Goal: Task Accomplishment & Management: Complete application form

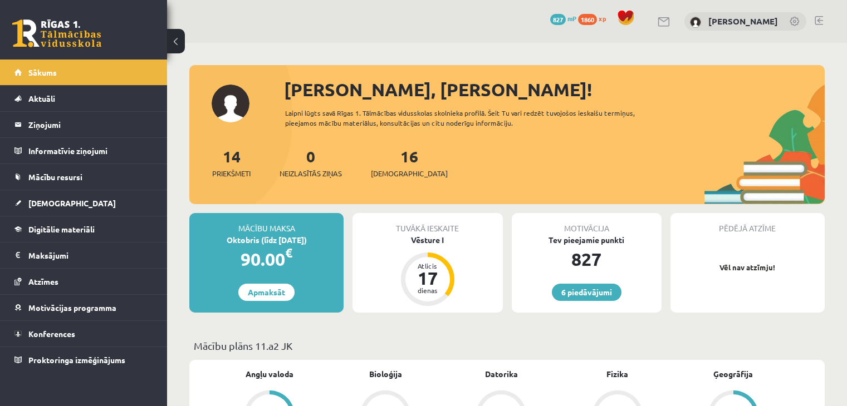
click at [82, 197] on link "[DEMOGRAPHIC_DATA]" at bounding box center [83, 203] width 139 height 26
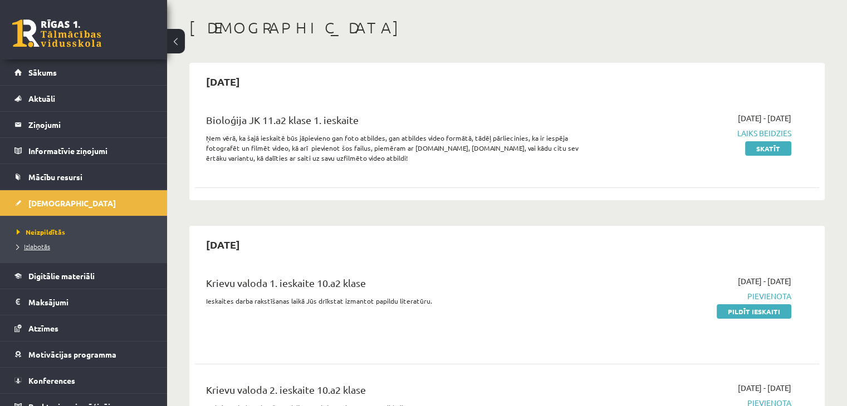
click at [40, 247] on span "Izlabotās" at bounding box center [33, 246] width 33 height 9
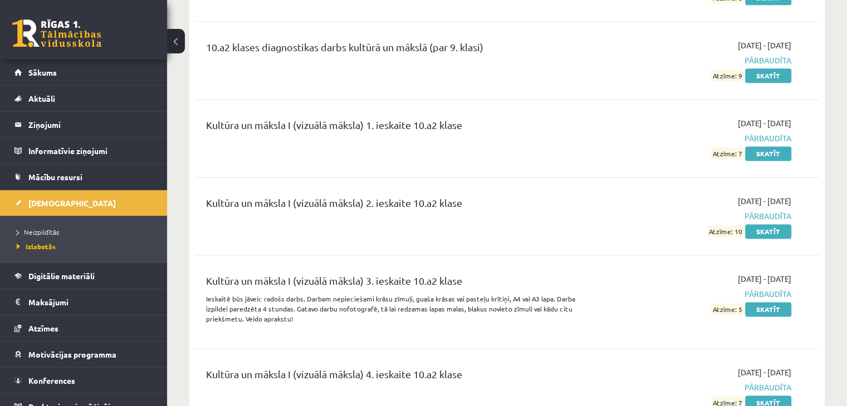
scroll to position [1516, 0]
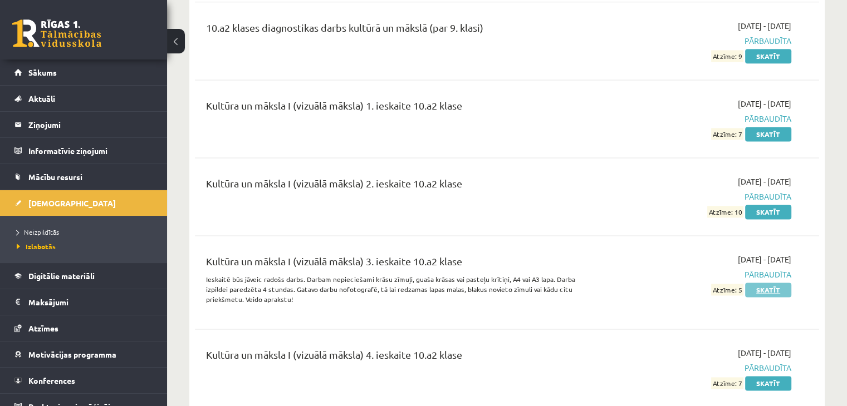
click at [770, 289] on link "Skatīt" at bounding box center [768, 290] width 46 height 14
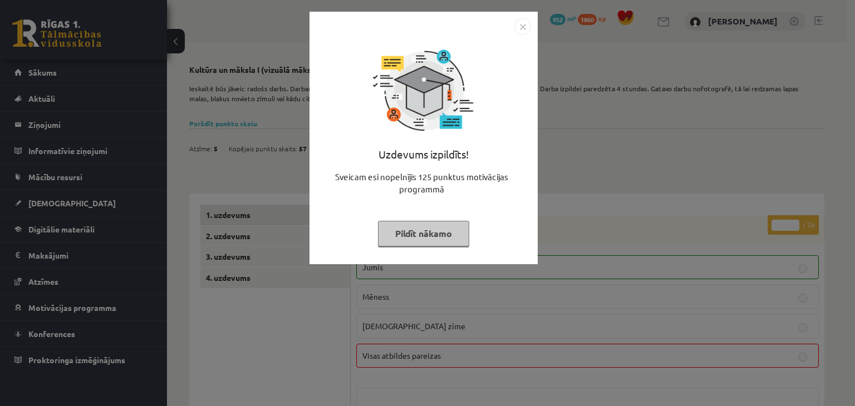
click at [428, 233] on button "Pildīt nākamo" at bounding box center [423, 234] width 91 height 26
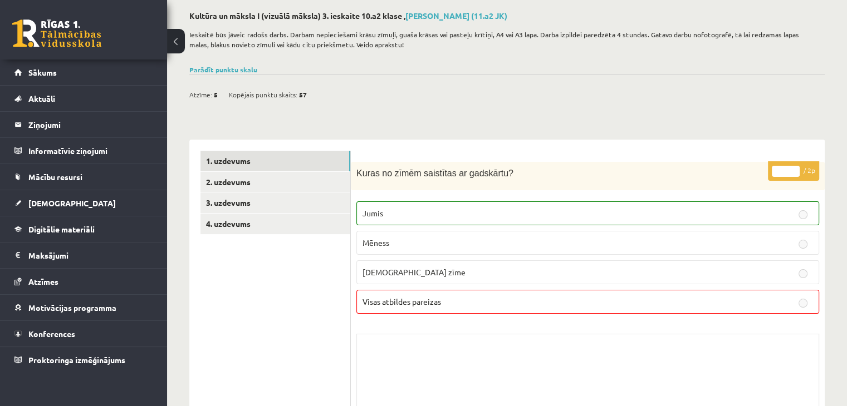
scroll to position [48, 0]
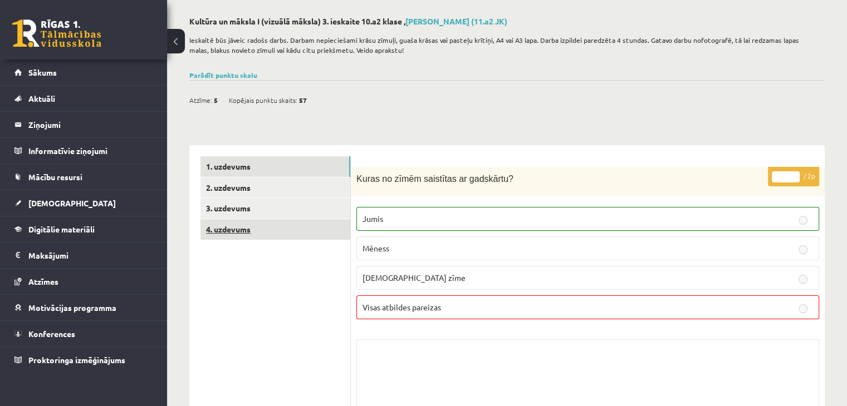
click at [281, 225] on link "4. uzdevums" at bounding box center [275, 229] width 150 height 21
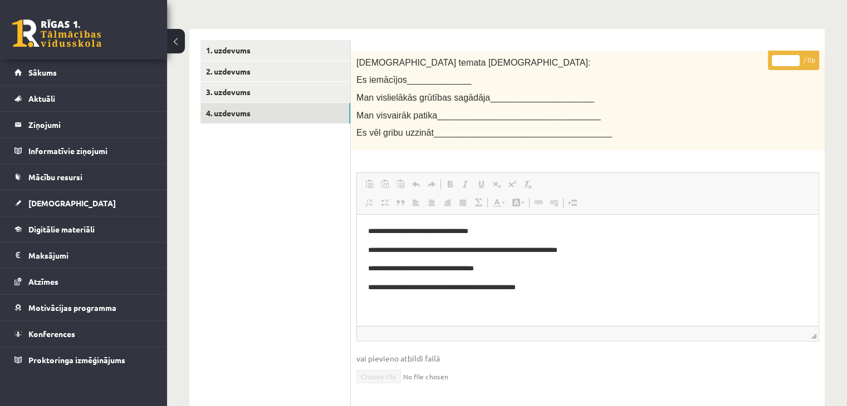
scroll to position [231, 0]
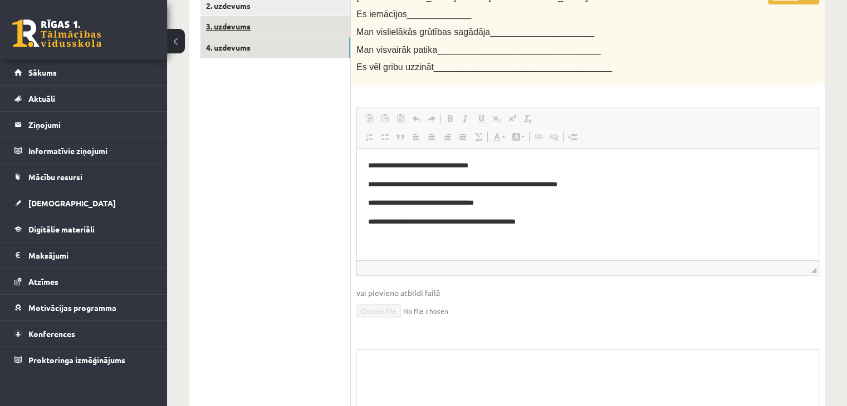
click at [321, 25] on link "3. uzdevums" at bounding box center [275, 26] width 150 height 21
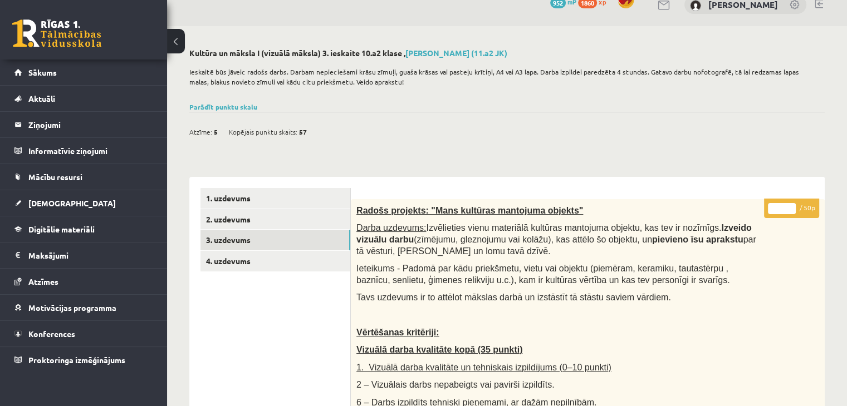
scroll to position [0, 0]
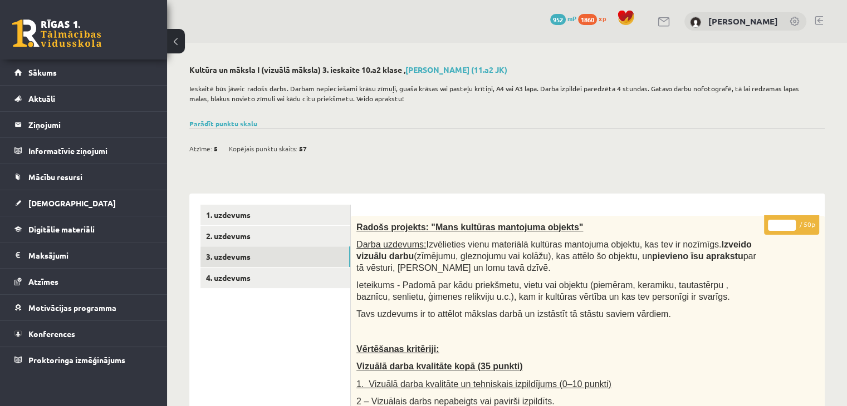
click at [43, 40] on link at bounding box center [56, 33] width 89 height 28
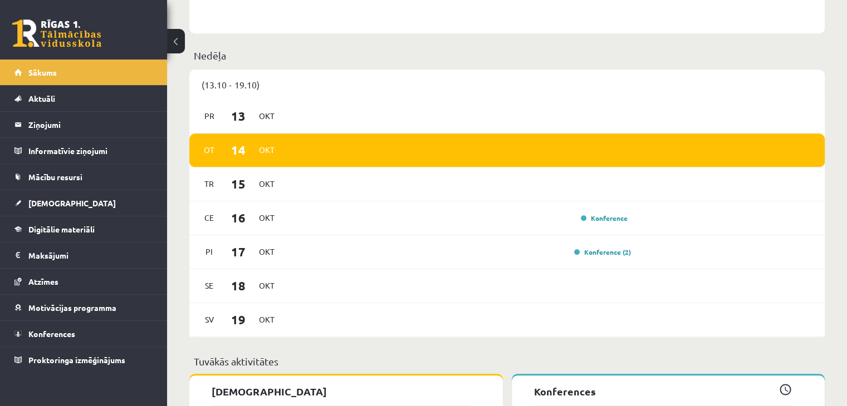
scroll to position [627, 0]
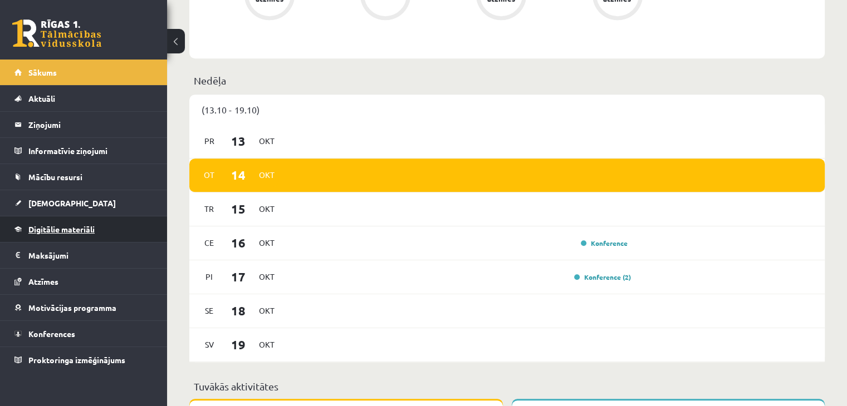
click at [60, 233] on link "Digitālie materiāli" at bounding box center [83, 230] width 139 height 26
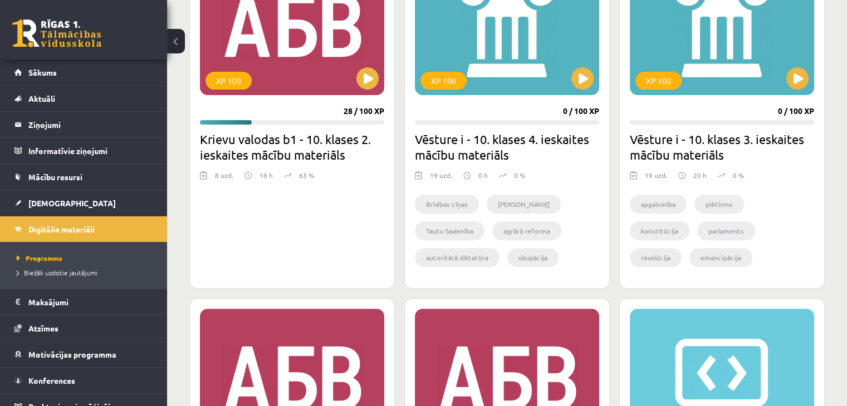
scroll to position [361, 0]
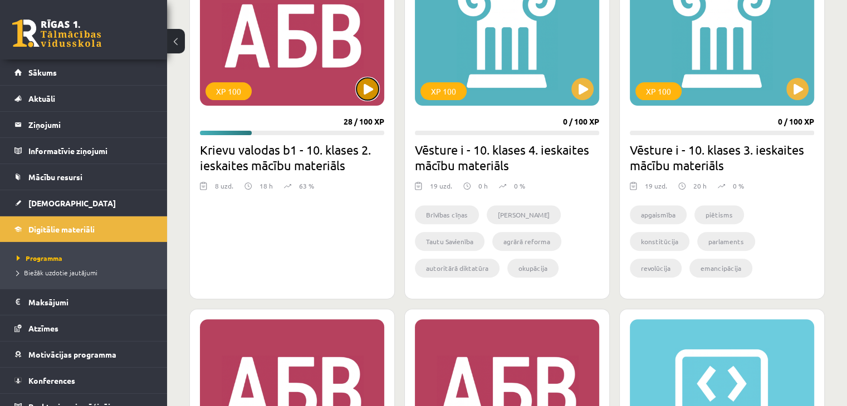
click at [370, 92] on button at bounding box center [367, 89] width 22 height 22
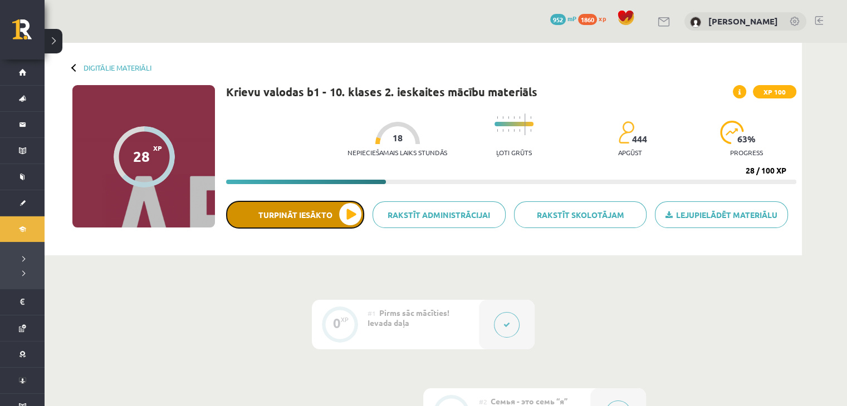
click at [341, 220] on button "Turpināt iesākto" at bounding box center [295, 215] width 138 height 28
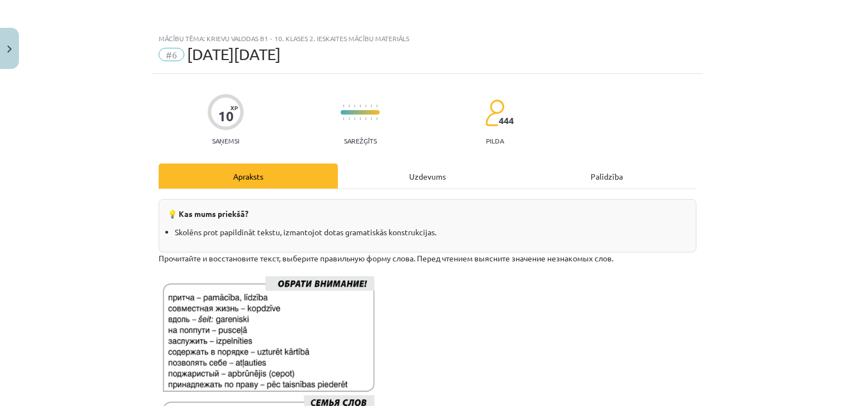
click at [422, 177] on div "Uzdevums" at bounding box center [427, 176] width 179 height 25
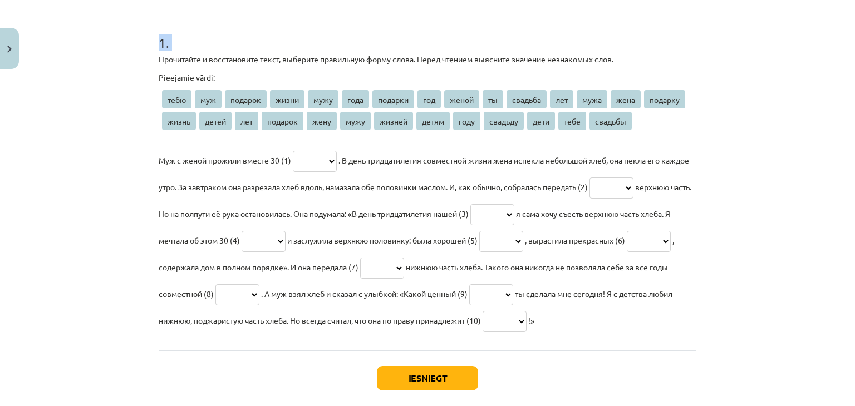
scroll to position [263, 0]
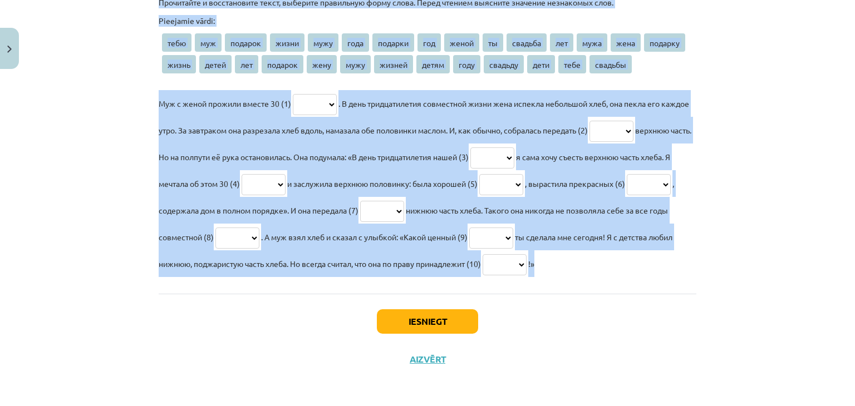
drag, startPoint x: 151, startPoint y: 109, endPoint x: 722, endPoint y: 274, distance: 593.5
click at [722, 274] on div "Mācību tēma: Krievu valodas b1 - 10. klases 2. ieskaites mācību materiāls #6 Де…" at bounding box center [427, 203] width 855 height 406
copy div "Прочитайте и восстановите текст, выберите правильную форму слова. Перед чтением…"
click at [709, 174] on div "Mācību tēma: Krievu valodas b1 - 10. klases 2. ieskaites mācību materiāls #6 Де…" at bounding box center [427, 203] width 855 height 406
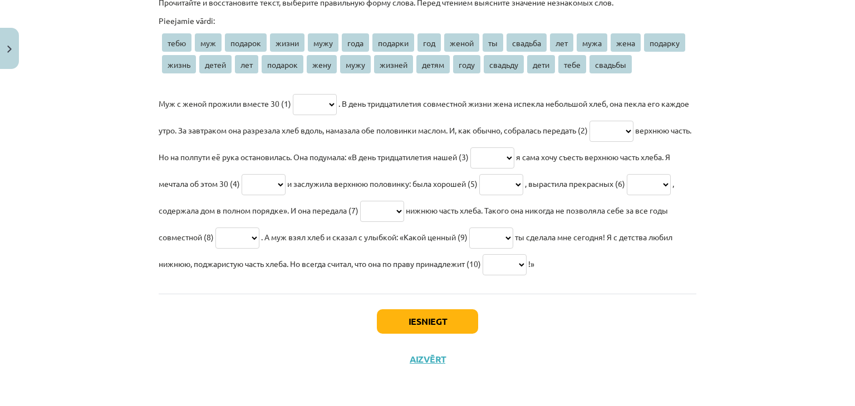
click at [310, 105] on select "**** *** ******* ***** **** **** ******* *** ***** ** ******* *** **** **** ***…" at bounding box center [315, 104] width 44 height 21
select select "***"
click at [293, 94] on select "**** *** ******* ***** **** **** ******* *** ***** ** ******* *** **** **** ***…" at bounding box center [315, 104] width 44 height 21
click at [409, 144] on p "Муж с женой прожили вместе 30 (1) **** *** ******* ***** **** **** ******* *** …" at bounding box center [428, 183] width 538 height 187
click at [634, 134] on select "**** *** ******* ***** **** **** ******* *** ***** ** ******* *** **** **** ***…" at bounding box center [612, 131] width 44 height 21
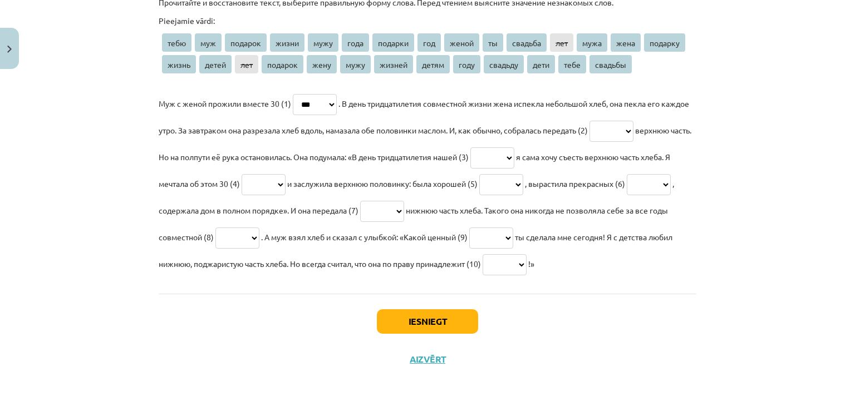
select select "****"
click at [628, 121] on select "**** *** ******* ***** **** **** ******* *** ***** ** ******* *** **** **** ***…" at bounding box center [612, 131] width 44 height 21
click at [515, 152] on select "**** *** ******* ***** **** **** ******* *** ***** ** ******* *** **** **** ***…" at bounding box center [493, 158] width 44 height 21
click at [515, 148] on select "**** *** ******* ***** **** **** ******* *** ***** ** ******* *** **** **** ***…" at bounding box center [493, 158] width 44 height 21
click at [515, 155] on select "**** *** ******* ***** **** **** ******* *** ***** ** ******* *** **** **** ***…" at bounding box center [493, 158] width 44 height 21
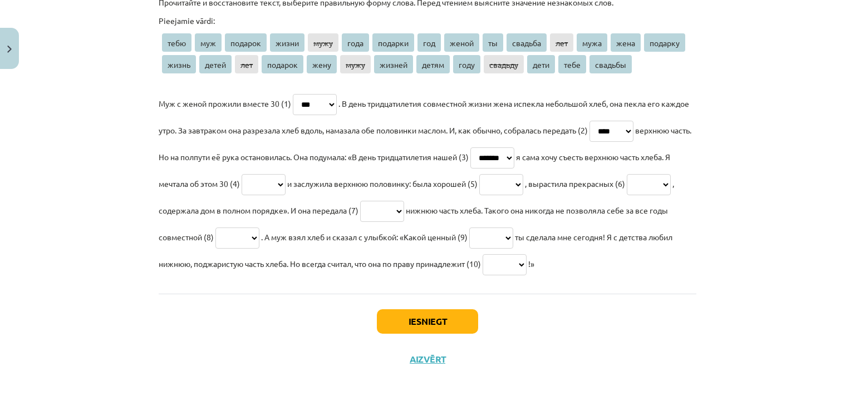
select select "*******"
click at [515, 148] on select "**** *** ******* ***** **** **** ******* *** ***** ** ******* *** **** **** ***…" at bounding box center [493, 158] width 44 height 21
click at [286, 182] on select "**** *** ******* ***** **** **** ******* *** ***** ** ******* *** **** **** ***…" at bounding box center [264, 184] width 44 height 21
select select "***"
click at [286, 174] on select "**** *** ******* ***** **** **** ******* *** ***** ** ******* *** **** **** ***…" at bounding box center [264, 184] width 44 height 21
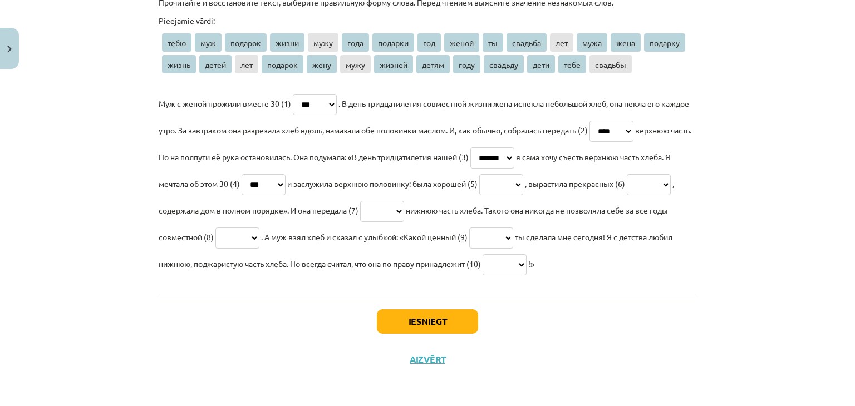
click at [523, 188] on select "**** *** ******* ***** **** **** ******* *** ***** ** ******* *** **** **** ***…" at bounding box center [501, 184] width 44 height 21
select select "*****"
click at [523, 174] on select "**** *** ******* ***** **** **** ******* *** ***** ** ******* *** **** **** ***…" at bounding box center [501, 184] width 44 height 21
click at [233, 222] on p "Муж с женой прожили вместе 30 (1) **** *** ******* ***** **** **** ******* *** …" at bounding box center [428, 183] width 538 height 187
click at [627, 195] on select "**** *** ******* ***** **** **** ******* *** ***** ** ******* *** **** **** ***…" at bounding box center [649, 184] width 44 height 21
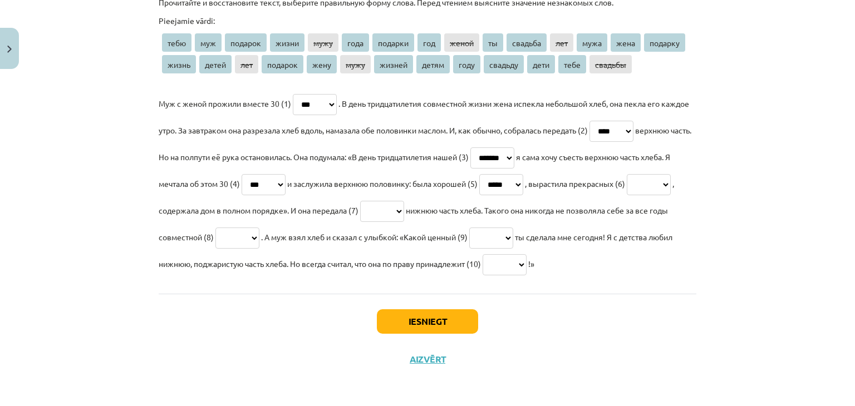
select select "*****"
click at [627, 195] on select "**** *** ******* ***** **** **** ******* *** ***** ** ******* *** **** **** ***…" at bounding box center [649, 184] width 44 height 21
click at [505, 221] on p "Муж с женой прожили вместе 30 (1) **** *** ******* ***** **** **** ******* *** …" at bounding box center [428, 183] width 538 height 187
click at [404, 209] on select "**** *** ******* ***** **** **** ******* *** ***** ** ******* *** **** **** ***…" at bounding box center [382, 211] width 44 height 21
select select "****"
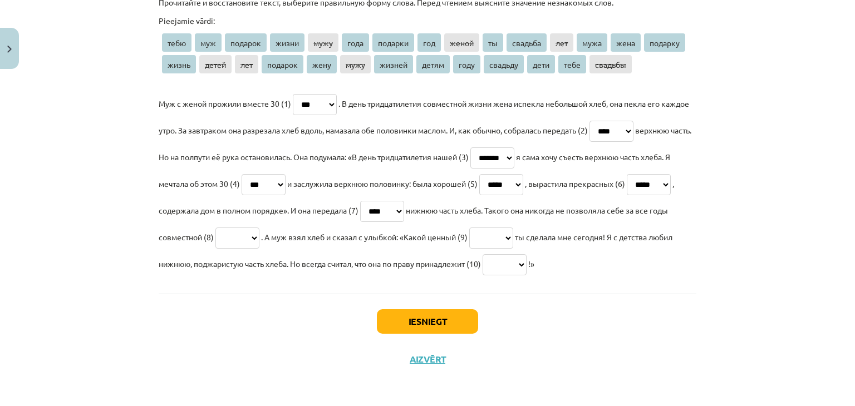
click at [404, 201] on select "**** *** ******* ***** **** **** ******* *** ***** ** ******* *** **** **** ***…" at bounding box center [382, 211] width 44 height 21
click at [259, 234] on select "**** *** ******* ***** **** **** ******* *** ***** ** ******* *** **** **** ***…" at bounding box center [237, 238] width 44 height 21
select select "*****"
click at [259, 228] on select "**** *** ******* ***** **** **** ******* *** ***** ** ******* *** **** **** ***…" at bounding box center [237, 238] width 44 height 21
click at [513, 238] on select "**** *** ******* ***** **** **** ******* *** ***** ** ******* *** **** **** ***…" at bounding box center [491, 238] width 44 height 21
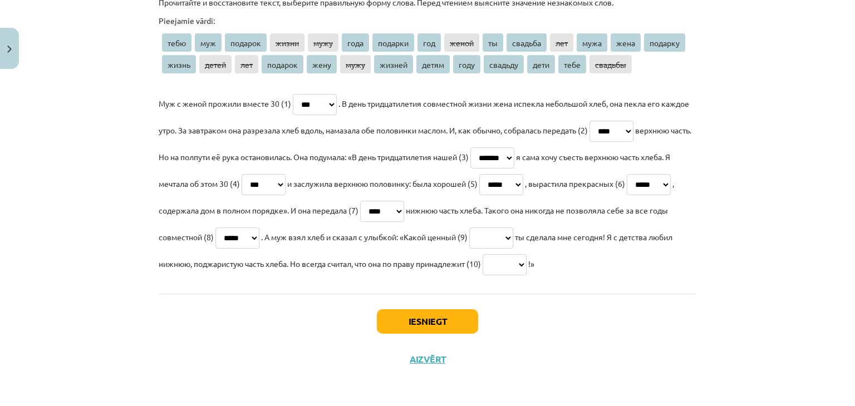
select select "*******"
click at [513, 228] on select "**** *** ******* ***** **** **** ******* *** ***** ** ******* *** **** **** ***…" at bounding box center [491, 238] width 44 height 21
click at [527, 263] on select "**** *** ******* ***** **** **** ******* *** ***** ** ******* *** **** **** ***…" at bounding box center [505, 264] width 44 height 21
select select "****"
click at [527, 254] on select "**** *** ******* ***** **** **** ******* *** ***** ** ******* *** **** **** ***…" at bounding box center [505, 264] width 44 height 21
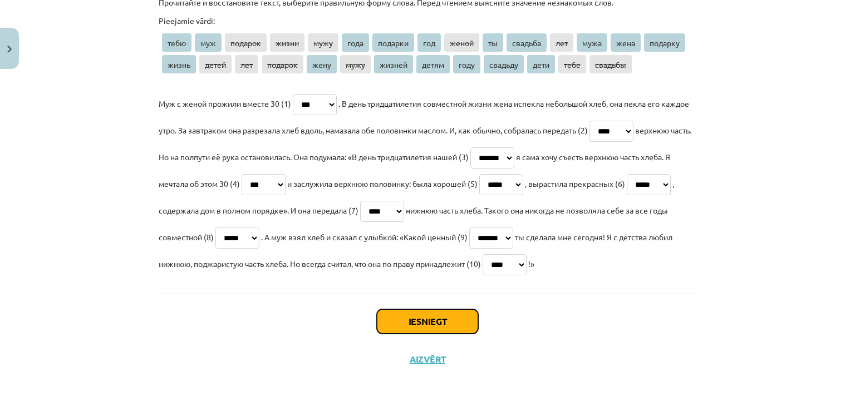
click at [437, 317] on button "Iesniegt" at bounding box center [427, 322] width 101 height 25
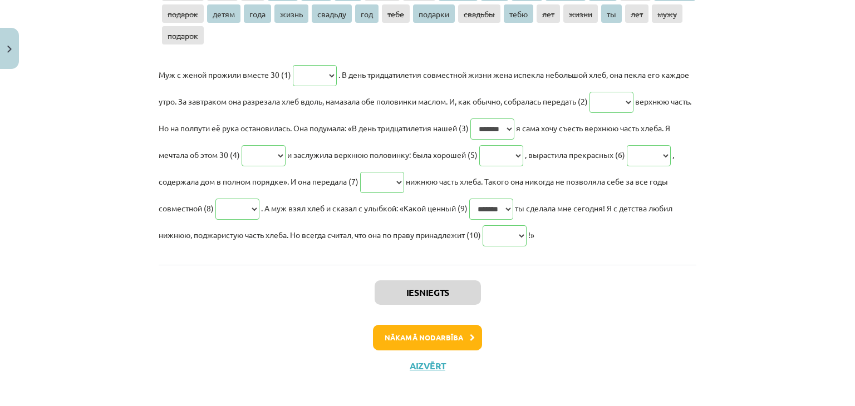
scroll to position [319, 0]
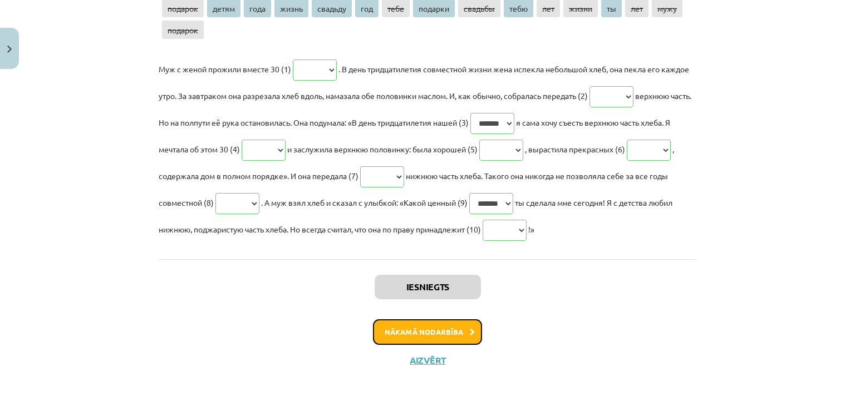
click at [434, 324] on button "Nākamā nodarbība" at bounding box center [427, 333] width 109 height 26
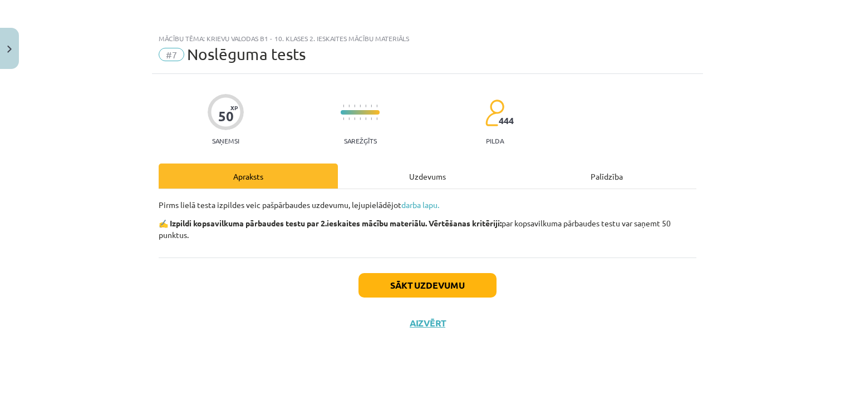
click at [419, 178] on div "Uzdevums" at bounding box center [427, 176] width 179 height 25
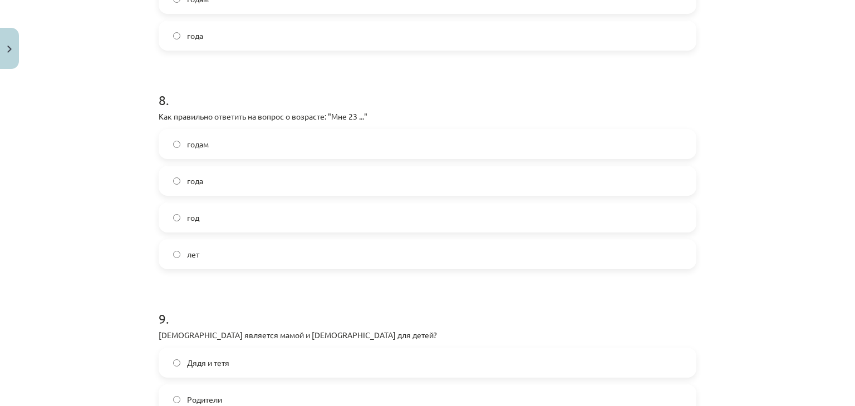
scroll to position [2110, 0]
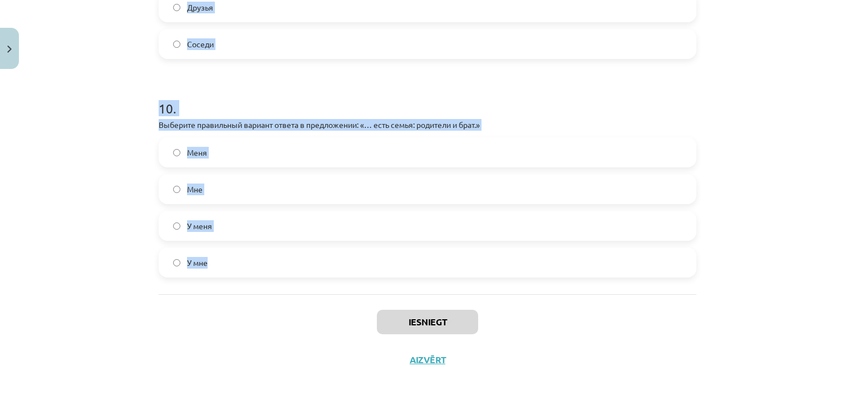
drag, startPoint x: 153, startPoint y: 265, endPoint x: 239, endPoint y: 277, distance: 87.6
copy form "Какое местоимение нужно использовать для выражения "_____ тётя" от лица "МЫ"? и…"
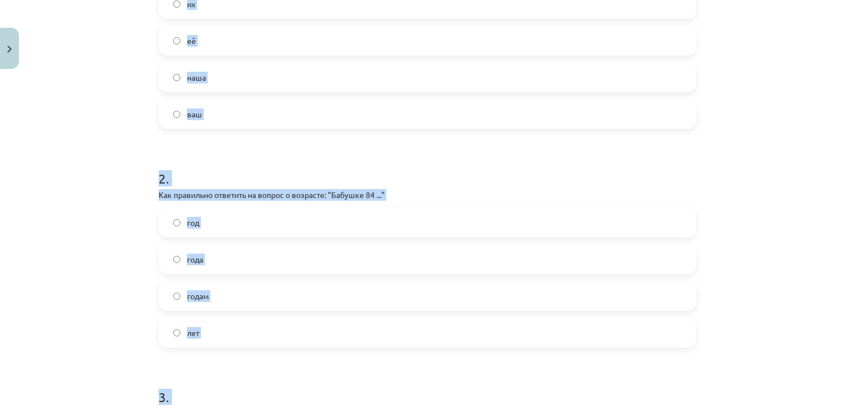
scroll to position [295, 0]
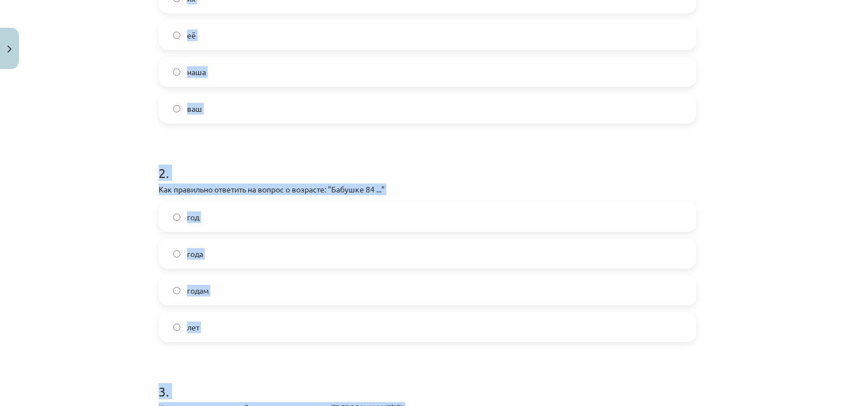
click at [800, 195] on div "Mācību tēma: Krievu valodas b1 - 10. klases 2. ieskaites mācību materiāls #7 No…" at bounding box center [427, 203] width 855 height 406
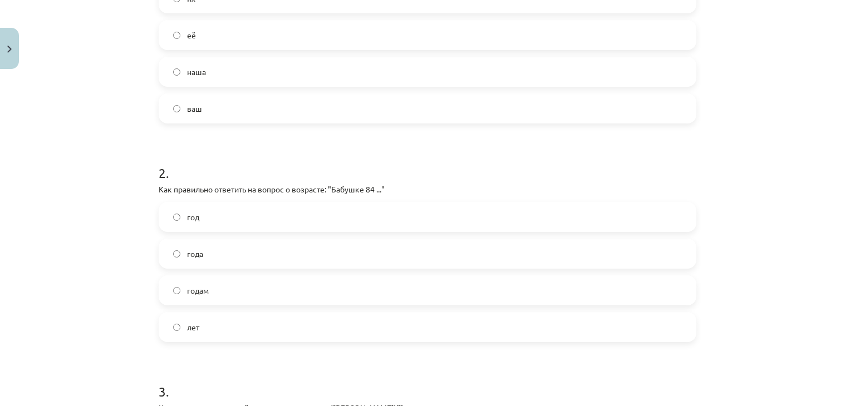
click at [374, 61] on label "наша" at bounding box center [428, 72] width 536 height 28
click at [232, 262] on label "года" at bounding box center [428, 254] width 536 height 28
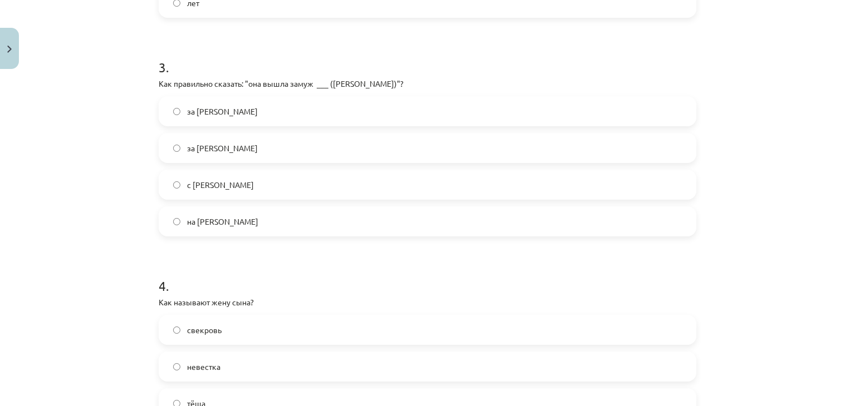
scroll to position [634, 0]
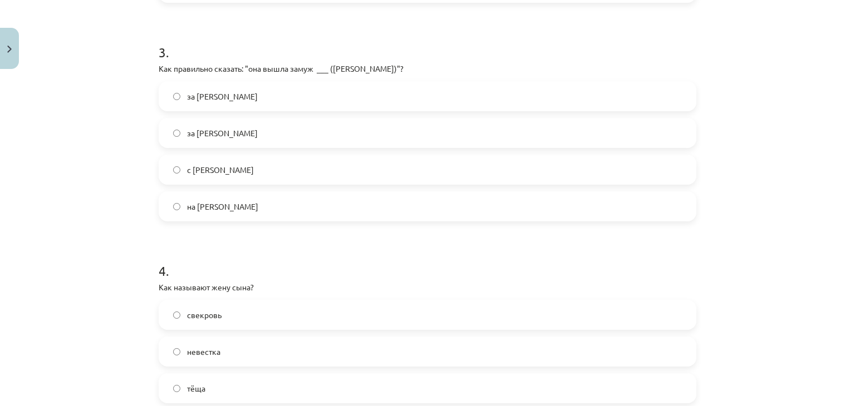
click at [203, 133] on span "за Мариса" at bounding box center [222, 134] width 71 height 12
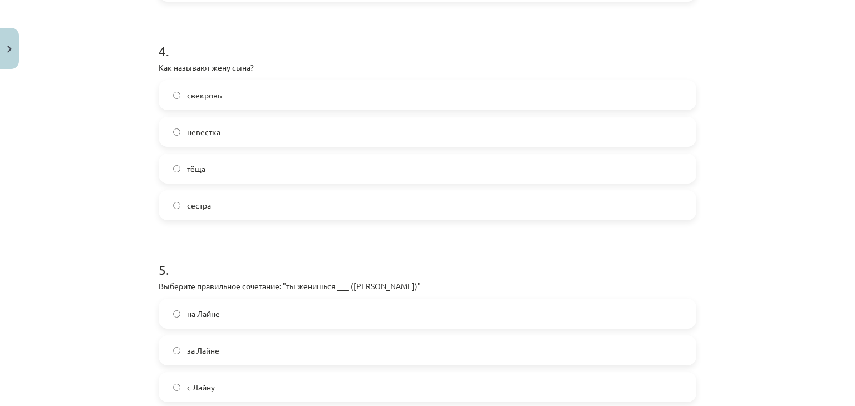
scroll to position [886, 0]
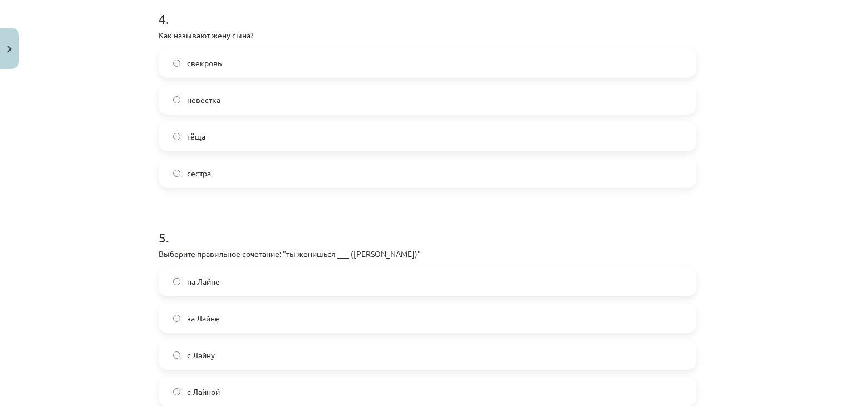
click at [198, 109] on label "невестка" at bounding box center [428, 100] width 536 height 28
click at [261, 290] on label "на Лайне" at bounding box center [428, 282] width 536 height 28
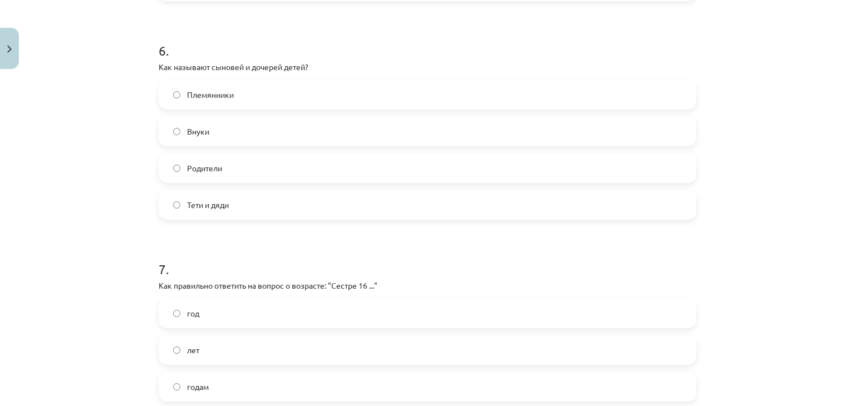
scroll to position [1316, 0]
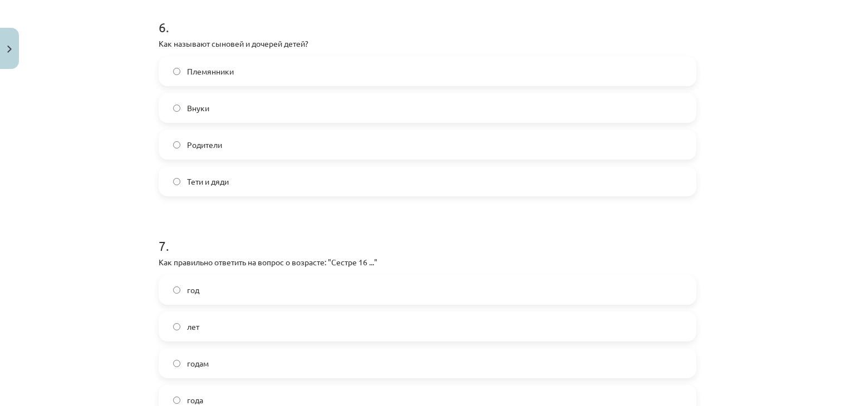
click at [243, 114] on label "Внуки" at bounding box center [428, 108] width 536 height 28
click at [212, 325] on label "лет" at bounding box center [428, 327] width 536 height 28
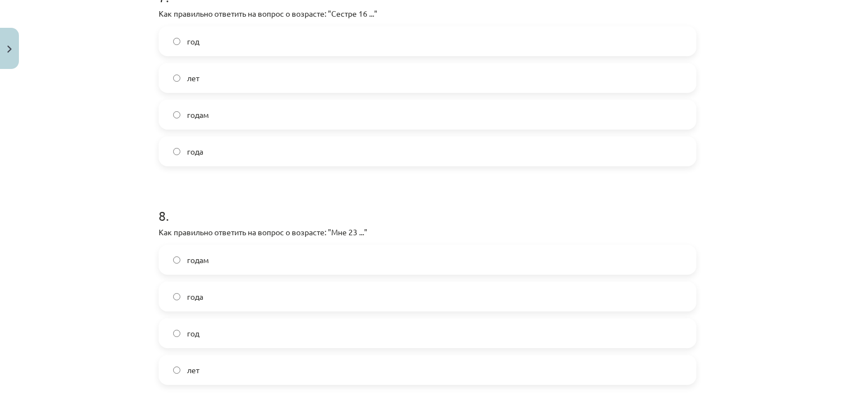
scroll to position [1696, 0]
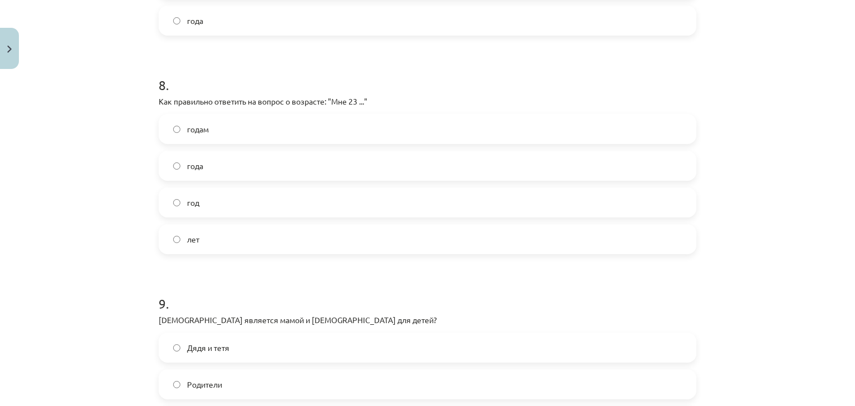
click at [198, 174] on label "года" at bounding box center [428, 166] width 536 height 28
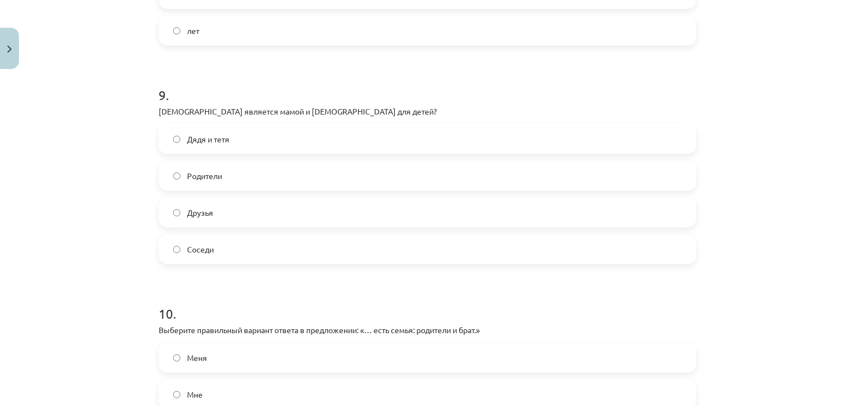
scroll to position [2000, 0]
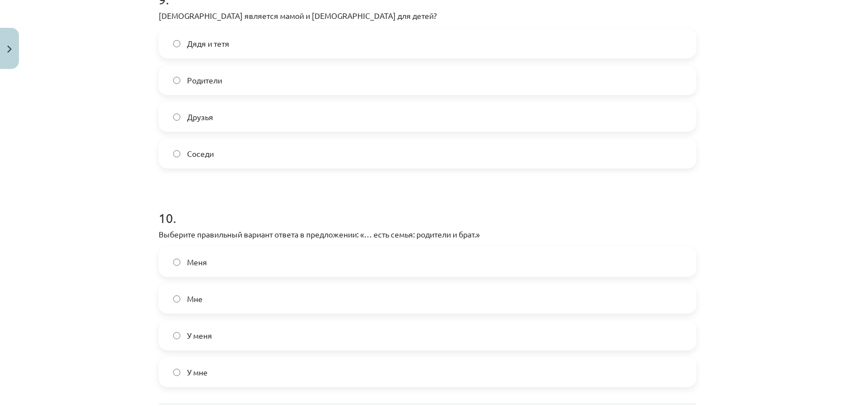
click at [391, 79] on label "Родители" at bounding box center [428, 80] width 536 height 28
click at [228, 325] on label "У меня" at bounding box center [428, 336] width 536 height 28
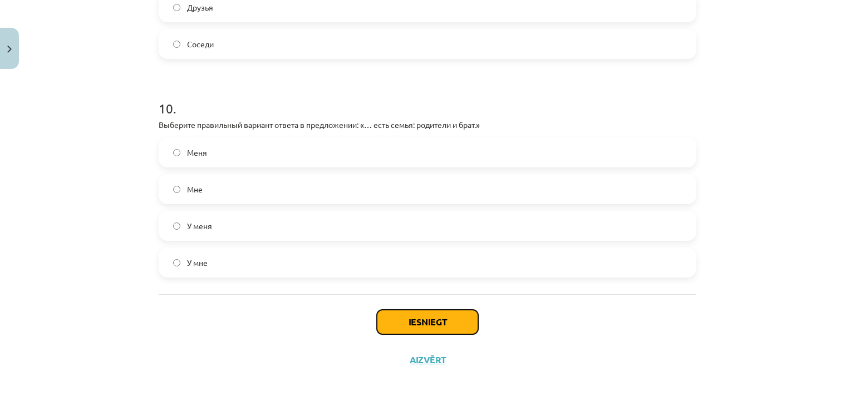
click at [391, 316] on button "Iesniegt" at bounding box center [427, 322] width 101 height 25
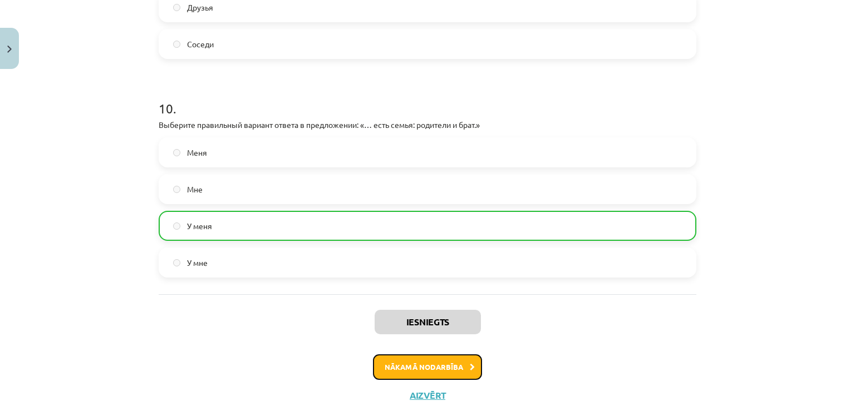
click at [443, 360] on button "Nākamā nodarbība" at bounding box center [427, 368] width 109 height 26
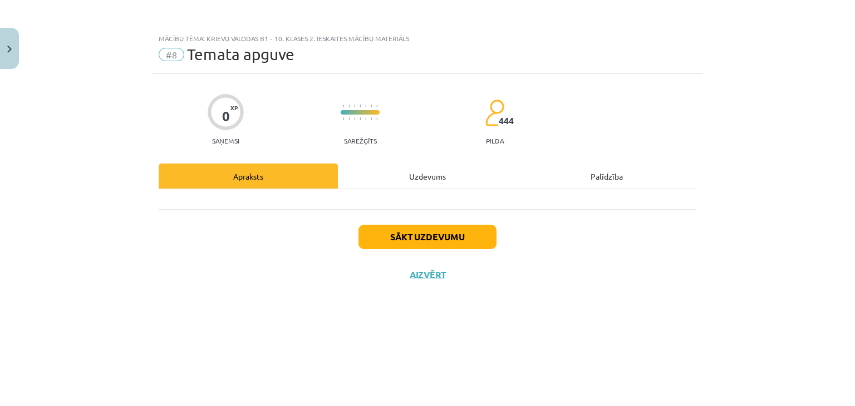
click at [408, 172] on div "Uzdevums" at bounding box center [427, 176] width 179 height 25
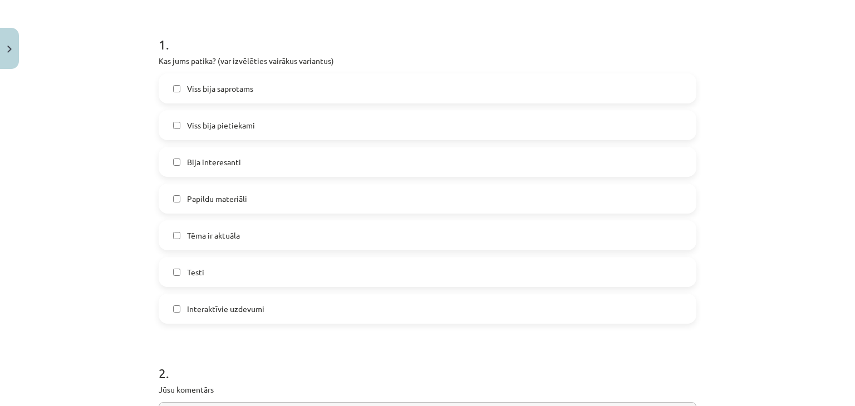
scroll to position [216, 0]
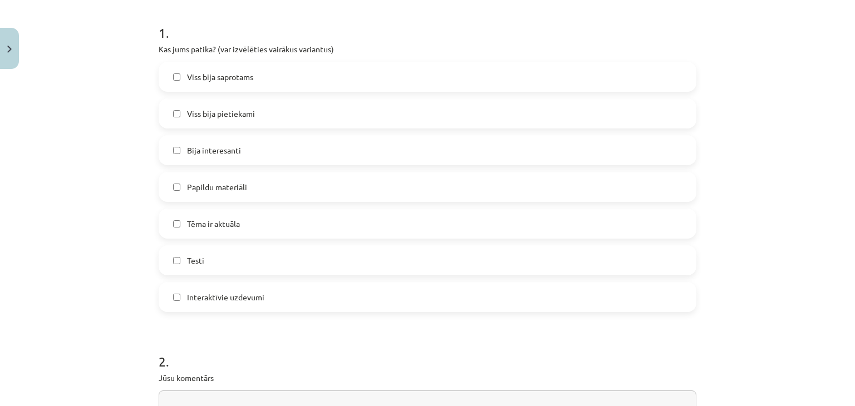
click at [227, 262] on label "Testi" at bounding box center [428, 261] width 536 height 28
click at [204, 194] on label "Papildu materiāli" at bounding box center [428, 187] width 536 height 28
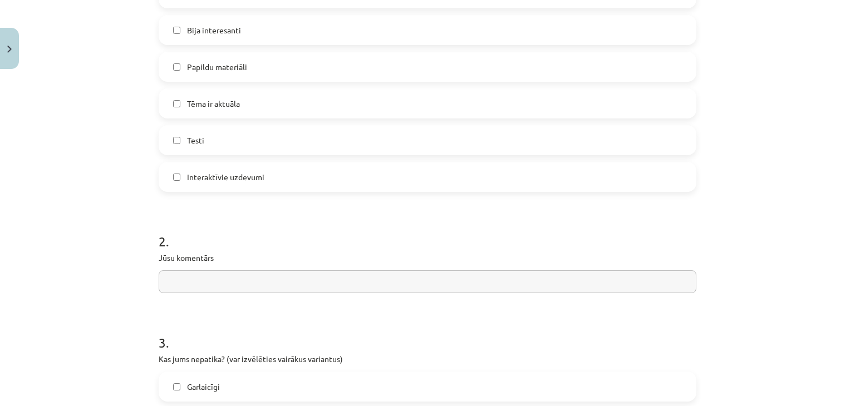
scroll to position [347, 0]
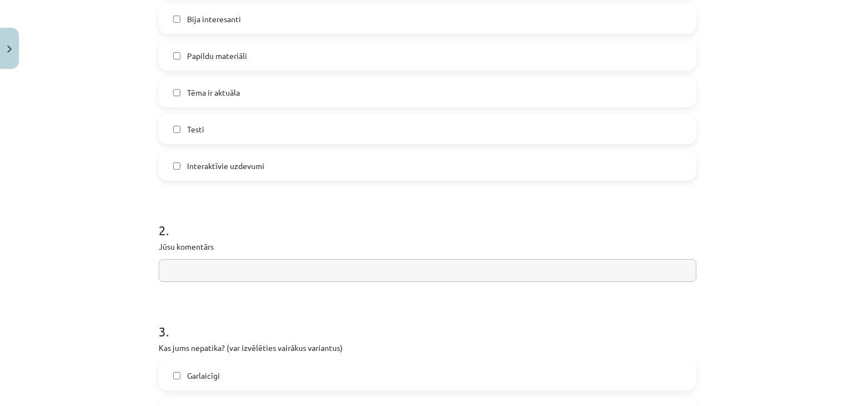
click at [575, 140] on label "Testi" at bounding box center [428, 129] width 536 height 28
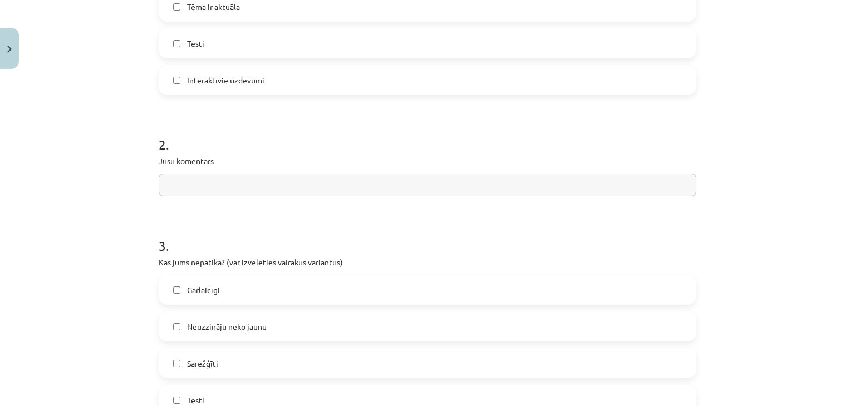
scroll to position [499, 0]
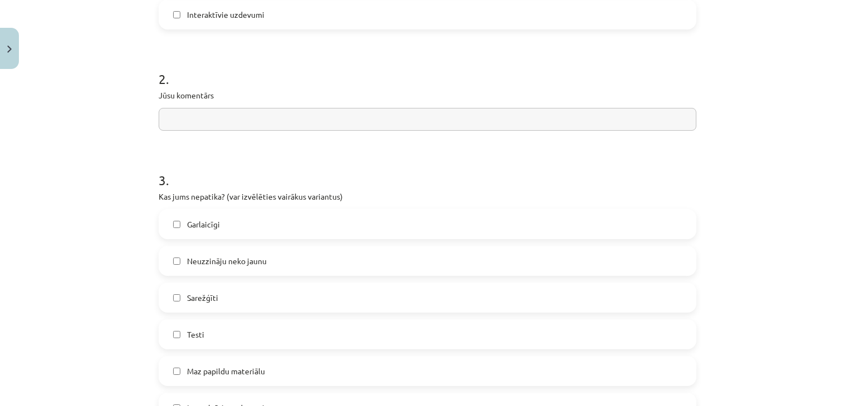
click at [519, 114] on input "text" at bounding box center [428, 119] width 538 height 23
type input "**********"
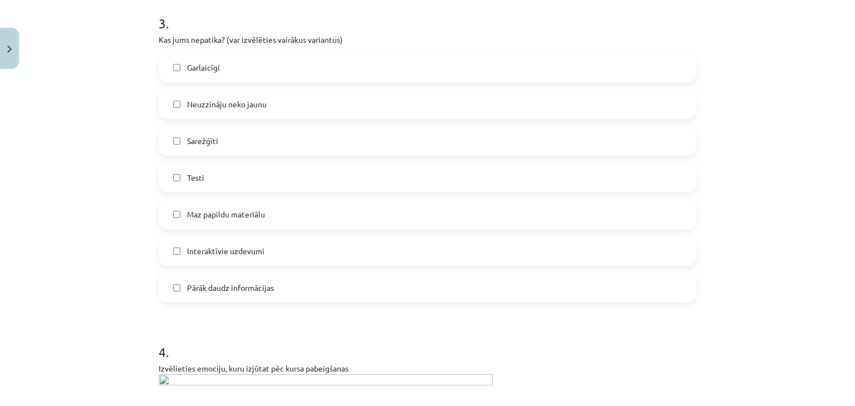
scroll to position [657, 0]
click at [276, 288] on label "Pārāk daudz informācijas" at bounding box center [428, 287] width 536 height 28
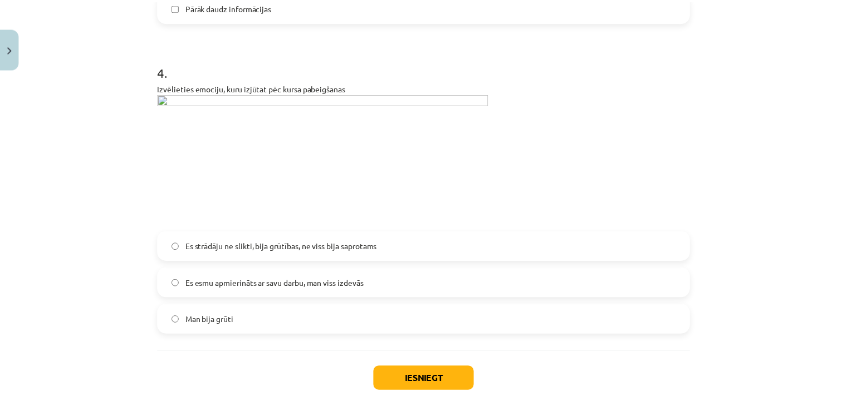
scroll to position [994, 0]
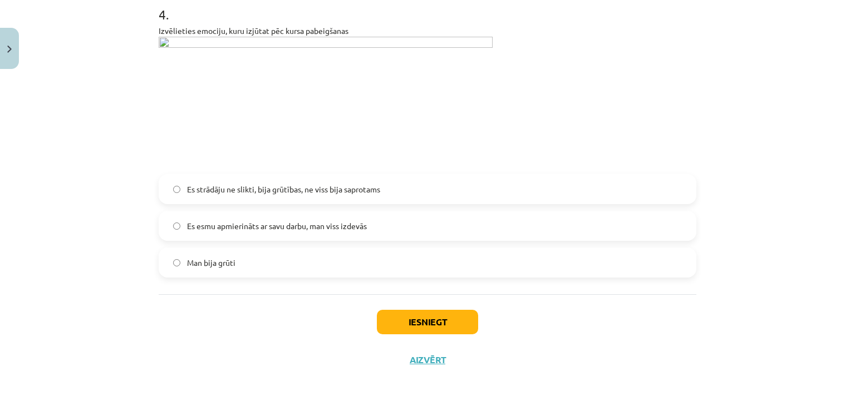
click at [333, 193] on span "Es strādāju ne slikti, bija grūtības, ne viss bija saprotams" at bounding box center [283, 190] width 193 height 12
click at [440, 325] on button "Iesniegt" at bounding box center [427, 322] width 101 height 25
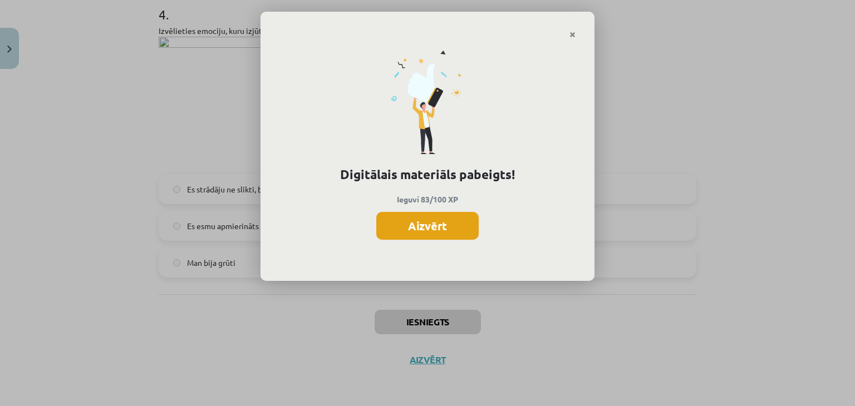
click at [413, 226] on button "Aizvērt" at bounding box center [427, 226] width 102 height 28
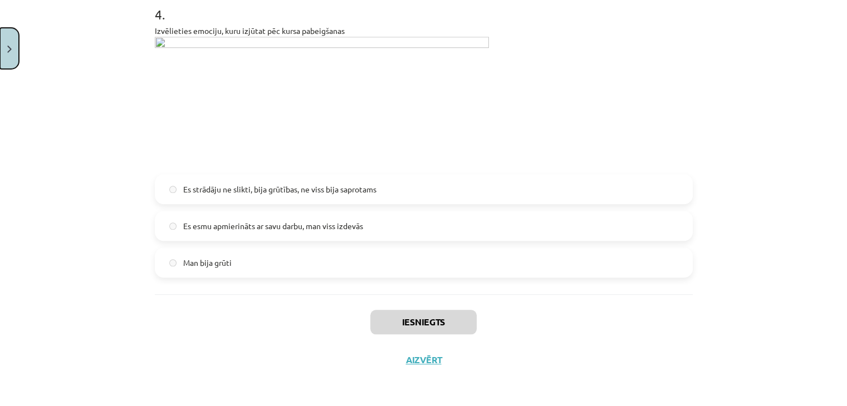
click at [6, 63] on button "Close" at bounding box center [9, 48] width 19 height 41
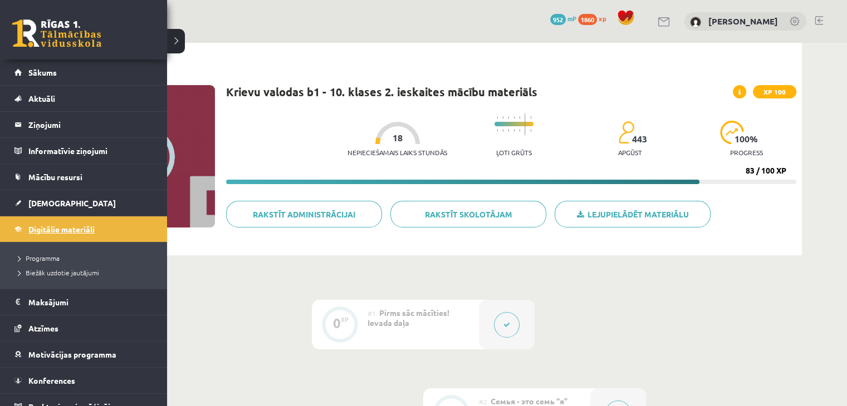
click at [52, 226] on span "Digitālie materiāli" at bounding box center [61, 229] width 66 height 10
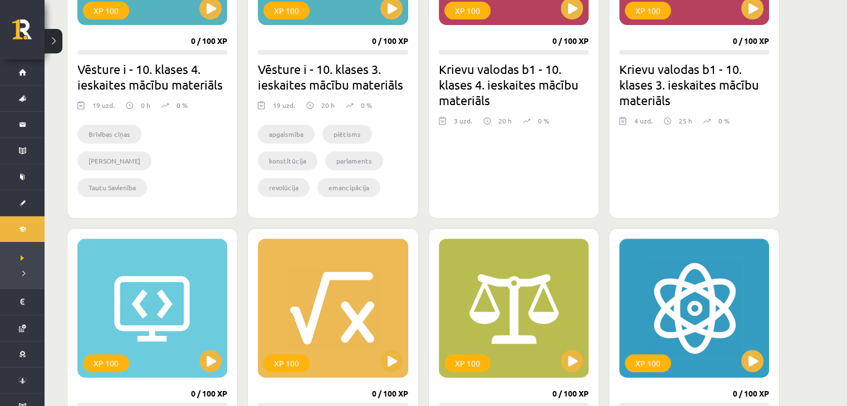
scroll to position [419, 0]
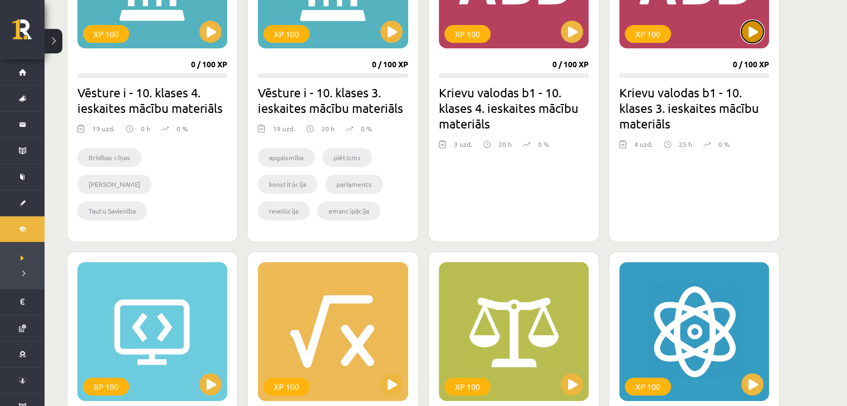
click at [746, 32] on button at bounding box center [752, 32] width 22 height 22
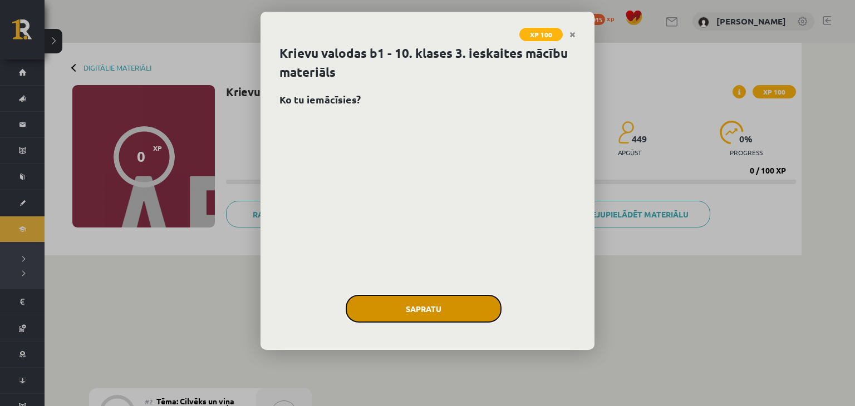
click at [437, 315] on button "Sapratu" at bounding box center [424, 309] width 156 height 28
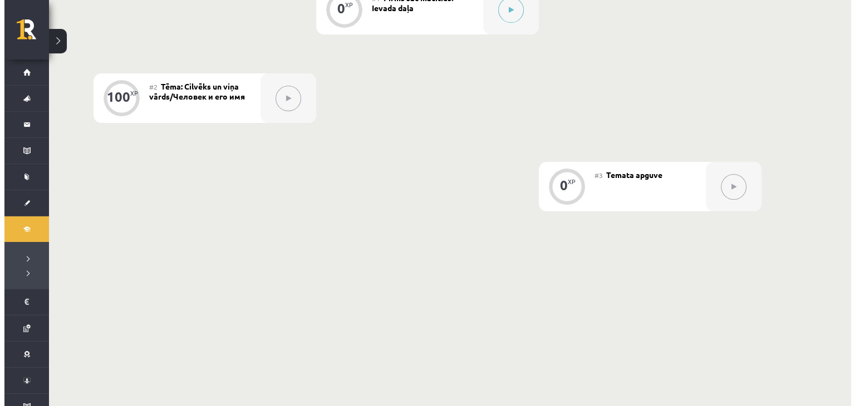
scroll to position [144, 0]
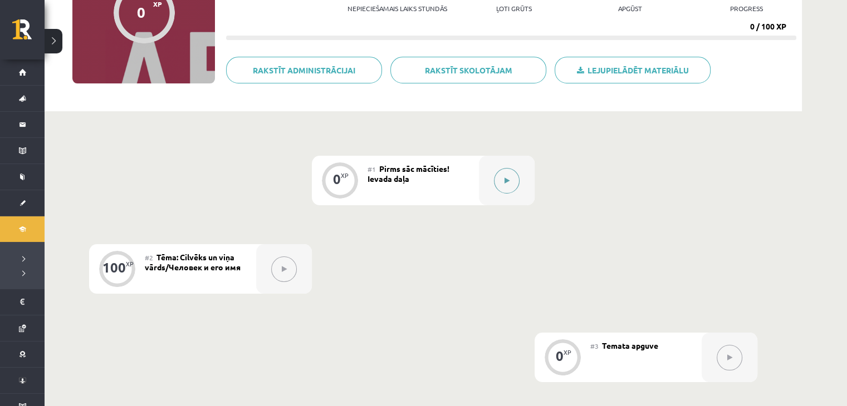
click at [511, 177] on button at bounding box center [507, 181] width 26 height 26
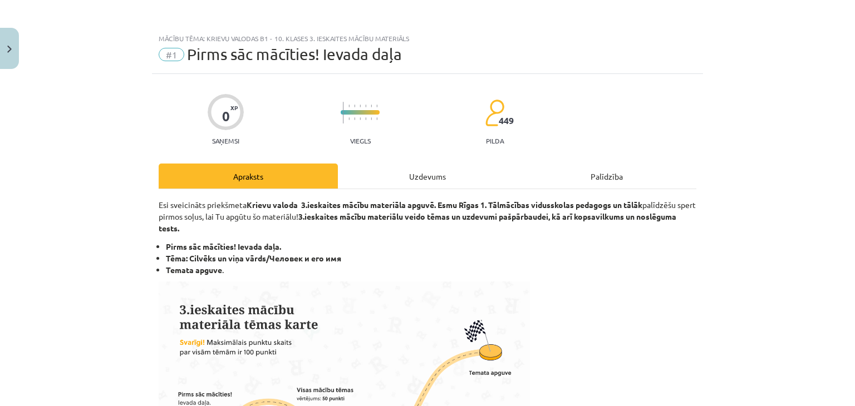
click at [389, 180] on div "Uzdevums" at bounding box center [427, 176] width 179 height 25
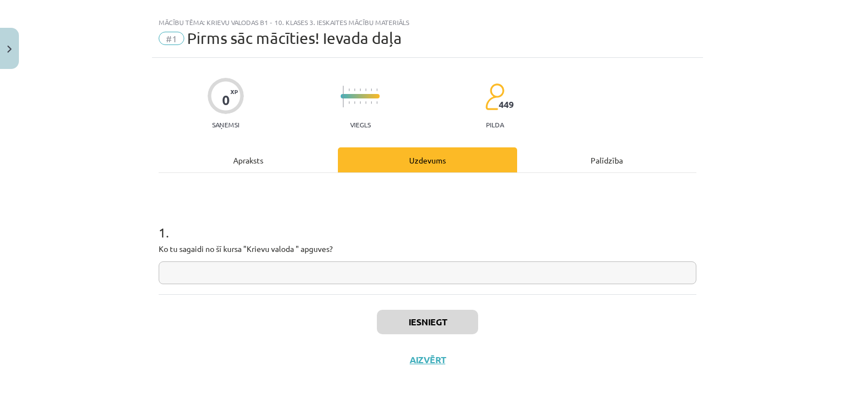
click at [243, 277] on input "text" at bounding box center [428, 273] width 538 height 23
click at [422, 359] on button "Aizvērt" at bounding box center [427, 360] width 42 height 11
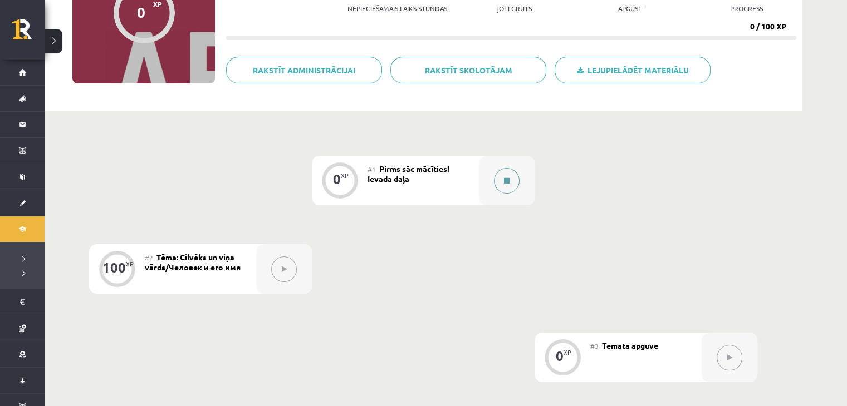
click at [504, 186] on button at bounding box center [507, 181] width 26 height 26
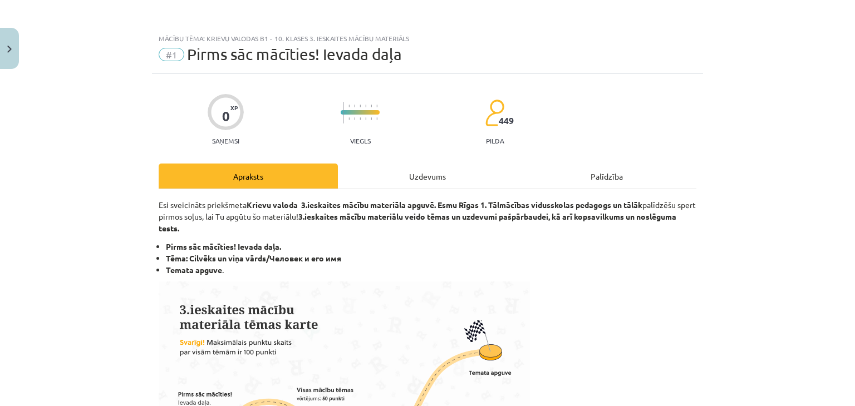
click at [424, 174] on div "Uzdevums" at bounding box center [427, 176] width 179 height 25
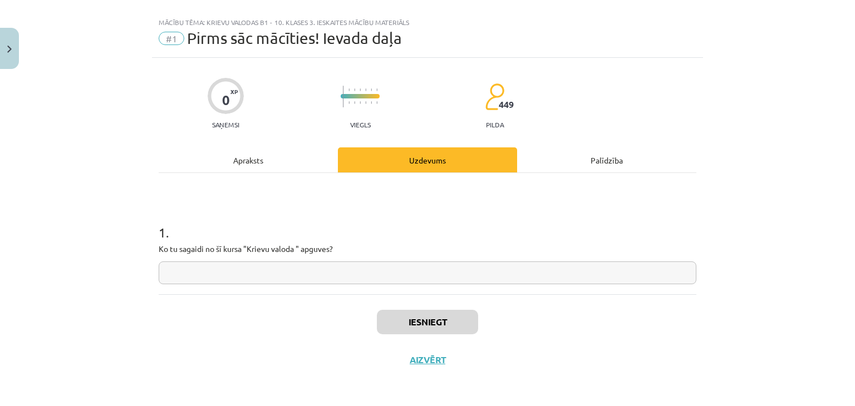
click at [361, 278] on input "text" at bounding box center [428, 273] width 538 height 23
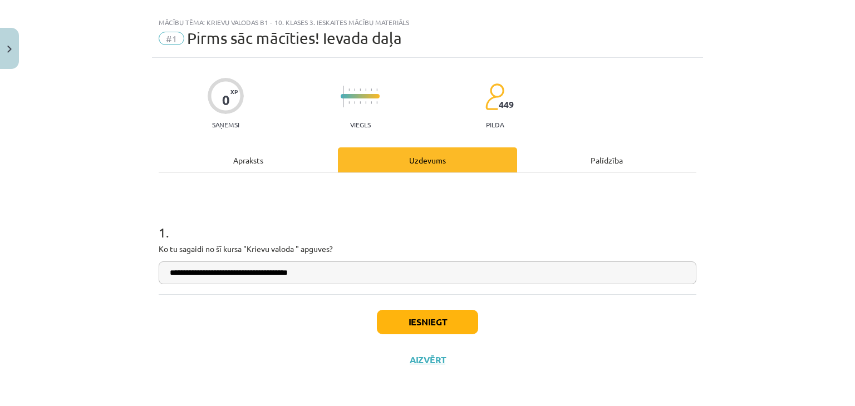
click at [301, 273] on input "**********" at bounding box center [428, 273] width 538 height 23
click at [317, 273] on input "**********" at bounding box center [428, 273] width 538 height 23
type input "**********"
click at [400, 321] on button "Iesniegt" at bounding box center [427, 322] width 101 height 25
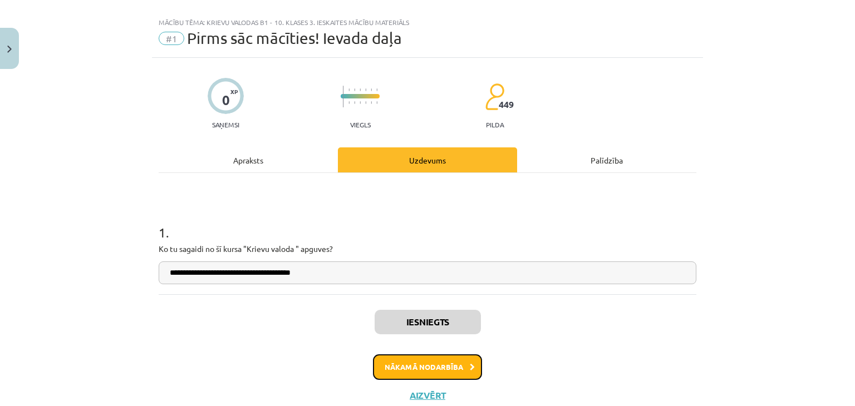
click at [423, 366] on button "Nākamā nodarbība" at bounding box center [427, 368] width 109 height 26
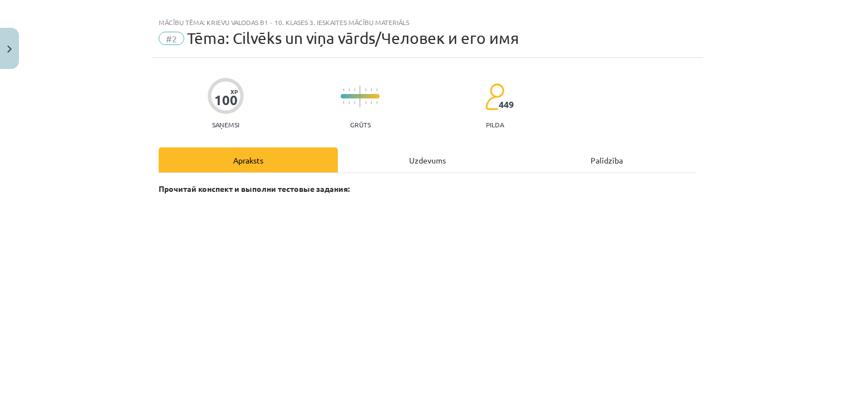
scroll to position [28, 0]
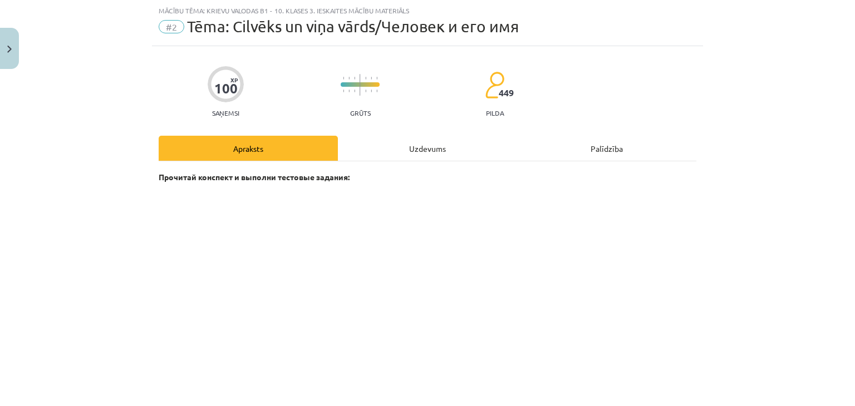
click at [411, 140] on div "Uzdevums" at bounding box center [427, 148] width 179 height 25
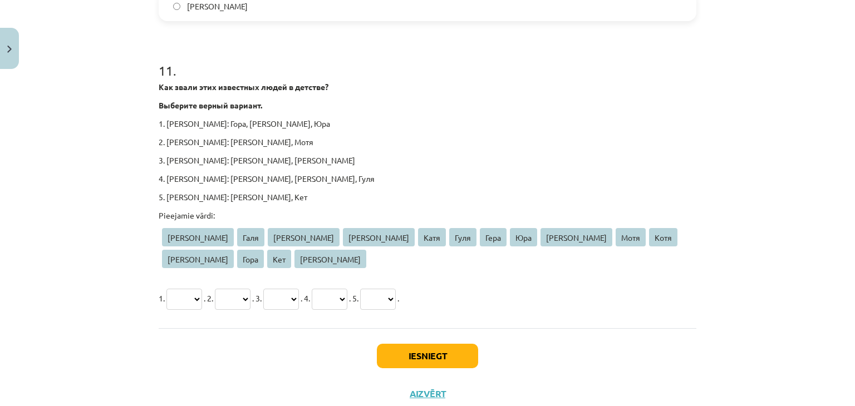
scroll to position [2196, 0]
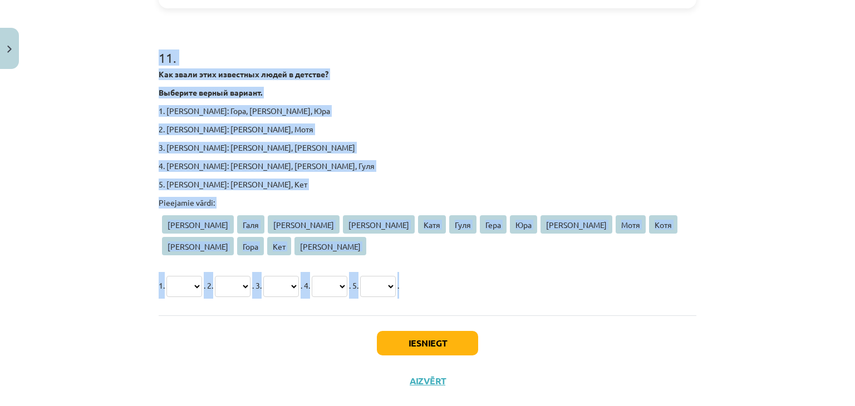
drag, startPoint x: 149, startPoint y: 84, endPoint x: 463, endPoint y: 267, distance: 364.1
copy form "Восстановите пословицы Наш …….. не хуже вас Тарасу Тарас Тарасом 2 . Как сказат…"
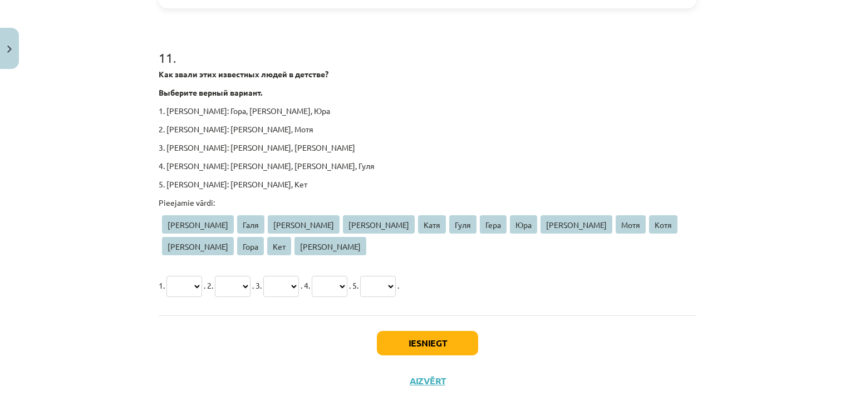
click at [821, 319] on div "Mācību tēma: Krievu valodas b1 - 10. klases 3. ieskaites mācību materiāls #2 Tē…" at bounding box center [427, 203] width 855 height 406
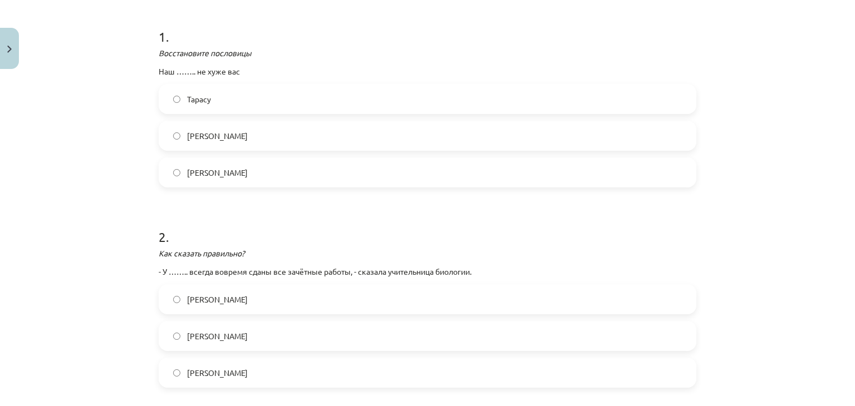
scroll to position [227, 0]
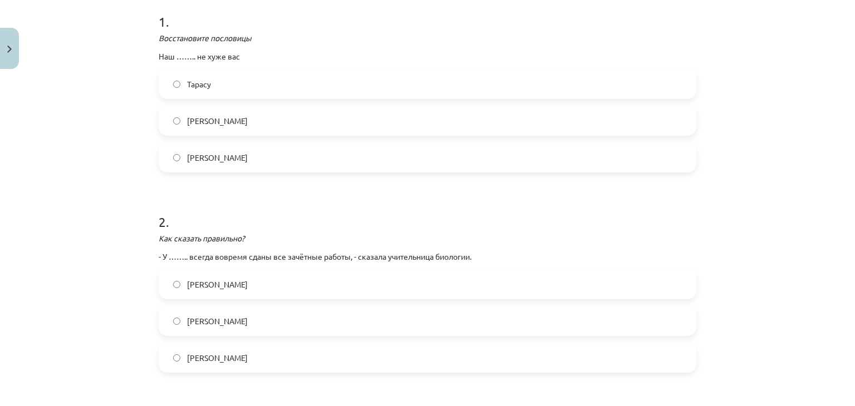
click at [233, 116] on label "Тарас" at bounding box center [428, 121] width 536 height 28
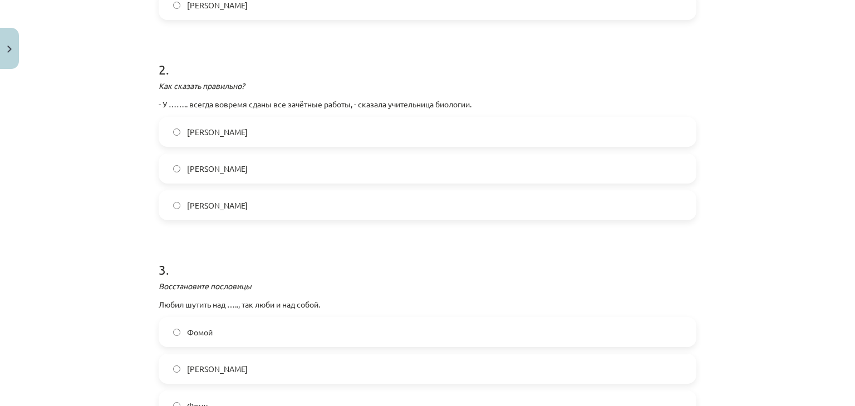
scroll to position [395, 0]
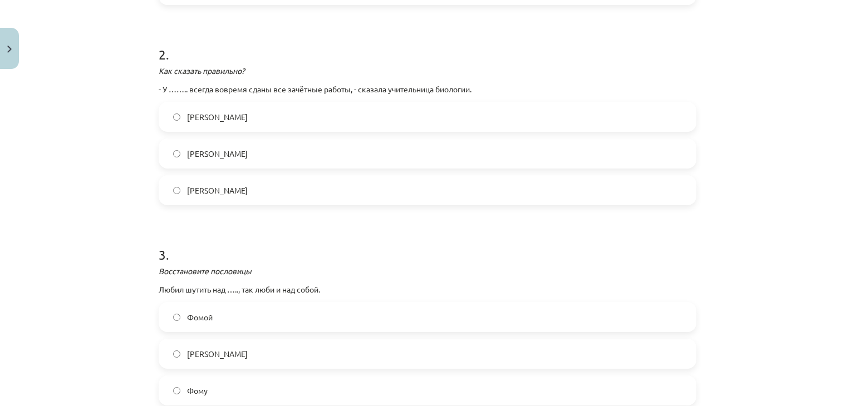
click at [209, 118] on label "Мария" at bounding box center [428, 117] width 536 height 28
click at [229, 158] on label "Марии" at bounding box center [428, 154] width 536 height 28
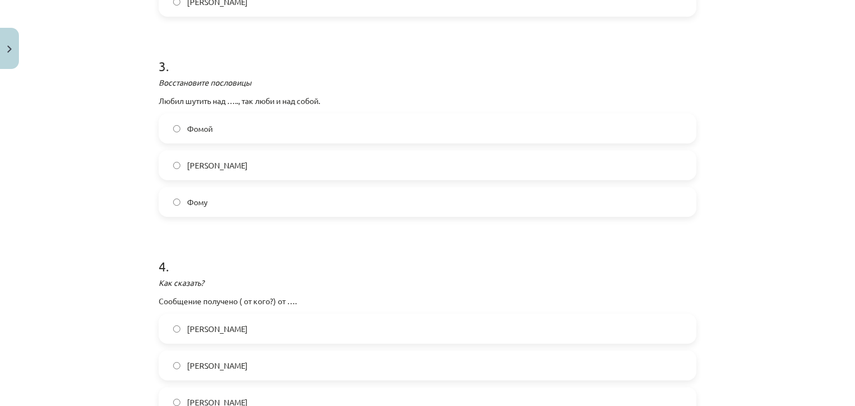
scroll to position [595, 0]
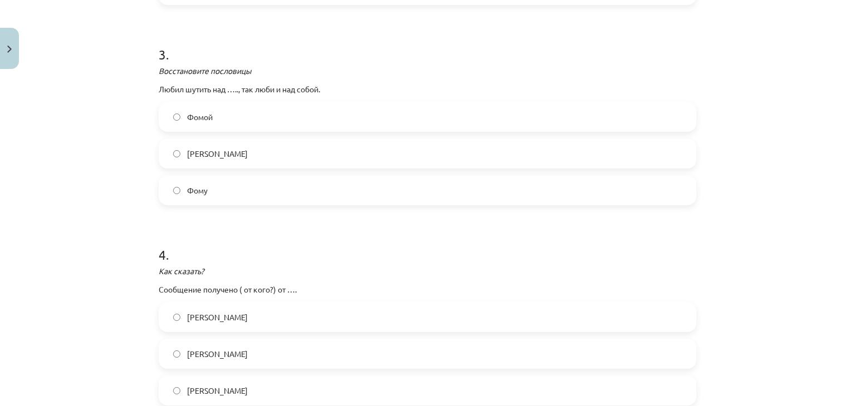
click at [234, 109] on label "Фомой" at bounding box center [428, 117] width 536 height 28
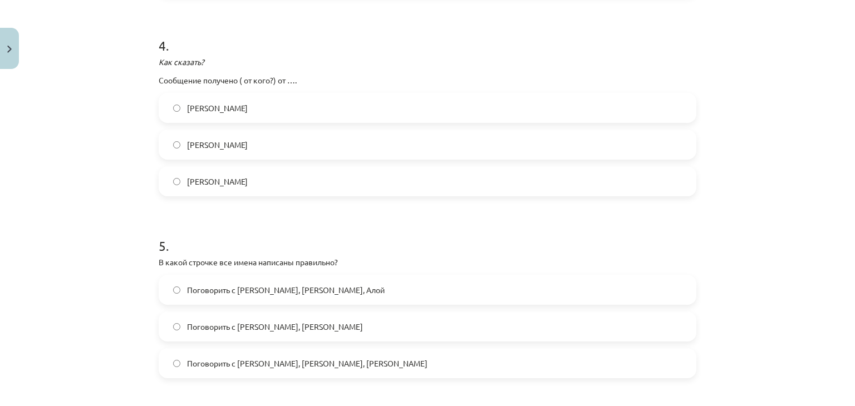
scroll to position [823, 0]
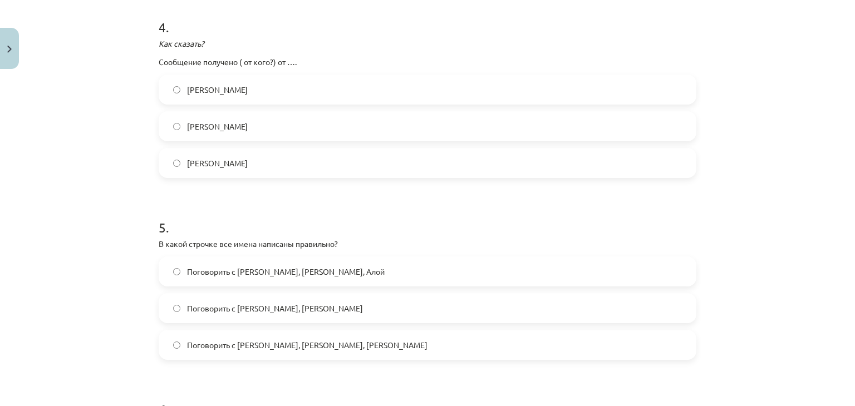
click at [226, 124] on label "Марией" at bounding box center [428, 126] width 536 height 28
click at [207, 172] on label "Марии" at bounding box center [428, 163] width 536 height 28
click at [245, 162] on label "Марии" at bounding box center [428, 163] width 536 height 28
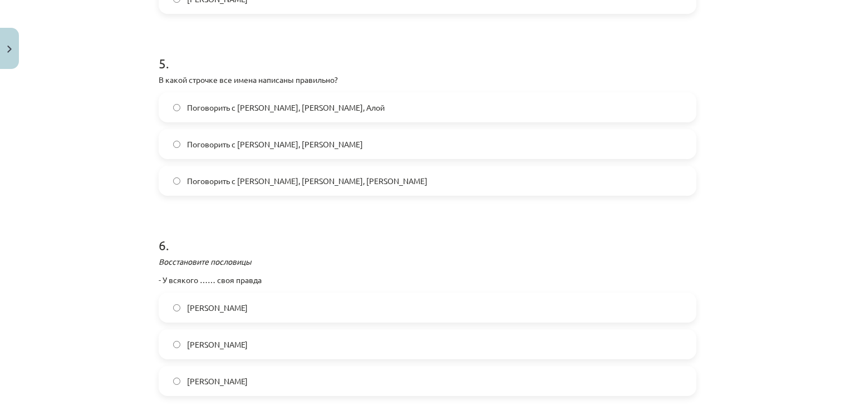
scroll to position [1005, 0]
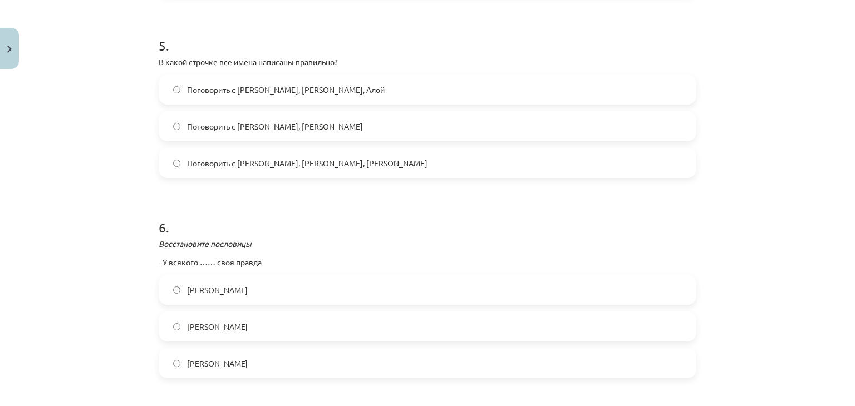
click at [268, 93] on span "Поговорить с Янисом, Яной, Алой" at bounding box center [286, 90] width 198 height 12
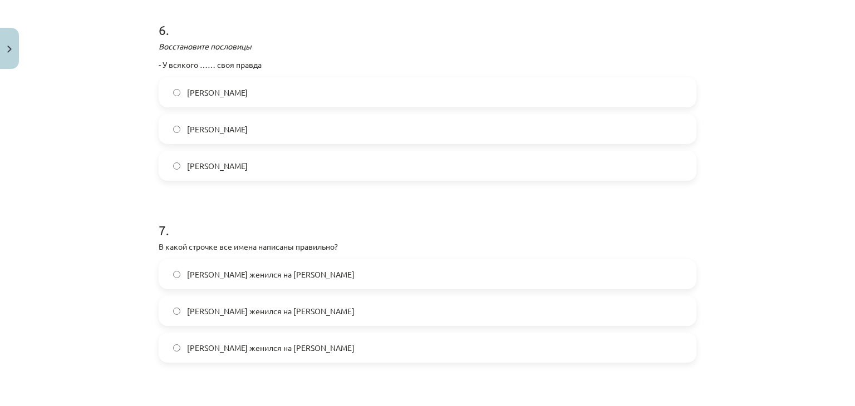
scroll to position [1209, 0]
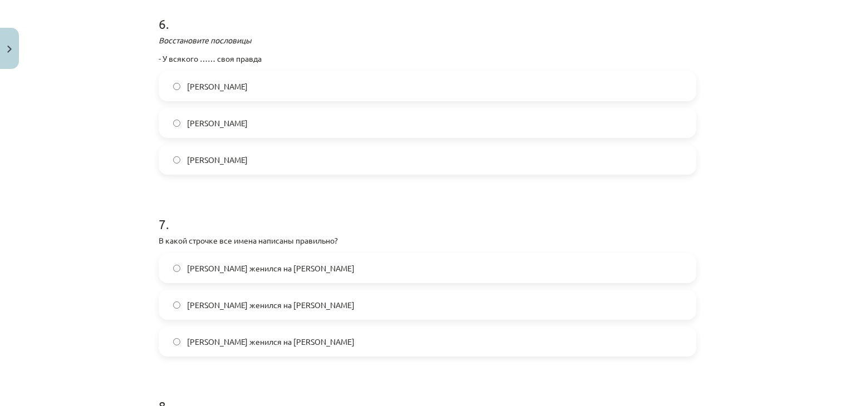
click at [195, 92] on label "Павел" at bounding box center [428, 86] width 536 height 28
click at [256, 123] on label "Павла" at bounding box center [428, 123] width 536 height 28
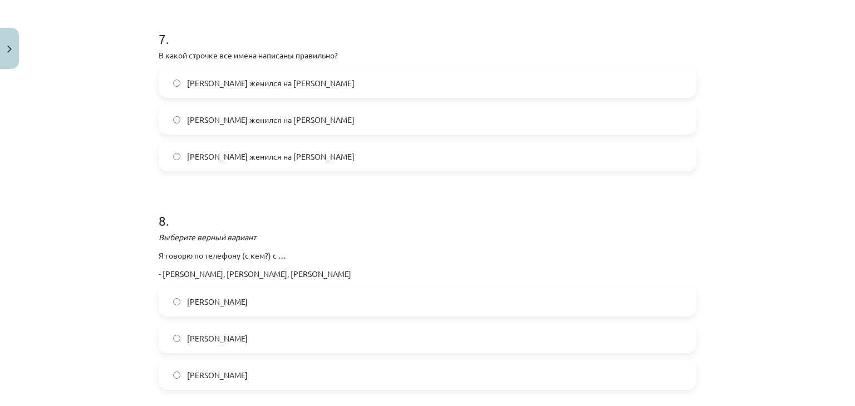
scroll to position [1418, 0]
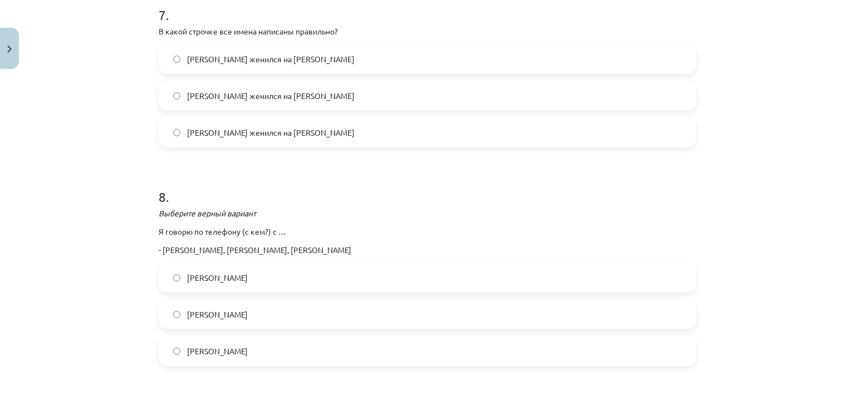
click at [203, 90] on span "Андрей женился на Кате" at bounding box center [271, 96] width 168 height 12
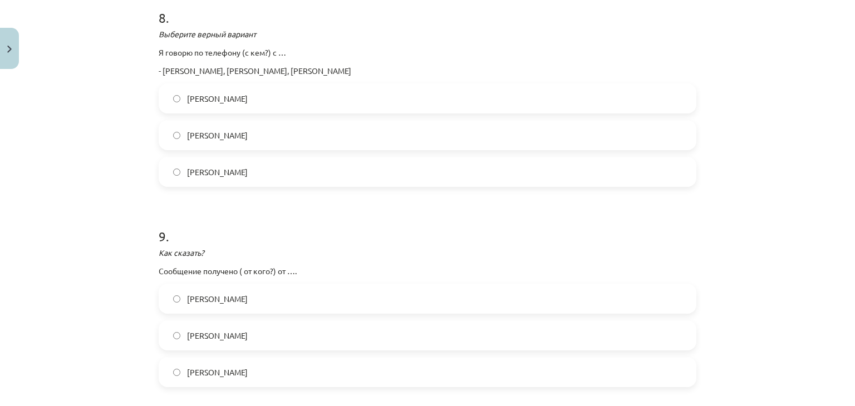
scroll to position [1604, 0]
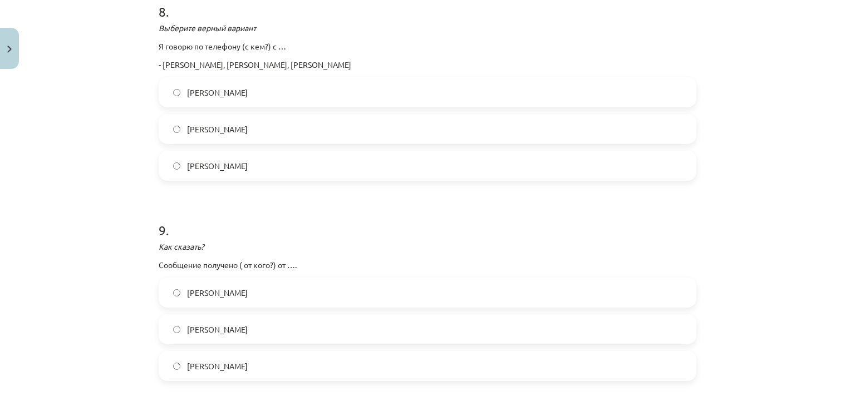
click at [260, 99] on label "Георгию" at bounding box center [428, 93] width 536 height 28
click at [199, 133] on span "Георгием" at bounding box center [217, 130] width 61 height 12
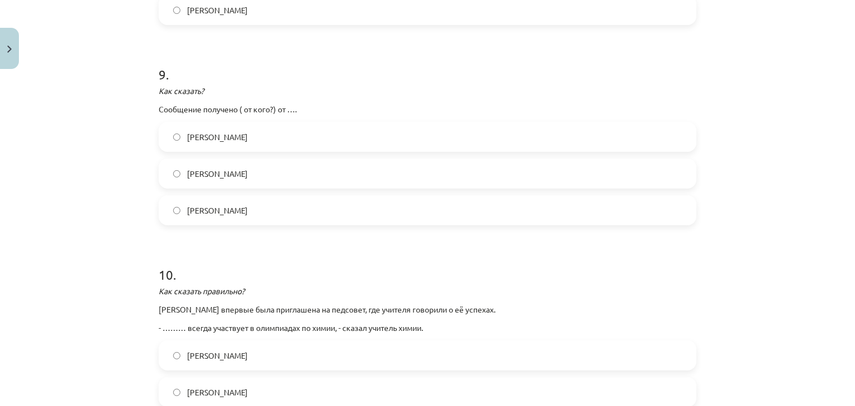
scroll to position [1771, 0]
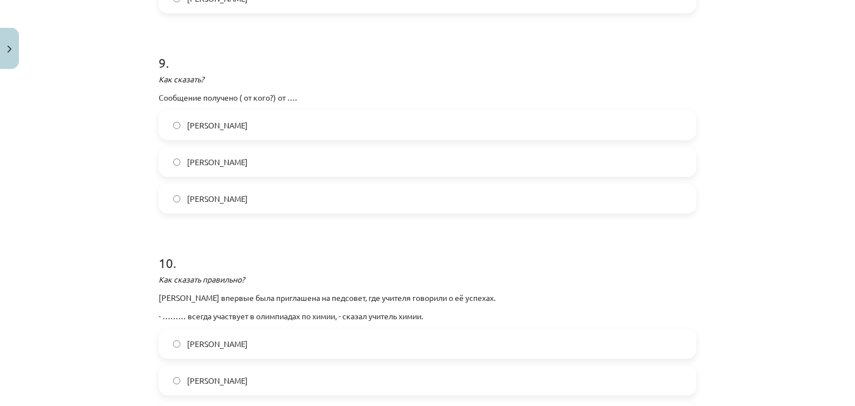
click at [325, 166] on label "Инне" at bounding box center [428, 162] width 536 height 28
click at [180, 198] on label "Инны" at bounding box center [428, 199] width 536 height 28
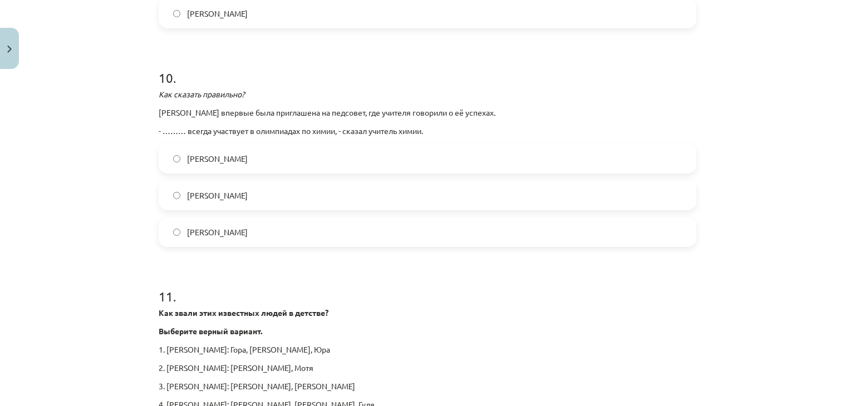
scroll to position [1966, 0]
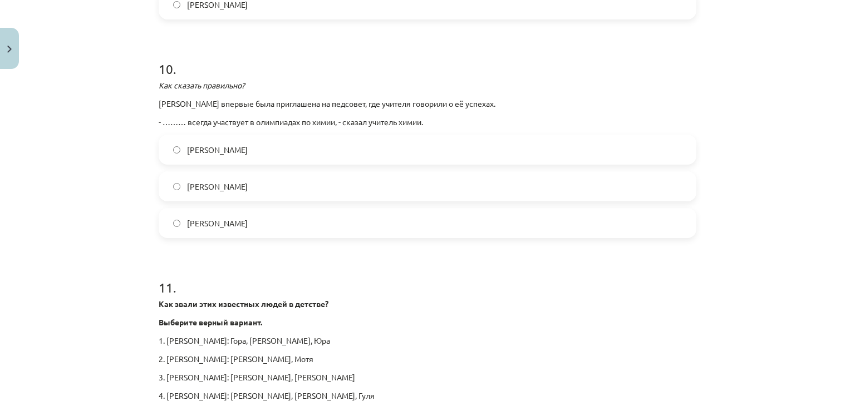
click at [221, 184] on label "Мария" at bounding box center [428, 187] width 536 height 28
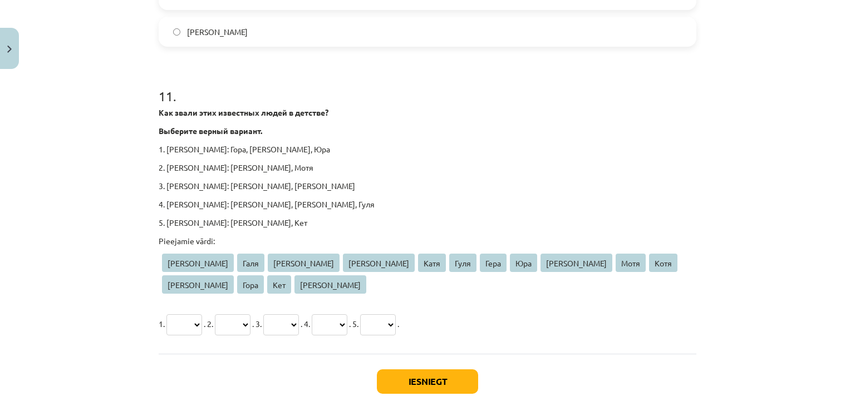
scroll to position [2172, 0]
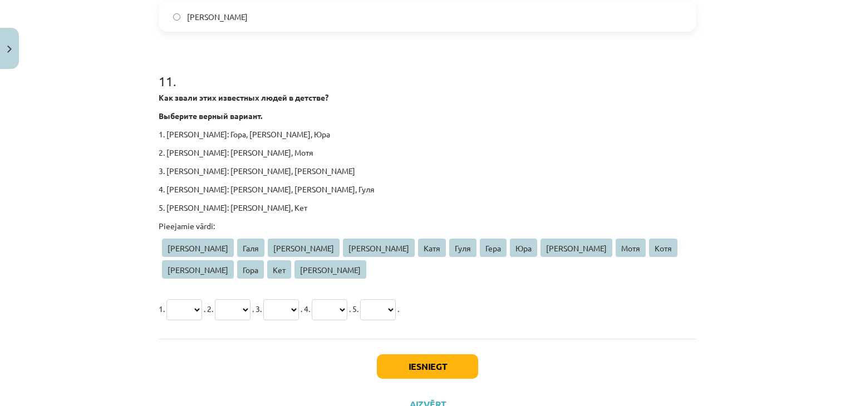
click at [189, 300] on select "**** **** **** *** **** **** **** *** **** **** **** **** **** *** ****" at bounding box center [184, 310] width 36 height 21
select select "***"
click at [166, 300] on select "**** **** **** *** **** **** **** *** **** **** **** **** **** *** ****" at bounding box center [184, 310] width 36 height 21
click at [248, 300] on select "**** **** **** *** **** **** **** *** **** **** **** **** **** *** ****" at bounding box center [233, 310] width 36 height 21
select select "****"
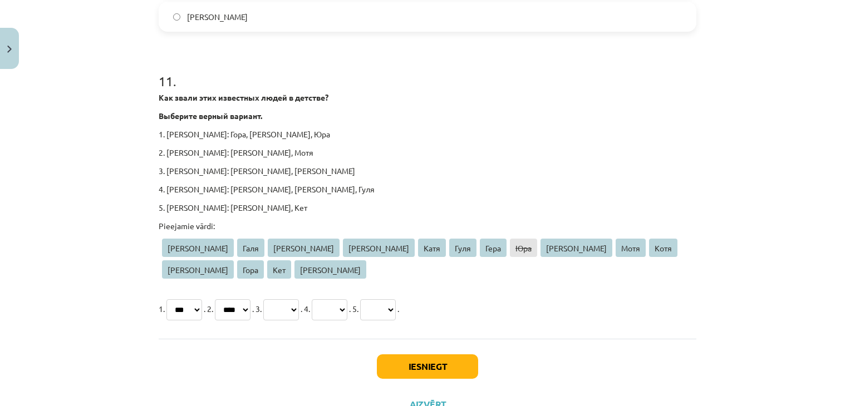
click at [224, 300] on select "**** **** **** *** **** **** **** *** **** **** **** **** **** *** ****" at bounding box center [233, 310] width 36 height 21
click at [299, 300] on select "**** **** **** *** **** **** **** *** **** **** **** **** **** *** ****" at bounding box center [281, 310] width 36 height 21
select select "****"
click at [285, 300] on select "**** **** **** *** **** **** **** *** **** **** **** **** **** *** ****" at bounding box center [281, 310] width 36 height 21
click at [347, 300] on select "**** **** **** *** **** **** **** *** **** **** **** **** **** *** ****" at bounding box center [330, 310] width 36 height 21
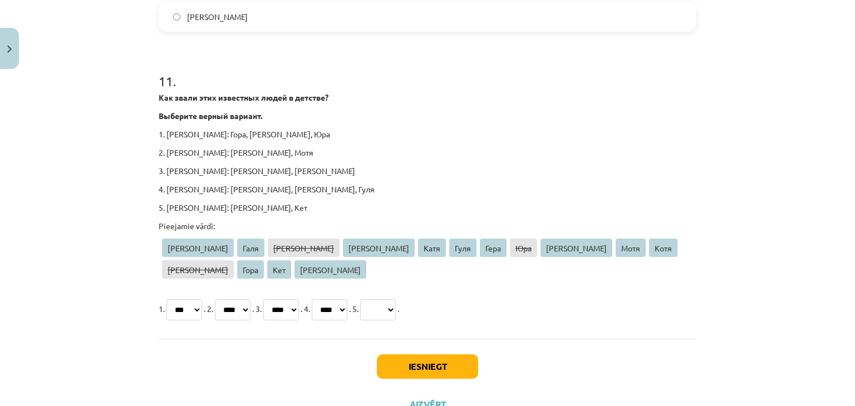
click at [346, 300] on select "**** **** **** *** **** **** **** *** **** **** **** **** **** *** ****" at bounding box center [330, 310] width 36 height 21
click at [347, 300] on select "**** **** **** *** **** **** **** *** **** **** **** **** **** *** ****" at bounding box center [330, 310] width 36 height 21
select select "****"
click at [346, 300] on select "**** **** **** *** **** **** **** *** **** **** **** **** **** *** ****" at bounding box center [330, 310] width 36 height 21
click at [396, 300] on select "**** **** **** *** **** **** **** *** **** **** **** **** **** *** ****" at bounding box center [378, 310] width 36 height 21
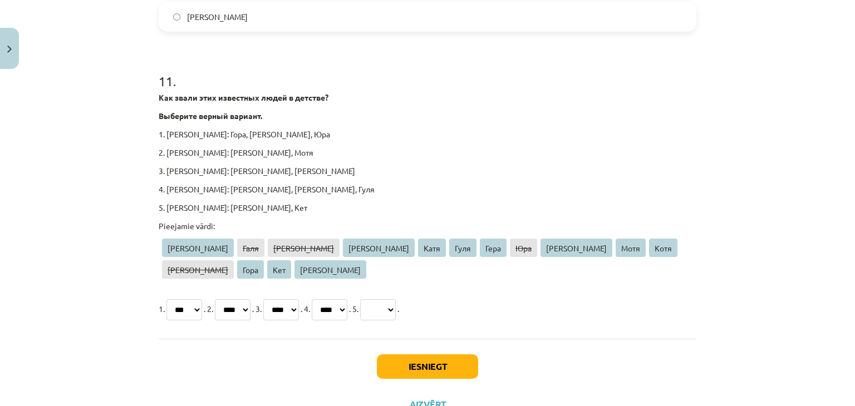
select select "****"
click at [396, 300] on select "**** **** **** *** **** **** **** *** **** **** **** **** **** *** ****" at bounding box center [378, 310] width 36 height 21
click at [515, 339] on div "Iesniegt Aizvērt" at bounding box center [428, 378] width 538 height 78
click at [430, 355] on button "Iesniegt" at bounding box center [427, 367] width 101 height 25
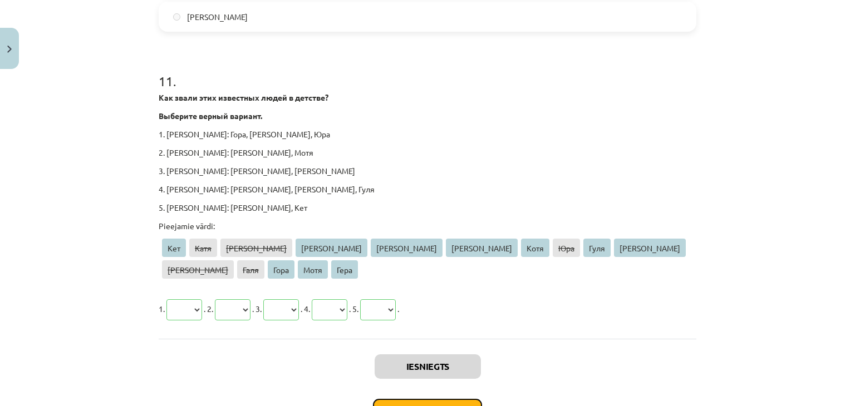
click at [439, 399] on button "Nākamā nodarbība" at bounding box center [427, 412] width 109 height 26
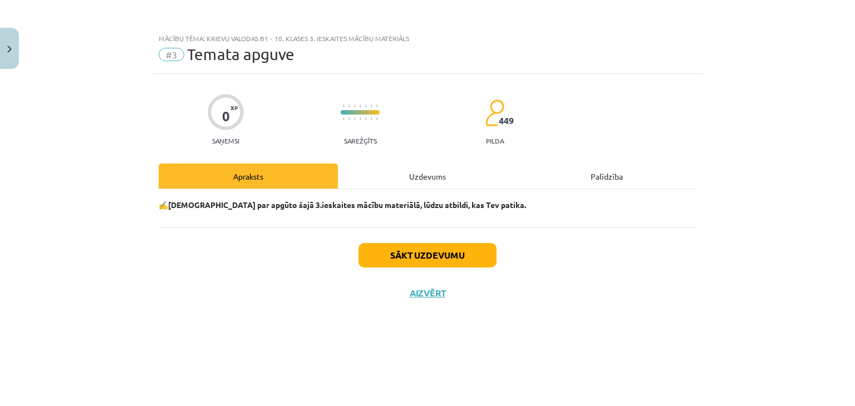
click at [410, 179] on div "Uzdevums" at bounding box center [427, 176] width 179 height 25
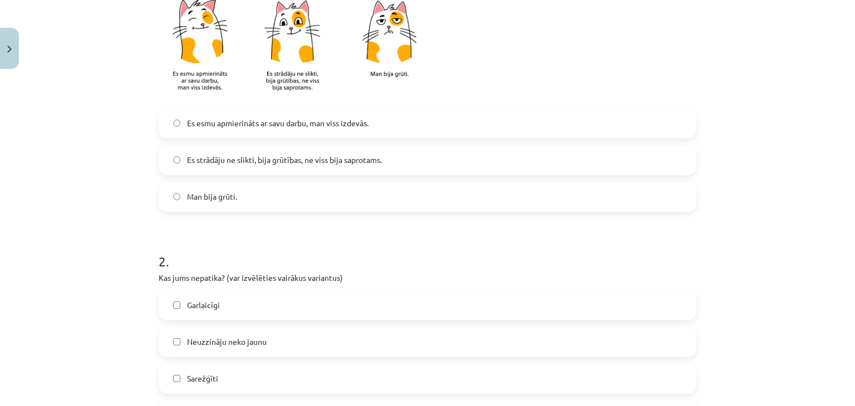
scroll to position [321, 0]
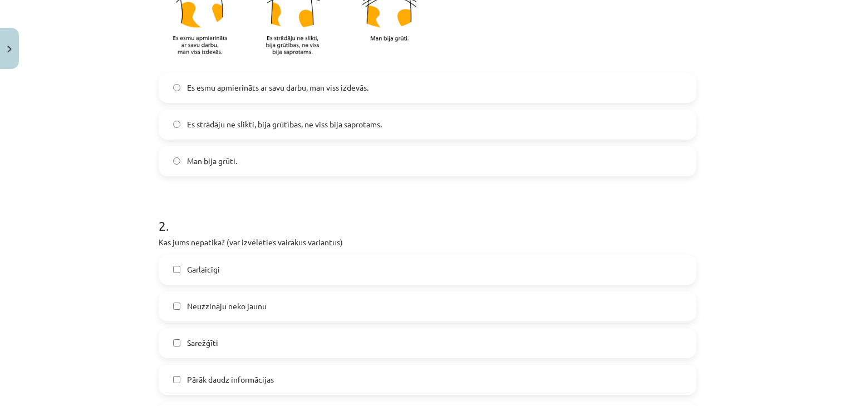
click at [482, 126] on label "Es strādāju ne slikti, bija grūtības, ne viss bija saprotams." at bounding box center [428, 125] width 536 height 28
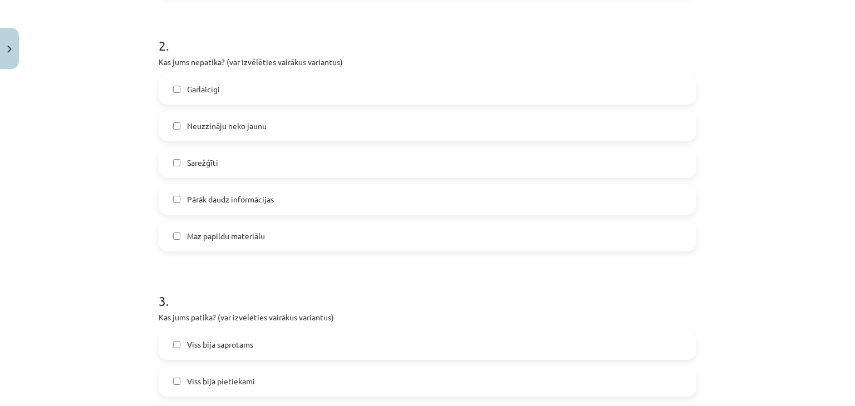
scroll to position [503, 0]
click at [358, 197] on label "Pārāk daudz informācijas" at bounding box center [428, 198] width 536 height 28
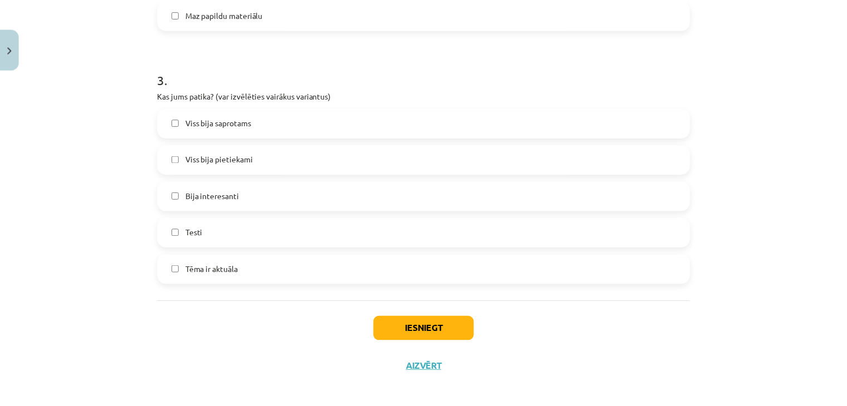
scroll to position [731, 0]
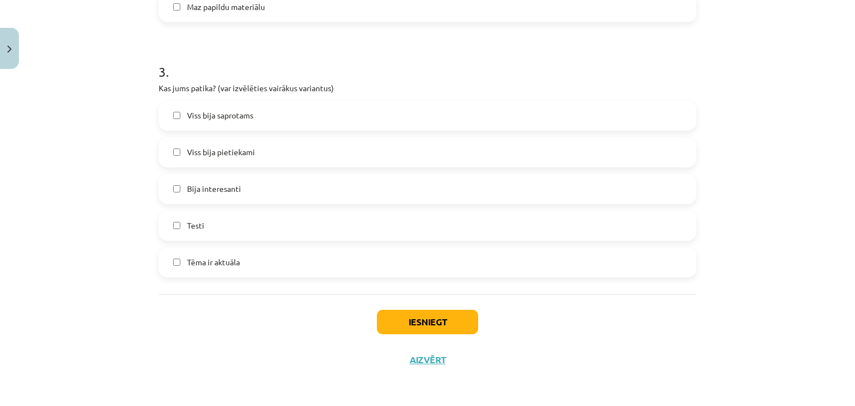
click at [411, 242] on div "Viss bija saprotams Viss bija pietiekami Bija interesanti Testi Tēma ir aktuāla" at bounding box center [428, 189] width 538 height 177
click at [405, 230] on label "Testi" at bounding box center [428, 226] width 536 height 28
click at [406, 254] on label "Tēma ir aktuāla" at bounding box center [428, 263] width 536 height 28
click at [435, 324] on button "Iesniegt" at bounding box center [427, 322] width 101 height 25
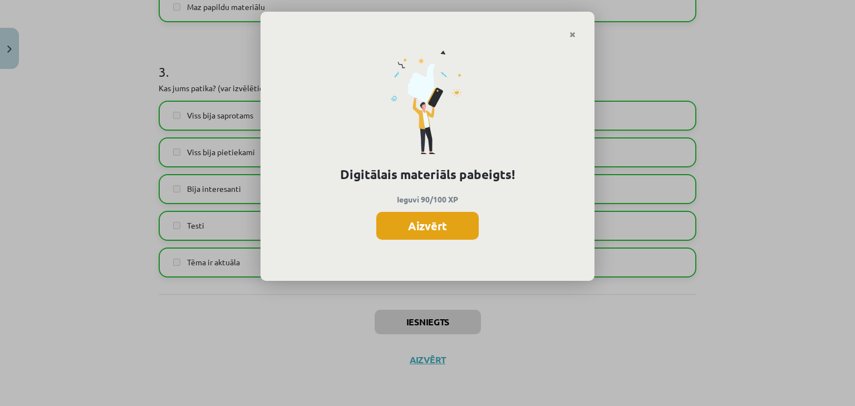
click at [415, 223] on button "Aizvērt" at bounding box center [427, 226] width 102 height 28
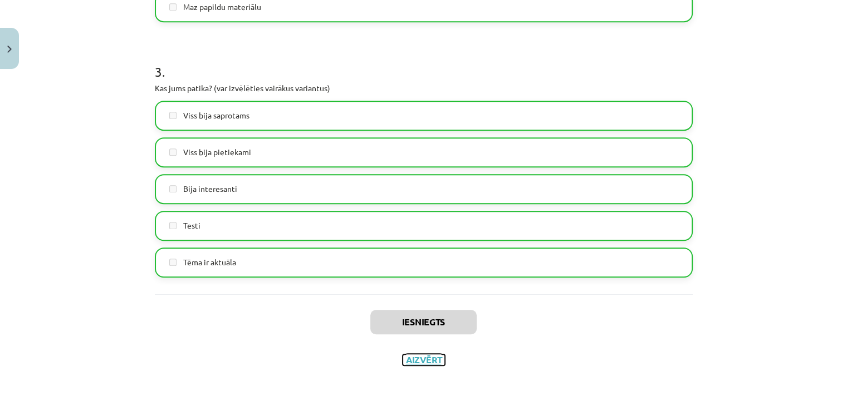
click at [411, 357] on button "Aizvērt" at bounding box center [424, 360] width 42 height 11
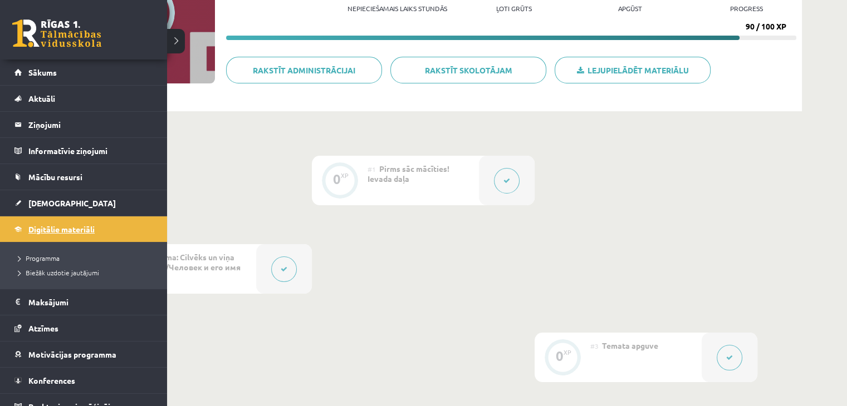
click at [38, 227] on span "Digitālie materiāli" at bounding box center [61, 229] width 66 height 10
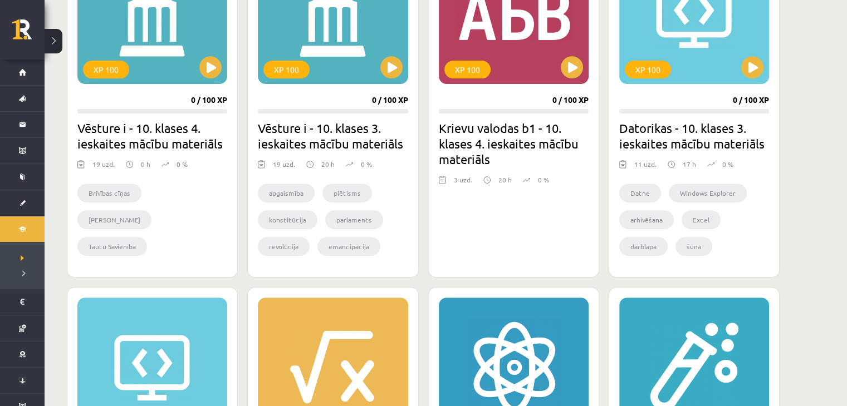
scroll to position [342, 0]
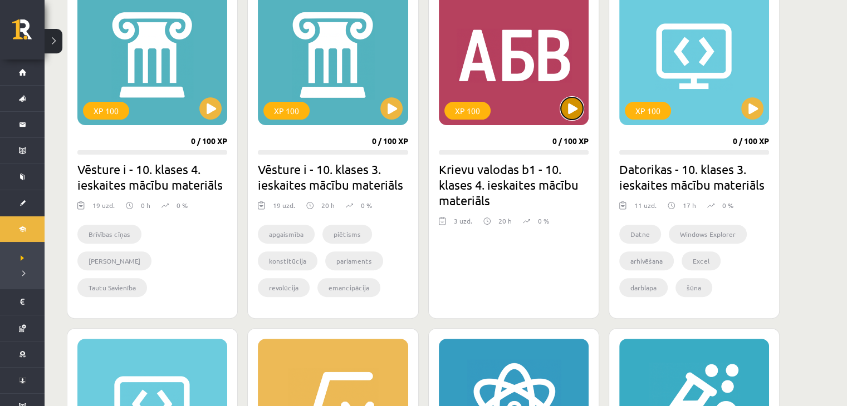
click at [577, 111] on button at bounding box center [572, 108] width 22 height 22
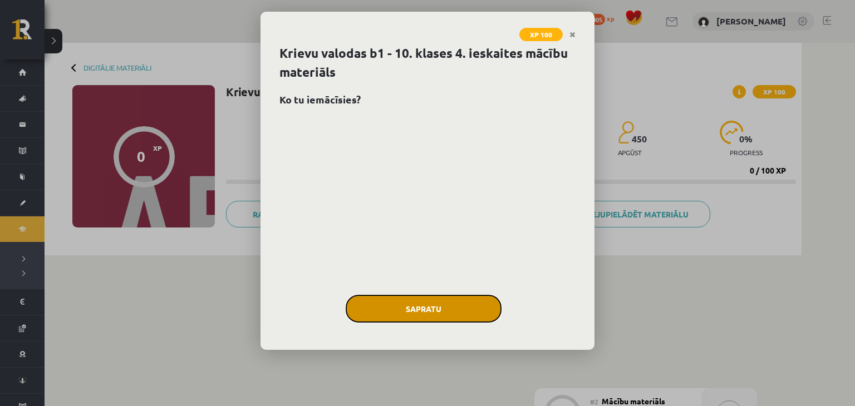
click at [434, 299] on button "Sapratu" at bounding box center [424, 309] width 156 height 28
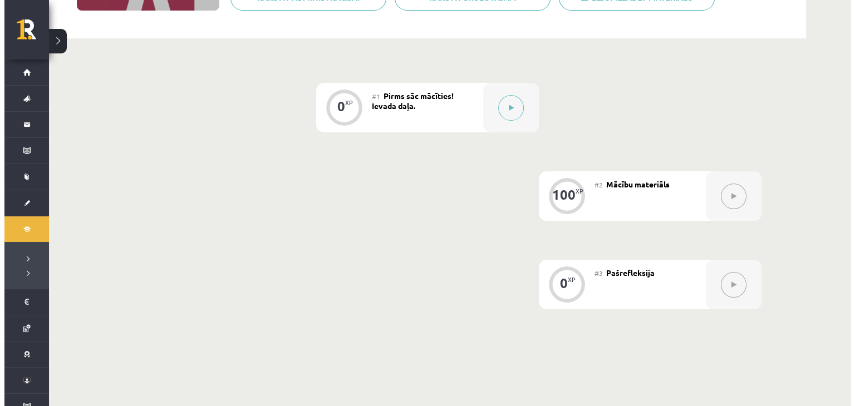
scroll to position [218, 0]
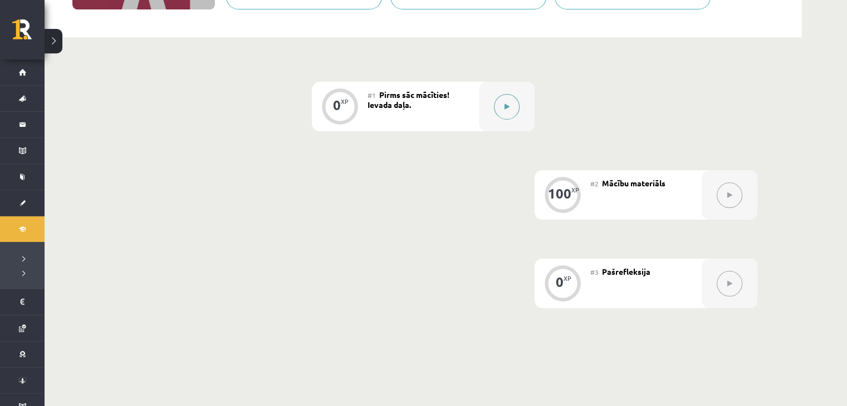
click at [514, 107] on button at bounding box center [507, 107] width 26 height 26
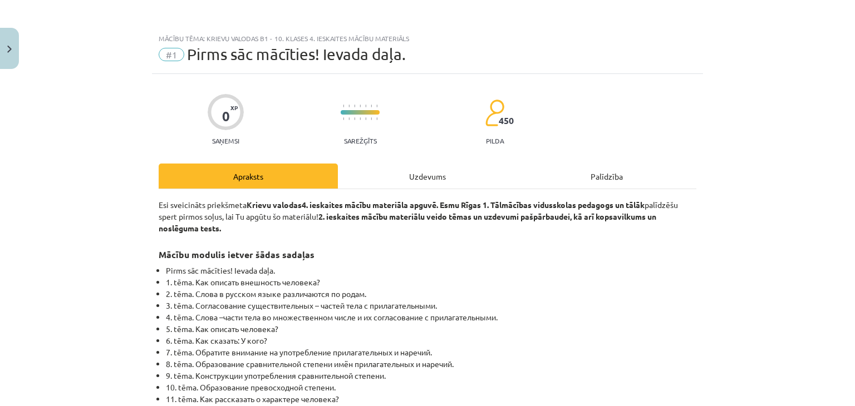
click at [418, 176] on div "Uzdevums" at bounding box center [427, 176] width 179 height 25
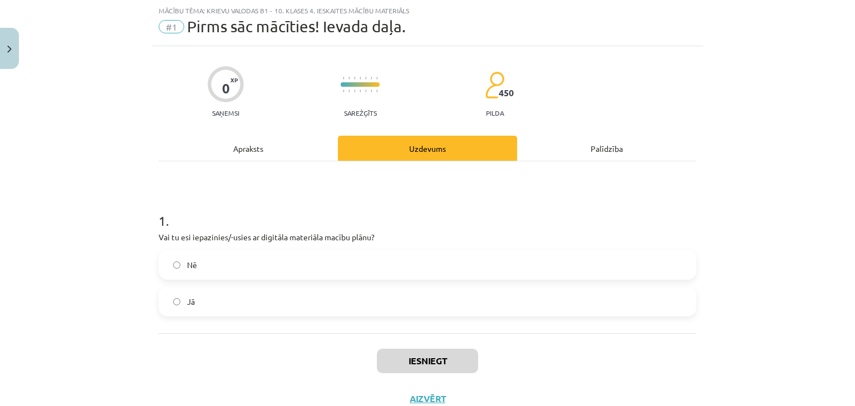
click at [274, 306] on label "Jā" at bounding box center [428, 302] width 536 height 28
click at [412, 361] on button "Iesniegt" at bounding box center [427, 361] width 101 height 25
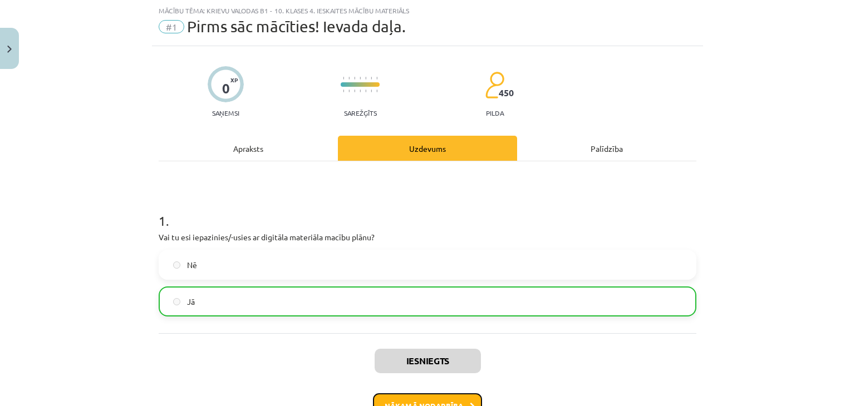
click at [430, 395] on button "Nākamā nodarbība" at bounding box center [427, 407] width 109 height 26
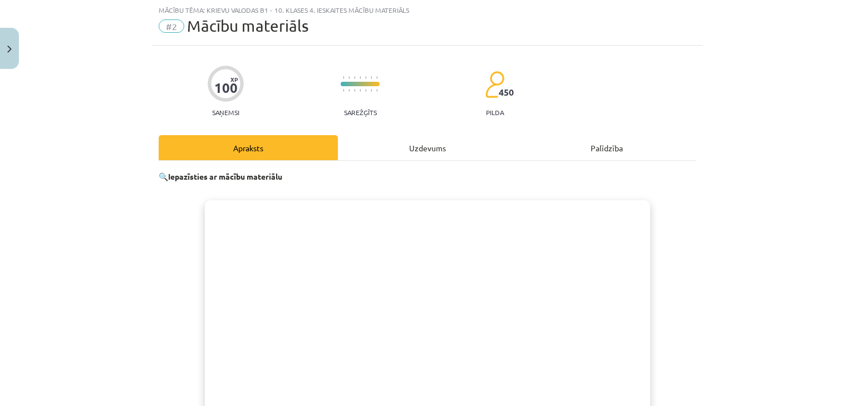
scroll to position [0, 0]
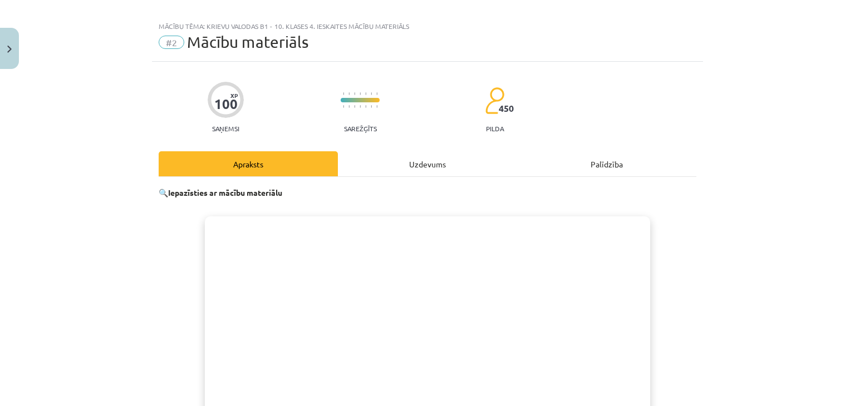
click at [420, 163] on div "Uzdevums" at bounding box center [427, 163] width 179 height 25
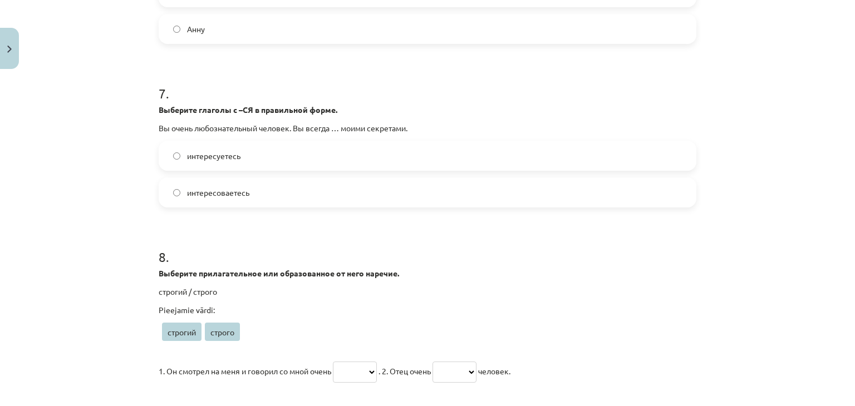
scroll to position [1692, 0]
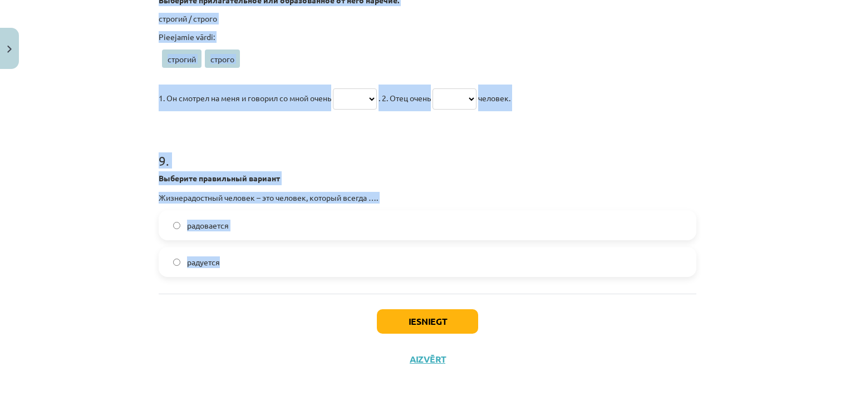
drag, startPoint x: 154, startPoint y: 234, endPoint x: 308, endPoint y: 291, distance: 164.9
copy form "**********"
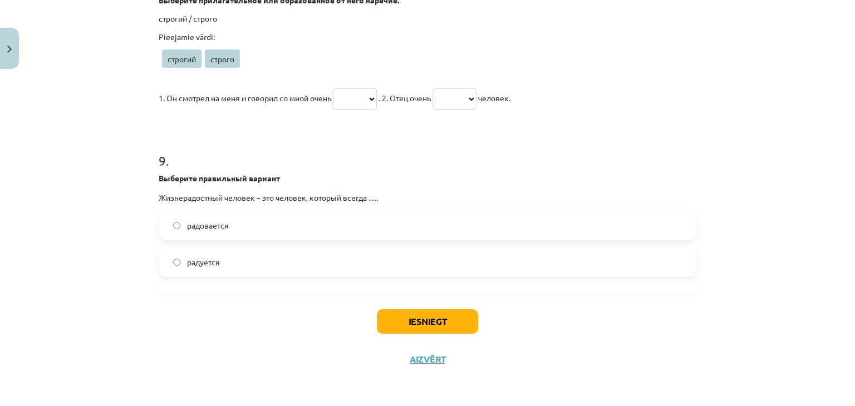
drag, startPoint x: 842, startPoint y: 328, endPoint x: 846, endPoint y: 332, distance: 5.9
click at [846, 332] on div "Mācību tēma: Krievu valodas b1 - 10. klases 4. ieskaites mācību materiāls #2 Mā…" at bounding box center [427, 203] width 855 height 406
drag, startPoint x: 846, startPoint y: 332, endPoint x: 855, endPoint y: 334, distance: 8.5
click at [855, 334] on div "Mācību tēma: Krievu valodas b1 - 10. klases 4. ieskaites mācību materiāls #2 Mā…" at bounding box center [427, 203] width 855 height 406
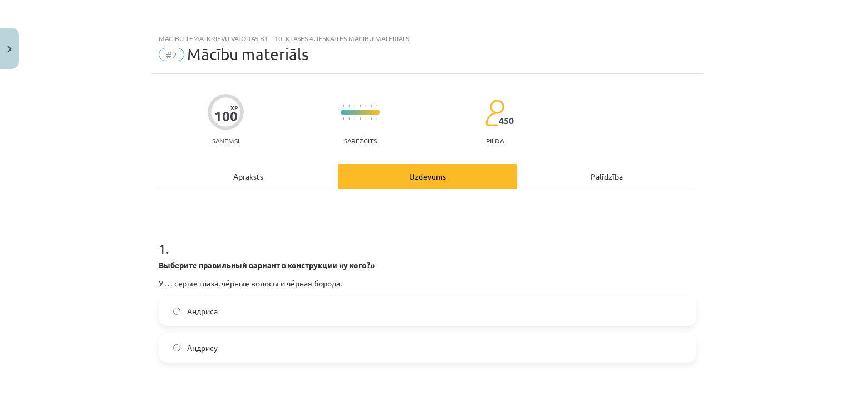
click at [249, 176] on div "Apraksts" at bounding box center [248, 176] width 179 height 25
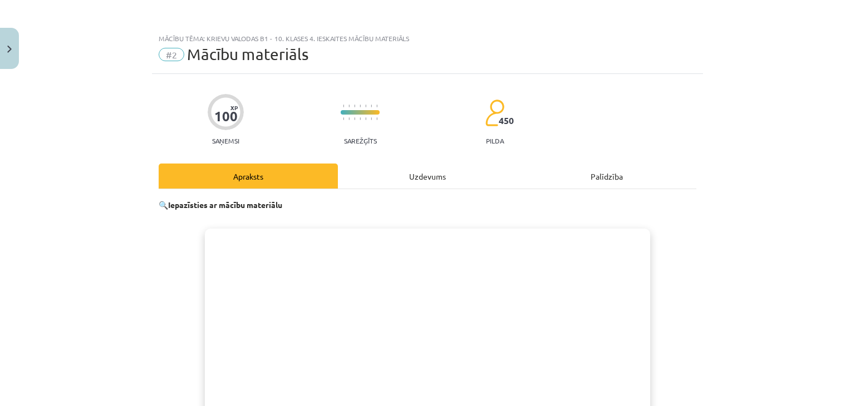
click at [440, 173] on div "Uzdevums" at bounding box center [427, 176] width 179 height 25
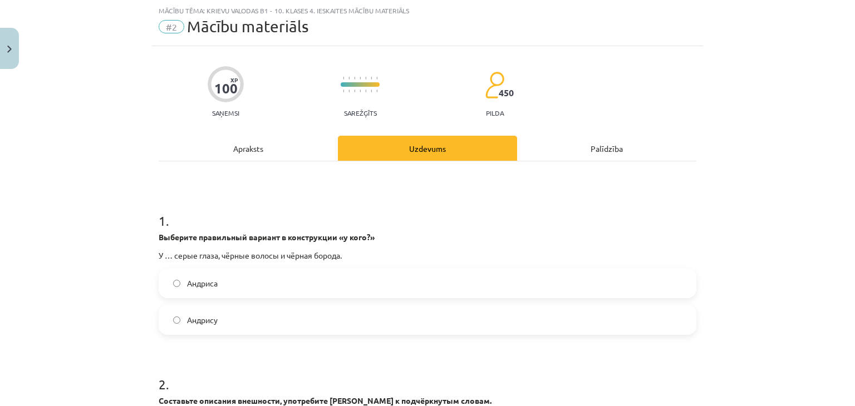
click at [212, 283] on span "Андриса" at bounding box center [202, 284] width 31 height 12
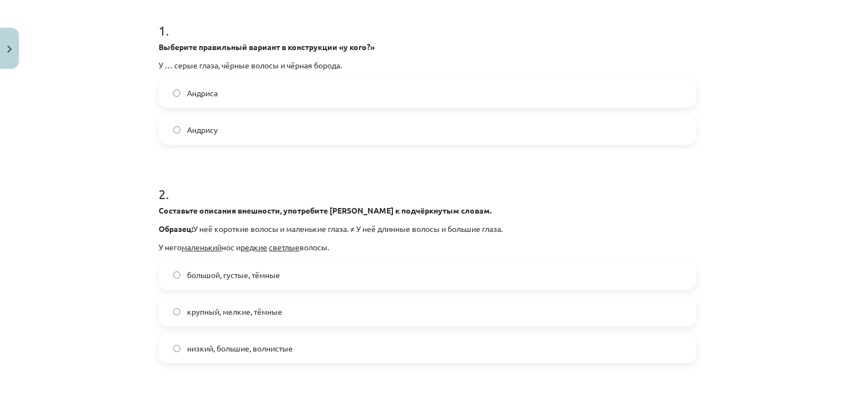
scroll to position [221, 0]
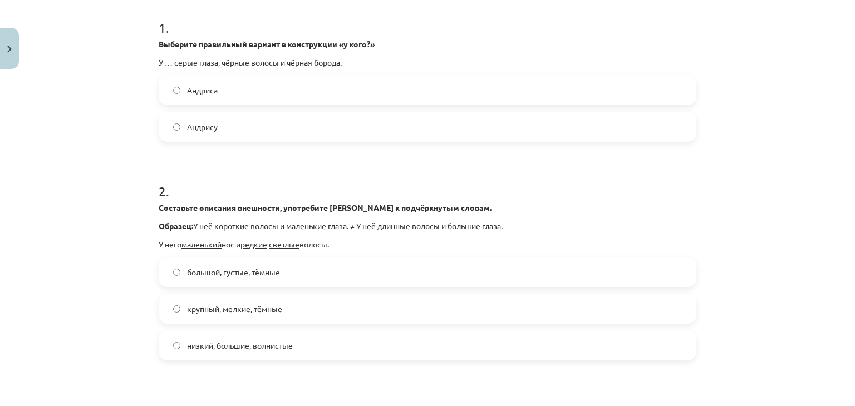
click at [237, 275] on span "большой, густые, тёмные" at bounding box center [233, 273] width 93 height 12
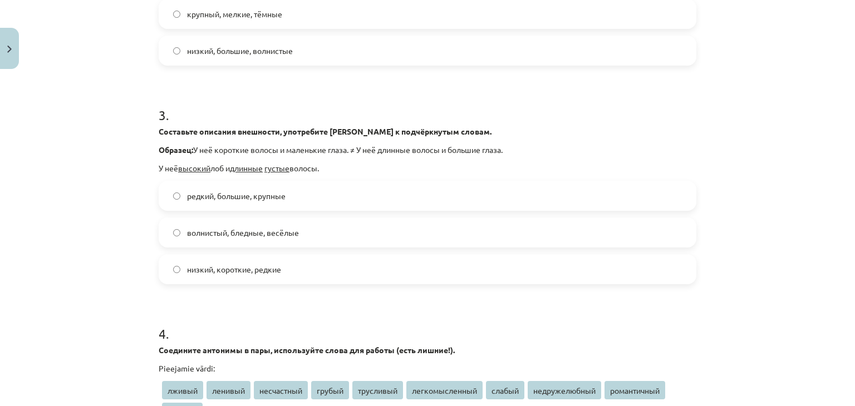
scroll to position [577, 0]
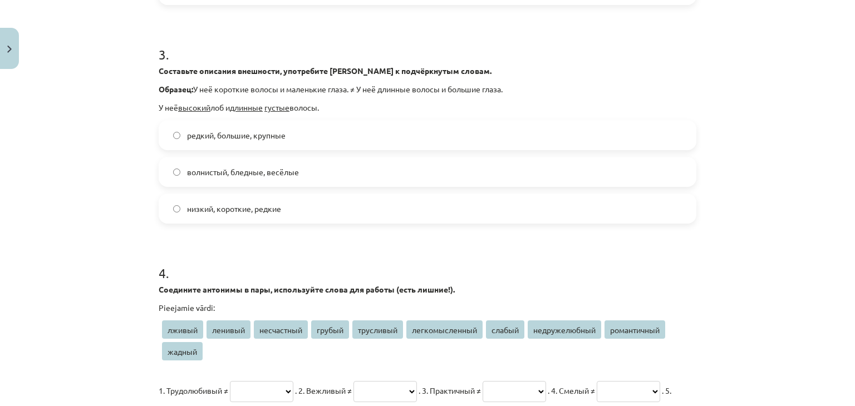
click at [230, 206] on span "низкий, короткие, редкие" at bounding box center [234, 209] width 94 height 12
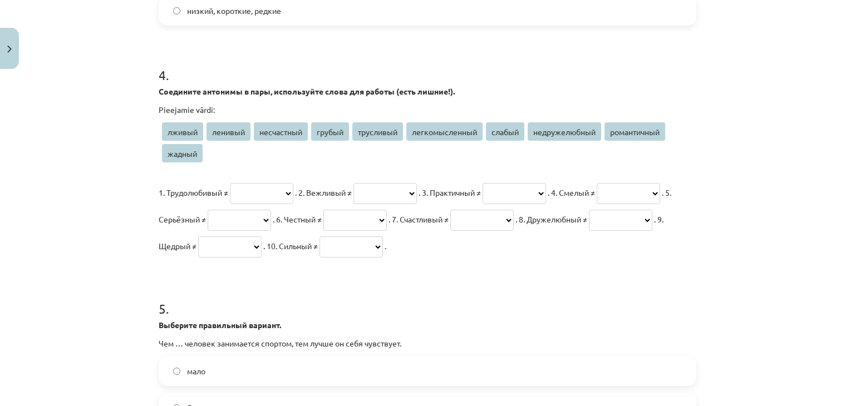
scroll to position [785, 0]
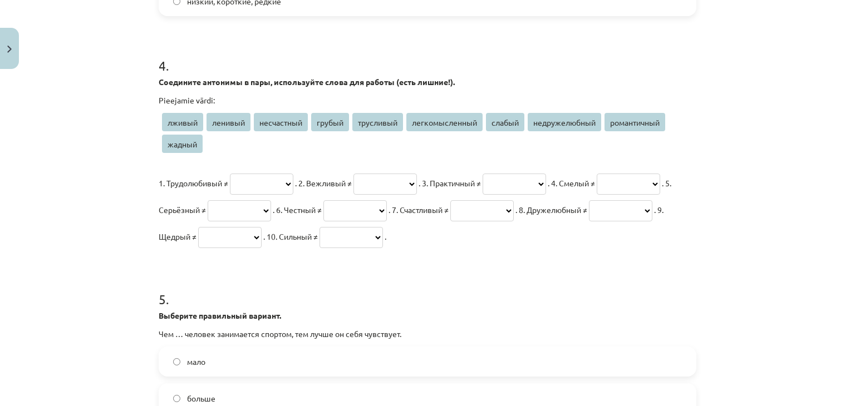
click at [261, 177] on select "**********" at bounding box center [261, 184] width 63 height 21
select select "*******"
click at [230, 174] on select "**********" at bounding box center [261, 184] width 63 height 21
click at [413, 182] on select "**********" at bounding box center [385, 184] width 63 height 21
select select "******"
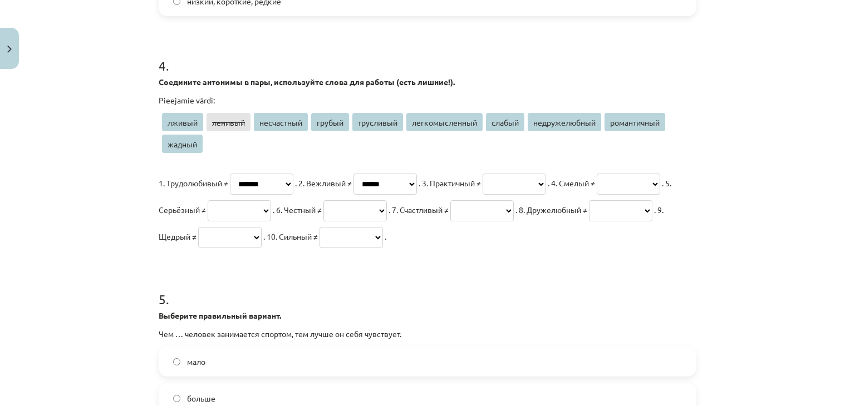
click at [379, 174] on select "**********" at bounding box center [385, 184] width 63 height 21
click at [546, 185] on select "**********" at bounding box center [514, 184] width 63 height 21
select select "**********"
click at [537, 174] on select "**********" at bounding box center [514, 184] width 63 height 21
click at [597, 195] on select "**********" at bounding box center [628, 184] width 63 height 21
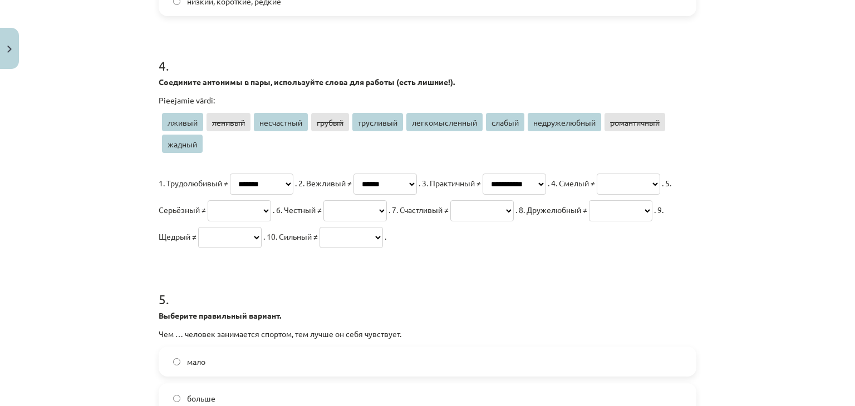
select select "*********"
click at [597, 195] on select "**********" at bounding box center [628, 184] width 63 height 21
click at [271, 208] on select "**********" at bounding box center [239, 210] width 63 height 21
select select "**********"
click at [271, 200] on select "**********" at bounding box center [239, 210] width 63 height 21
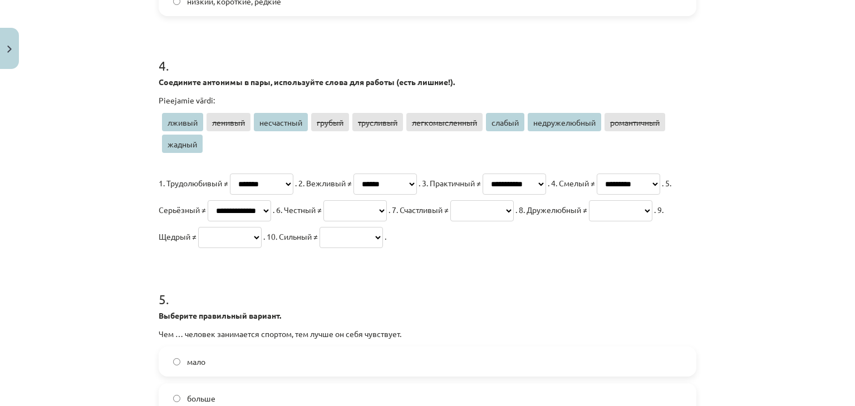
click at [387, 203] on select "**********" at bounding box center [355, 210] width 63 height 21
select select "******"
click at [387, 200] on select "**********" at bounding box center [355, 210] width 63 height 21
click at [450, 222] on select "**********" at bounding box center [481, 210] width 63 height 21
select select "**********"
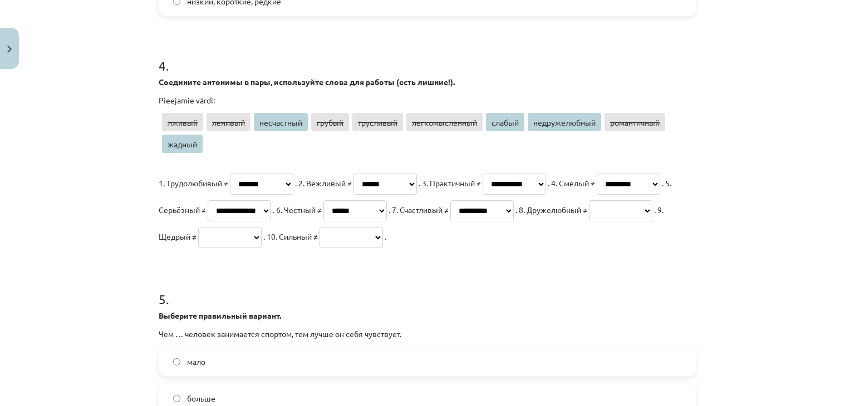
click at [450, 222] on select "**********" at bounding box center [481, 210] width 63 height 21
click at [589, 222] on select "**********" at bounding box center [620, 210] width 63 height 21
select select "**********"
click at [589, 222] on select "**********" at bounding box center [620, 210] width 63 height 21
click at [262, 236] on select "**********" at bounding box center [229, 237] width 63 height 21
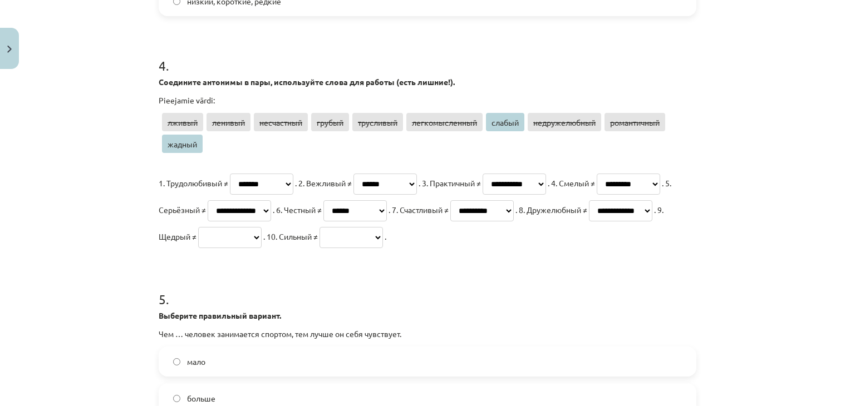
select select "******"
click at [262, 227] on select "**********" at bounding box center [229, 237] width 63 height 21
click at [207, 250] on p "**********" at bounding box center [428, 210] width 538 height 80
click at [320, 248] on select "**********" at bounding box center [351, 237] width 63 height 21
select select "******"
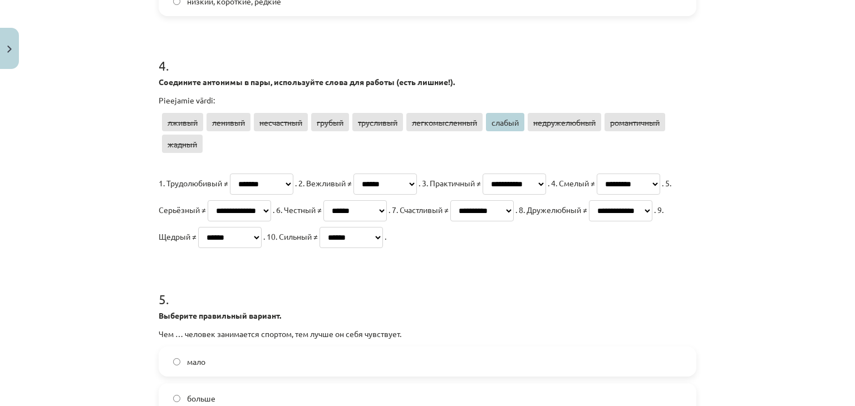
click at [320, 248] on select "**********" at bounding box center [351, 237] width 63 height 21
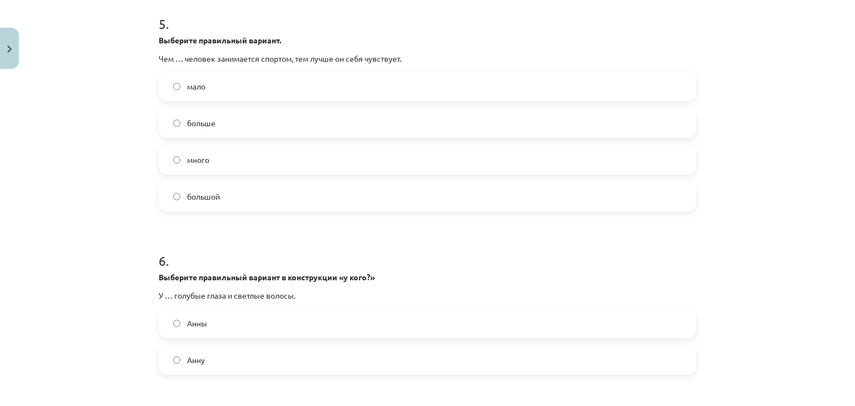
scroll to position [1067, 0]
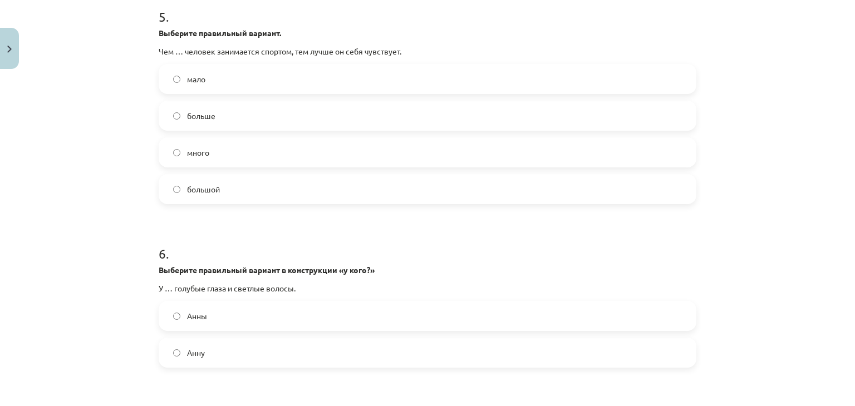
click at [255, 130] on label "больше" at bounding box center [428, 116] width 536 height 28
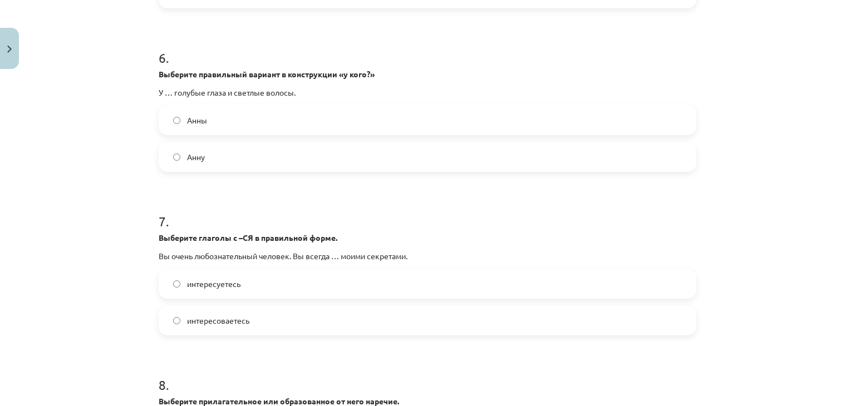
scroll to position [1314, 0]
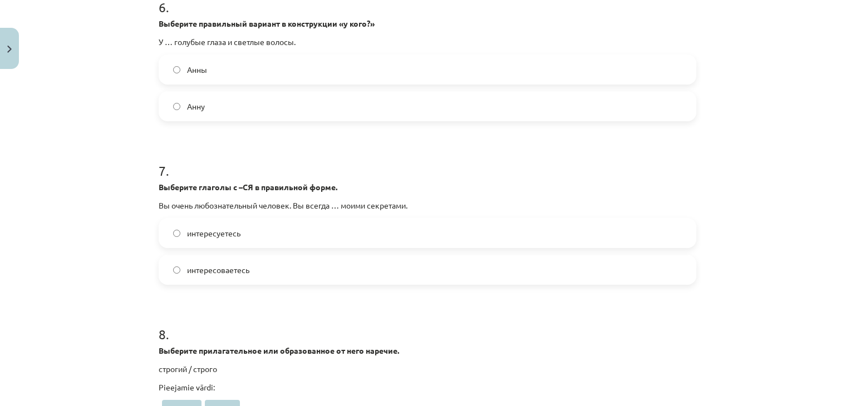
click at [227, 84] on label "Анны" at bounding box center [428, 70] width 536 height 28
click at [273, 247] on label "интересуетесь" at bounding box center [428, 233] width 536 height 28
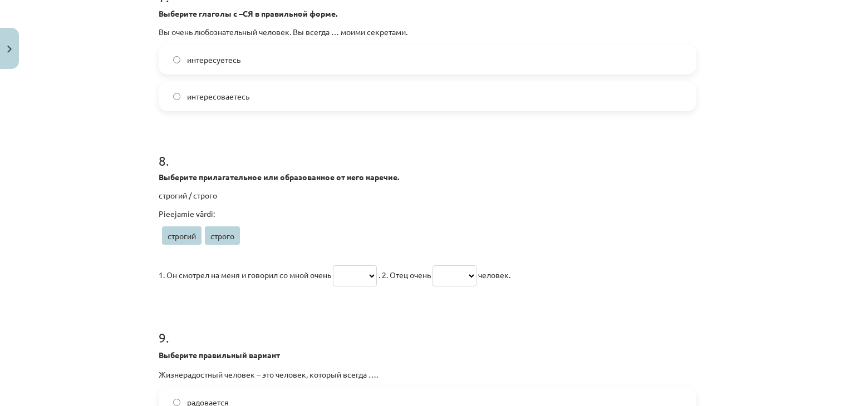
scroll to position [1493, 0]
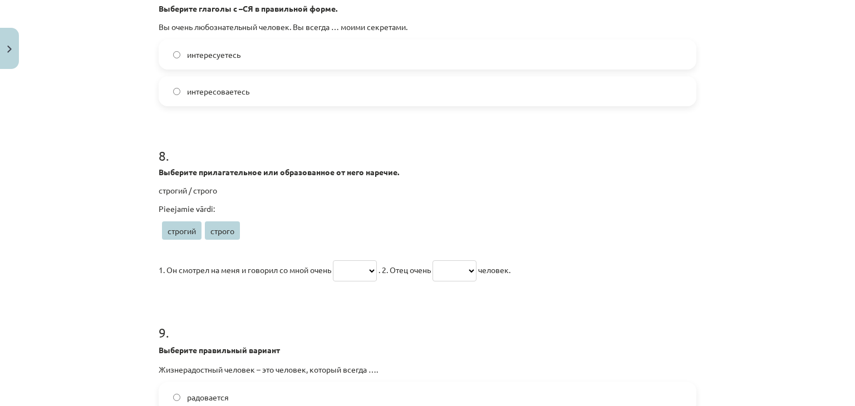
click at [351, 282] on select "******* ******" at bounding box center [355, 271] width 44 height 21
select select "******"
click at [334, 282] on select "******* ******" at bounding box center [355, 271] width 44 height 21
click at [463, 282] on select "******* ******" at bounding box center [455, 271] width 44 height 21
select select "*******"
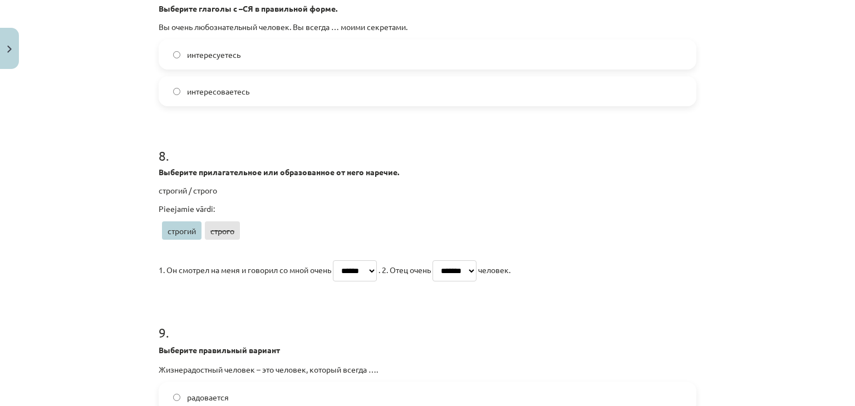
click at [446, 282] on select "******* ******" at bounding box center [455, 271] width 44 height 21
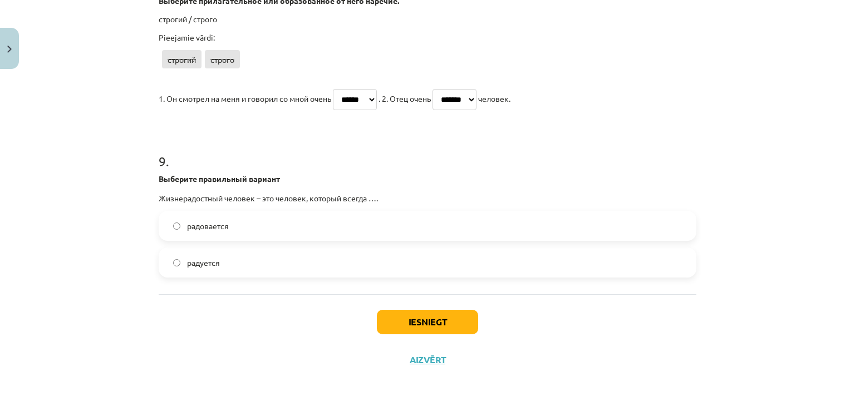
scroll to position [1692, 0]
click at [224, 226] on span "радовается" at bounding box center [208, 226] width 42 height 12
click at [213, 262] on span "радуется" at bounding box center [203, 263] width 33 height 12
click at [453, 322] on button "Iesniegt" at bounding box center [427, 322] width 101 height 25
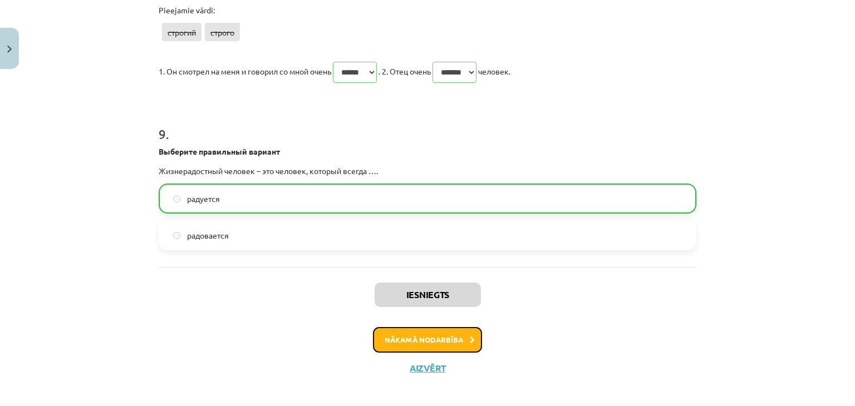
click at [430, 353] on button "Nākamā nodarbība" at bounding box center [427, 340] width 109 height 26
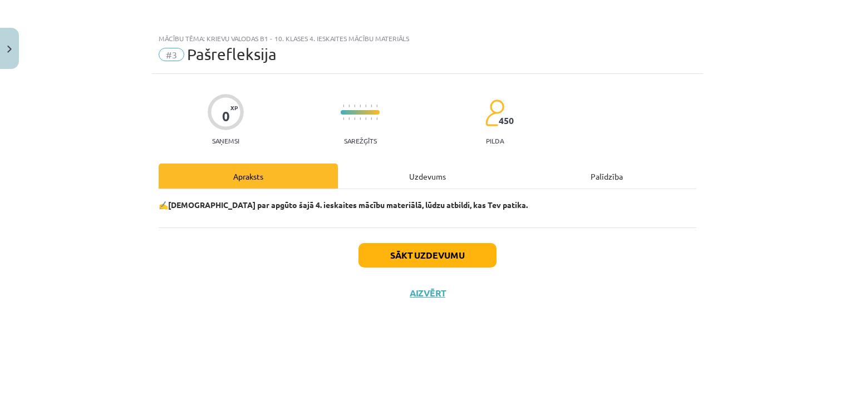
scroll to position [0, 0]
click at [422, 175] on div "Uzdevums" at bounding box center [427, 176] width 179 height 25
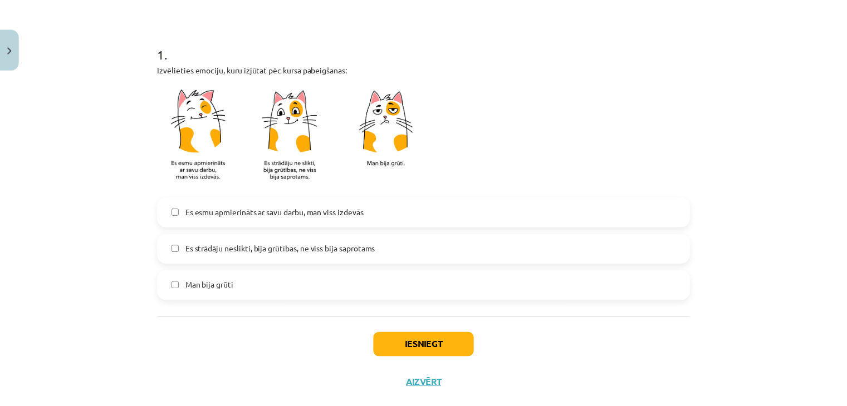
scroll to position [198, 0]
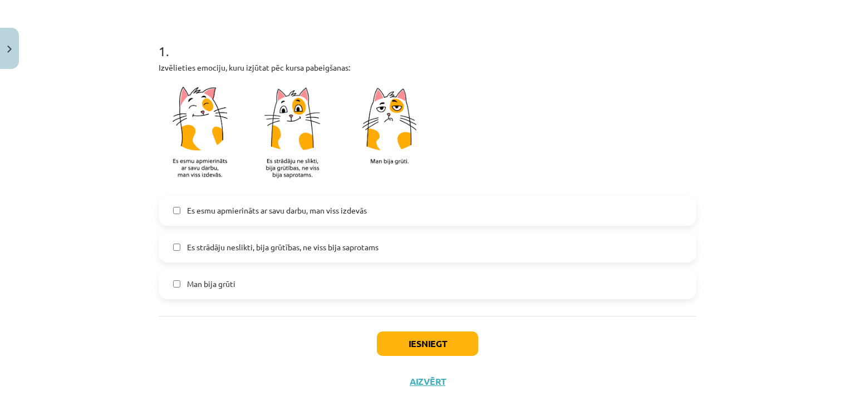
click at [321, 254] on label "Es strādāju neslikti, bija grūtības, ne viss bija saprotams" at bounding box center [428, 248] width 536 height 28
click at [441, 339] on button "Iesniegt" at bounding box center [427, 344] width 101 height 25
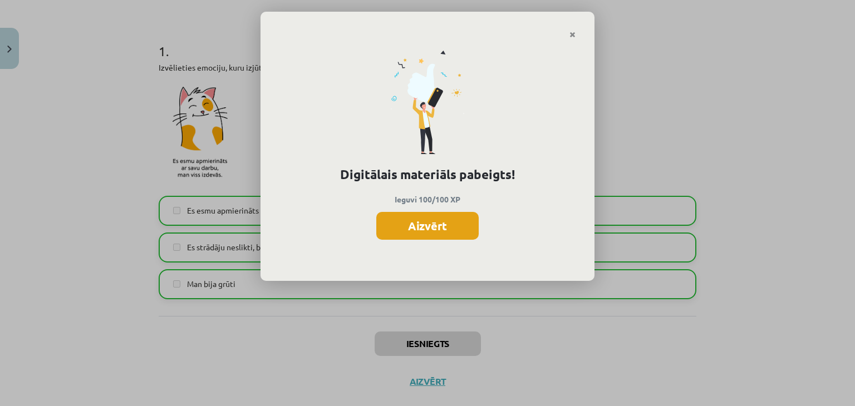
click at [425, 223] on button "Aizvērt" at bounding box center [427, 226] width 102 height 28
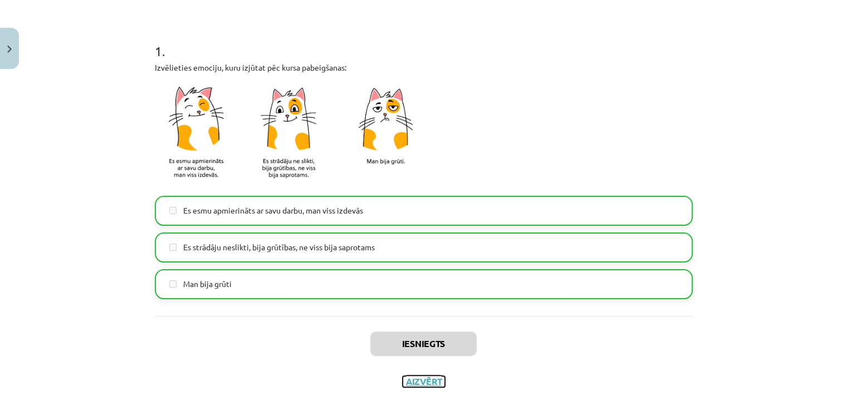
click at [419, 381] on button "Aizvērt" at bounding box center [424, 381] width 42 height 11
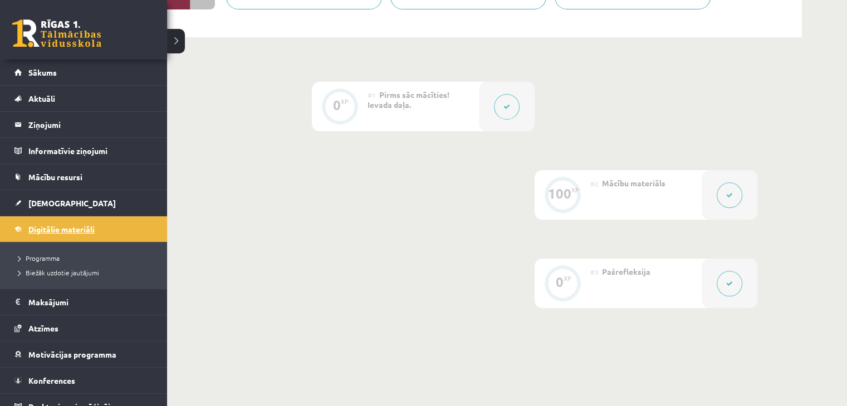
click at [20, 228] on link "Digitālie materiāli" at bounding box center [83, 230] width 139 height 26
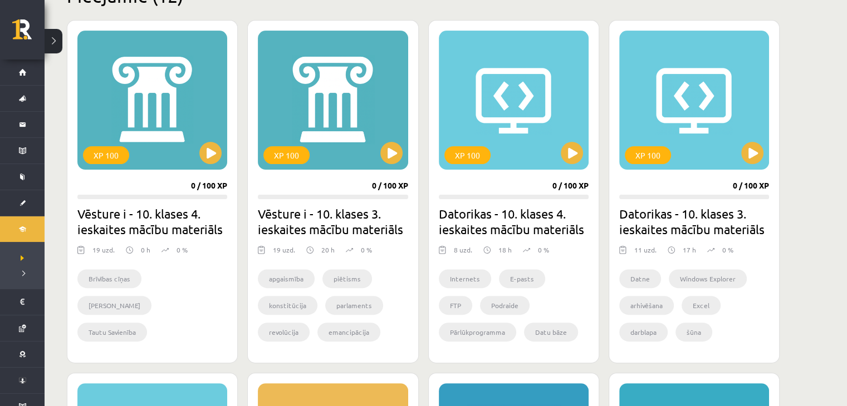
scroll to position [293, 0]
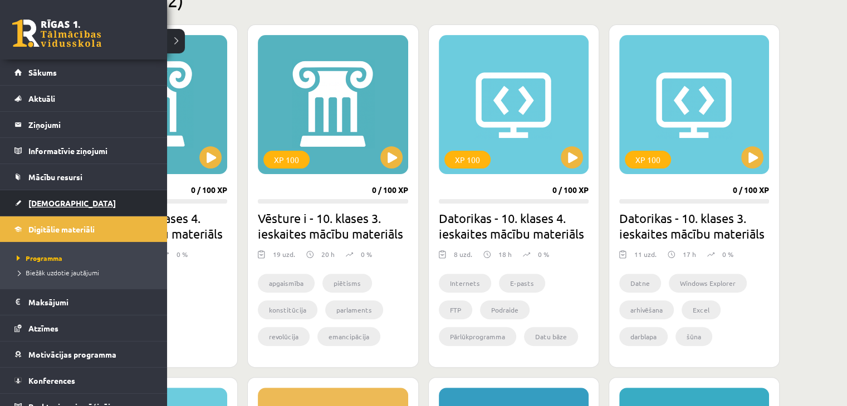
click at [46, 203] on span "[DEMOGRAPHIC_DATA]" at bounding box center [71, 203] width 87 height 10
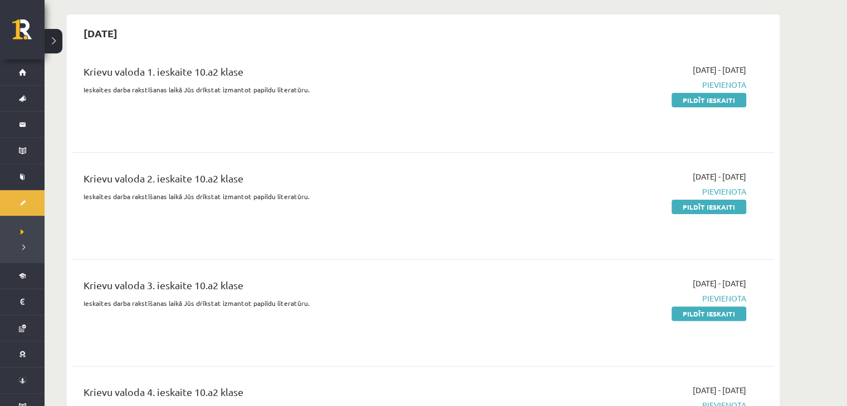
scroll to position [270, 0]
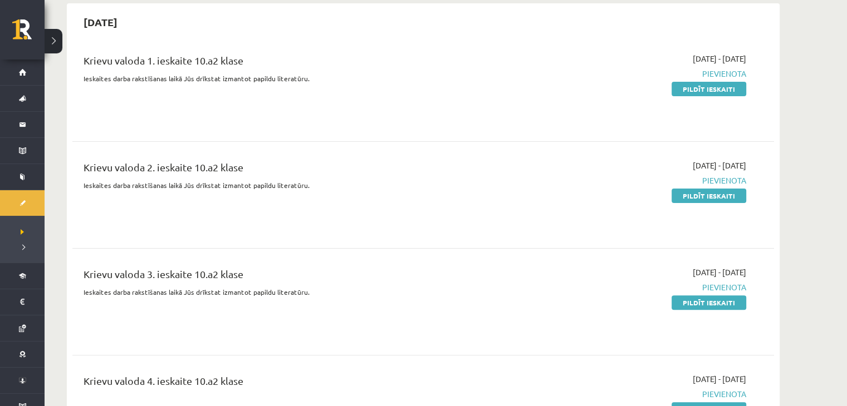
click at [719, 79] on div "2025-09-16 - 2025-10-30 Pievienota Pildīt ieskaiti" at bounding box center [641, 88] width 227 height 71
click at [721, 86] on link "Pildīt ieskaiti" at bounding box center [709, 89] width 75 height 14
click at [686, 195] on link "Pildīt ieskaiti" at bounding box center [709, 196] width 75 height 14
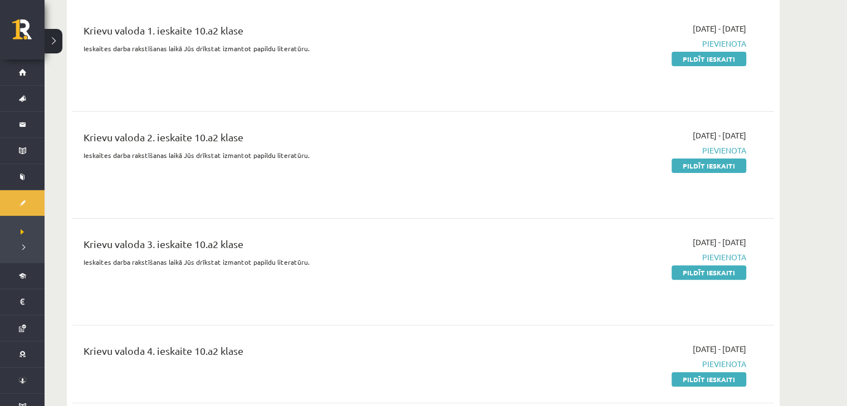
scroll to position [310, 0]
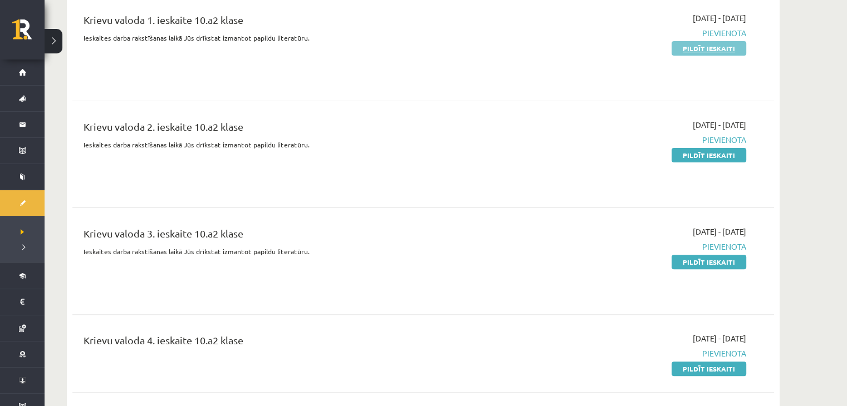
click at [736, 47] on link "Pildīt ieskaiti" at bounding box center [709, 48] width 75 height 14
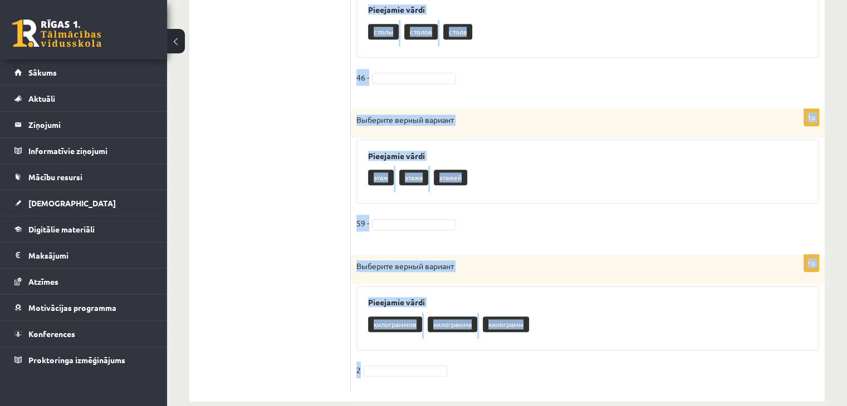
scroll to position [1196, 0]
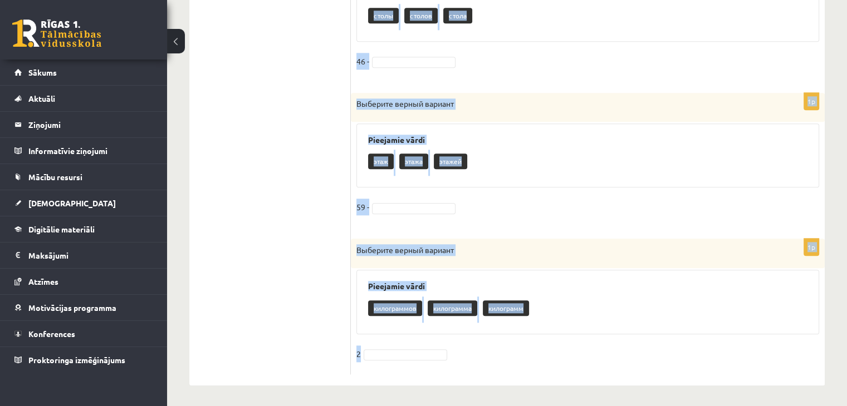
drag, startPoint x: 356, startPoint y: 99, endPoint x: 449, endPoint y: 341, distance: 259.5
copy form "Loremips dolors ametcon Adipiscin elits doeius tempor incid 34 – 7u Laboreet do…"
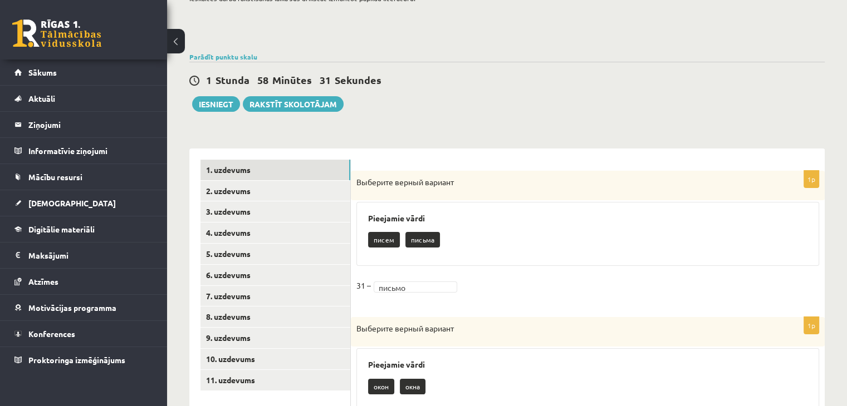
scroll to position [144, 0]
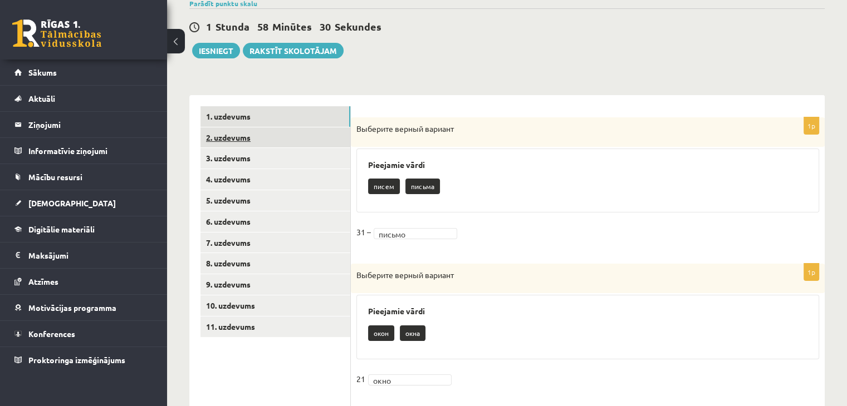
click at [293, 136] on link "2. uzdevums" at bounding box center [275, 138] width 150 height 21
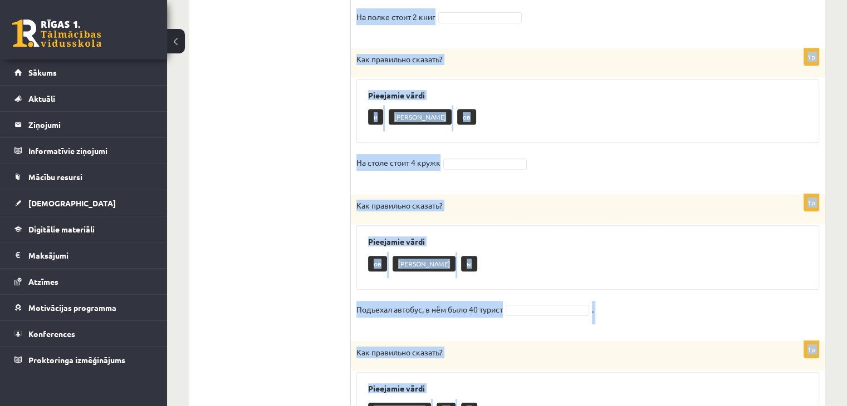
scroll to position [609, 0]
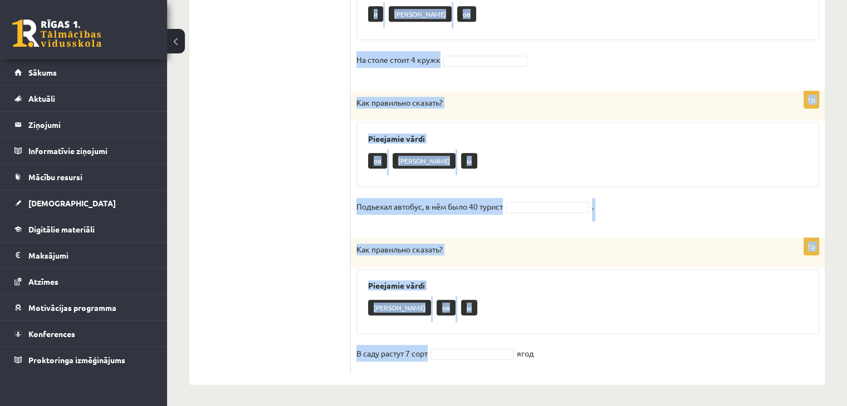
drag, startPoint x: 356, startPoint y: 128, endPoint x: 437, endPoint y: 359, distance: 245.1
click at [437, 359] on form "1p Как правильно сказать? Pieejamie vārdi ов ы а Беседа закончилась в 8 час веч…" at bounding box center [588, 7] width 452 height 733
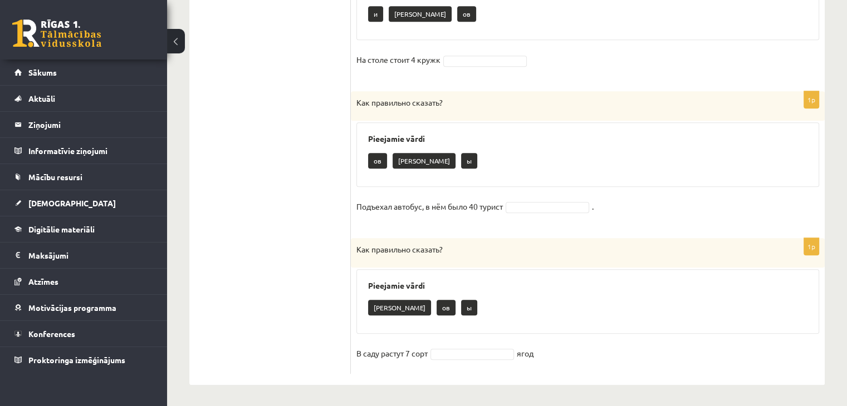
click at [567, 356] on fieldset "В саду растут 7 сорт ягод" at bounding box center [587, 356] width 463 height 23
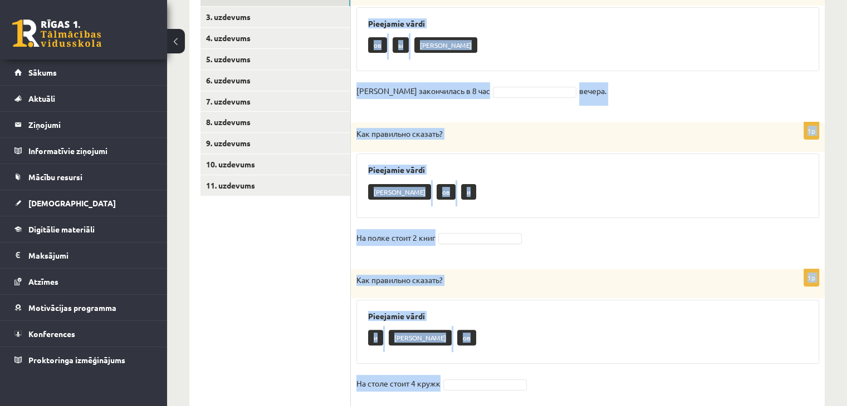
scroll to position [197, 0]
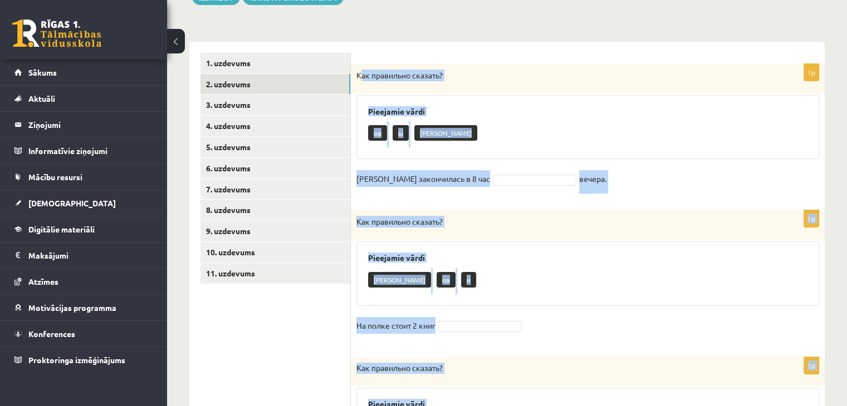
drag, startPoint x: 567, startPoint y: 356, endPoint x: 361, endPoint y: 85, distance: 340.1
copy div "Lor ipsumdolo sitamet? Consectet adipi el s d Eiusmo temporincid u 0 lab etdolo…"
click at [451, 190] on fieldset "[PERSON_NAME] закончилась в 8 час вечера." at bounding box center [587, 181] width 463 height 23
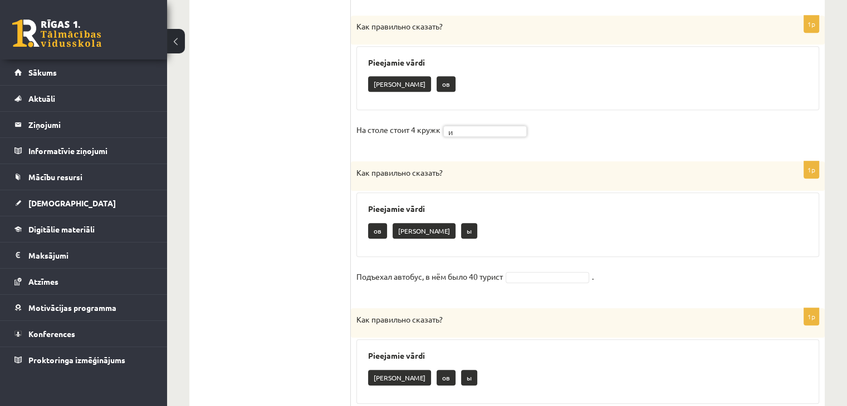
scroll to position [562, 0]
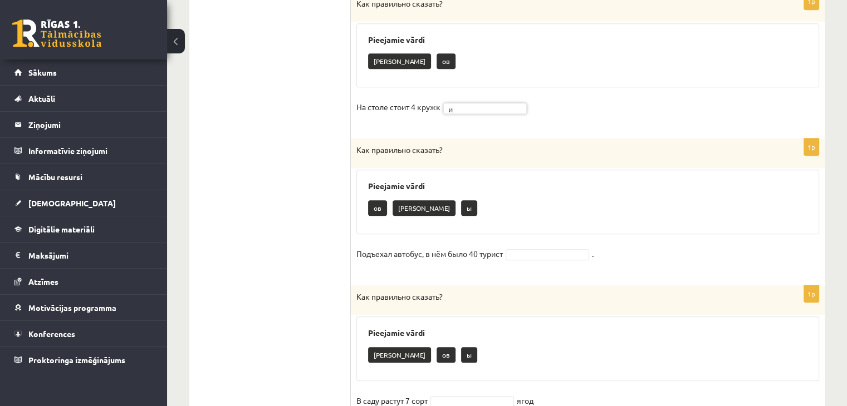
click at [528, 259] on fieldset "Подъехал автобус, в нём было 40 турист ." at bounding box center [587, 257] width 463 height 23
click at [528, 246] on fieldset "Подъехал автобус, в нём было 40 турист ." at bounding box center [587, 257] width 463 height 23
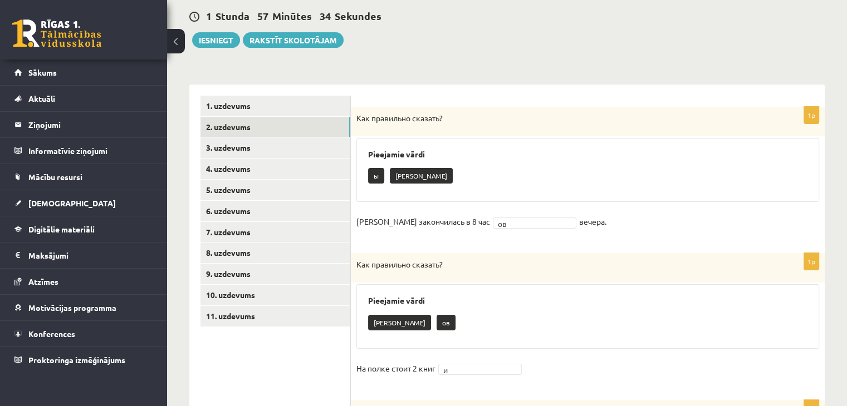
scroll to position [159, 0]
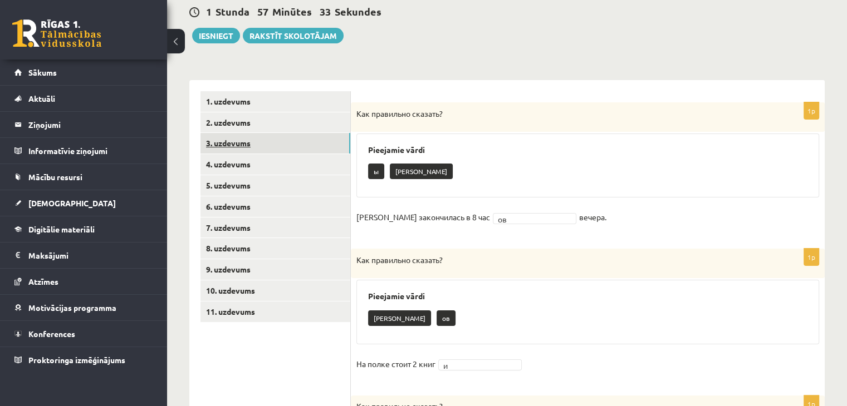
click at [249, 135] on link "3. uzdevums" at bounding box center [275, 143] width 150 height 21
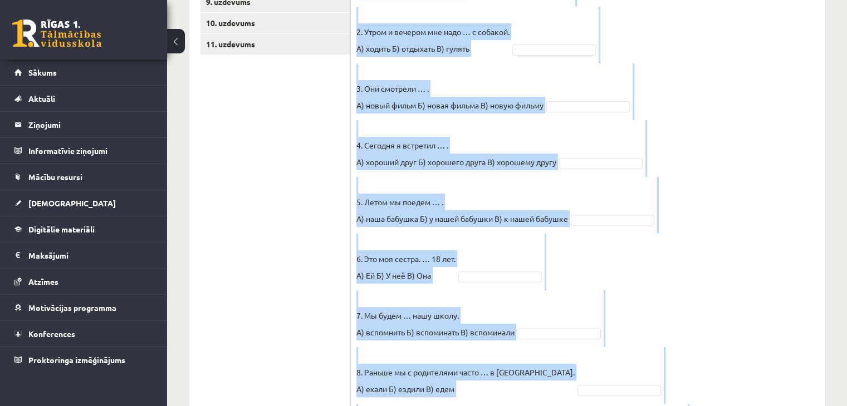
scroll to position [551, 0]
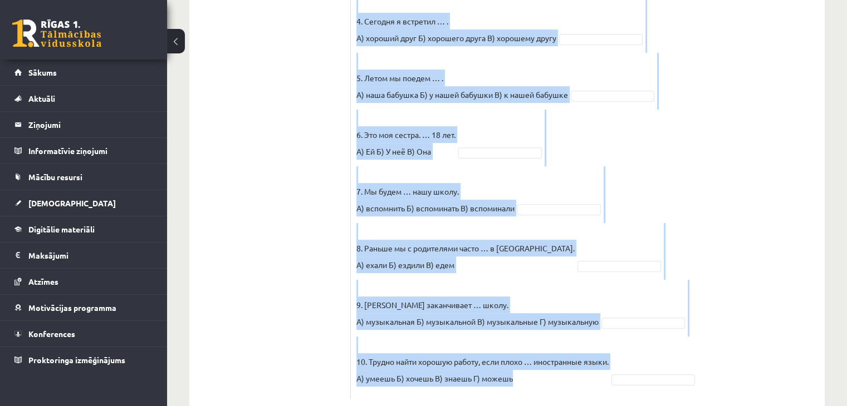
drag, startPoint x: 354, startPoint y: 112, endPoint x: 583, endPoint y: 350, distance: 330.0
click at [583, 350] on div "10p Выберите правильный вариант. Pieejamie vārdi Г А А В А Г А Б Б Г В Б Г В Г …" at bounding box center [588, 54] width 474 height 689
copy div "Loremips dolorsitam consect. Adipiscin elits D E T I U L E D M A E A M V Q N E …"
click at [791, 213] on fieldset "1. Каждый день мы … новые слова. А) учим Б) изучаем В) учимся 2. Утром и вечеро…" at bounding box center [587, 117] width 463 height 551
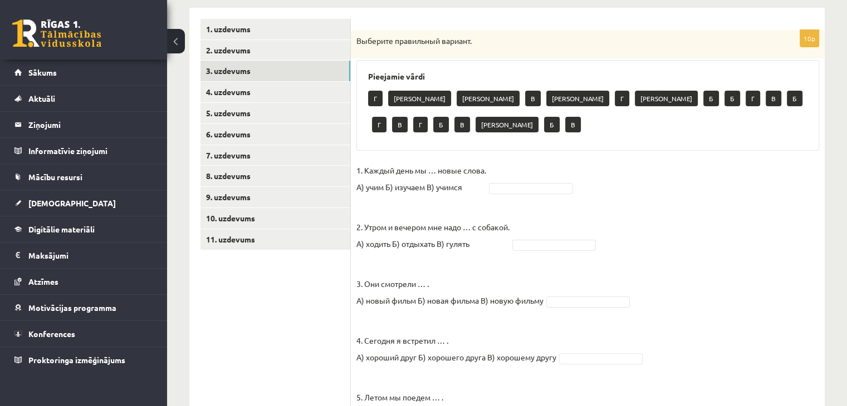
scroll to position [241, 0]
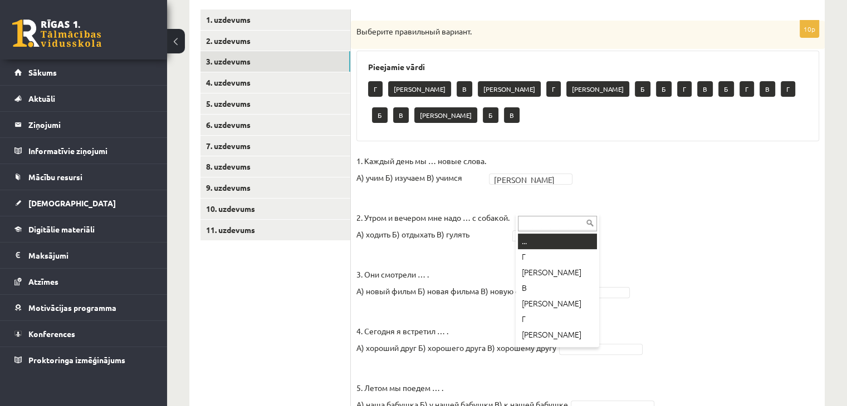
type input "*"
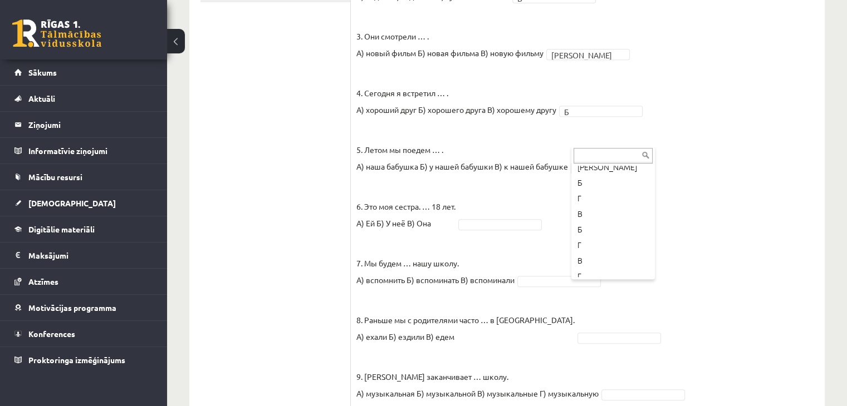
scroll to position [87, 0]
click at [474, 203] on fieldset "1. Каждый день мы … новые слова. А) учим Б) изучаем В) учимся А * 2. Утром и ве…" at bounding box center [587, 189] width 463 height 551
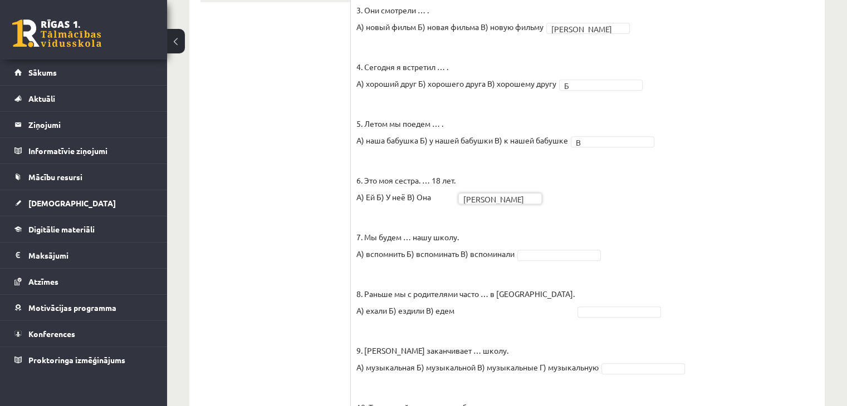
scroll to position [551, 0]
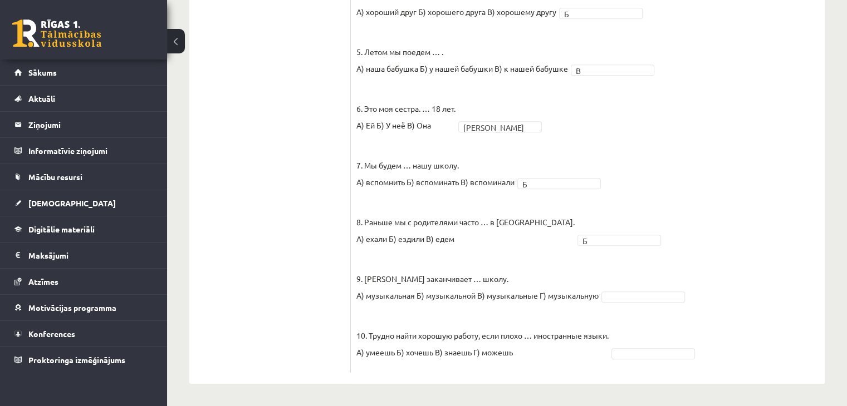
click at [648, 303] on fieldset "1. Каждый день мы … новые слова. А) учим Б) изучаем В) учимся А * 2. Утром и ве…" at bounding box center [587, 91] width 463 height 551
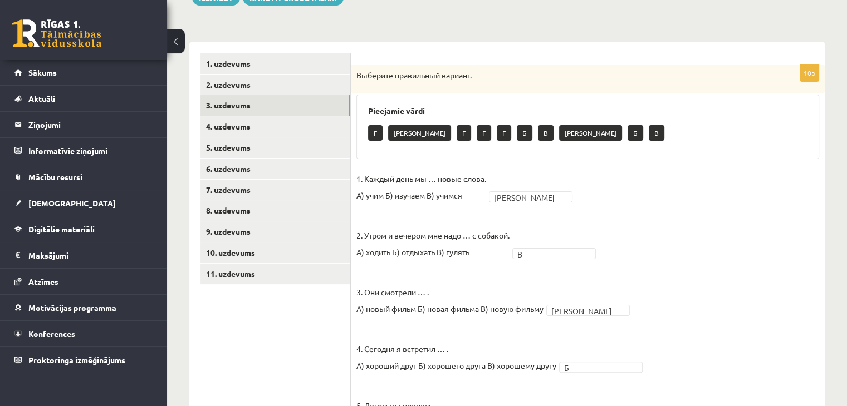
scroll to position [198, 0]
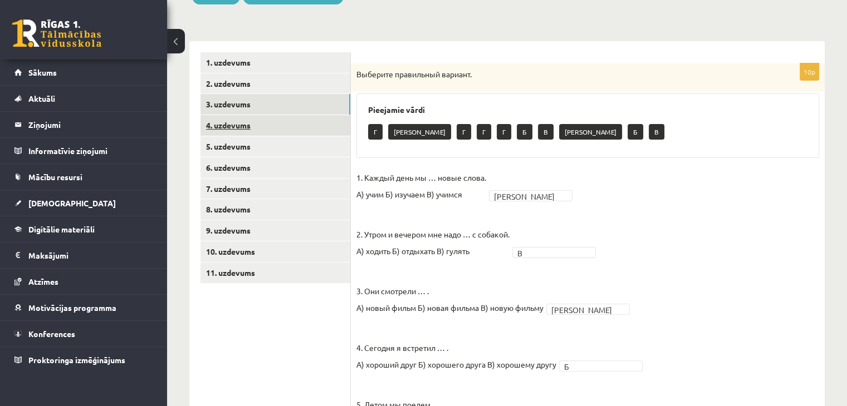
click at [272, 125] on link "4. uzdevums" at bounding box center [275, 125] width 150 height 21
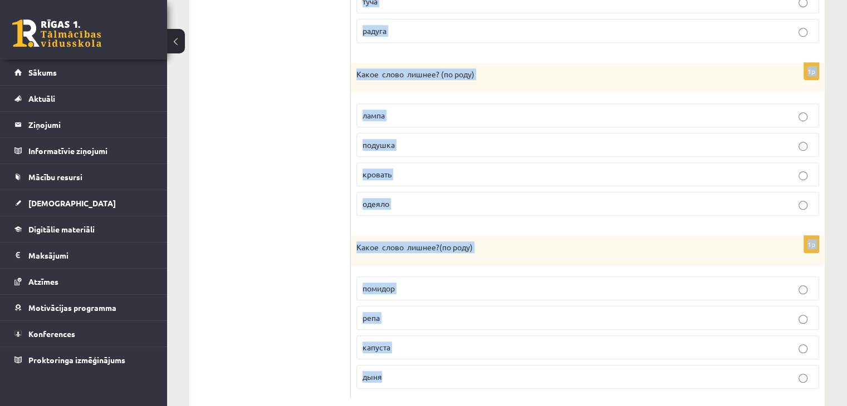
scroll to position [738, 0]
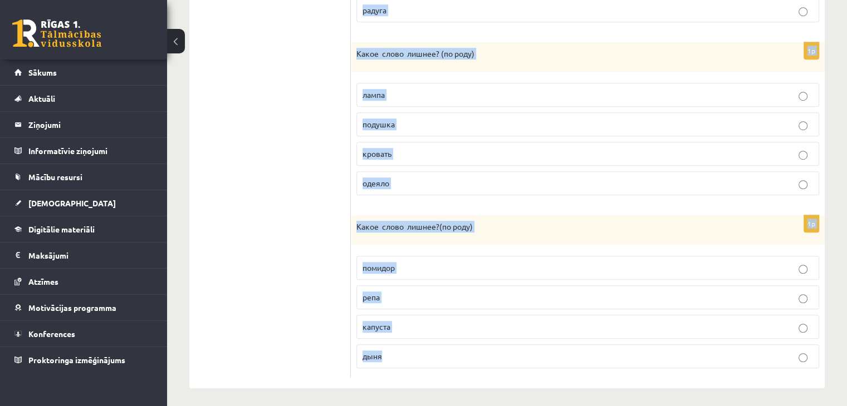
drag, startPoint x: 355, startPoint y: 75, endPoint x: 422, endPoint y: 349, distance: 281.4
copy form "Какое слово лишнее? ( по родy) слон обезьяна корова муха 1p Какое слово лишнее?…"
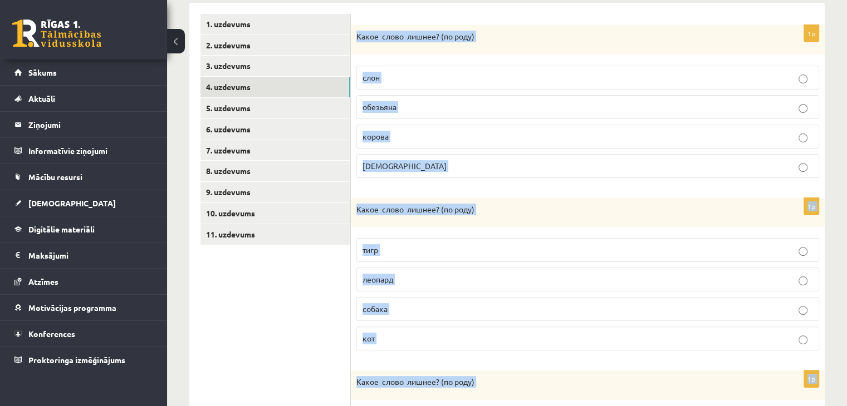
scroll to position [237, 0]
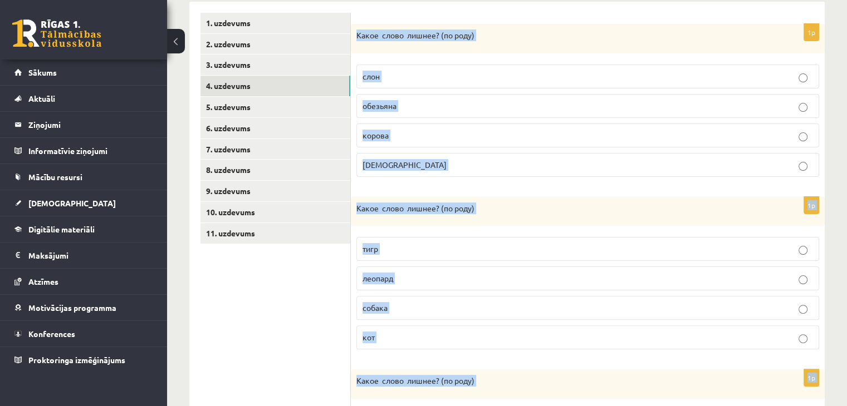
click at [822, 123] on div "1p Какое слово лишнее? ( по родy) слон обезьяна корова муха" at bounding box center [588, 105] width 474 height 162
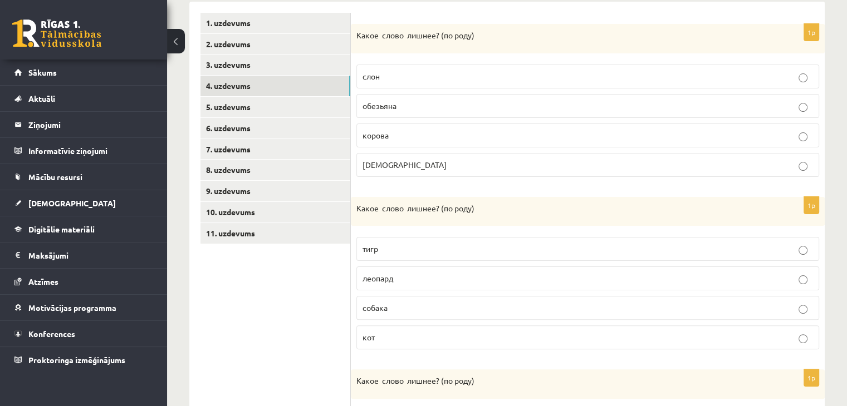
click at [385, 89] on fieldset "слон обезьяна корова муха" at bounding box center [587, 119] width 463 height 121
click at [382, 81] on p "слон" at bounding box center [587, 77] width 450 height 12
click at [390, 313] on label "собака" at bounding box center [587, 308] width 463 height 24
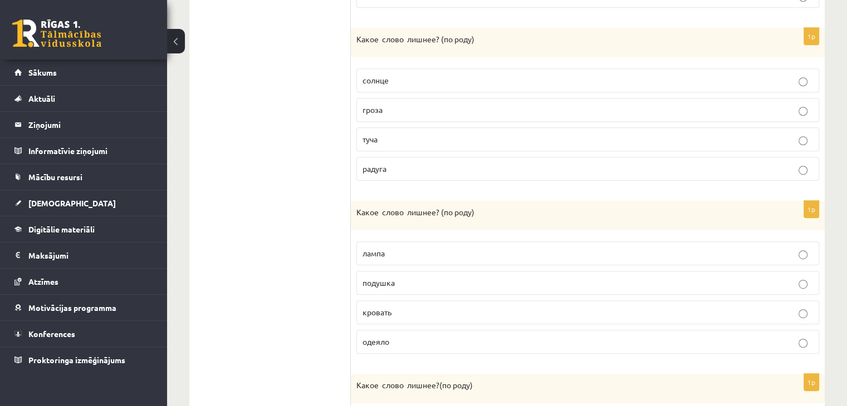
scroll to position [581, 0]
click at [380, 75] on span "солнце" at bounding box center [375, 78] width 26 height 10
click at [402, 344] on label "одеяло" at bounding box center [587, 340] width 463 height 24
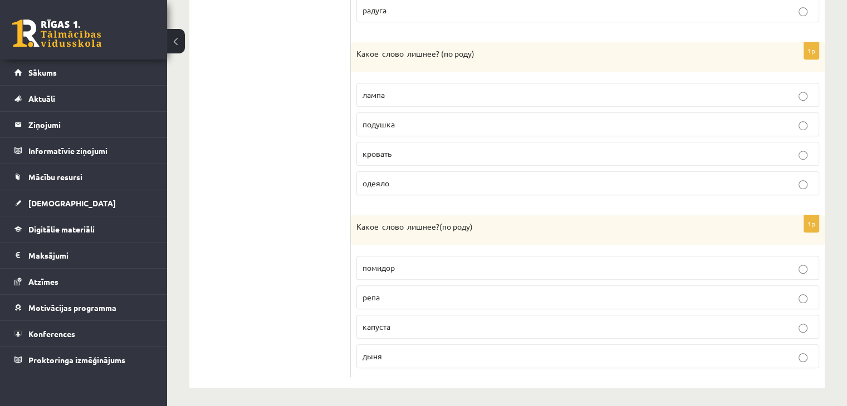
click at [378, 266] on span "помидор" at bounding box center [378, 268] width 32 height 10
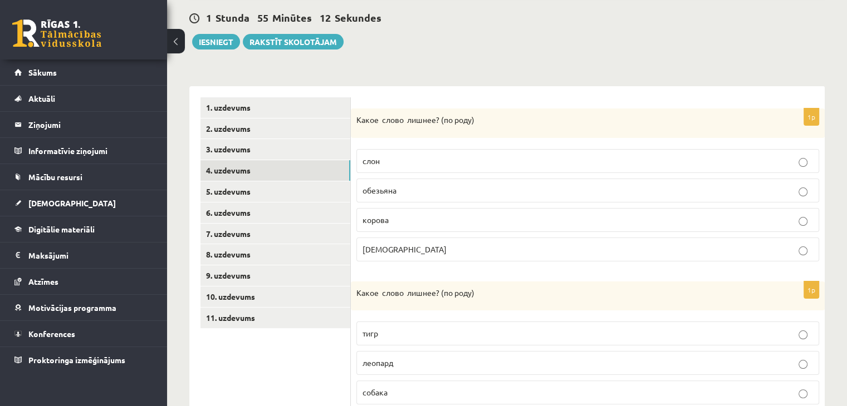
scroll to position [147, 0]
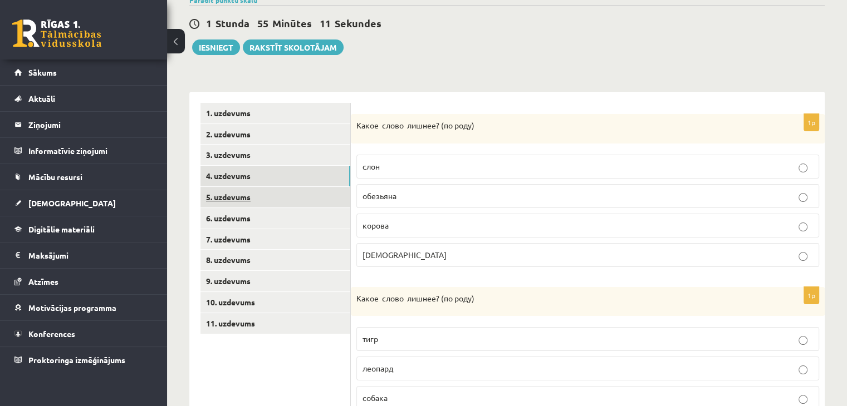
click at [304, 197] on link "5. uzdevums" at bounding box center [275, 197] width 150 height 21
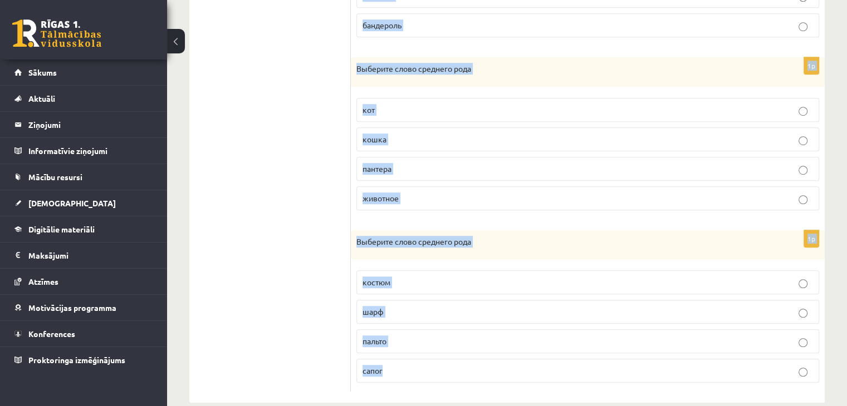
scroll to position [737, 0]
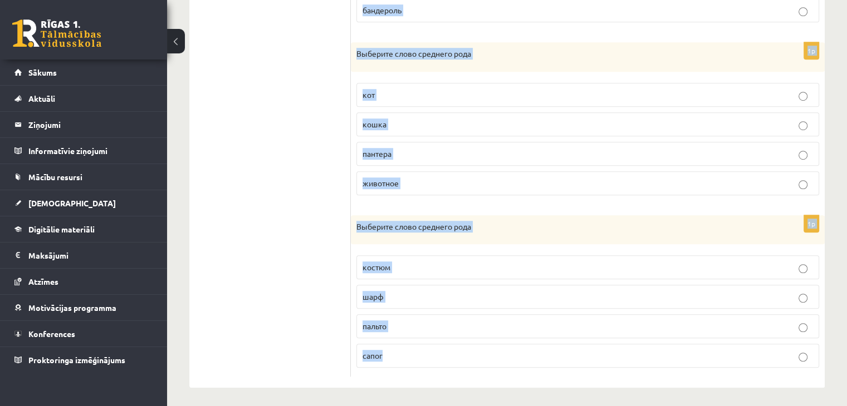
drag, startPoint x: 357, startPoint y: 123, endPoint x: 434, endPoint y: 351, distance: 240.9
copy form "Выберите слово среднего рода стол комод зеркало диван 1p Выберите слово среднег…"
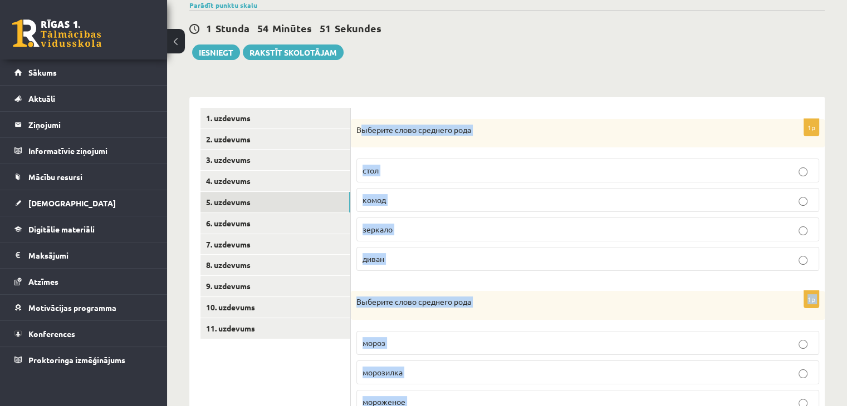
scroll to position [200, 0]
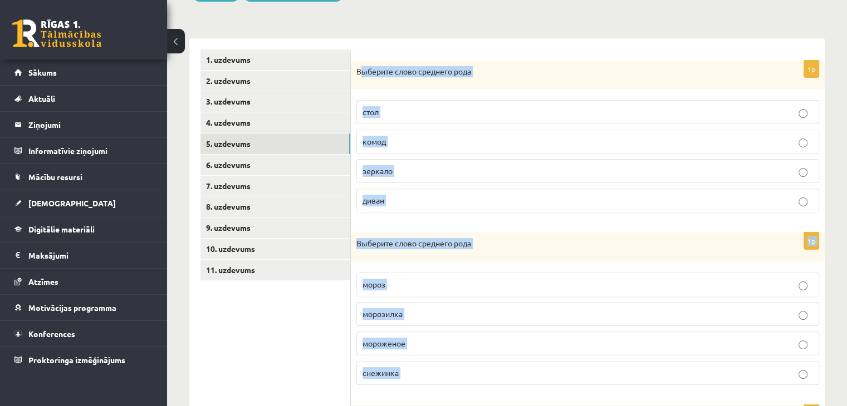
click at [479, 177] on label "зеркало" at bounding box center [587, 171] width 463 height 24
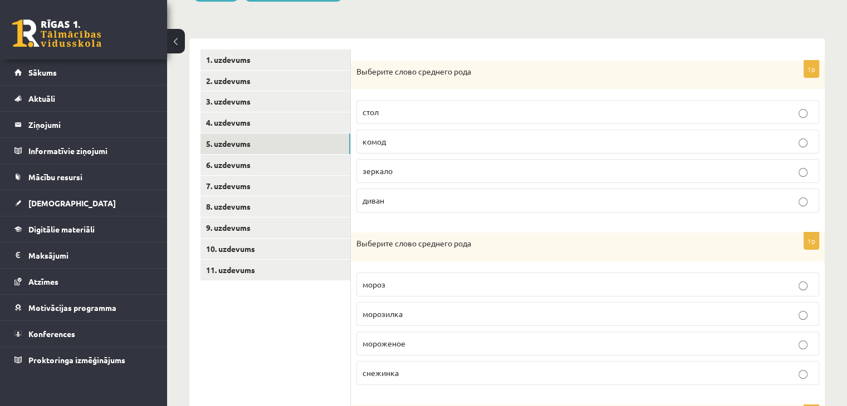
click at [418, 346] on p "мороженое" at bounding box center [587, 344] width 450 height 12
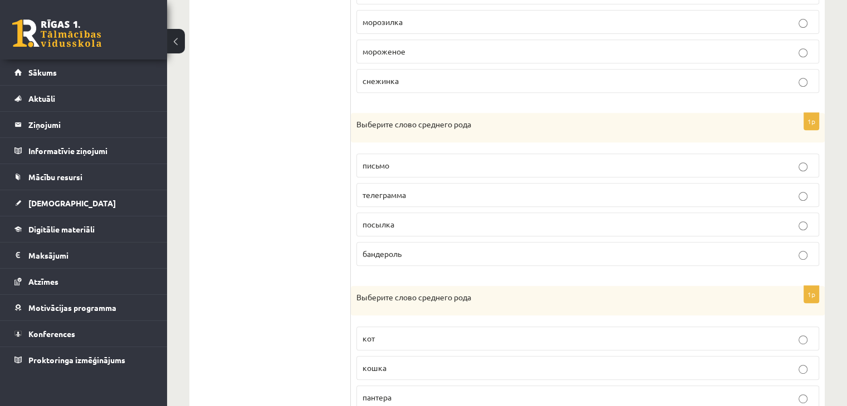
scroll to position [538, 0]
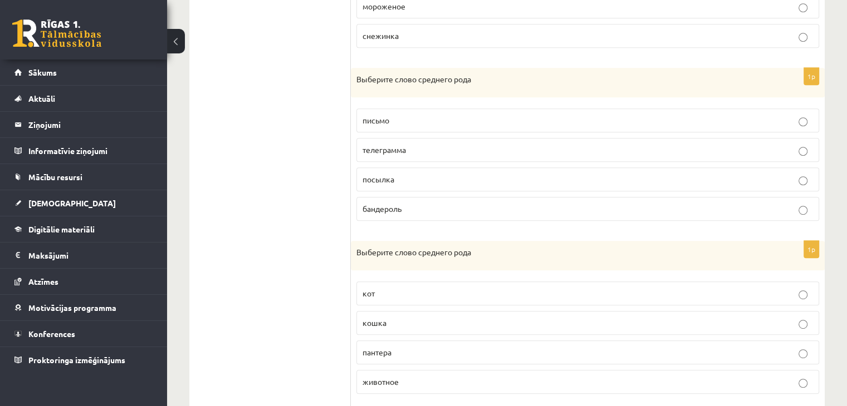
click at [425, 120] on p "письмо" at bounding box center [587, 121] width 450 height 12
click at [419, 384] on p "животное" at bounding box center [587, 382] width 450 height 12
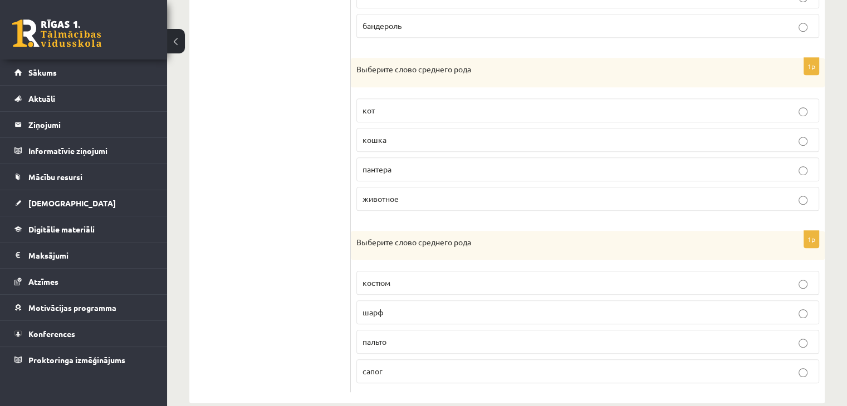
scroll to position [737, 0]
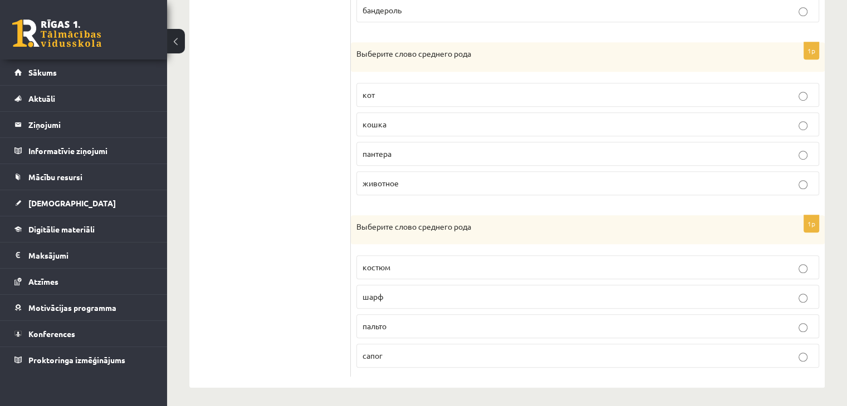
click at [416, 326] on p "пальто" at bounding box center [587, 327] width 450 height 12
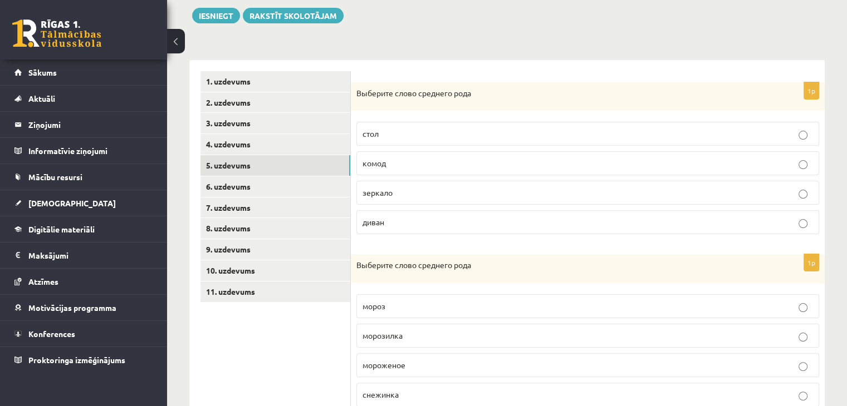
scroll to position [184, 0]
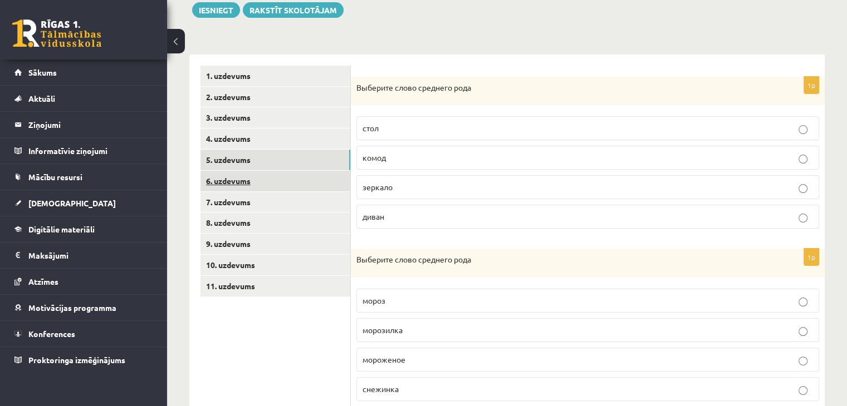
click at [281, 180] on link "6. uzdevums" at bounding box center [275, 181] width 150 height 21
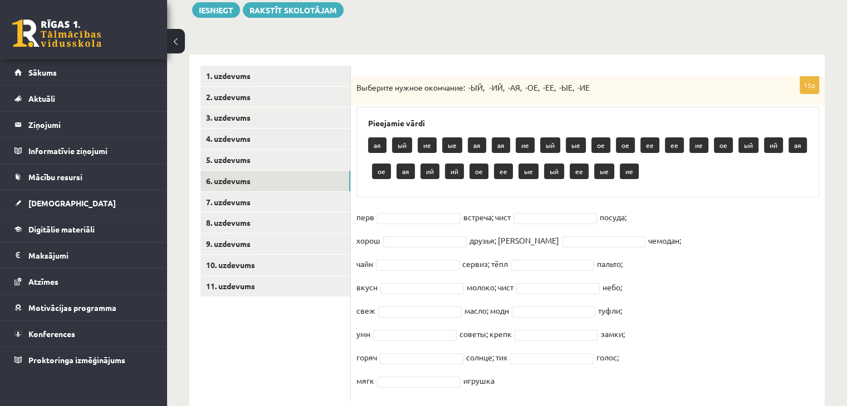
scroll to position [213, 0]
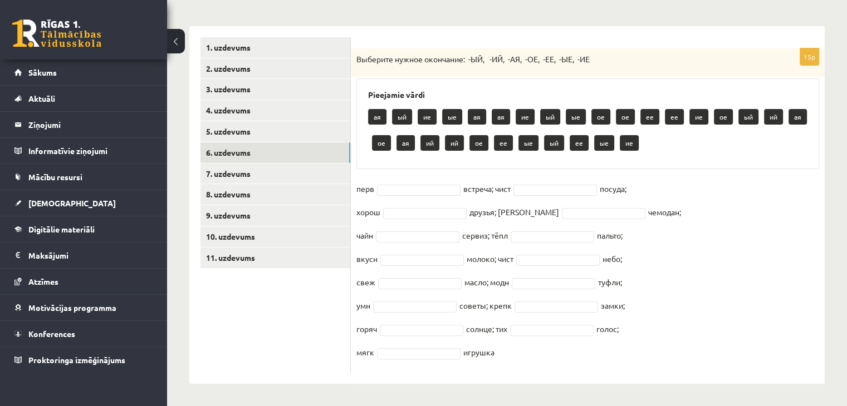
drag, startPoint x: 355, startPoint y: 87, endPoint x: 613, endPoint y: 405, distance: 408.9
click at [613, 405] on div "**********" at bounding box center [507, 118] width 680 height 576
copy div "Выберите нужное окончание: -ЫЙ, -ИЙ, -АЯ, -ОЕ, -ЕЕ, -ЫЕ, -ИЕ Pieejamie vārdi ая…"
click at [388, 178] on div "15p Выберите нужное окончание: -ЫЙ, -ИЙ, -АЯ, -ОЕ, -ЕЕ, -ЫЕ, -ИЕ Pieejamie vārd…" at bounding box center [588, 210] width 474 height 325
click at [401, 182] on fieldset "перв встреча; чист посуда; хорош друзья; дорожн чемодан; чайн сервиз; тёпл паль…" at bounding box center [587, 273] width 463 height 187
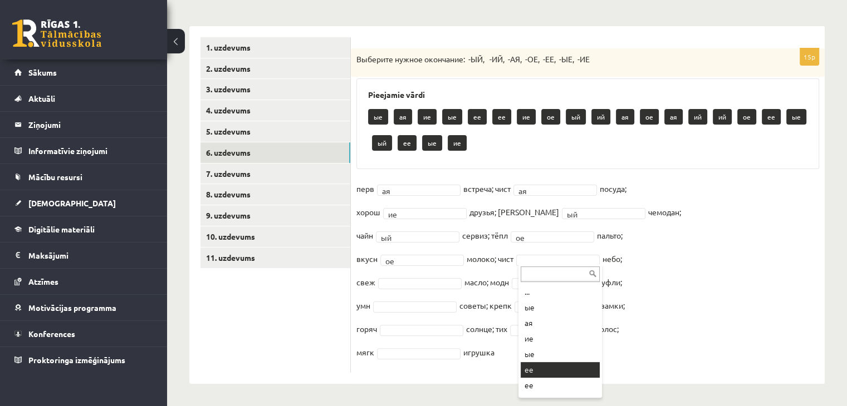
type input "*"
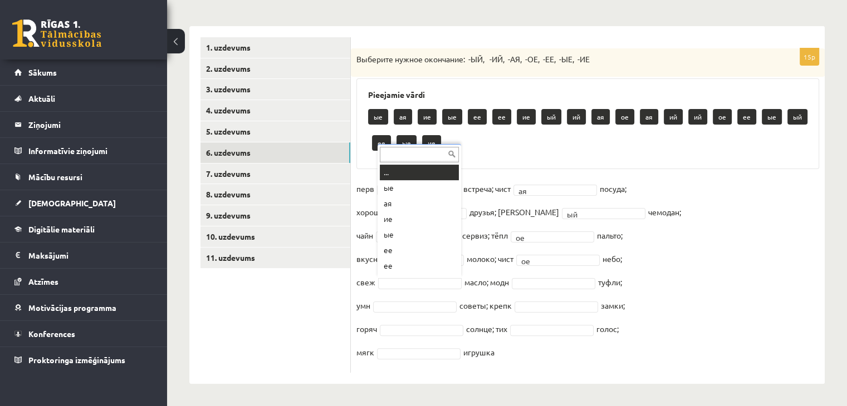
scroll to position [13, 0]
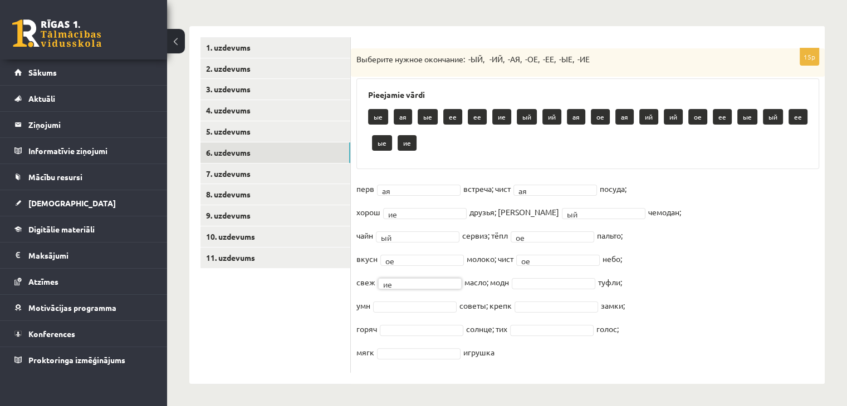
click at [399, 288] on div "ие" at bounding box center [420, 283] width 84 height 11
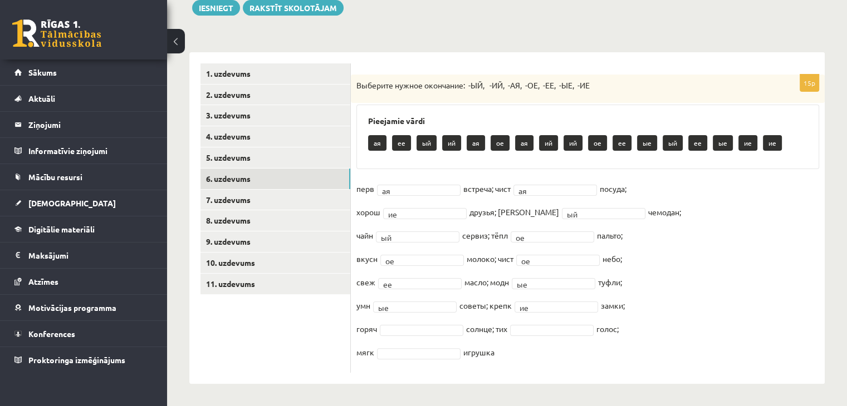
click at [399, 335] on fieldset "перв ая ** встреча; чист ая ** посуда; хорош ие ** друзья; дорожн ый ** чемодан…" at bounding box center [587, 273] width 463 height 187
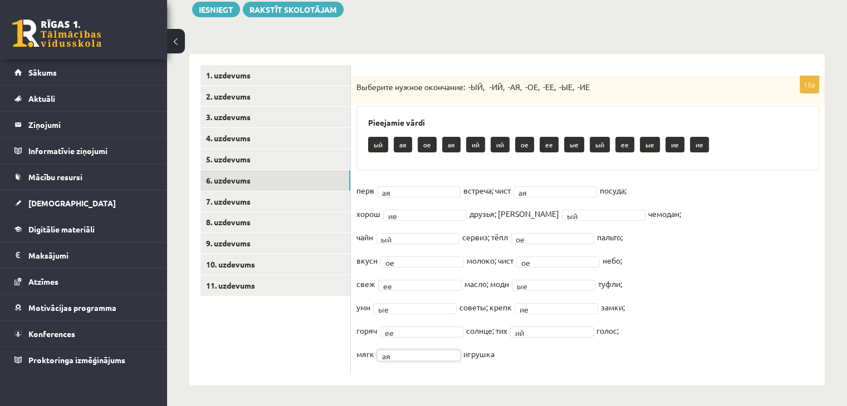
scroll to position [187, 0]
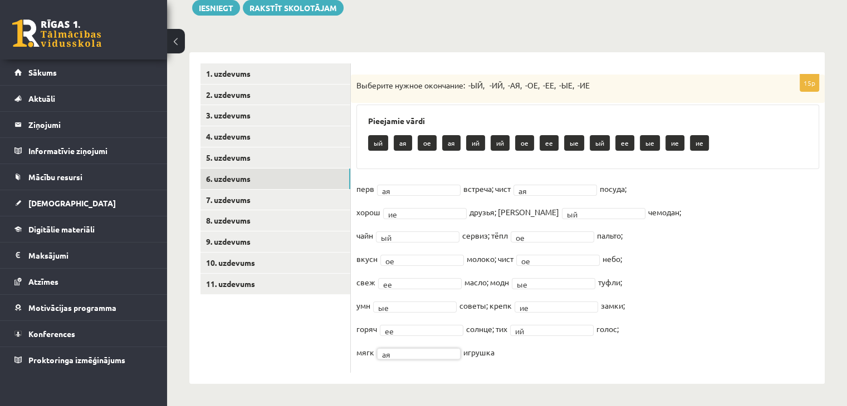
click at [563, 372] on div "15p Выберите нужное окончание: -ЫЙ, -ИЙ, -АЯ, -ОЕ, -ЕЕ, -ЫЕ, -ИЕ Pieejamie vārd…" at bounding box center [588, 224] width 474 height 298
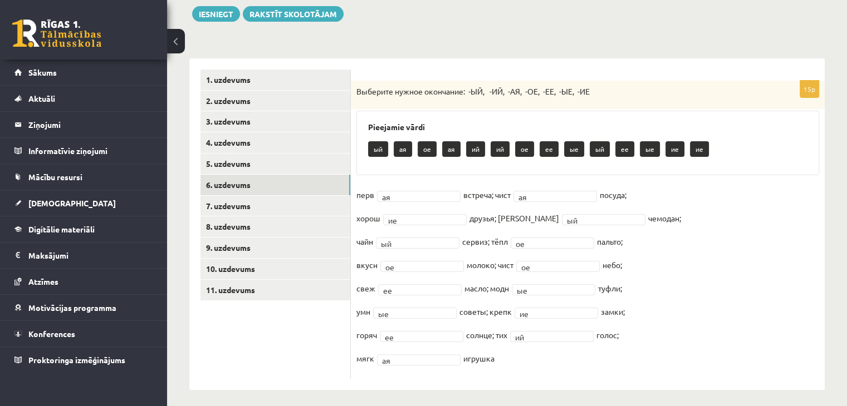
scroll to position [184, 0]
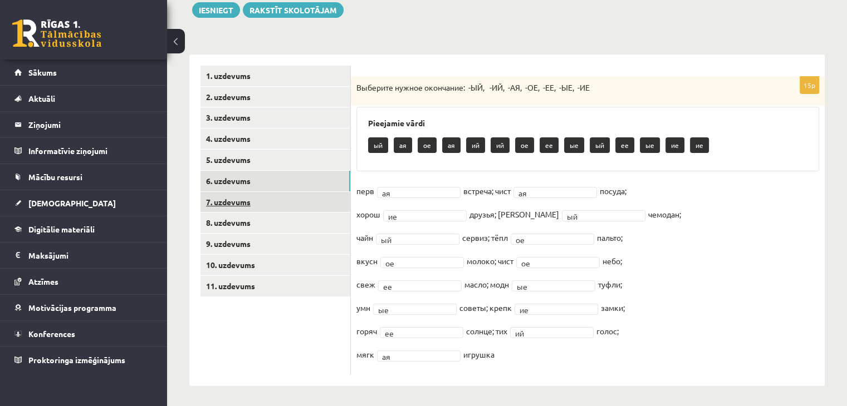
click at [221, 204] on link "7. uzdevums" at bounding box center [275, 202] width 150 height 21
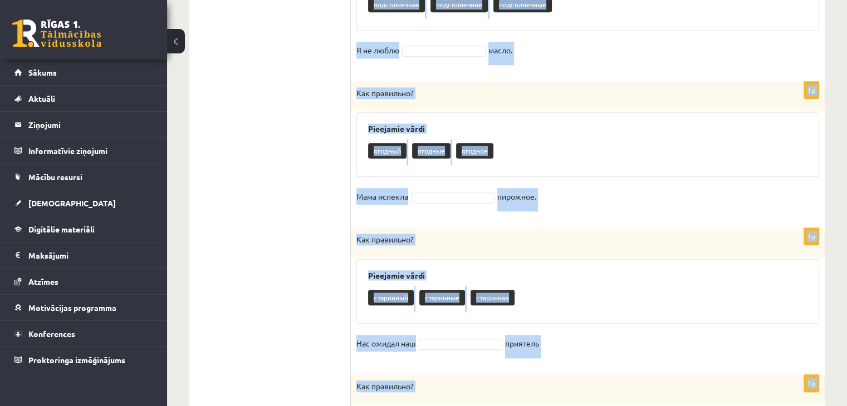
scroll to position [1327, 0]
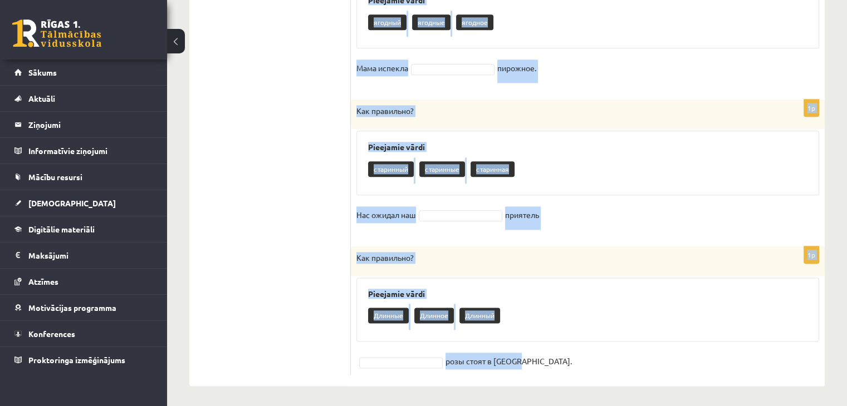
drag, startPoint x: 355, startPoint y: 87, endPoint x: 526, endPoint y: 353, distance: 316.0
copy form "Как правильно? Pieejamie vārdi смелая смелое смелый По волнам прыгал спортсмен-…"
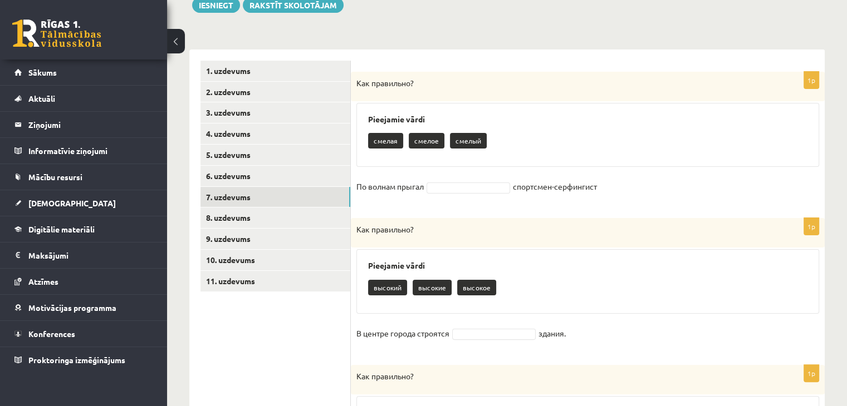
scroll to position [185, 0]
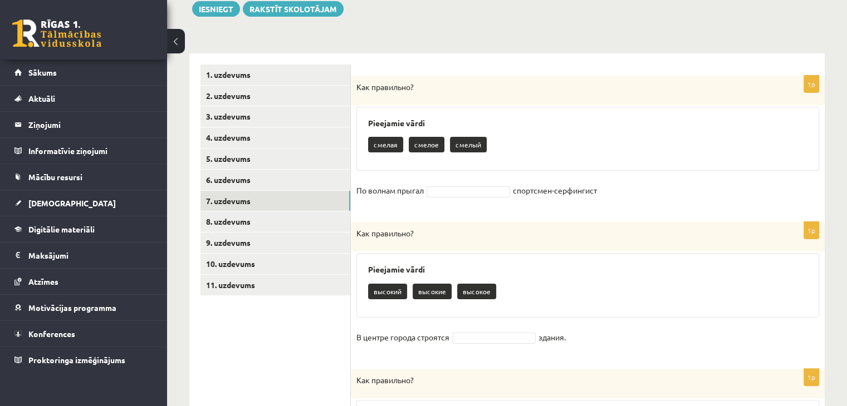
click at [474, 197] on fieldset "По волнам прыгал спортсмен-серфингист" at bounding box center [587, 193] width 463 height 23
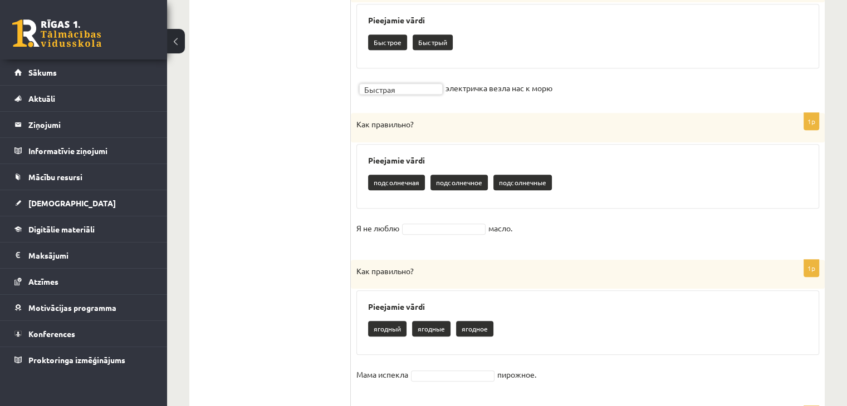
scroll to position [1071, 0]
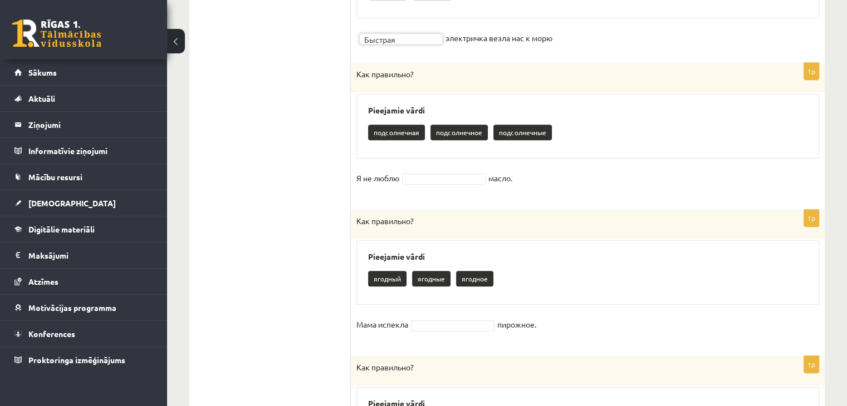
click at [459, 183] on fieldset "Я не люблю масло." at bounding box center [587, 181] width 463 height 23
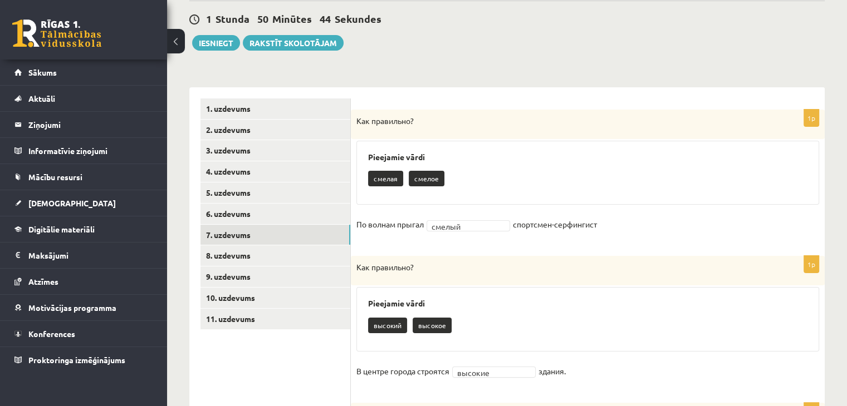
scroll to position [165, 0]
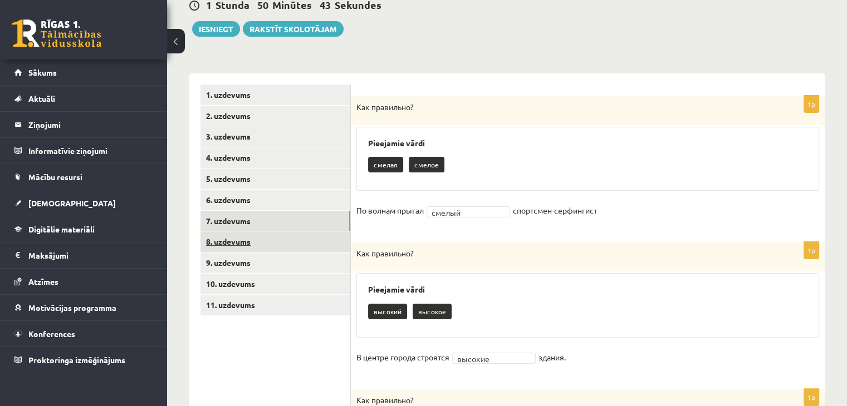
click at [299, 246] on link "8. uzdevums" at bounding box center [275, 242] width 150 height 21
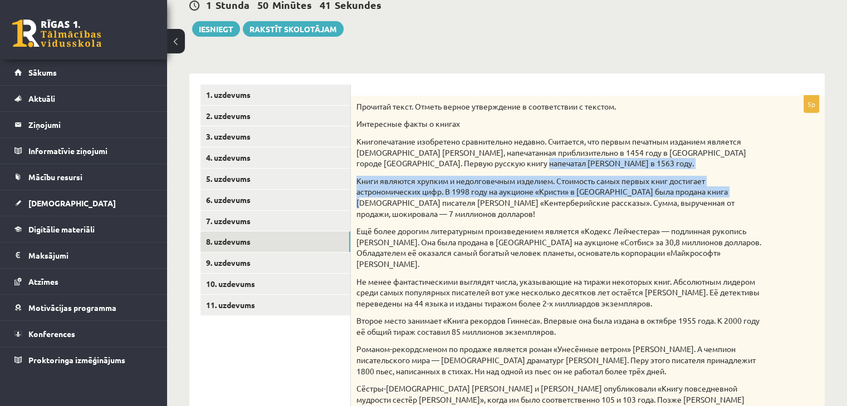
drag, startPoint x: 839, startPoint y: 197, endPoint x: 855, endPoint y: 164, distance: 36.1
click at [846, 164] on html "0 Dāvanas 952 mP 2105 xp Amanda Neifelde Sākums Aktuāli Kā mācīties eSKOLĀ Kont…" at bounding box center [423, 38] width 847 height 406
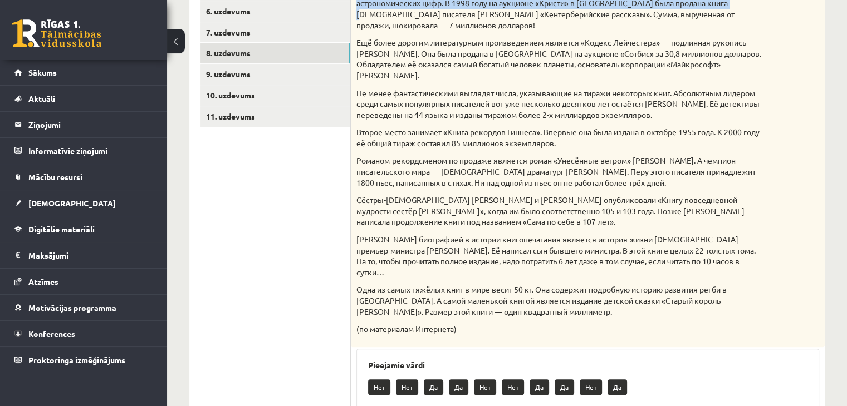
scroll to position [339, 0]
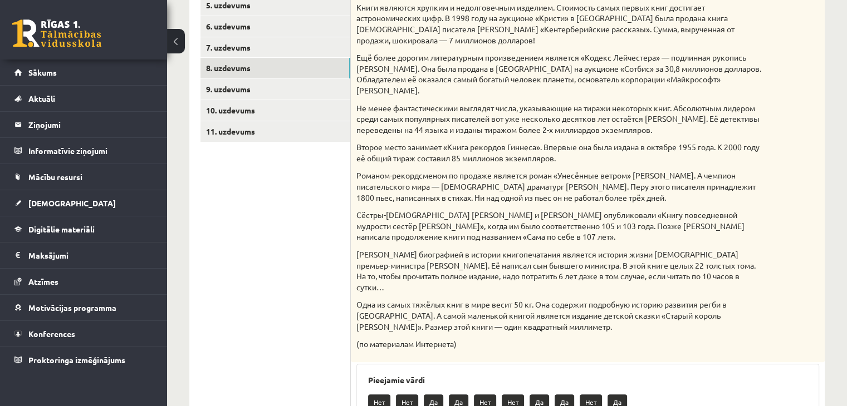
click at [654, 217] on p "Сёстры-американки Сара и Элизабет Дэлэни опубликовали «Книгу повседневной мудро…" at bounding box center [559, 226] width 407 height 33
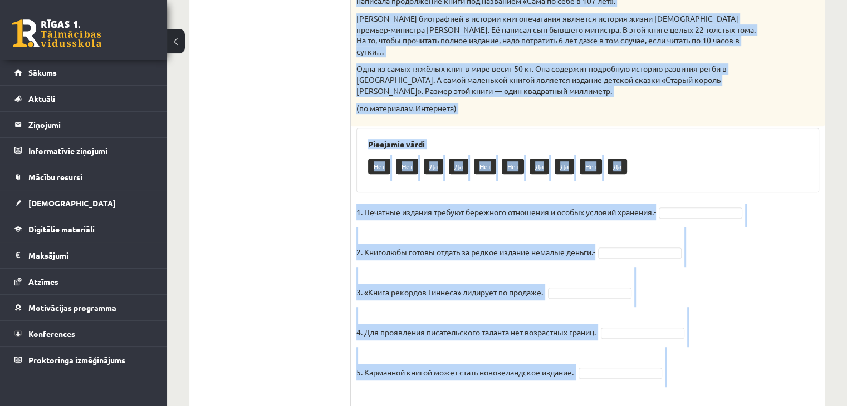
scroll to position [612, 0]
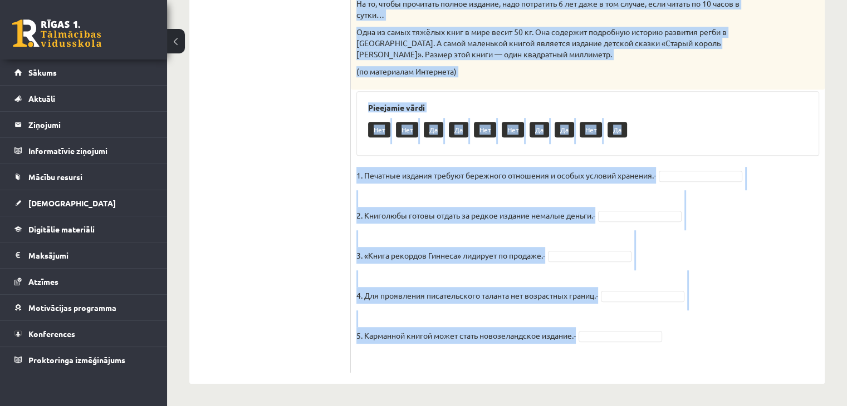
drag, startPoint x: 356, startPoint y: 63, endPoint x: 643, endPoint y: 324, distance: 387.9
click at [643, 324] on div "5p Прочитай текст. Отметь верное утверждение в соответствии с текстом. Интересн…" at bounding box center [588, 11] width 474 height 724
copy div "Прочитай текст. Отметь верное утверждение в соответствии с текстом. Интересные …"
click at [757, 219] on fieldset "1. Печатные издания требуют бережного отношения и особых условий хранения.- 2. …" at bounding box center [587, 267] width 463 height 200
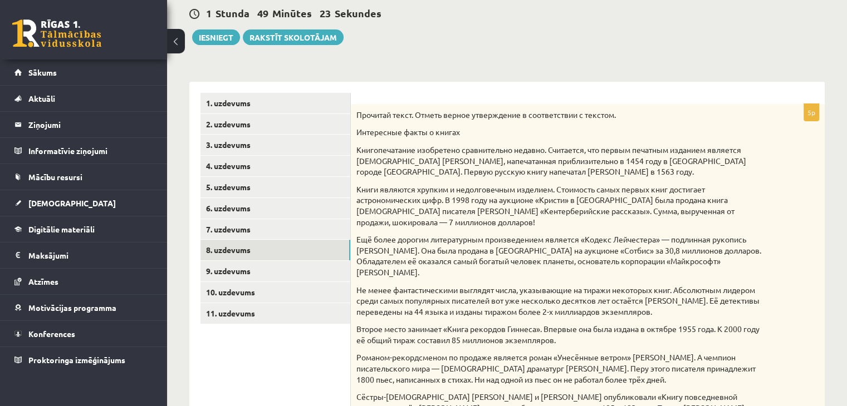
scroll to position [156, 0]
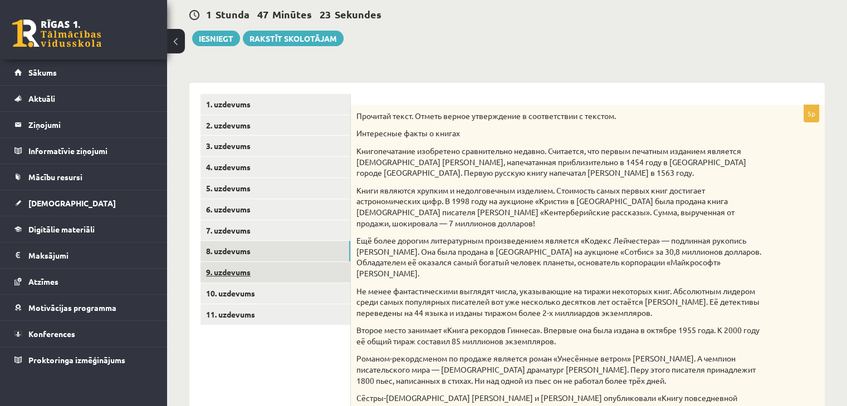
click at [232, 267] on link "9. uzdevums" at bounding box center [275, 272] width 150 height 21
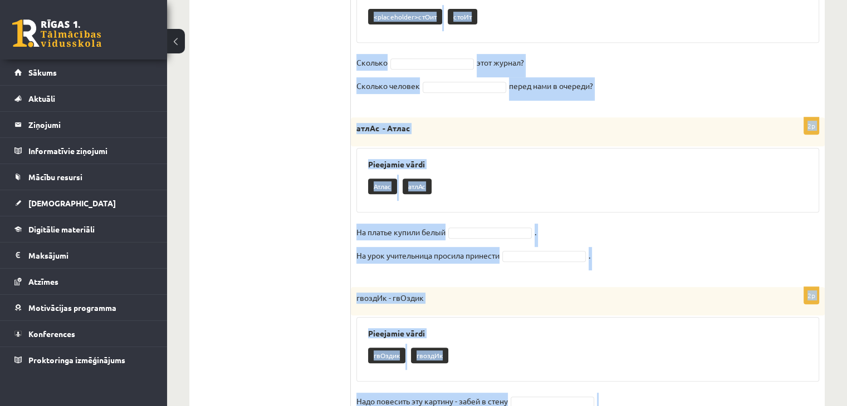
scroll to position [572, 0]
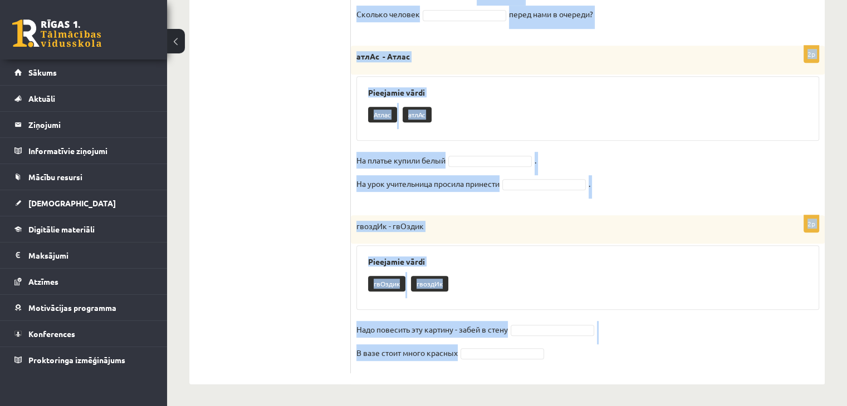
drag, startPoint x: 361, startPoint y: 96, endPoint x: 492, endPoint y: 351, distance: 286.4
click at [492, 351] on div "Выберите правильное слово! 2p белкИ - бЕлки Pieejamie vārdi бЕлки белкИ По ветк…" at bounding box center [588, 26] width 474 height 718
copy form "Выберите правильное слово! 2p белкИ - бЕлки Pieejamie vārdi бЕлки белкИ По ветк…"
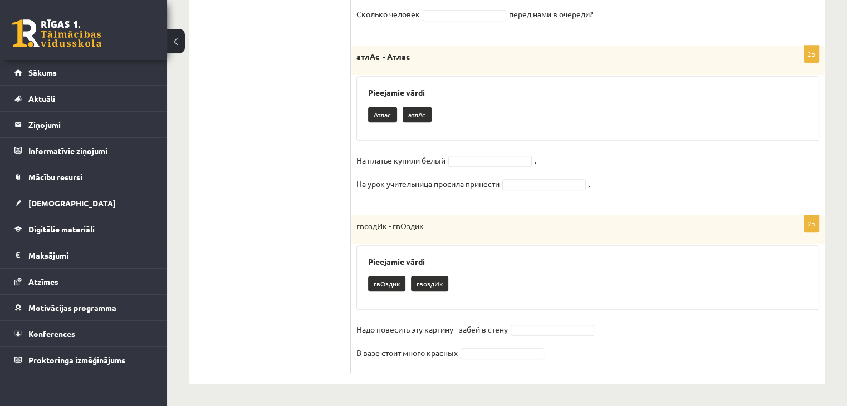
click at [305, 244] on ul "1. uzdevums 2. uzdevums 3. uzdevums 4. uzdevums 5. uzdevums 6. uzdevums 7. uzde…" at bounding box center [275, 25] width 150 height 695
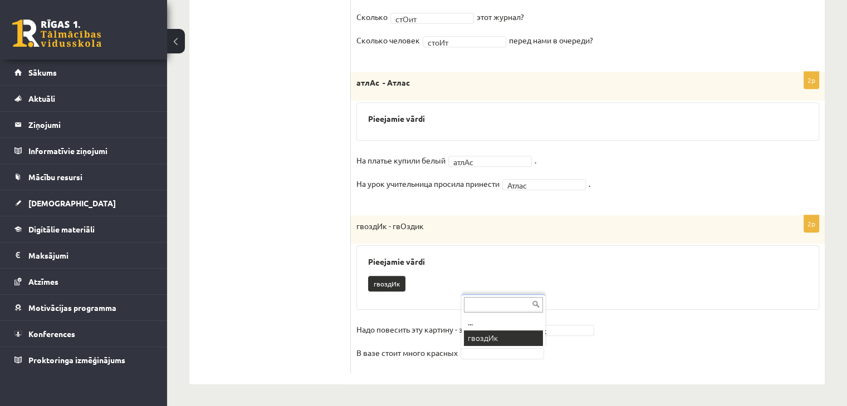
scroll to position [467, 0]
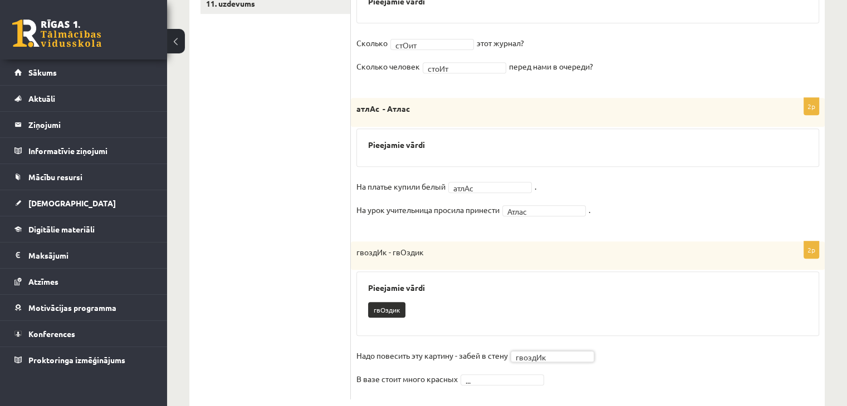
click at [509, 385] on fieldset "Надо повесить эту картину - забей в стену гвоздИк ******* В вазе стоит много кр…" at bounding box center [587, 370] width 463 height 47
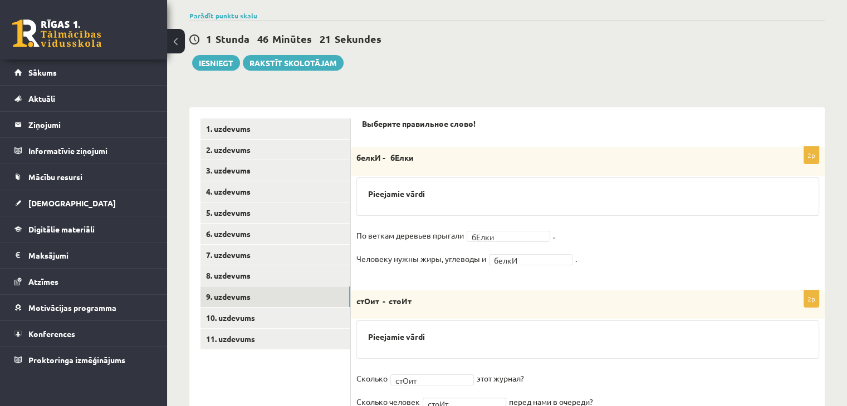
scroll to position [131, 0]
click at [215, 319] on link "10. uzdevums" at bounding box center [275, 318] width 150 height 21
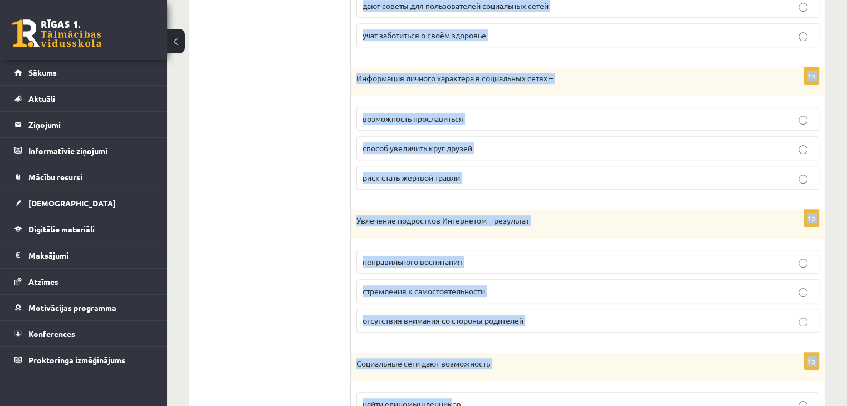
scroll to position [650, 0]
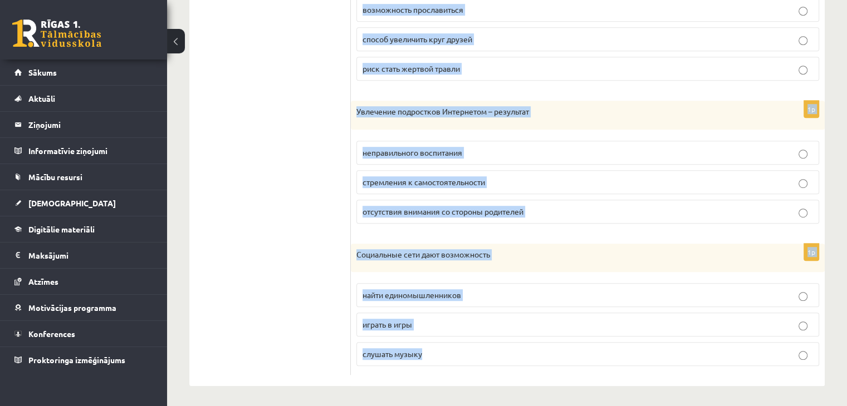
drag, startPoint x: 356, startPoint y: 130, endPoint x: 437, endPoint y: 361, distance: 245.3
copy form "Родители в социальных сетях получают советы по воспитанию узнают об интересах с…"
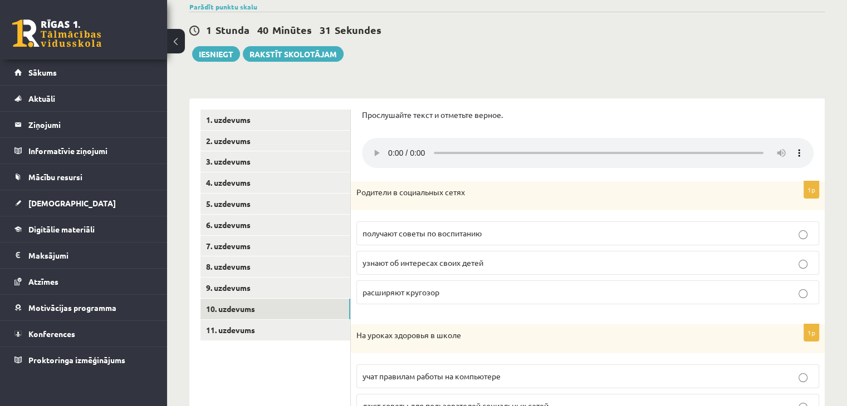
scroll to position [145, 0]
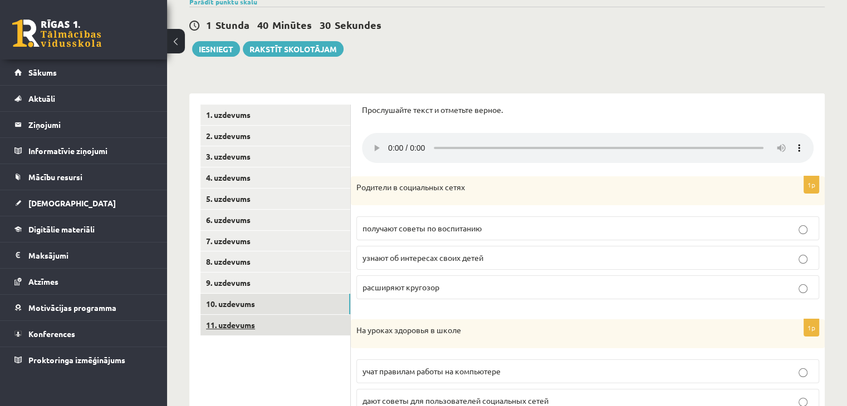
click at [311, 319] on link "11. uzdevums" at bounding box center [275, 325] width 150 height 21
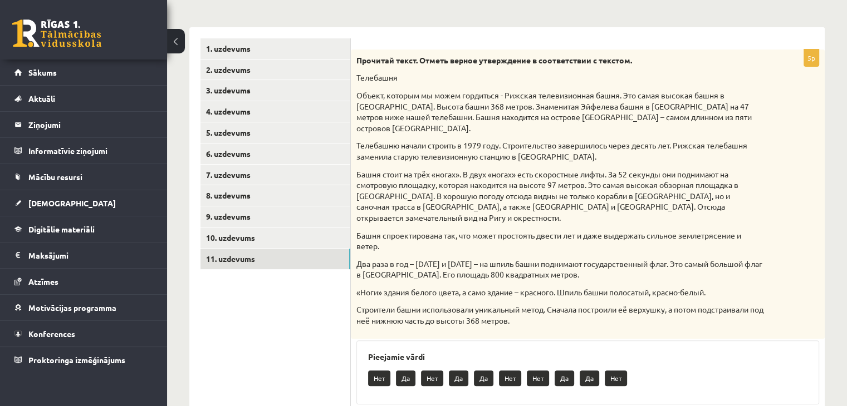
scroll to position [198, 0]
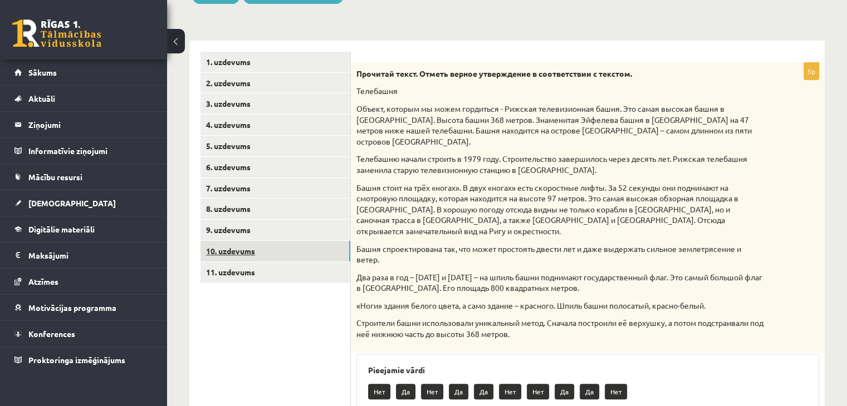
click at [327, 254] on link "10. uzdevums" at bounding box center [275, 251] width 150 height 21
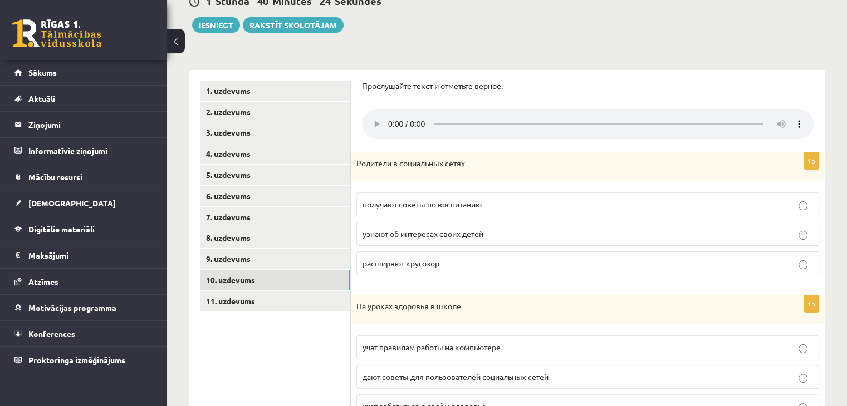
scroll to position [156, 0]
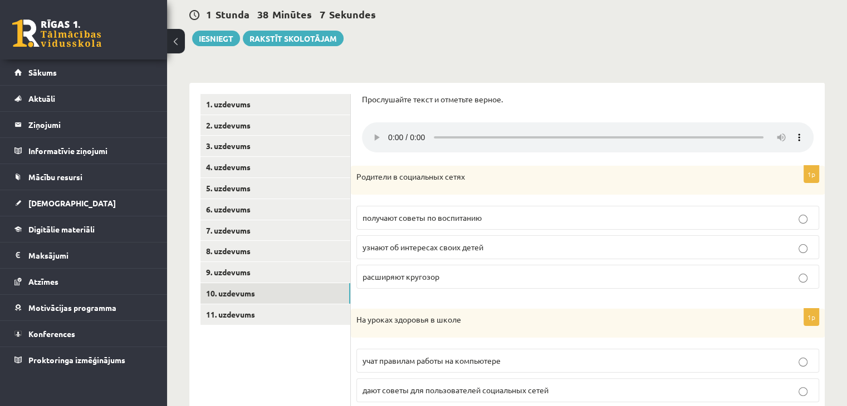
click at [749, 99] on p "Прослушайте текст и отметьте верное." at bounding box center [588, 99] width 452 height 11
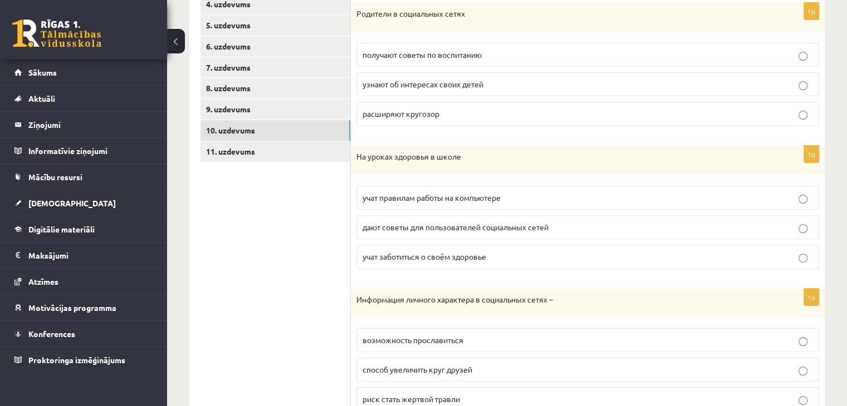
scroll to position [323, 0]
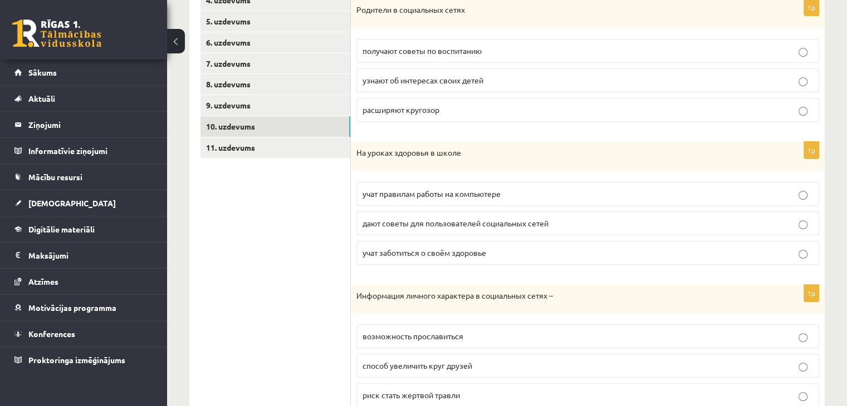
click at [403, 96] on fieldset "получают советы по воспитанию узнают об интересах своих детей расширяют кругозор" at bounding box center [587, 79] width 463 height 92
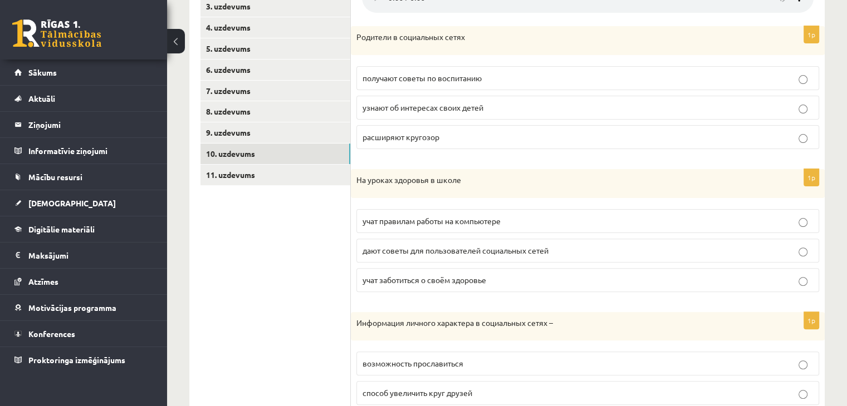
scroll to position [294, 0]
click at [433, 109] on span "узнают об интересах своих детей" at bounding box center [422, 109] width 121 height 10
click at [365, 280] on span "учат заботиться о своём здоровье" at bounding box center [424, 282] width 124 height 10
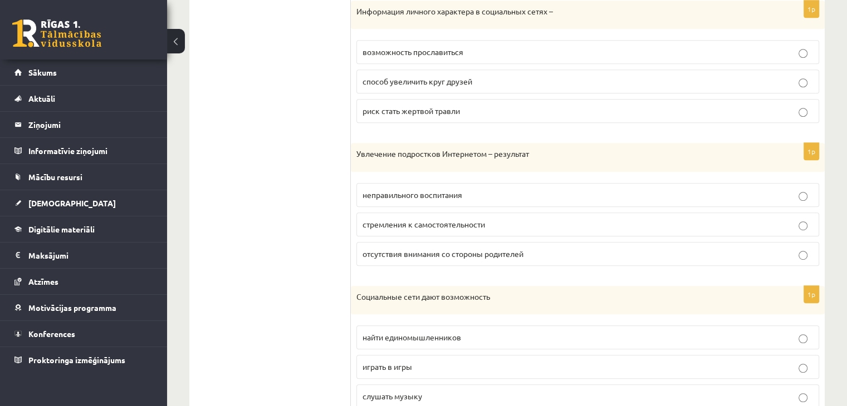
scroll to position [611, 0]
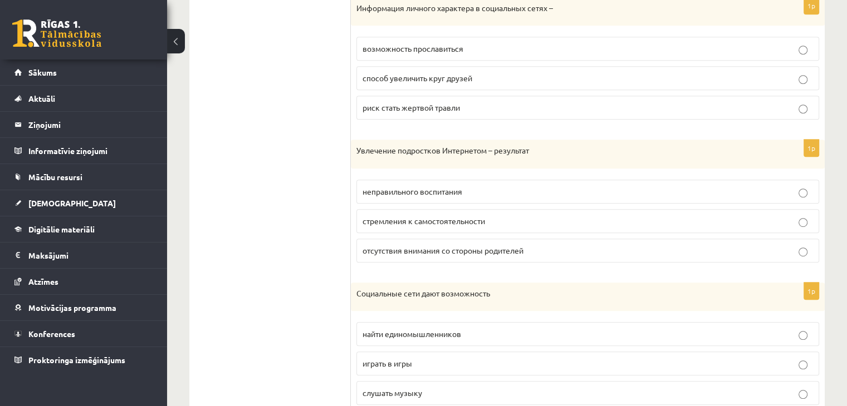
click at [474, 105] on p "риск стать жертвой травли" at bounding box center [587, 108] width 450 height 12
click at [415, 318] on fieldset "найти единомышленников играть в игры слушать музыку" at bounding box center [587, 363] width 463 height 92
click at [414, 329] on p "найти единомышленников" at bounding box center [587, 335] width 450 height 12
click at [386, 253] on p "отсутствия внимания со стороны родителей" at bounding box center [587, 251] width 450 height 12
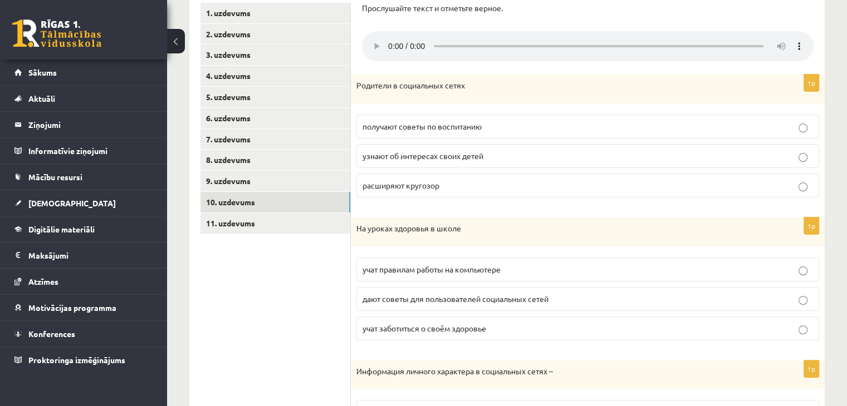
scroll to position [236, 0]
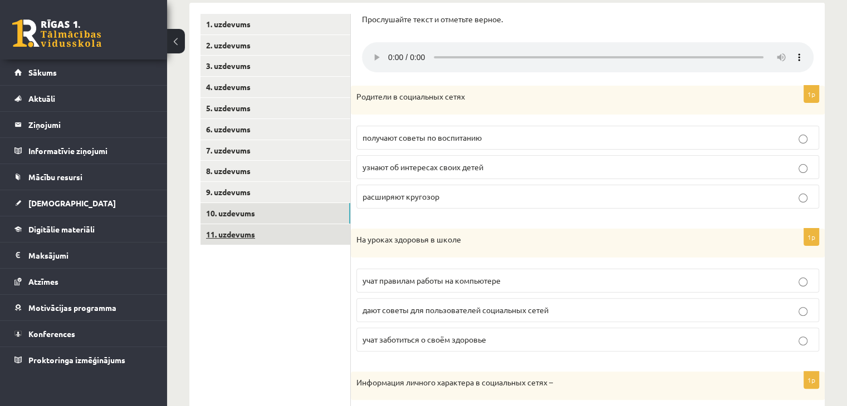
click at [313, 233] on link "11. uzdevums" at bounding box center [275, 234] width 150 height 21
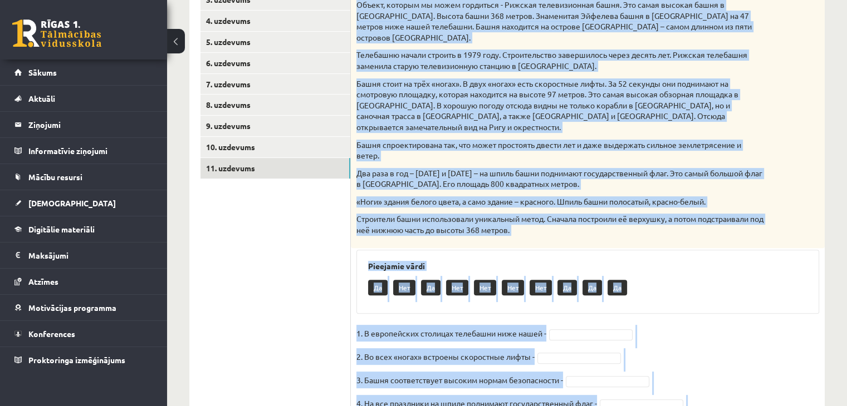
scroll to position [355, 0]
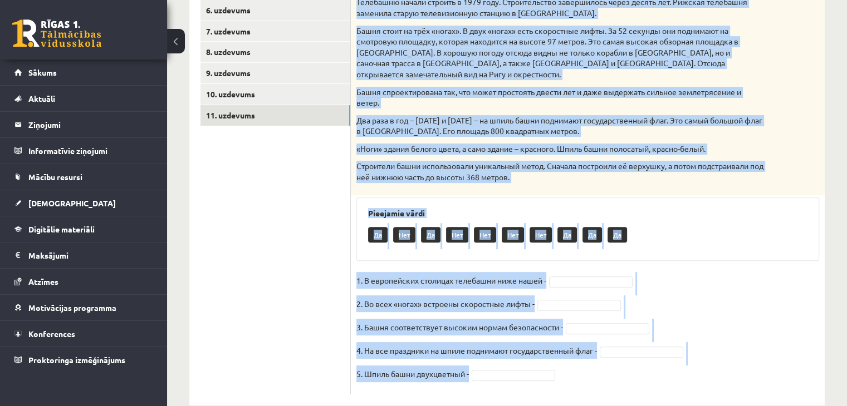
drag, startPoint x: 354, startPoint y: 35, endPoint x: 483, endPoint y: 362, distance: 351.5
click at [483, 362] on div "5p Прочитай текст. Отметь верное утверждение в соответствии с текстом. Телебашн…" at bounding box center [588, 150] width 474 height 489
click at [553, 272] on fieldset "1. В европейских столицах телебашни ниже нашей - 2. Во всех «ногах» встроены ск…" at bounding box center [587, 330] width 463 height 117
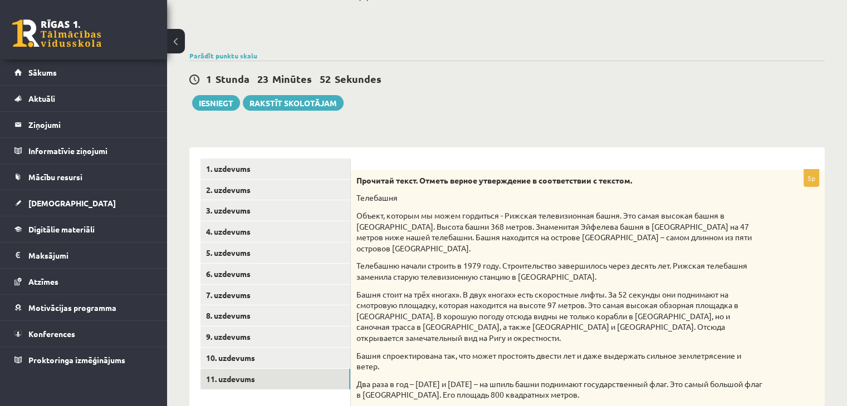
scroll to position [89, 0]
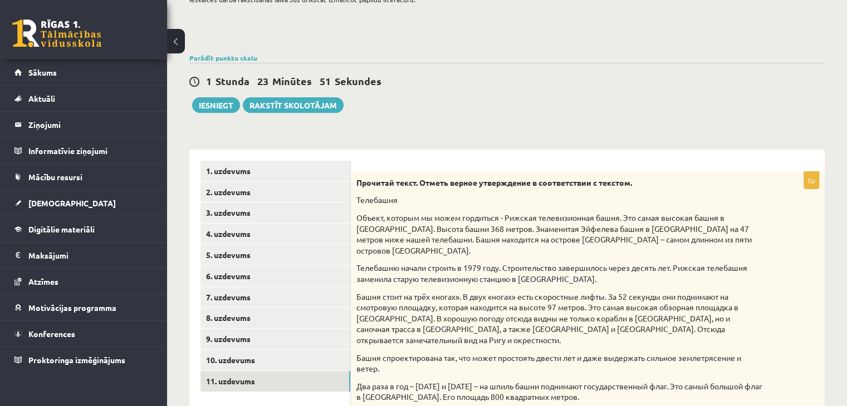
click at [488, 267] on p "Телебашню начали строить в 1979 году. Строительство завершилось через десять ле…" at bounding box center [559, 274] width 407 height 22
click at [216, 103] on button "Iesniegt" at bounding box center [216, 105] width 48 height 16
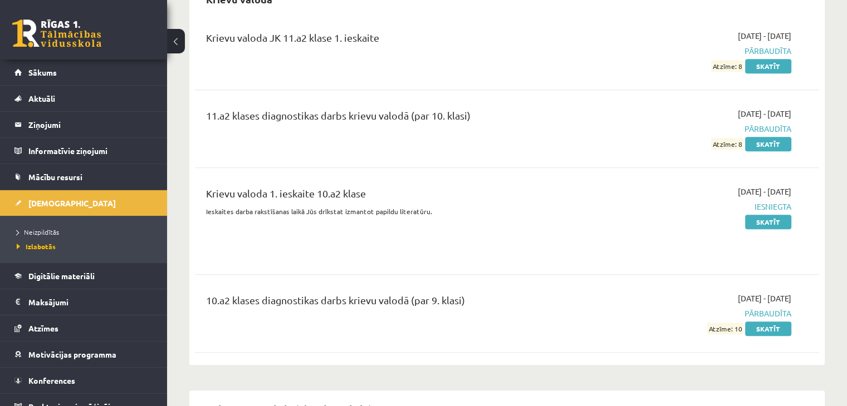
scroll to position [1054, 0]
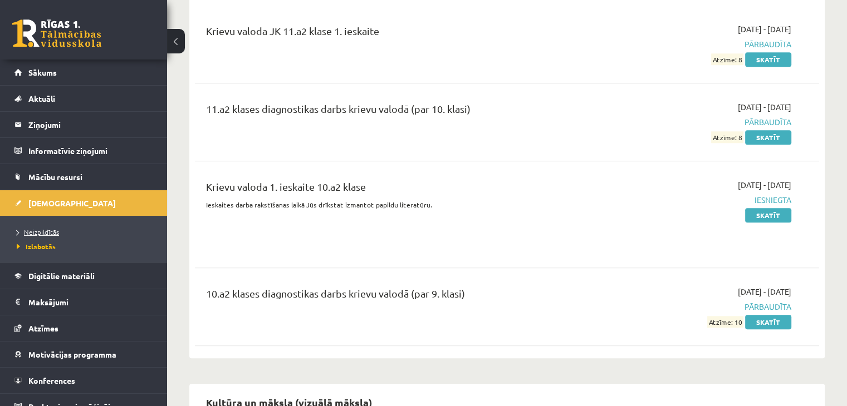
click at [47, 230] on span "Neizpildītās" at bounding box center [38, 232] width 42 height 9
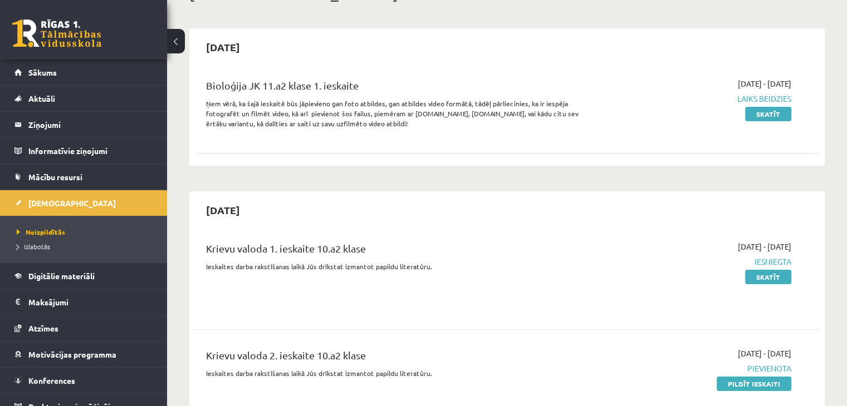
scroll to position [104, 0]
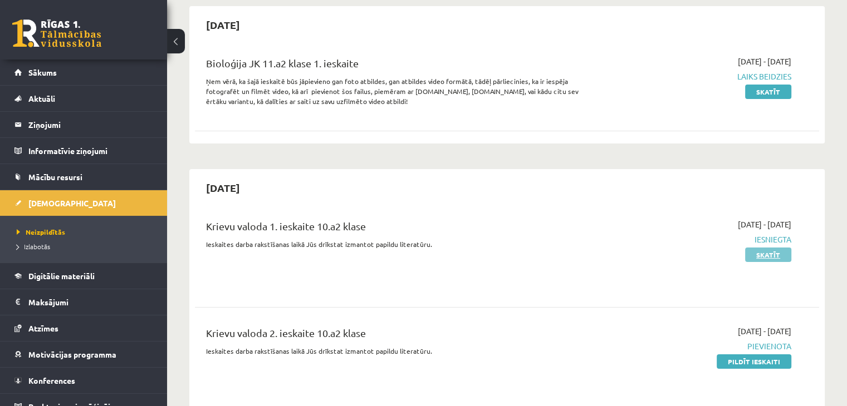
click at [774, 254] on link "Skatīt" at bounding box center [768, 255] width 46 height 14
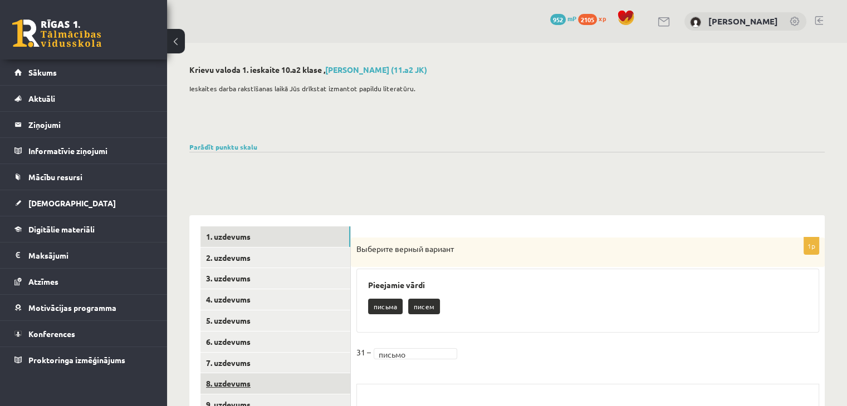
click at [244, 388] on link "8. uzdevums" at bounding box center [275, 384] width 150 height 21
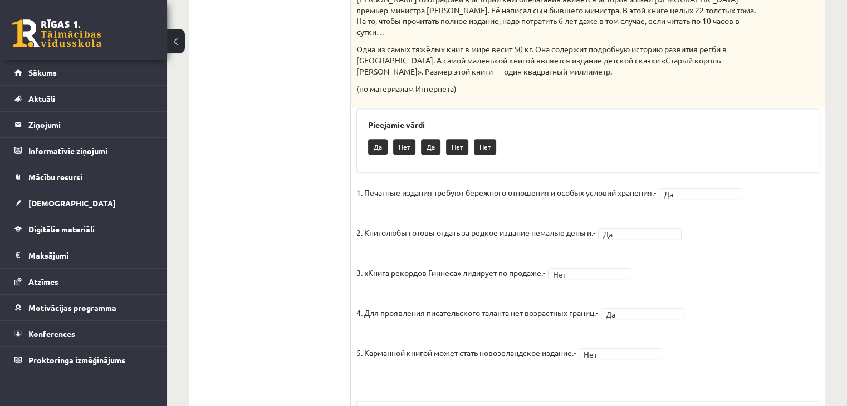
scroll to position [386, 0]
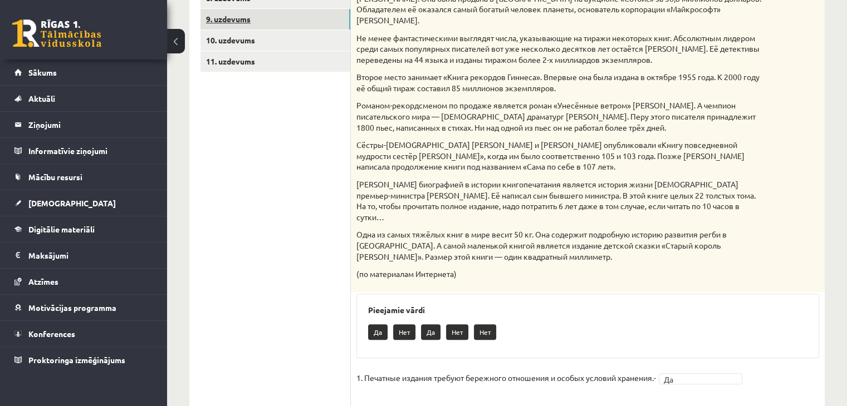
click at [290, 27] on link "9. uzdevums" at bounding box center [275, 19] width 150 height 21
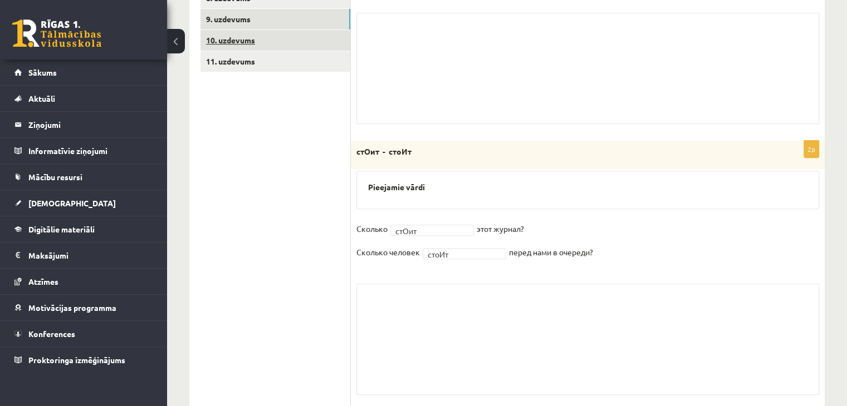
click at [292, 45] on link "10. uzdevums" at bounding box center [275, 40] width 150 height 21
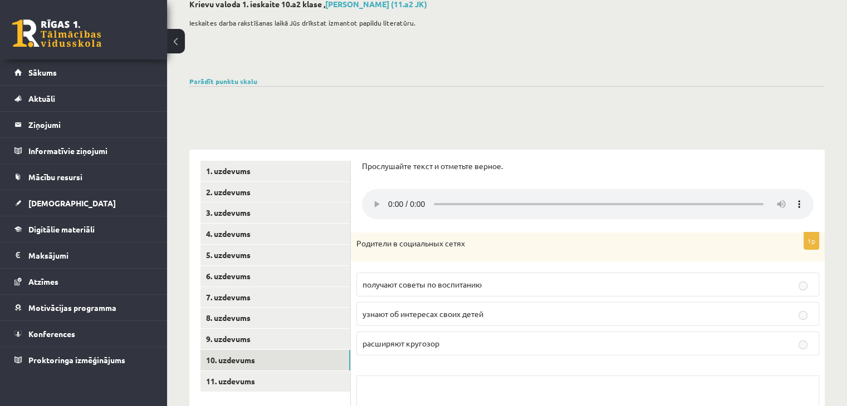
scroll to position [60, 0]
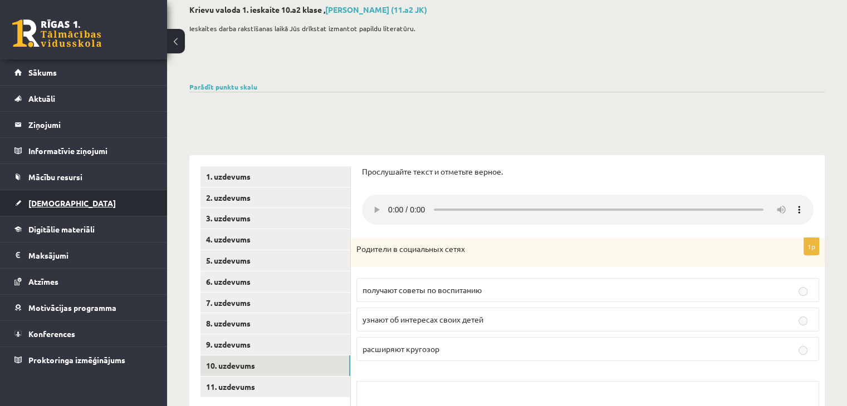
click at [75, 204] on link "[DEMOGRAPHIC_DATA]" at bounding box center [83, 203] width 139 height 26
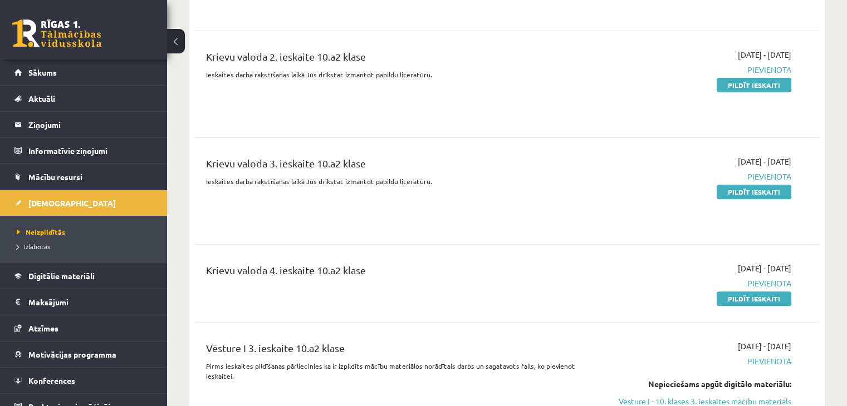
scroll to position [403, 0]
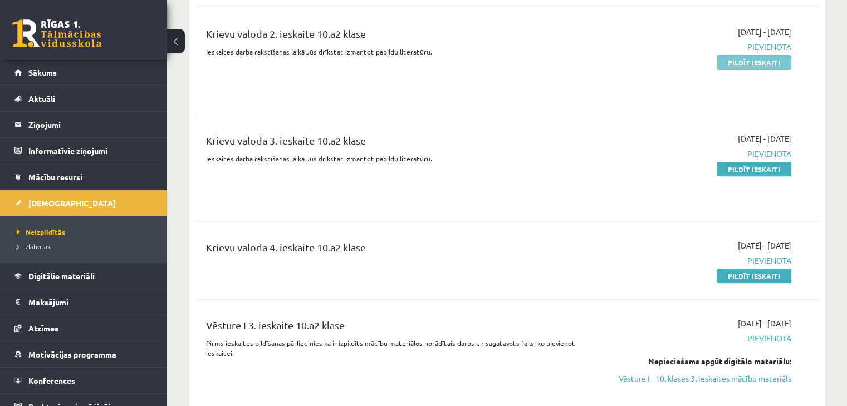
click at [762, 60] on link "Pildīt ieskaiti" at bounding box center [754, 62] width 75 height 14
click at [780, 62] on link "Pildīt ieskaiti" at bounding box center [754, 62] width 75 height 14
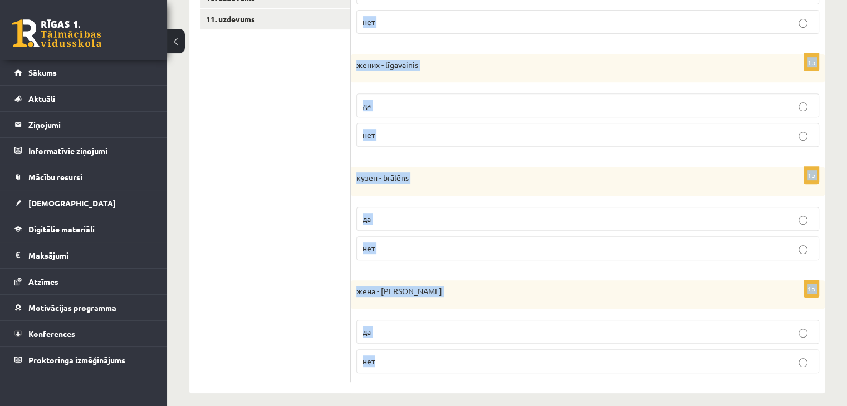
scroll to position [459, 0]
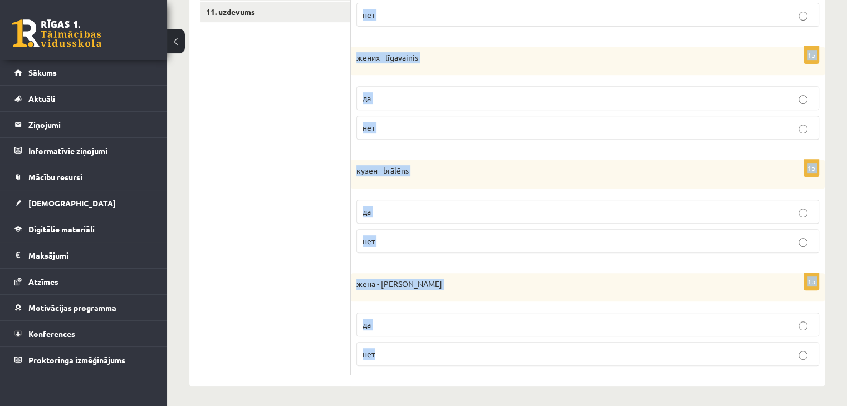
drag, startPoint x: 361, startPoint y: 125, endPoint x: 407, endPoint y: 368, distance: 247.7
click at [407, 368] on div "Правильно или неправильно? 1p сын - brālis да нет 1p свекровь - māsa да нет 1p …" at bounding box center [588, 83] width 474 height 607
copy form "Правильно или неправильно? 1p сын - brālis да нет 1p свекровь - māsa да нет 1p …"
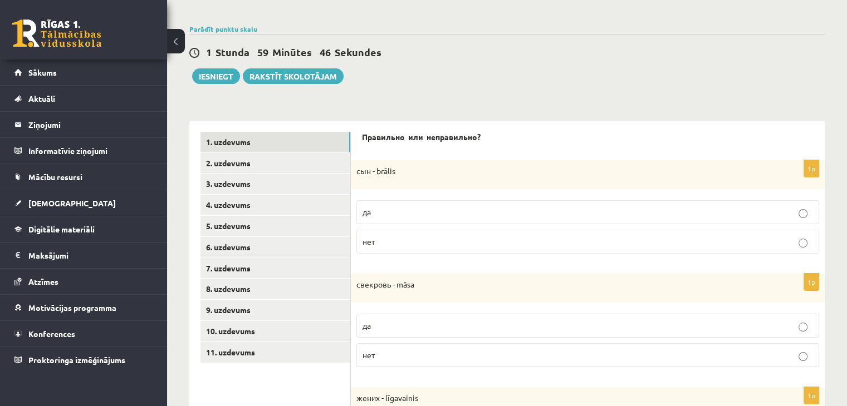
click at [402, 242] on p "нет" at bounding box center [587, 242] width 450 height 12
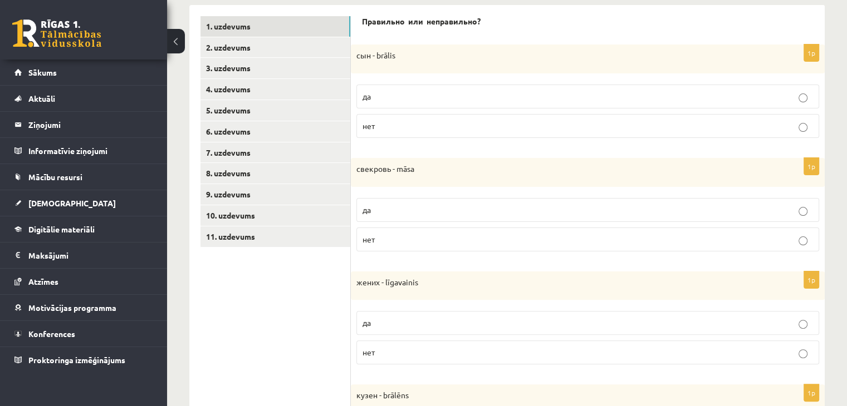
scroll to position [284, 0]
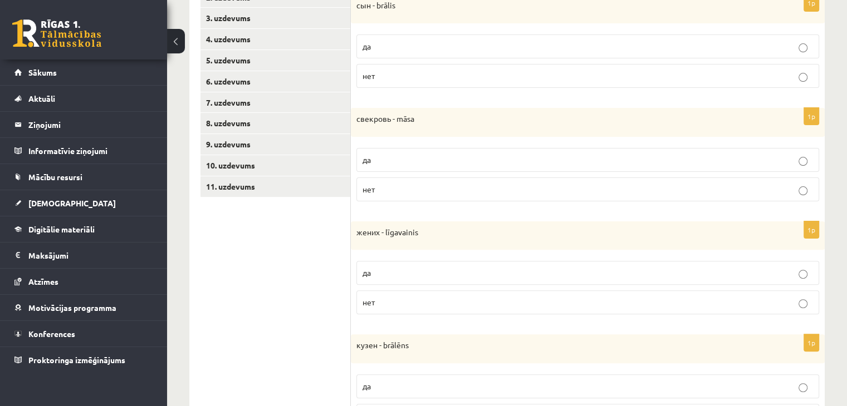
click at [524, 190] on p "нет" at bounding box center [587, 190] width 450 height 12
click at [482, 273] on p "да" at bounding box center [587, 273] width 450 height 12
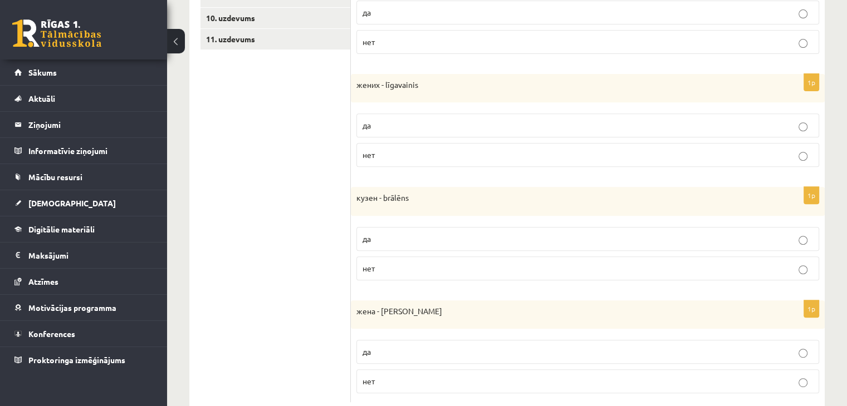
scroll to position [459, 0]
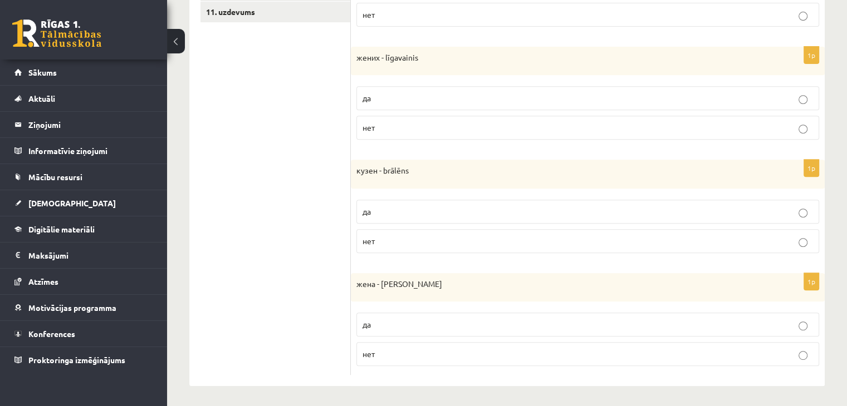
click at [388, 214] on p "да" at bounding box center [587, 212] width 450 height 12
click at [397, 320] on p "да" at bounding box center [587, 325] width 450 height 12
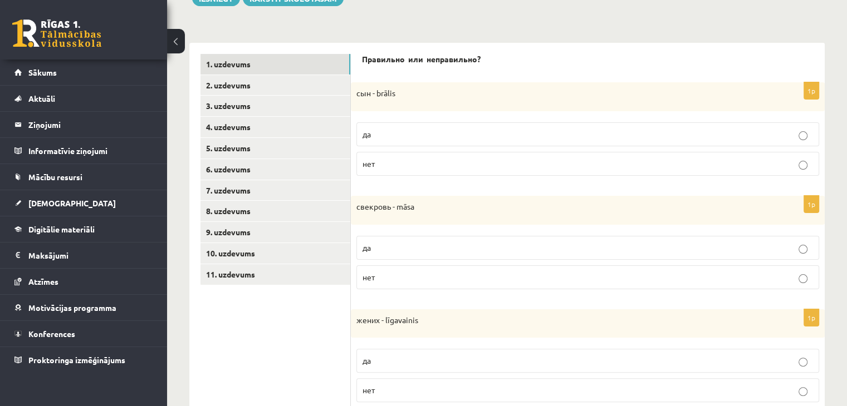
scroll to position [165, 0]
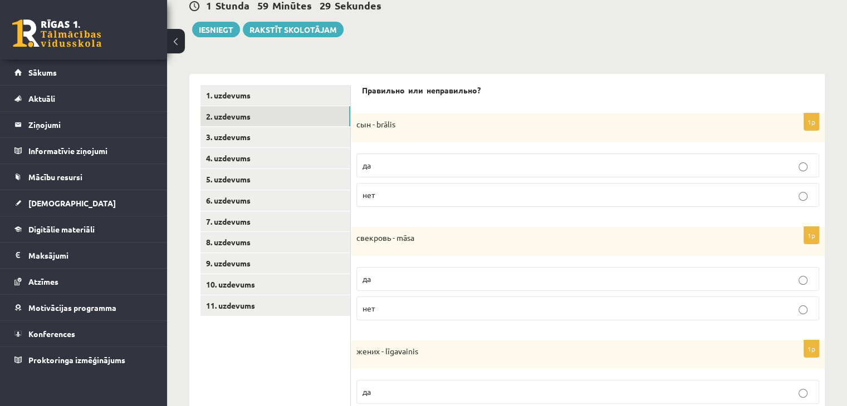
click at [336, 106] on link "2. uzdevums" at bounding box center [275, 116] width 150 height 21
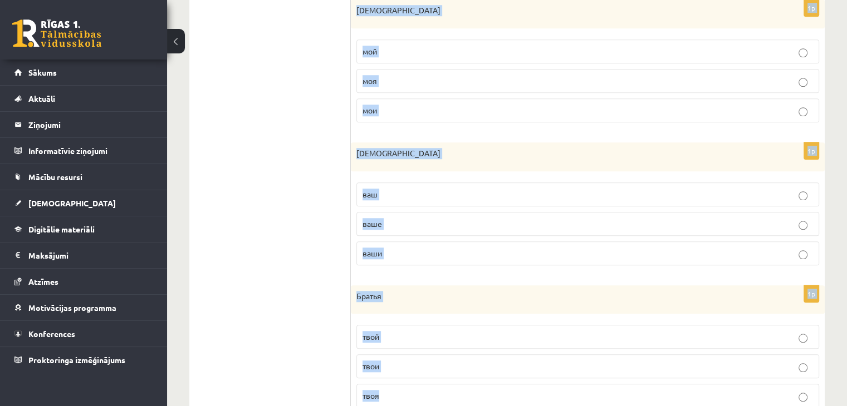
scroll to position [1032, 0]
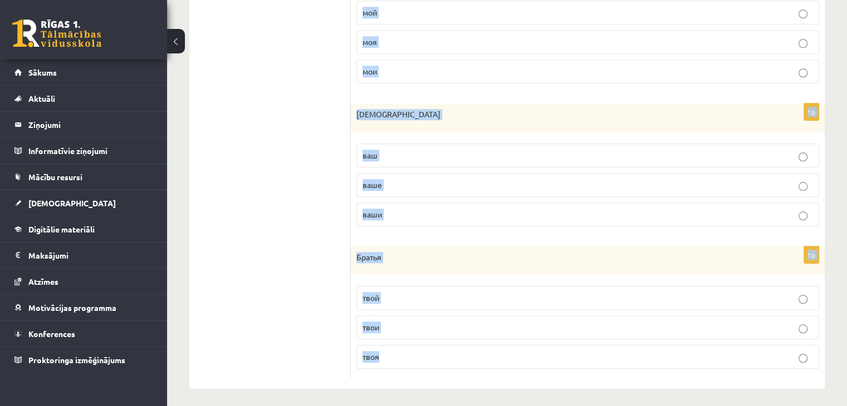
drag, startPoint x: 360, startPoint y: 86, endPoint x: 399, endPoint y: 359, distance: 275.6
copy form "Какой вариант верный? 1p Свекровь твои твоя твой 1p Сын моё мой мои 1p Папа ваш…"
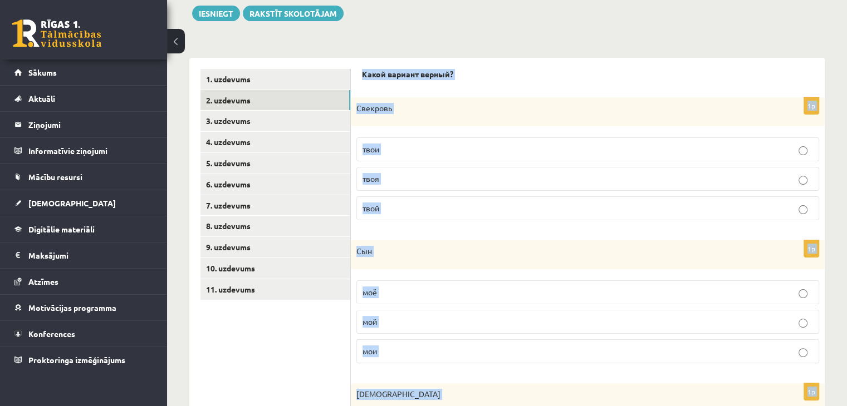
scroll to position [178, 0]
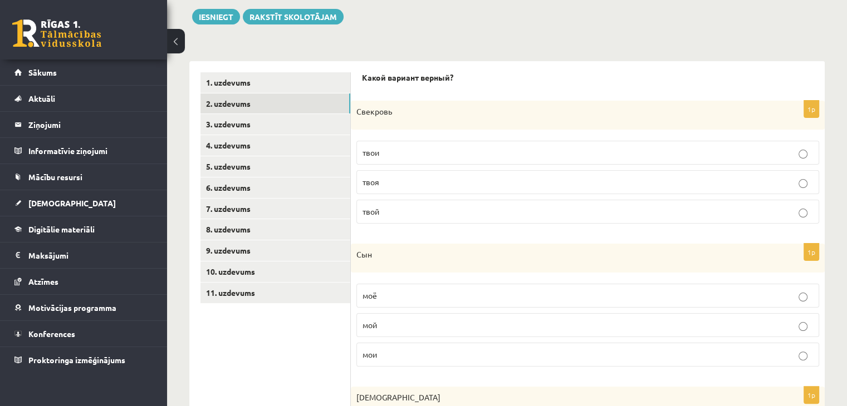
click at [396, 189] on label "твоя" at bounding box center [587, 182] width 463 height 24
click at [420, 335] on label "мой" at bounding box center [587, 325] width 463 height 24
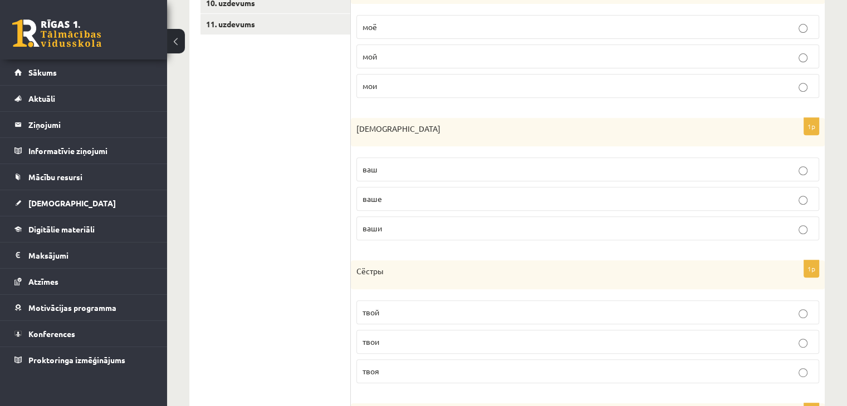
scroll to position [448, 0]
click at [486, 164] on p "ваш" at bounding box center [587, 168] width 450 height 12
click at [397, 335] on p "твои" at bounding box center [587, 341] width 450 height 12
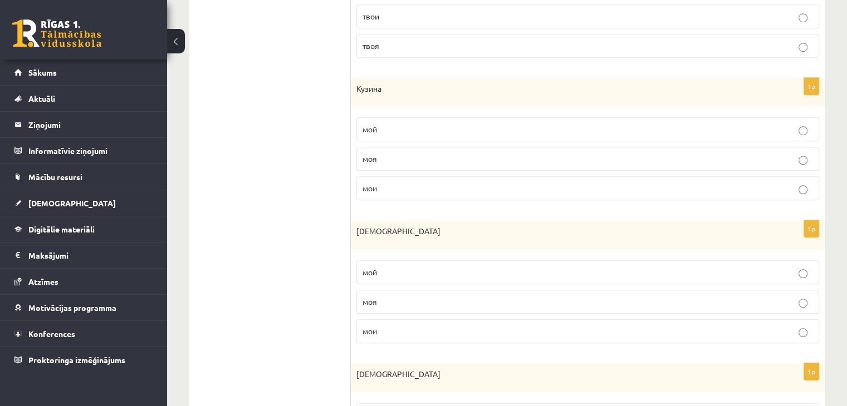
scroll to position [775, 0]
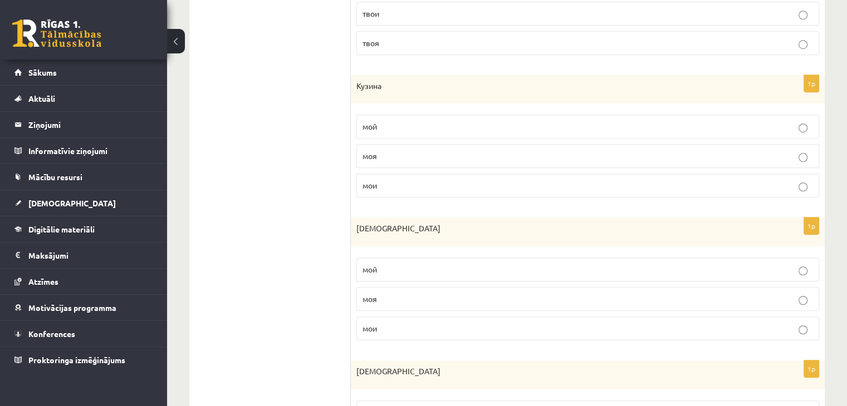
click at [413, 163] on label "моя" at bounding box center [587, 156] width 463 height 24
click at [414, 299] on p "моя" at bounding box center [587, 299] width 450 height 12
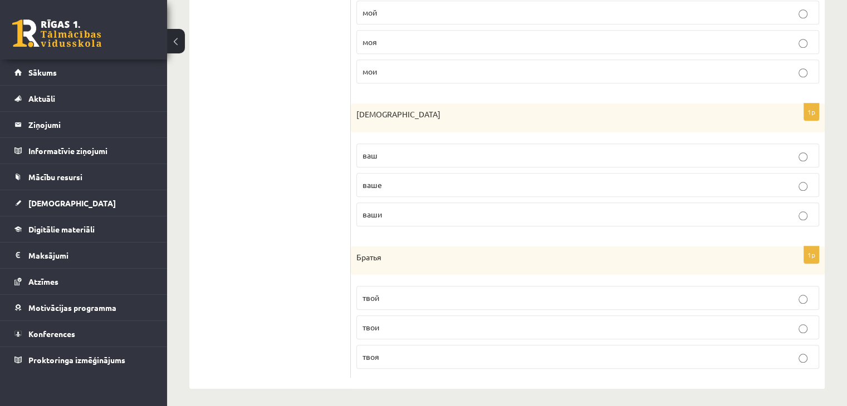
click at [419, 151] on p "ваш" at bounding box center [587, 156] width 450 height 12
click at [421, 328] on p "твои" at bounding box center [587, 328] width 450 height 12
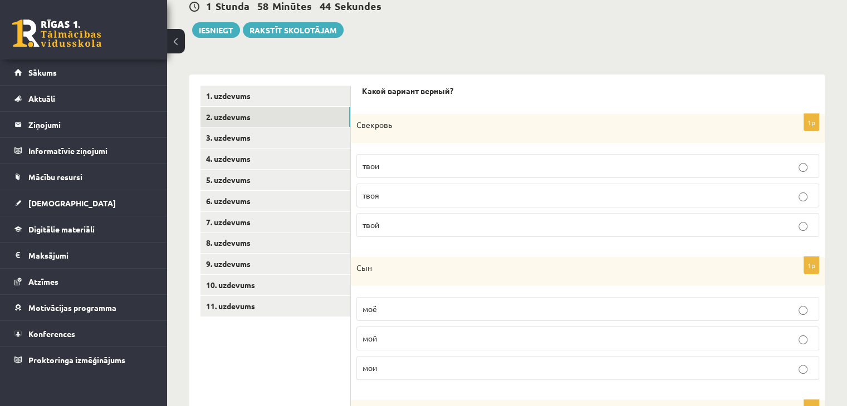
scroll to position [177, 0]
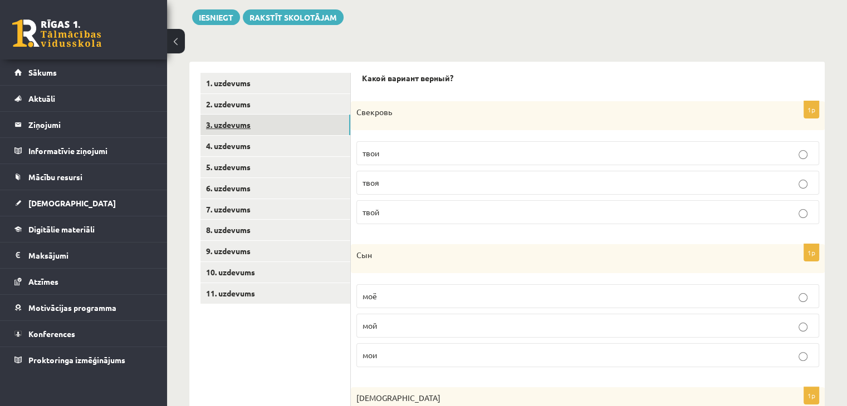
click at [280, 120] on link "3. uzdevums" at bounding box center [275, 125] width 150 height 21
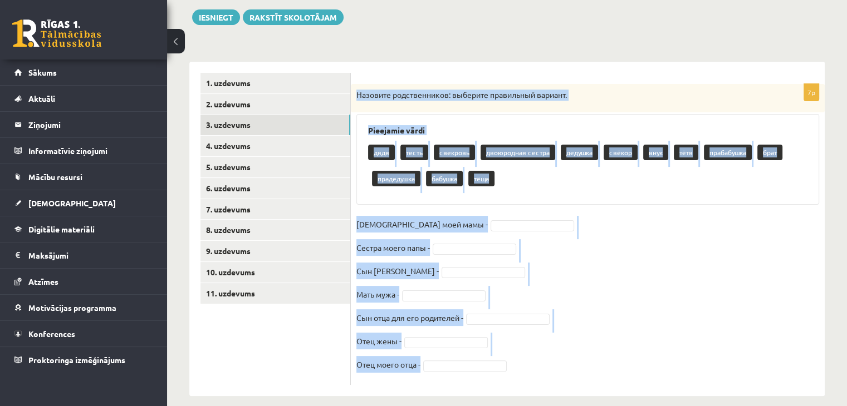
drag, startPoint x: 355, startPoint y: 89, endPoint x: 550, endPoint y: 396, distance: 363.8
click at [550, 396] on div "7p Назовите родственников: выберите правильный вариант. Pieejamie vārdi дядя те…" at bounding box center [588, 229] width 474 height 335
copy div "Назовите родственников: выберите правильный вариант. Pieejamie vārdi дядя тесть…"
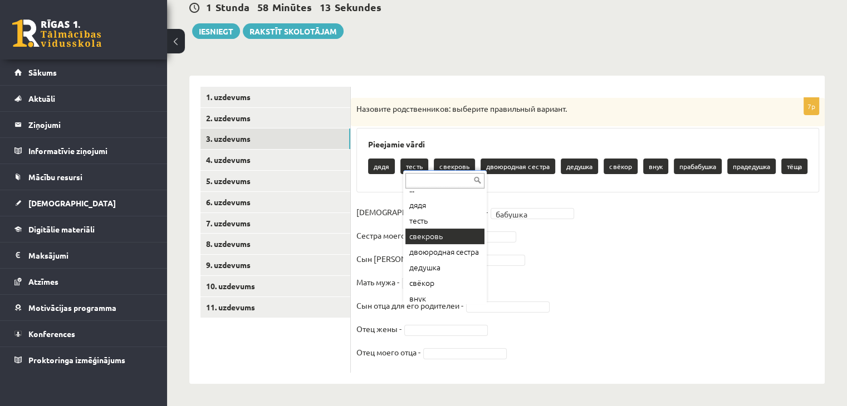
scroll to position [163, 0]
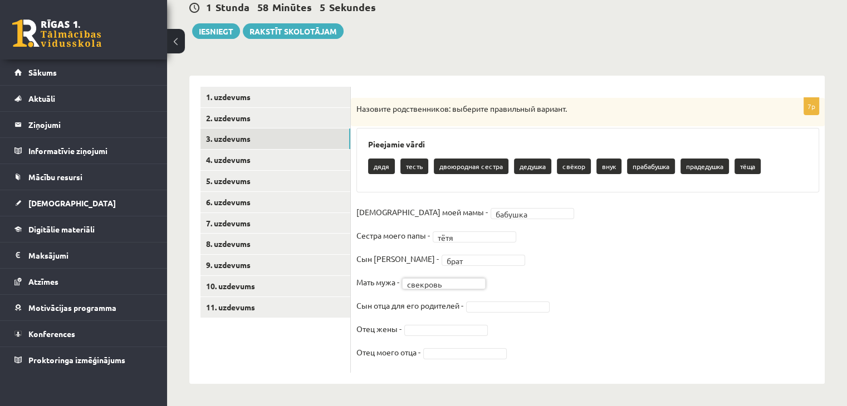
click at [488, 312] on fieldset "Мама моей мамы - бабушка ******* Сестра моего папы - тётя **** Сын моей мамы - …" at bounding box center [587, 286] width 463 height 164
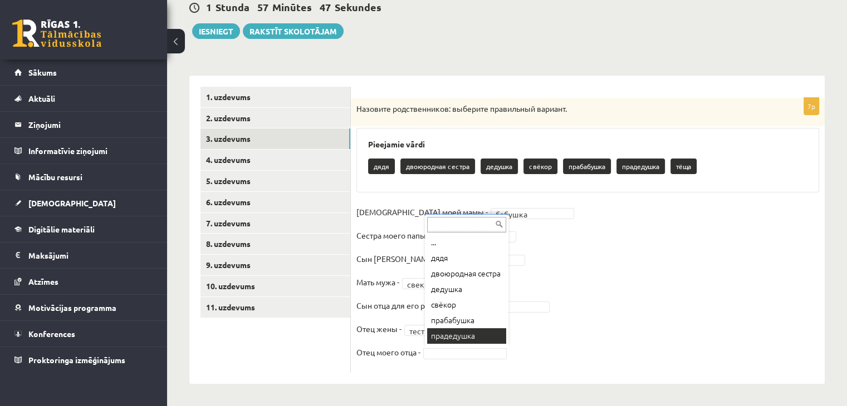
scroll to position [9, 0]
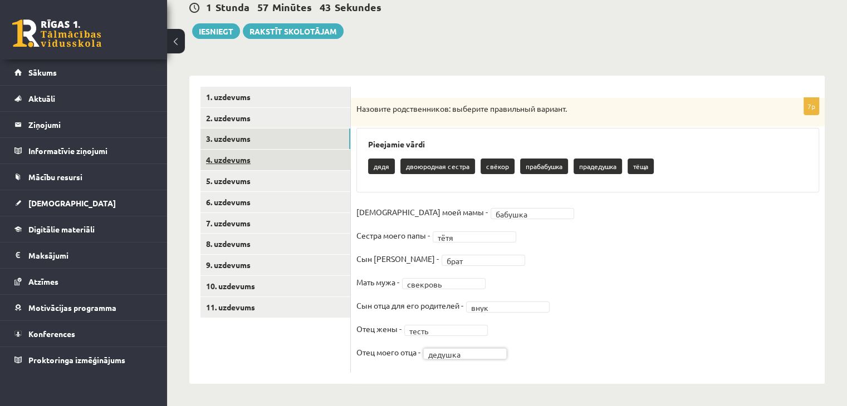
click at [263, 159] on link "4. uzdevums" at bounding box center [275, 160] width 150 height 21
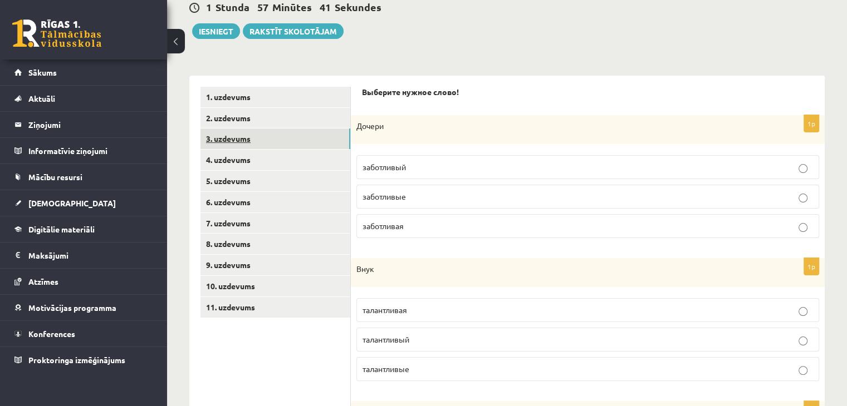
click at [249, 141] on link "3. uzdevums" at bounding box center [275, 139] width 150 height 21
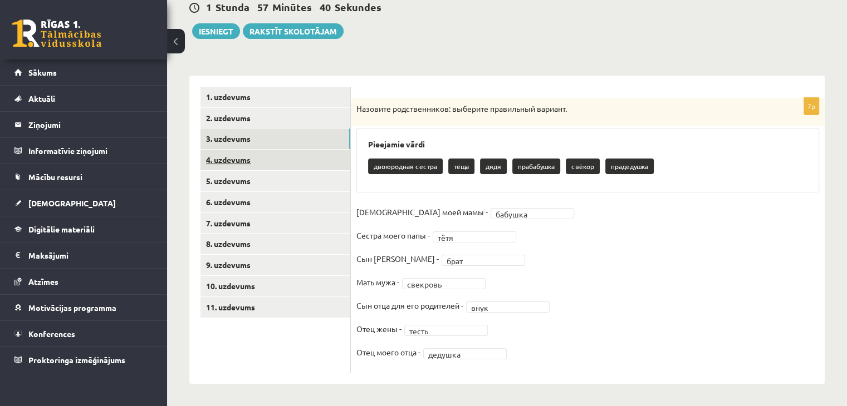
click at [257, 159] on link "4. uzdevums" at bounding box center [275, 160] width 150 height 21
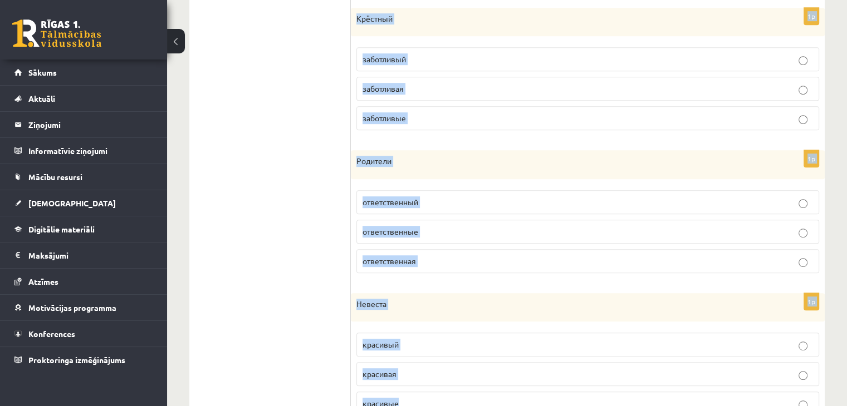
scroll to position [606, 0]
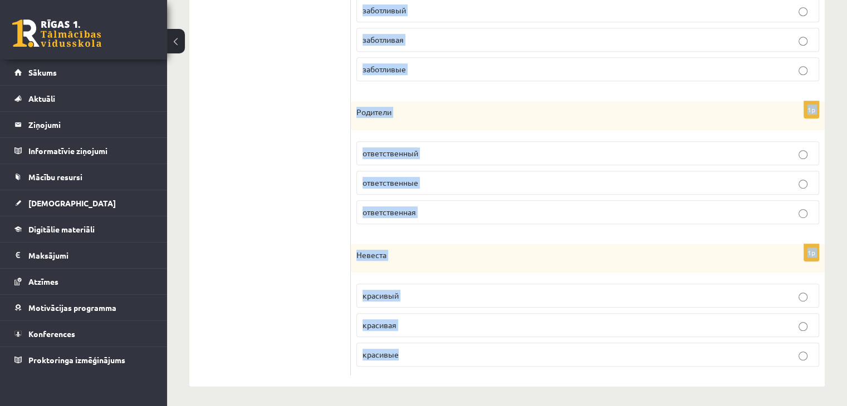
drag, startPoint x: 361, startPoint y: 92, endPoint x: 422, endPoint y: 359, distance: 274.1
click at [422, 359] on div "Выберите нужное слово! 1p Дочери заботливый заботливые заботливая 1p Внук талан…" at bounding box center [588, 10] width 474 height 755
copy form "Выберите нужное слово! 1p Дочери заботливый заботливые заботливая 1p Внук талан…"
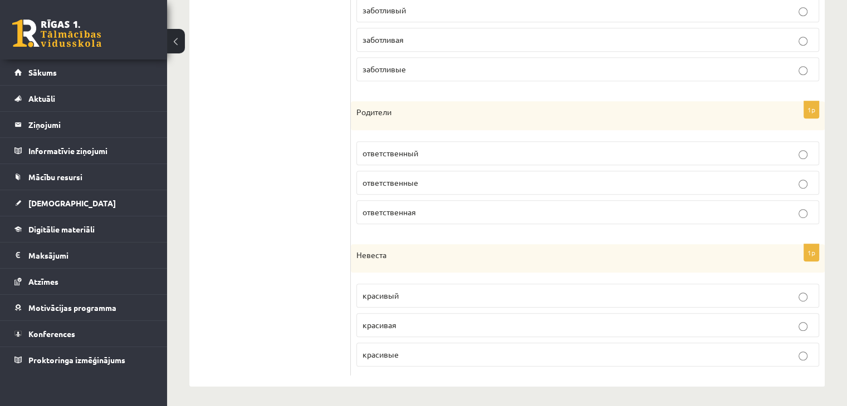
click at [292, 183] on ul "1. uzdevums 2. uzdevums 3. uzdevums 4. uzdevums 5. uzdevums 6. uzdevums 7. uzde…" at bounding box center [275, 10] width 150 height 732
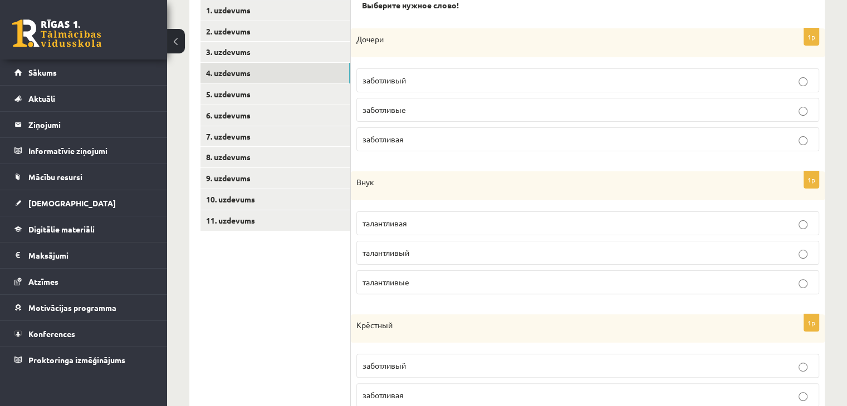
scroll to position [247, 0]
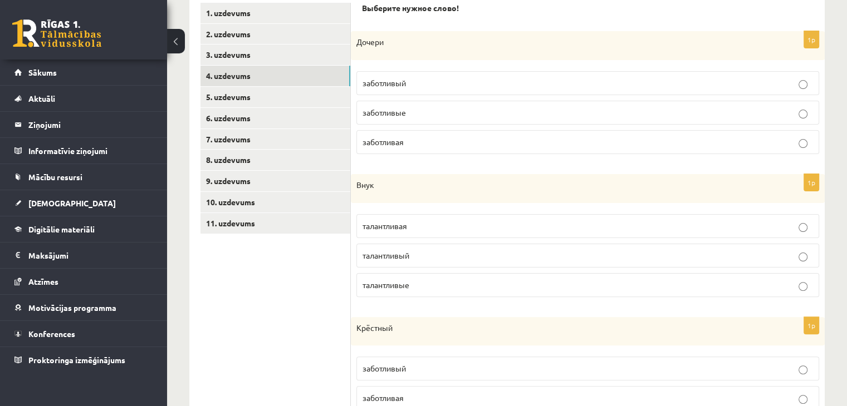
click at [411, 120] on label "заботливые" at bounding box center [587, 113] width 463 height 24
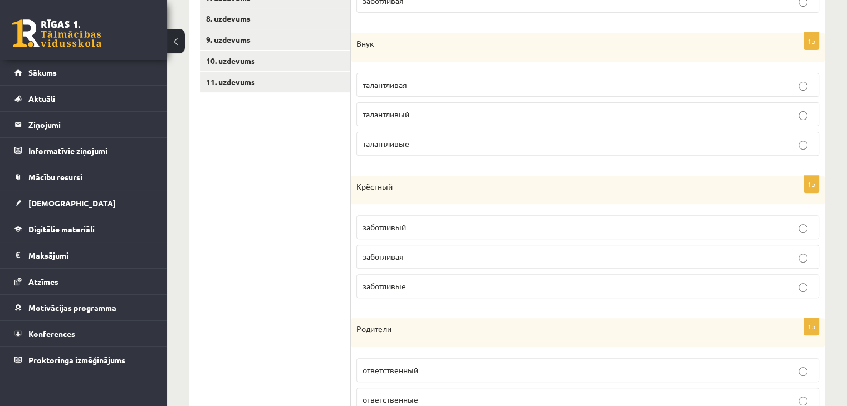
scroll to position [399, 0]
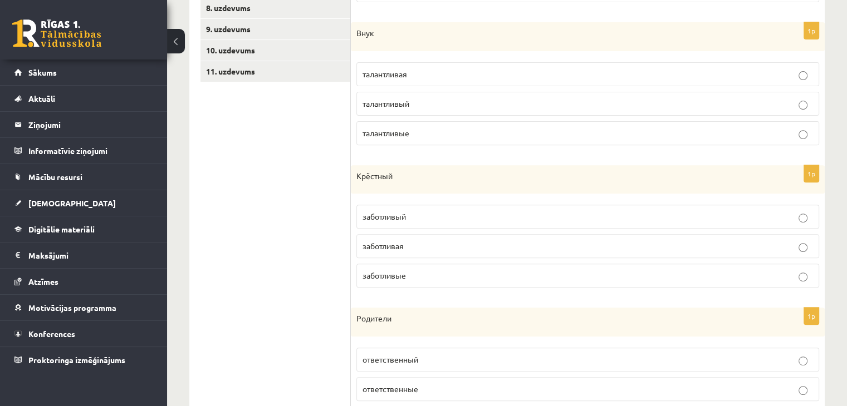
click at [402, 108] on label "талантливый" at bounding box center [587, 104] width 463 height 24
click at [429, 212] on p "заботливый" at bounding box center [587, 217] width 450 height 12
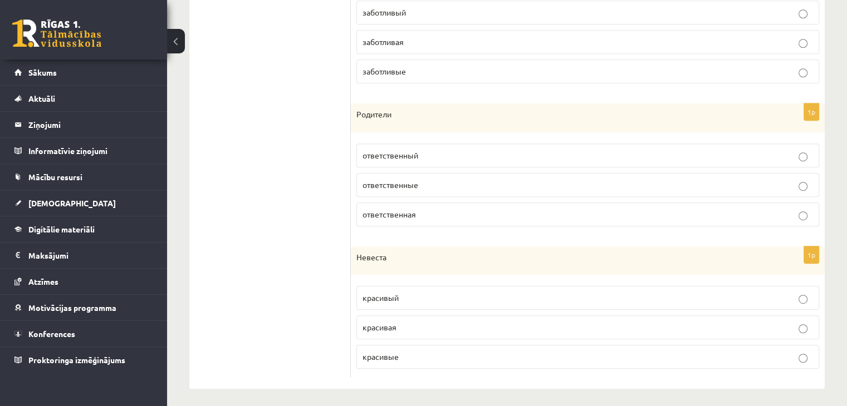
scroll to position [606, 0]
click at [411, 154] on span "ответственный" at bounding box center [390, 153] width 56 height 10
click at [410, 180] on span "ответственные" at bounding box center [390, 183] width 56 height 10
click at [390, 321] on span "красивая" at bounding box center [379, 325] width 34 height 10
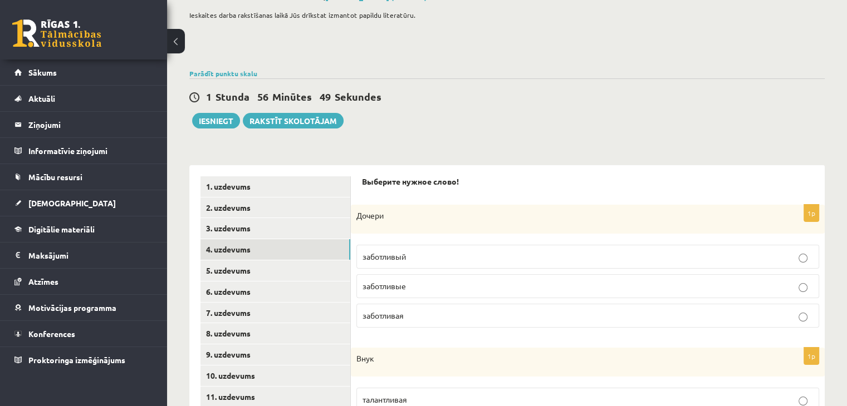
scroll to position [156, 0]
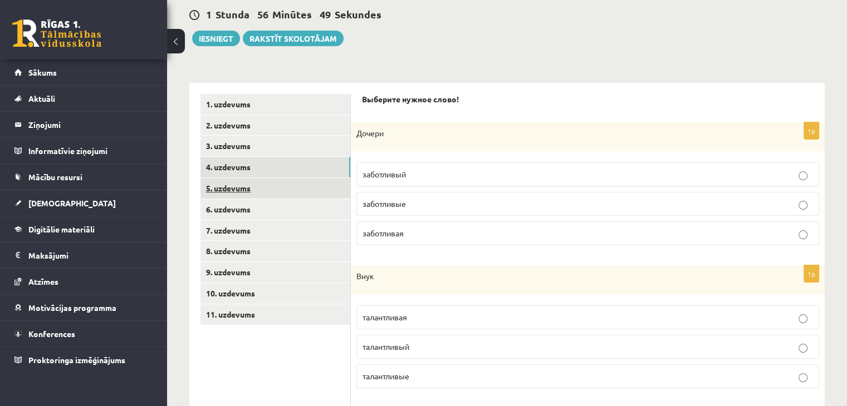
click at [272, 190] on link "5. uzdevums" at bounding box center [275, 188] width 150 height 21
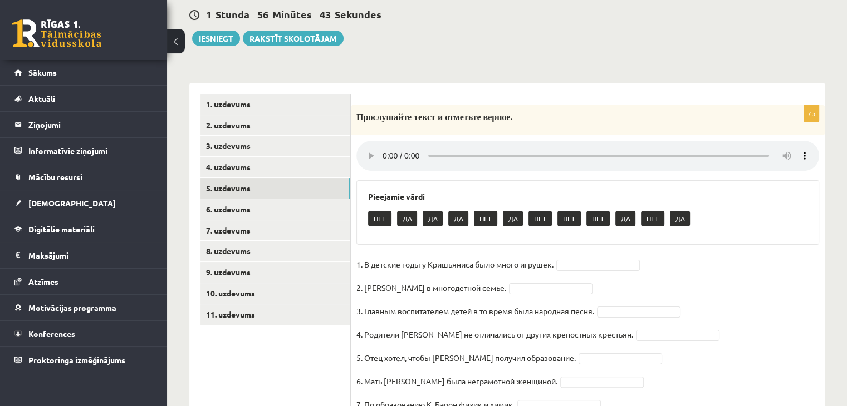
scroll to position [209, 0]
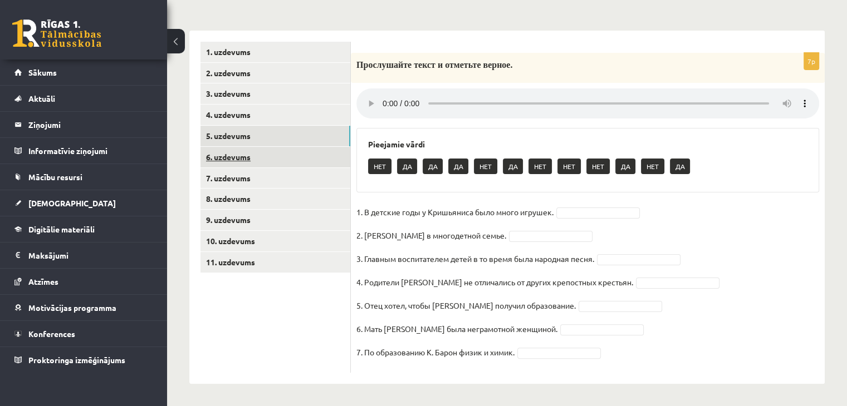
click at [281, 156] on link "6. uzdevums" at bounding box center [275, 157] width 150 height 21
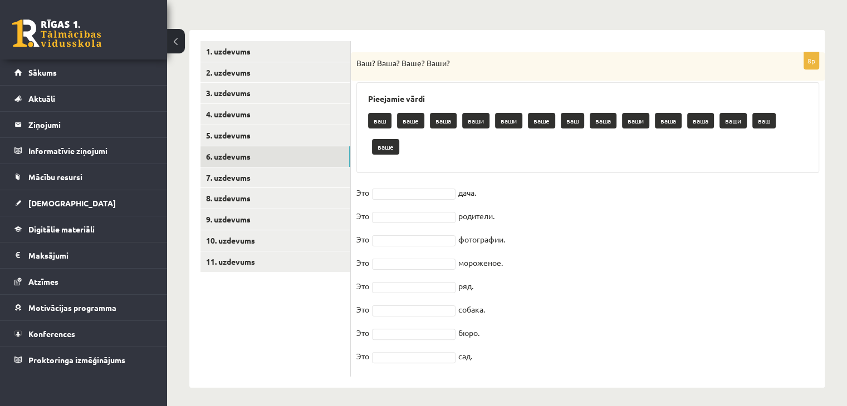
drag, startPoint x: 355, startPoint y: 59, endPoint x: 508, endPoint y: 397, distance: 371.1
click at [508, 397] on div "**********" at bounding box center [507, 122] width 680 height 576
copy div "Ваш? Ваша? Ваше? Ваши? Pieejamie vārdi ваш ваше ваша ваши ваши ваше ваш ваша ва…"
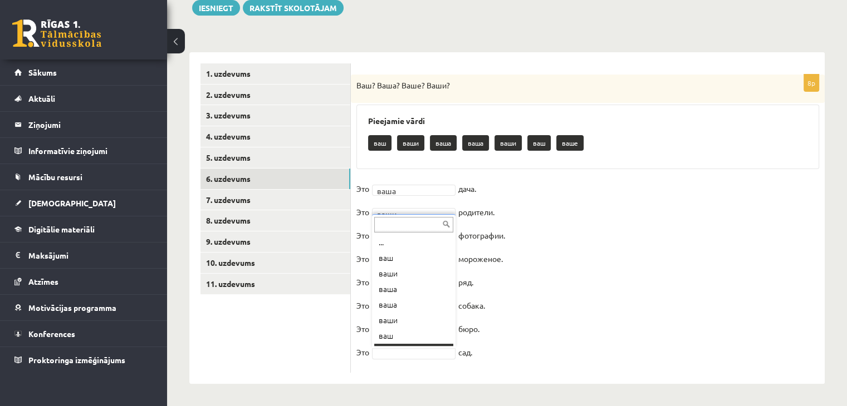
scroll to position [13, 0]
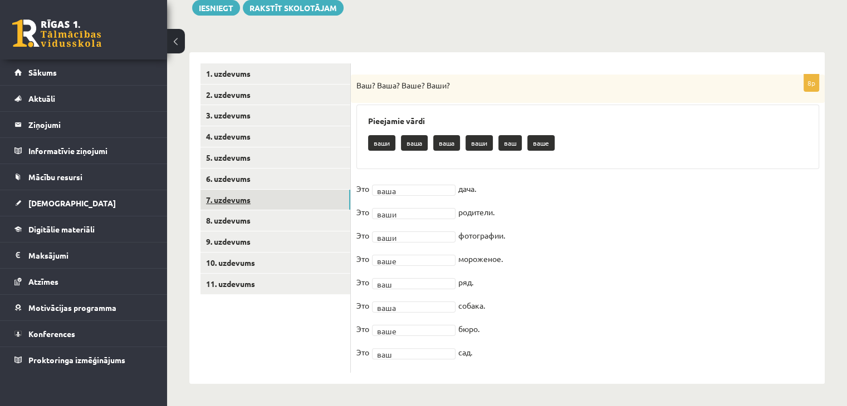
click at [272, 206] on link "7. uzdevums" at bounding box center [275, 200] width 150 height 21
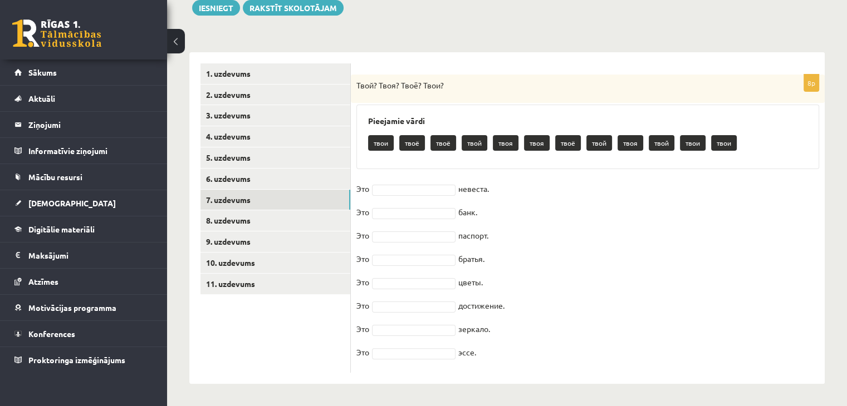
drag, startPoint x: 358, startPoint y: 82, endPoint x: 511, endPoint y: 358, distance: 315.8
click at [511, 358] on div "8p Твой? Твоя? Твоё? Твои? Pieejamie vārdi твои твоё твоё твой твоя твоя твоё т…" at bounding box center [588, 224] width 474 height 298
copy div "Твой? Твоя? Твоё? Твои? Pieejamie vārdi твои твоё твоё твой твоя твоя твоё твой…"
click at [415, 182] on fieldset "Это невеста. Это банк. Это паспорт. Это братья. Это цветы. Это достижение. Это …" at bounding box center [587, 273] width 463 height 187
click at [394, 266] on fieldset "Это твоя **** невеста. Это твой **** банк. Это твой **** паспорт. Это братья. Э…" at bounding box center [587, 273] width 463 height 187
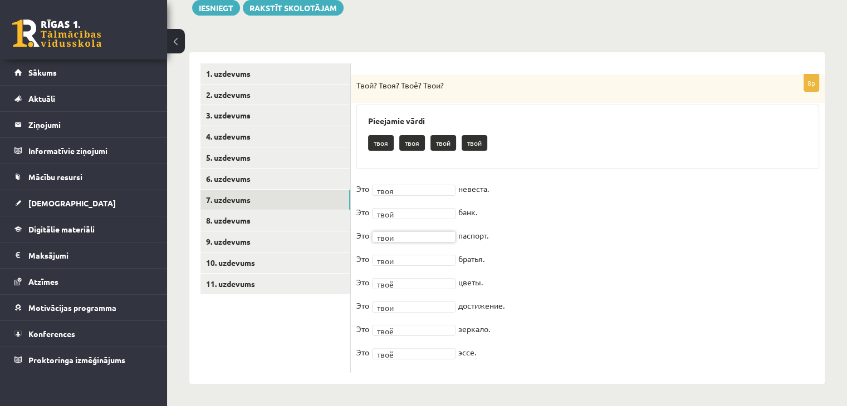
click at [526, 249] on fieldset "Это твоя **** невеста. Это твой **** банк. Это твои **** паспорт. Это твои ****…" at bounding box center [587, 273] width 463 height 187
click at [267, 216] on link "8. uzdevums" at bounding box center [275, 220] width 150 height 21
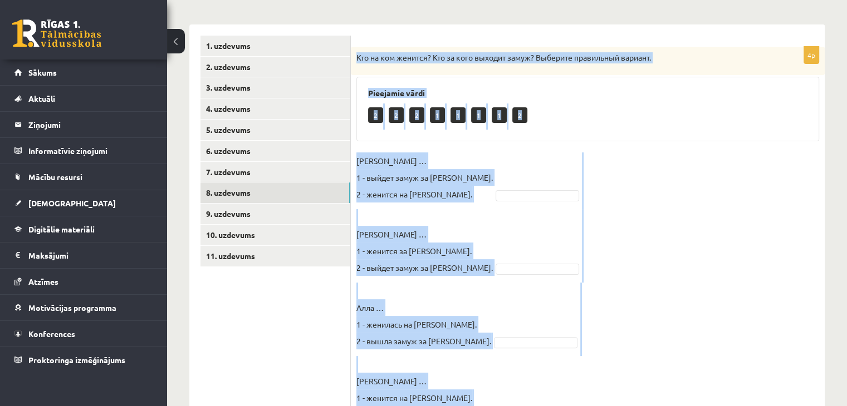
scroll to position [277, 0]
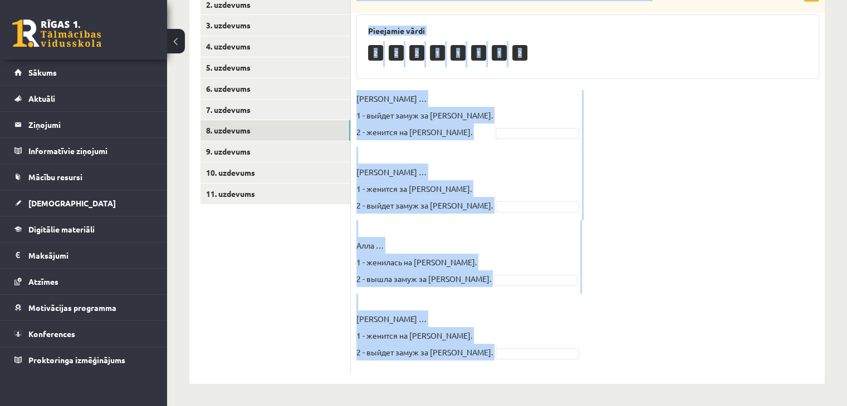
drag, startPoint x: 355, startPoint y: 85, endPoint x: 504, endPoint y: 361, distance: 314.2
click at [504, 361] on div "4p Кто на ком женится? Кто за кого выходит замуж? Выберите правильный вариант. …" at bounding box center [588, 178] width 474 height 389
copy div "Кто на ком женится? Кто за кого выходит замуж? Выберите правильный вариант. Pie…"
click at [679, 151] on fieldset "Светлана … 1 - выйдет замуж за Николая. 2 - женится на Николае. Галина … 1 - же…" at bounding box center [587, 228] width 463 height 277
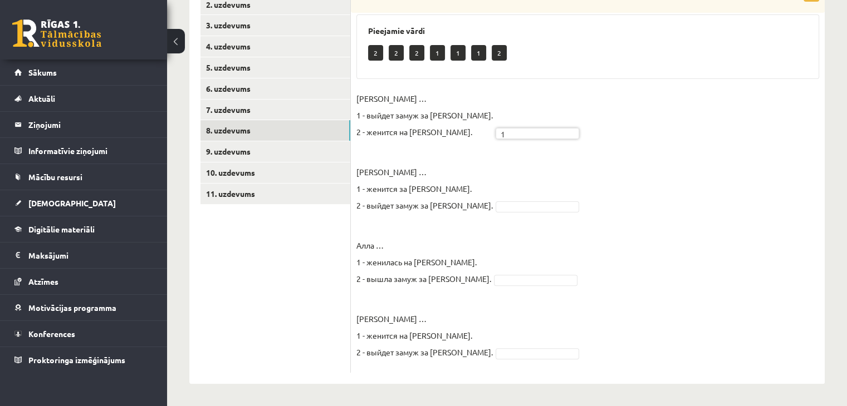
click at [452, 200] on p "Галина … 1 - женится за Илью. 2 - выйдет замуж за Илью." at bounding box center [424, 180] width 136 height 67
click at [469, 217] on fieldset "Светлана … 1 - выйдет замуж за Николая. 2 - женится на Николае. 1 * Галина … 1 …" at bounding box center [587, 228] width 463 height 277
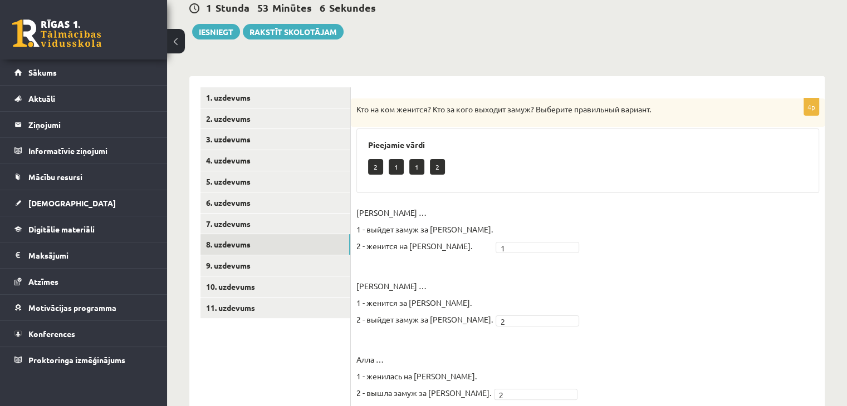
scroll to position [160, 0]
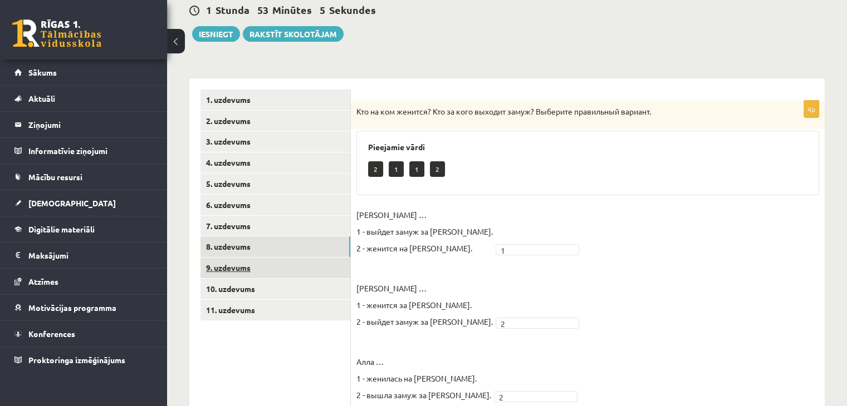
click at [256, 265] on link "9. uzdevums" at bounding box center [275, 268] width 150 height 21
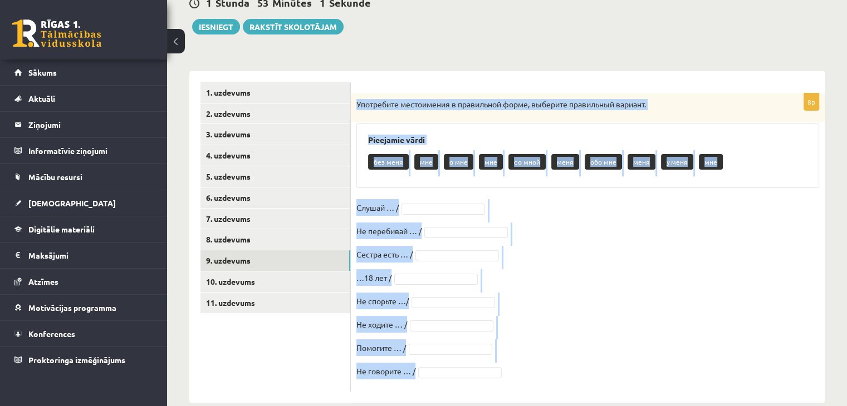
scroll to position [187, 0]
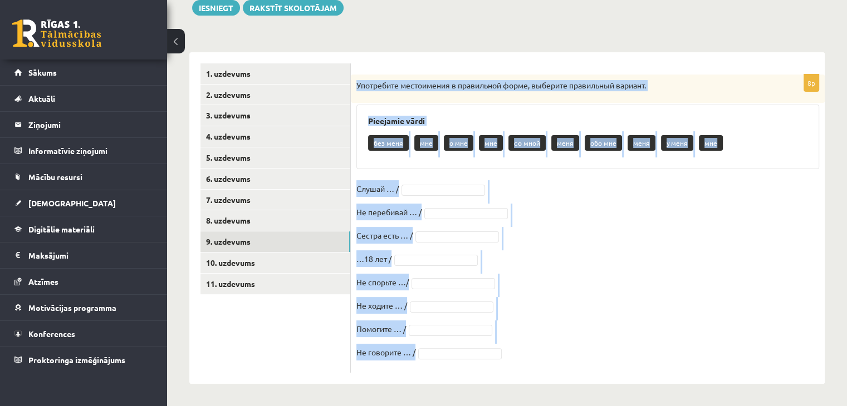
drag, startPoint x: 355, startPoint y: 109, endPoint x: 516, endPoint y: 357, distance: 295.9
click at [516, 357] on div "8p Употребите местоимения в правильной форме, выберите правильный вариант. Piee…" at bounding box center [588, 224] width 474 height 298
copy div "Употребите местоимения в правильной форме, выберите правильный вариант. Pieejam…"
click at [412, 177] on div "8p Употребите местоимения в правильной форме, выберите правильный вариант. Piee…" at bounding box center [588, 224] width 474 height 298
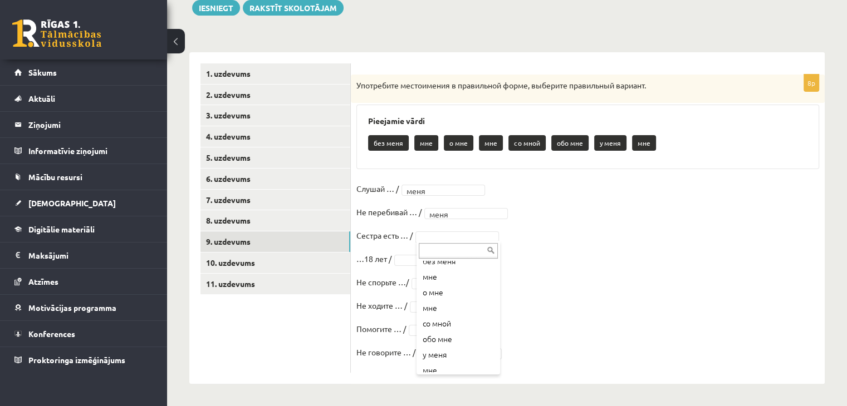
scroll to position [29, 0]
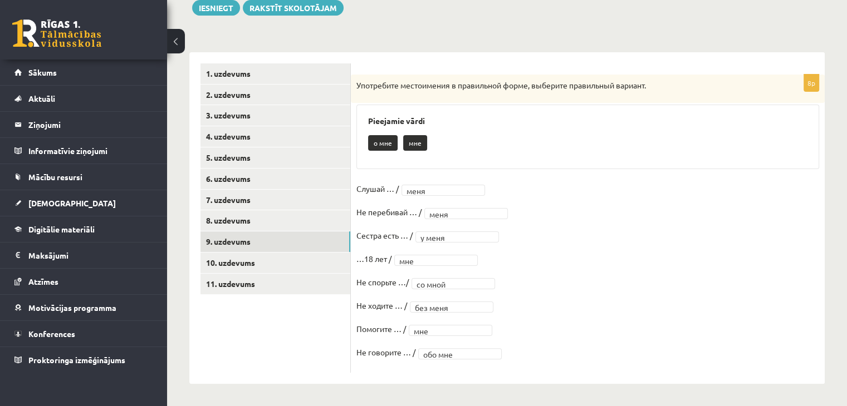
click at [419, 75] on div "Употребите местоимения в правильной форме, выберите правильный вариант." at bounding box center [588, 89] width 474 height 29
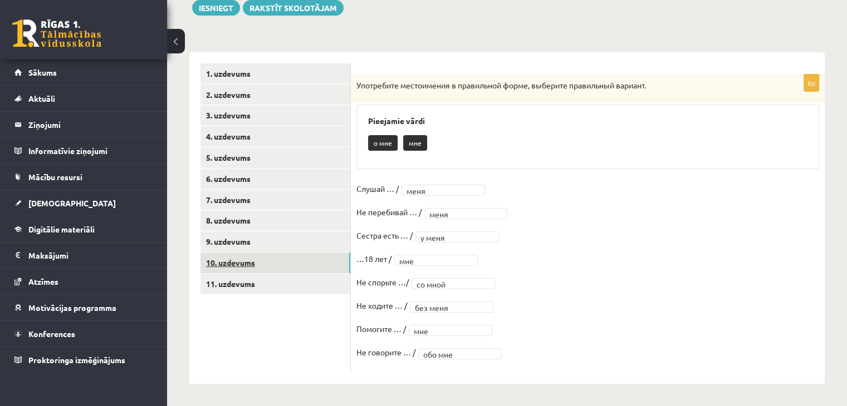
click at [229, 272] on link "10. uzdevums" at bounding box center [275, 263] width 150 height 21
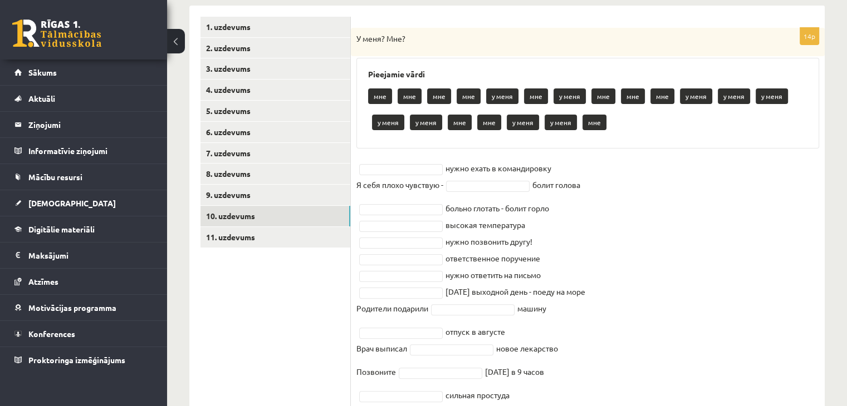
scroll to position [286, 0]
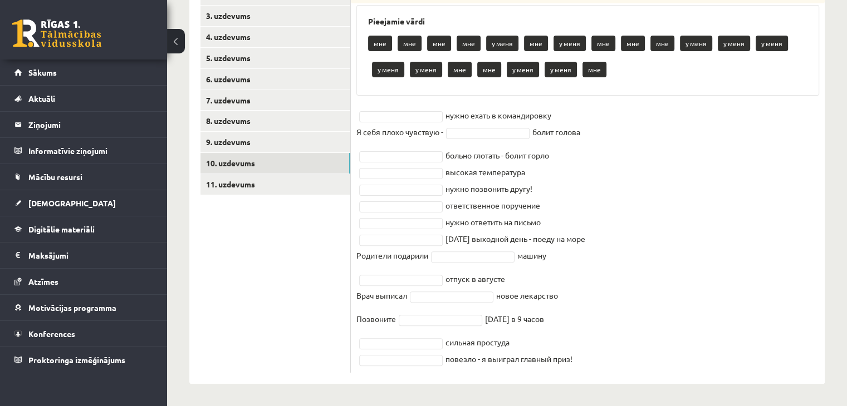
drag, startPoint x: 358, startPoint y: 86, endPoint x: 588, endPoint y: 365, distance: 361.5
click at [588, 365] on div "14p У меня? Мне? Pieejamie vārdi мне мне мне мне у меня мне у меня мне мне мне …" at bounding box center [588, 174] width 474 height 398
copy div "У меня? Мне? Pieejamie vārdi мне мне мне мне у меня мне у меня мне мне мне у ме…"
click at [390, 95] on div "Pieejamie vārdi мне мне мне мне у меня мне у меня мне мне мне у меня у меня у м…" at bounding box center [587, 50] width 463 height 91
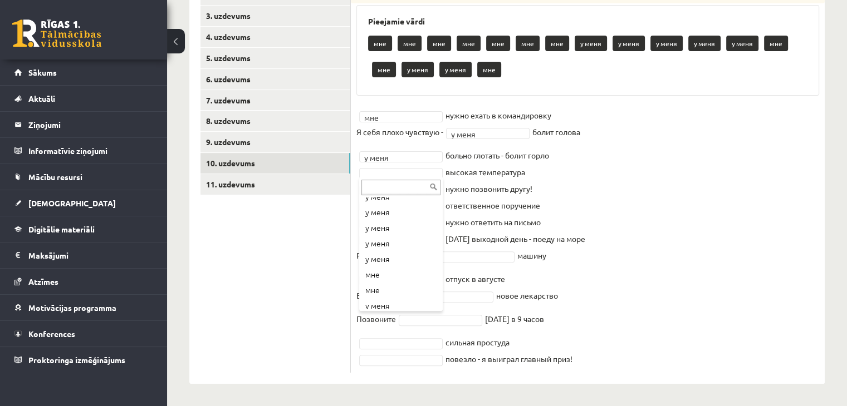
scroll to position [138, 0]
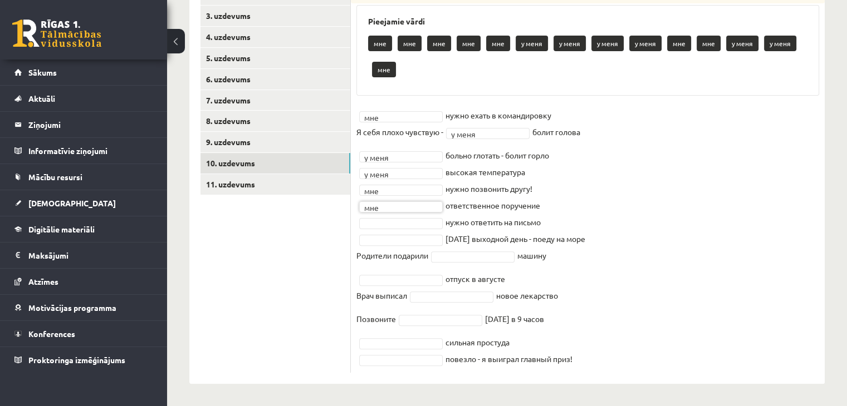
click at [415, 228] on div at bounding box center [401, 223] width 84 height 11
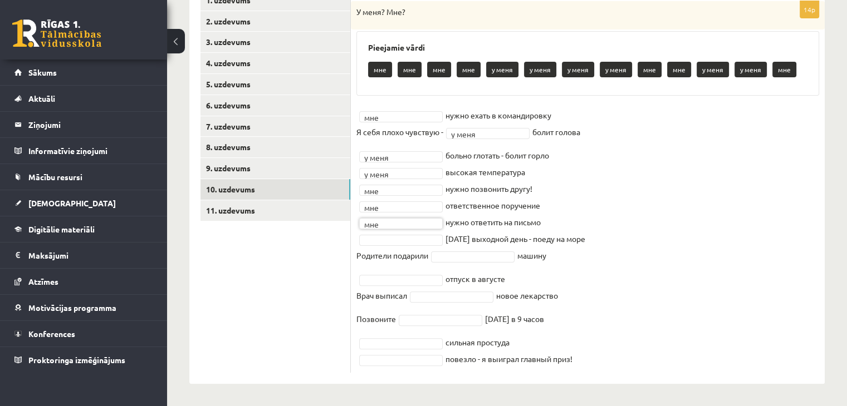
scroll to position [260, 0]
click at [405, 261] on p "Родители подарили" at bounding box center [392, 255] width 72 height 17
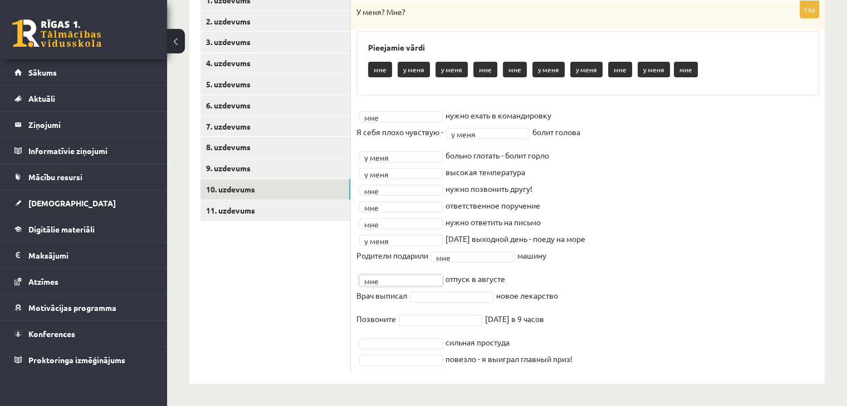
click at [418, 325] on fieldset "мне *** нужно ехать в командировку Я себя плохо чувствую - у меня ****** болит …" at bounding box center [587, 237] width 463 height 261
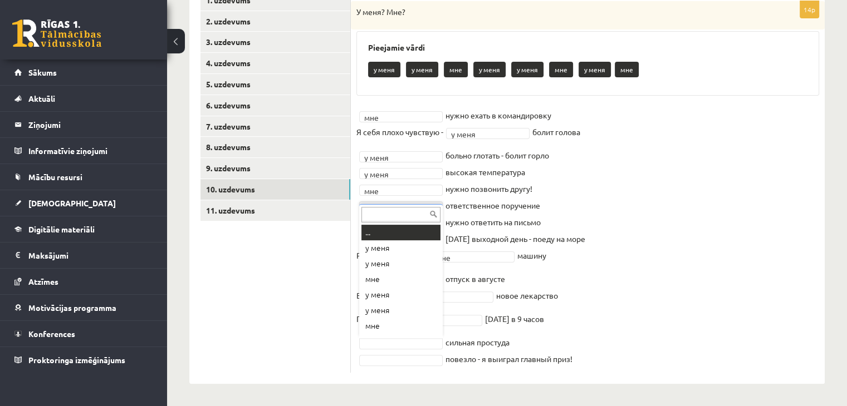
scroll to position [13, 0]
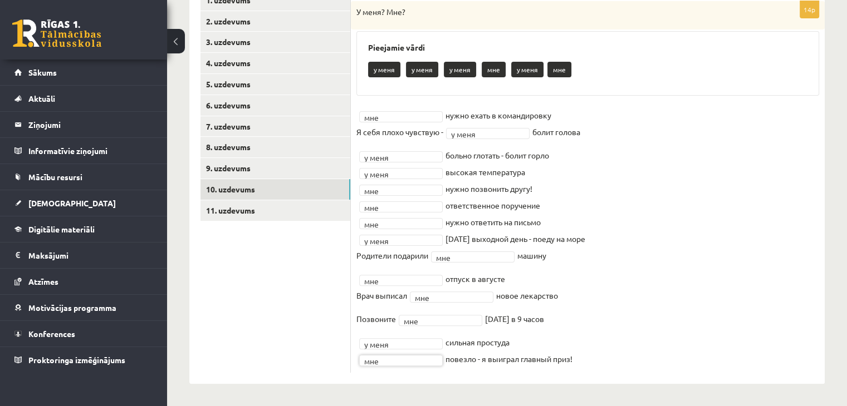
click at [701, 223] on fieldset "мне *** нужно ехать в командировку Я себя плохо чувствую - у меня ****** болит …" at bounding box center [587, 237] width 463 height 261
click at [290, 209] on link "11. uzdevums" at bounding box center [275, 210] width 150 height 21
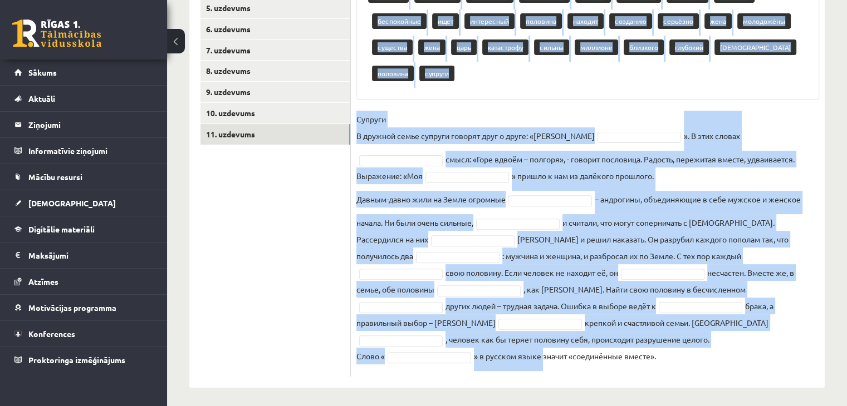
scroll to position [341, 0]
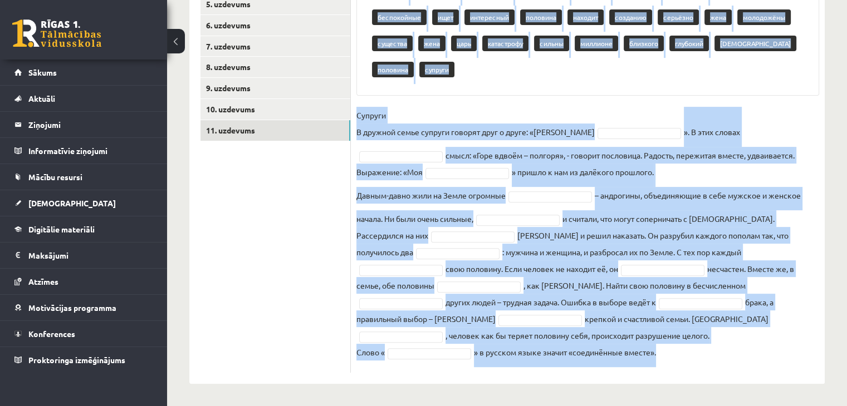
drag, startPoint x: 354, startPoint y: 13, endPoint x: 673, endPoint y: 346, distance: 460.8
click at [673, 346] on div "15p Прочитайте и восстановите текст. Pieejamie vārdi единства уверенные множест…" at bounding box center [588, 147] width 474 height 452
copy div "Прочитайте и восстановите текст. Pieejamie vārdi единства уверенные множестве р…"
click at [553, 103] on div "15p Прочитайте и восстановите текст. Pieejamie vārdi единства уверенные множест…" at bounding box center [588, 147] width 474 height 452
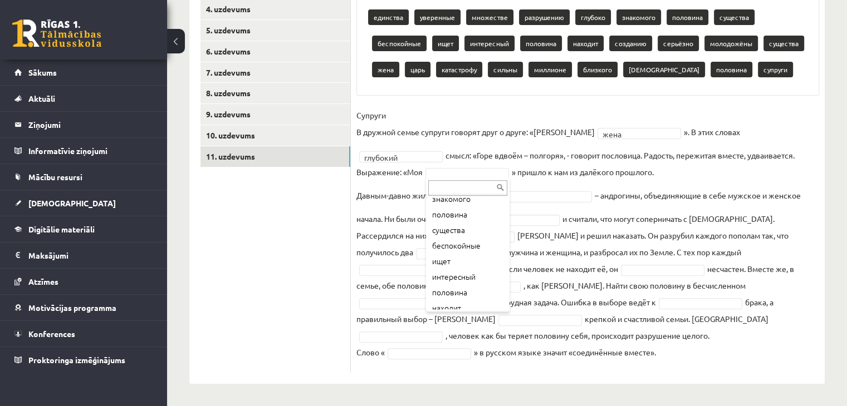
scroll to position [102, 0]
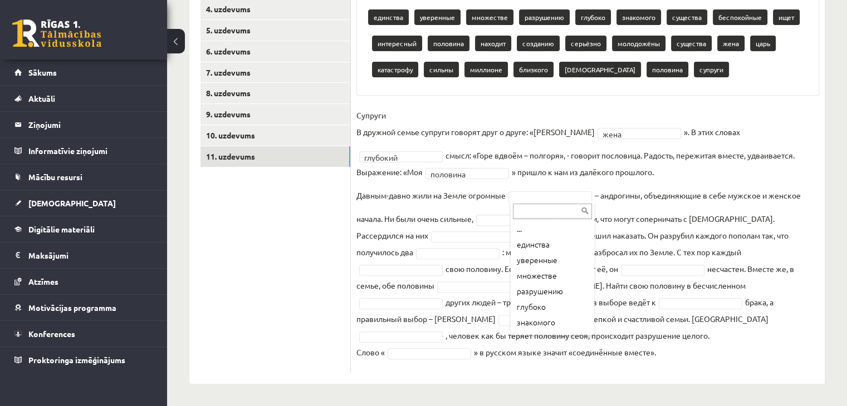
type input "*"
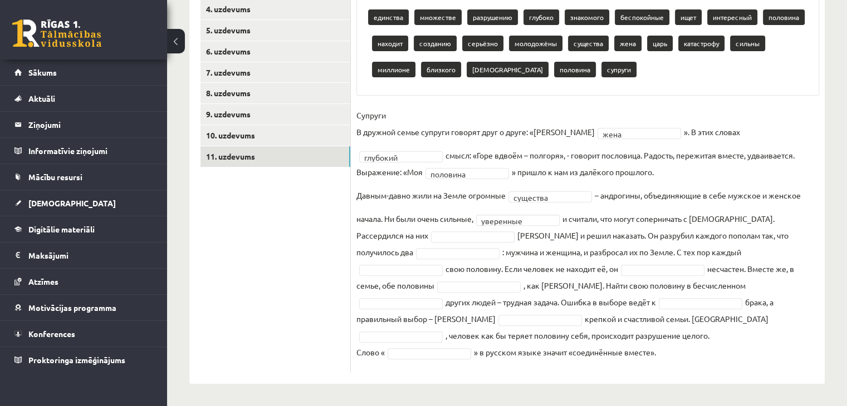
click at [414, 243] on fieldset "Супруги В дружной семье супруги говорят друг о друге: «Моя жена **** ». В этих …" at bounding box center [587, 237] width 463 height 261
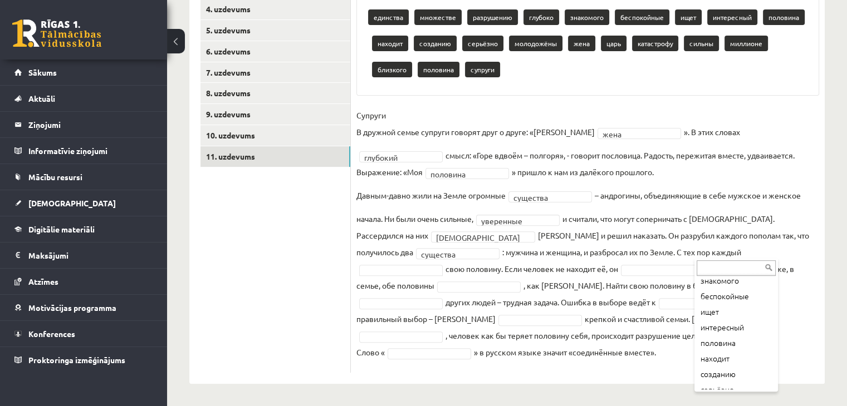
scroll to position [85, 0]
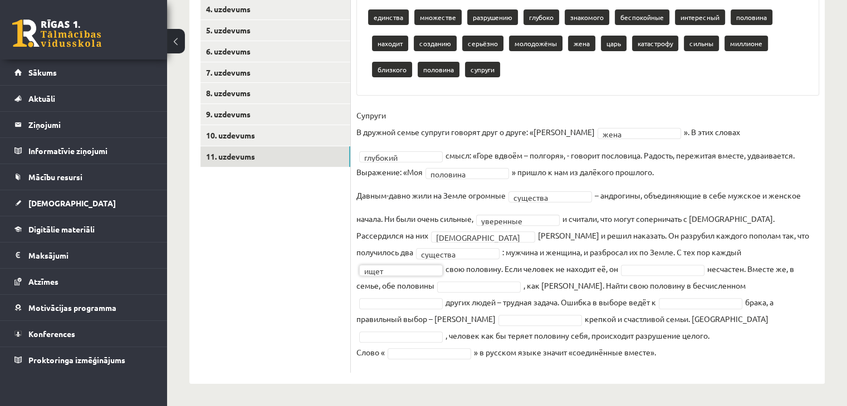
click at [508, 245] on fieldset "Супруги В дружной семье супруги говорят друг о друге: «Моя жена **** ». В этих …" at bounding box center [587, 237] width 463 height 261
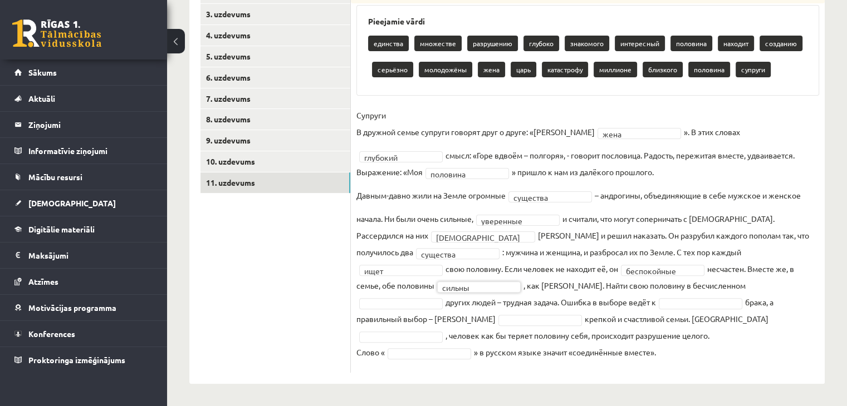
scroll to position [288, 0]
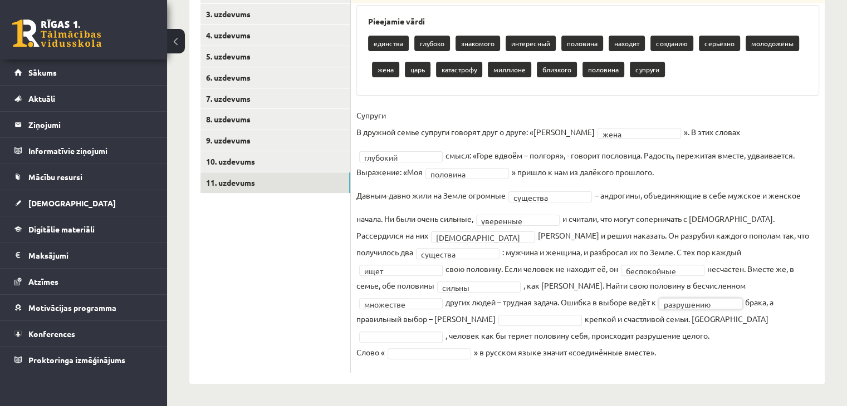
click at [675, 324] on fieldset "Супруги В дружной семье супруги говорят друг о друге: «Моя жена **** ». В этих …" at bounding box center [587, 237] width 463 height 261
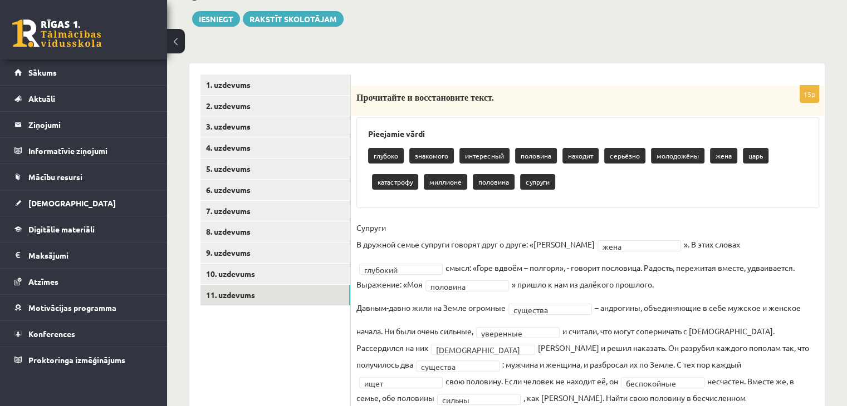
scroll to position [164, 0]
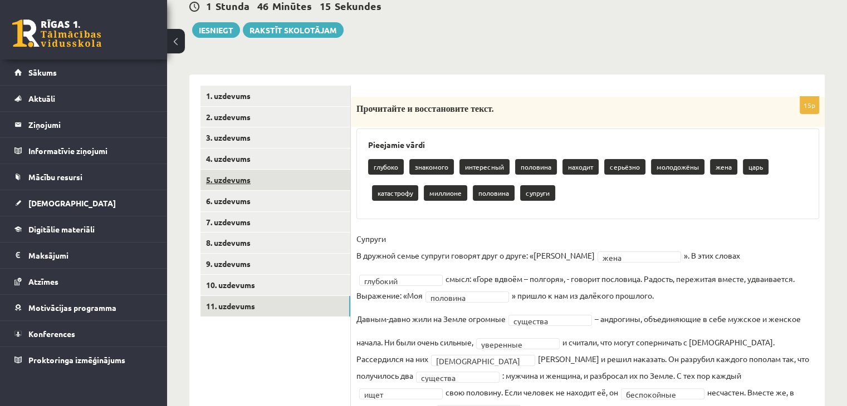
click at [326, 183] on link "5. uzdevums" at bounding box center [275, 180] width 150 height 21
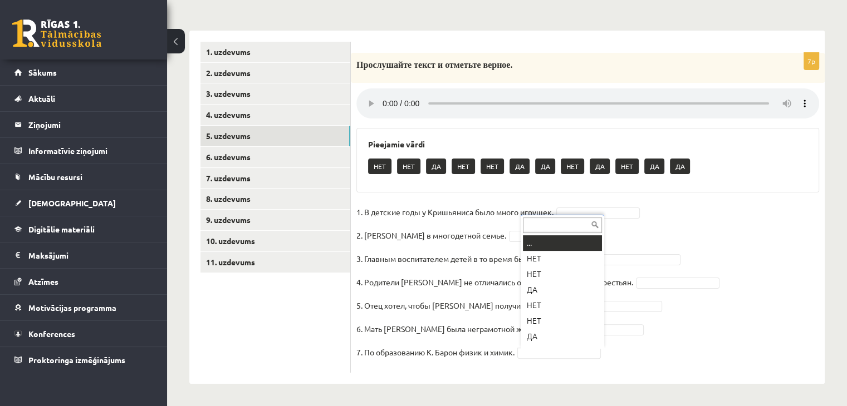
scroll to position [13, 0]
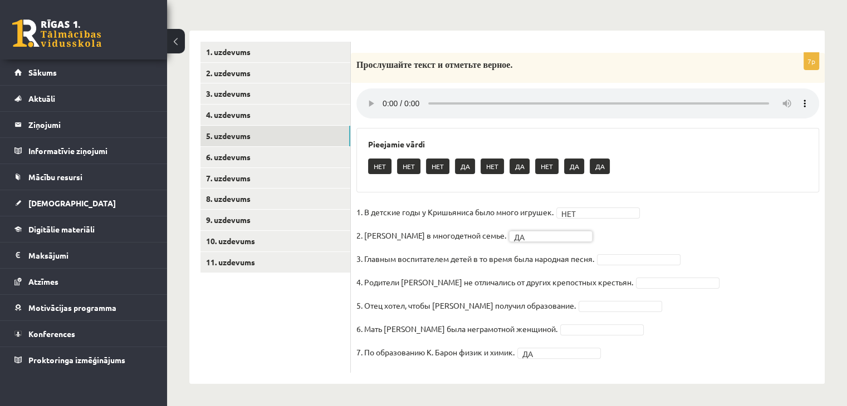
click at [575, 266] on p "3. Главным воспитателем детей в то время была народная песня." at bounding box center [475, 259] width 238 height 17
click at [628, 243] on fieldset "1. В детские годы у Кришьяниса было много игрушек. НЕТ *** 2. Кришьянис рос в м…" at bounding box center [587, 286] width 463 height 164
click at [675, 319] on fieldset "1. В детские годы у Кришьяниса было много игрушек. НЕТ *** 2. Кришьянис рос в м…" at bounding box center [587, 286] width 463 height 164
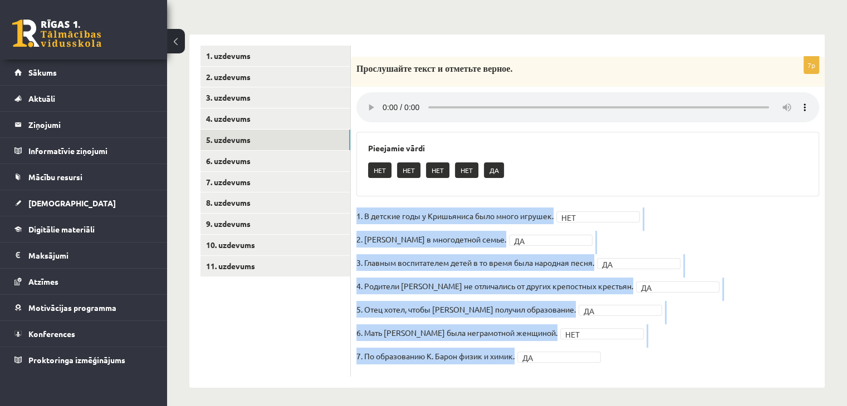
drag, startPoint x: 355, startPoint y: 208, endPoint x: 630, endPoint y: 361, distance: 314.8
click at [630, 361] on div "7p Прослушайте текст и отметьте верное. Pieejamie vārdi НЕТ НЕТ НЕТ НЕТ ДА 1. В…" at bounding box center [588, 217] width 474 height 320
click at [606, 203] on div "7p Прослушайте текст и отметьте верное. Pieejamie vārdi НЕТ НЕТ НЕТ НЕТ ДА 1. В…" at bounding box center [588, 217] width 474 height 320
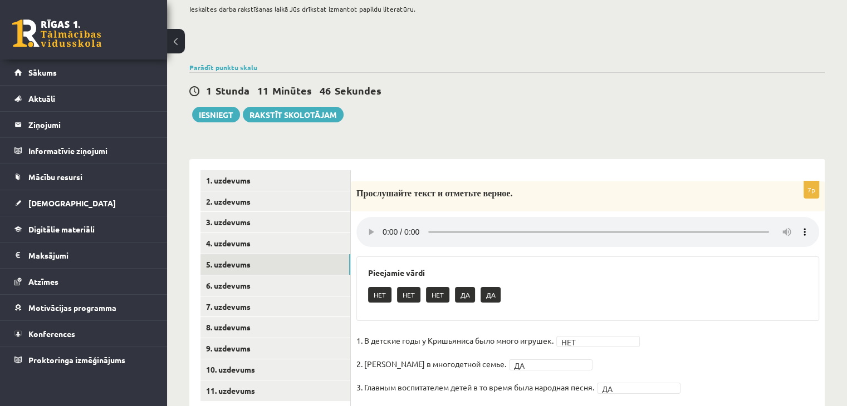
scroll to position [85, 0]
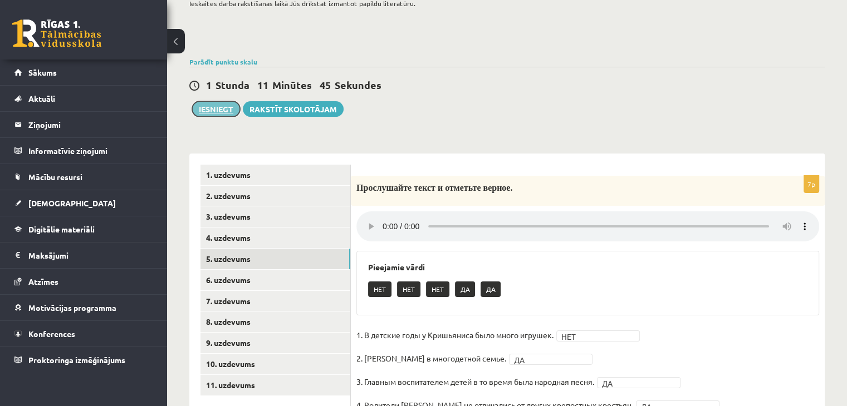
click at [221, 110] on button "Iesniegt" at bounding box center [216, 109] width 48 height 16
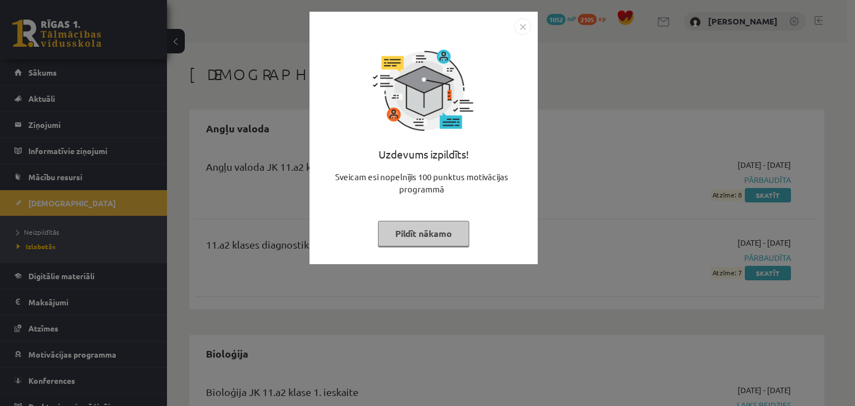
click at [430, 238] on button "Pildīt nākamo" at bounding box center [423, 234] width 91 height 26
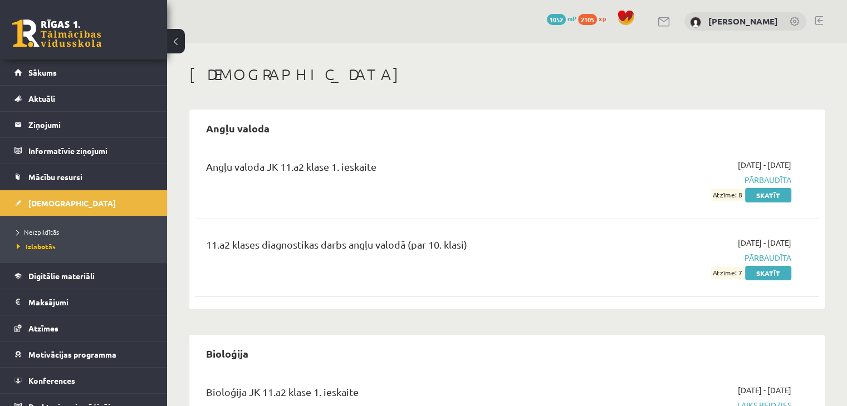
scroll to position [355, 0]
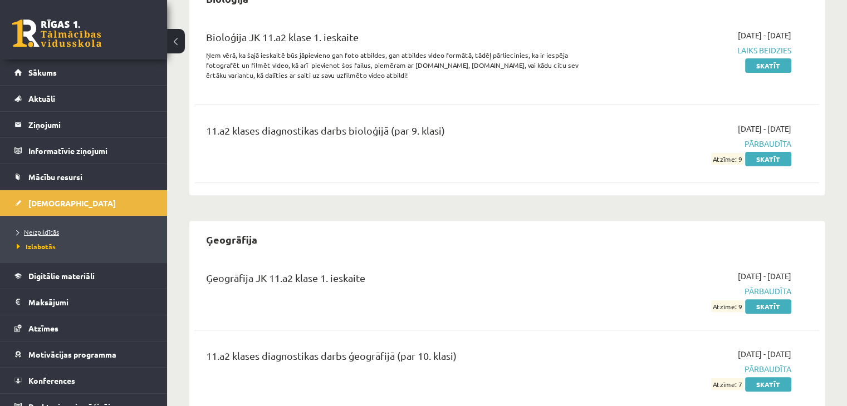
click at [54, 228] on span "Neizpildītās" at bounding box center [38, 232] width 42 height 9
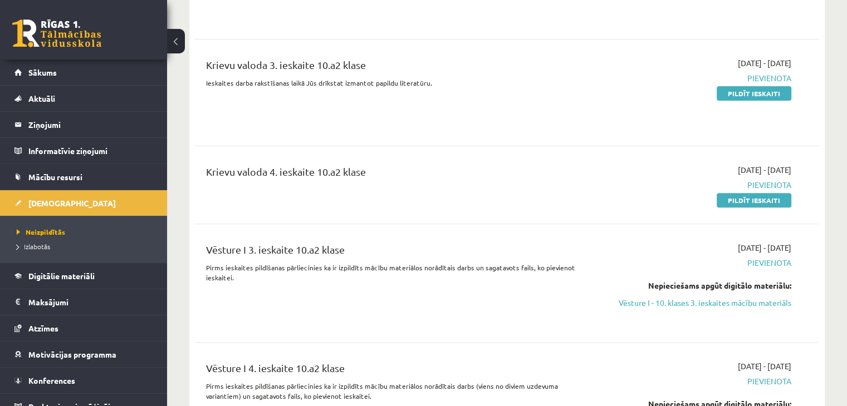
scroll to position [383, 0]
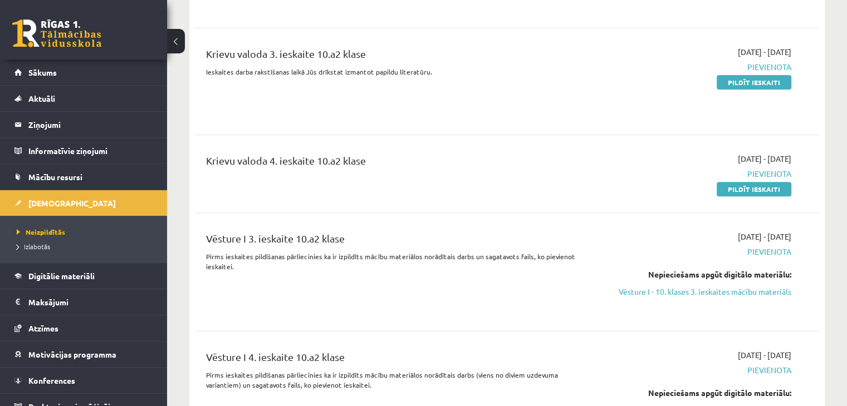
click at [762, 81] on link "Pildīt ieskaiti" at bounding box center [754, 82] width 75 height 14
click at [730, 194] on link "Pildīt ieskaiti" at bounding box center [754, 189] width 75 height 14
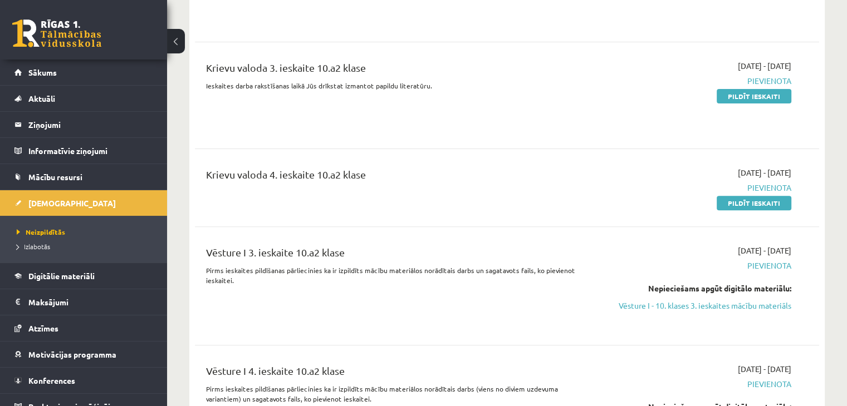
scroll to position [347, 0]
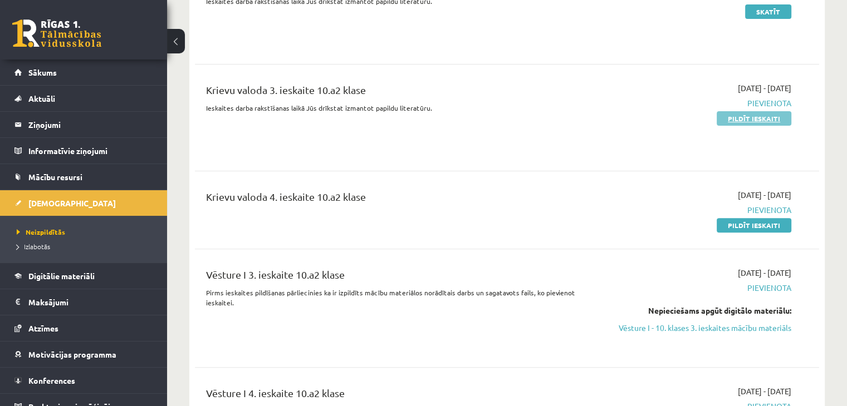
click at [738, 119] on link "Pildīt ieskaiti" at bounding box center [754, 118] width 75 height 14
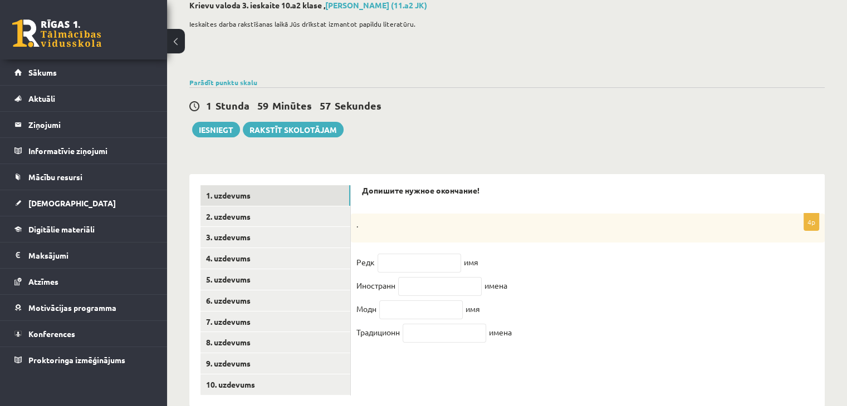
scroll to position [87, 0]
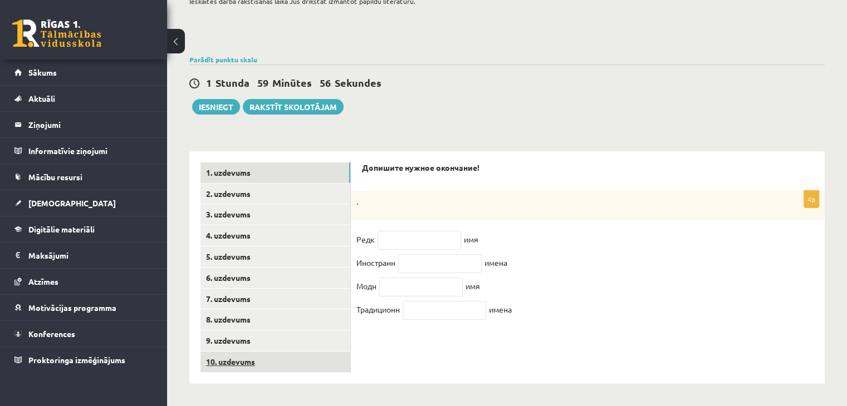
click at [284, 369] on link "10. uzdevums" at bounding box center [275, 362] width 150 height 21
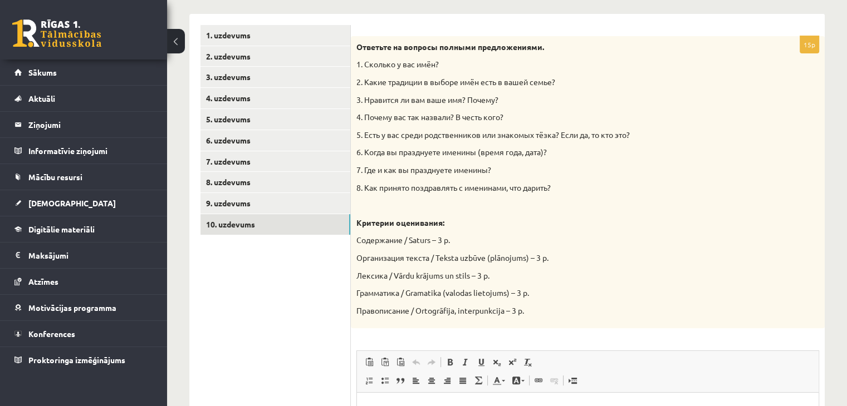
scroll to position [226, 0]
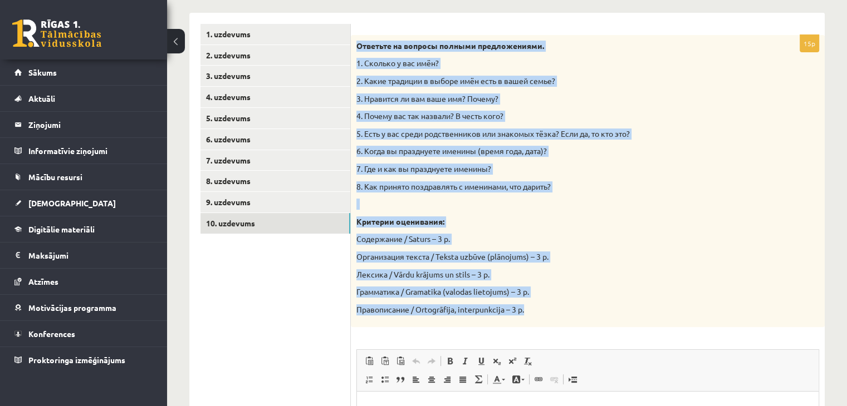
drag, startPoint x: 355, startPoint y: 47, endPoint x: 562, endPoint y: 313, distance: 337.3
click at [562, 313] on div "Ответьте на вопросы полными предложениями. 1. Сколько у вас имён? 2. Какие трад…" at bounding box center [588, 181] width 474 height 293
click at [558, 174] on p "7. Где и как вы празднуете именины?" at bounding box center [559, 169] width 407 height 11
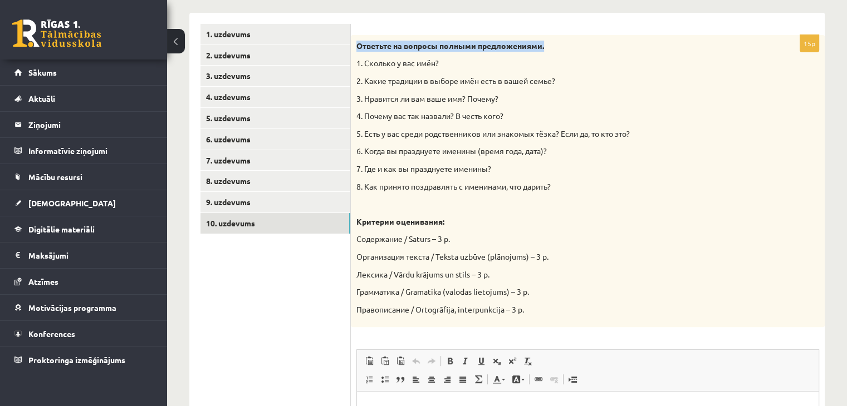
drag, startPoint x: 559, startPoint y: 43, endPoint x: 359, endPoint y: 45, distance: 200.5
click at [359, 45] on p "Ответьте на вопросы полными предложениями." at bounding box center [559, 46] width 407 height 11
copy strong "Ответьте на вопросы полными предложениями."
click at [432, 79] on p "2. Какие традиции в выборе имён есть в вашей семье?" at bounding box center [559, 81] width 407 height 11
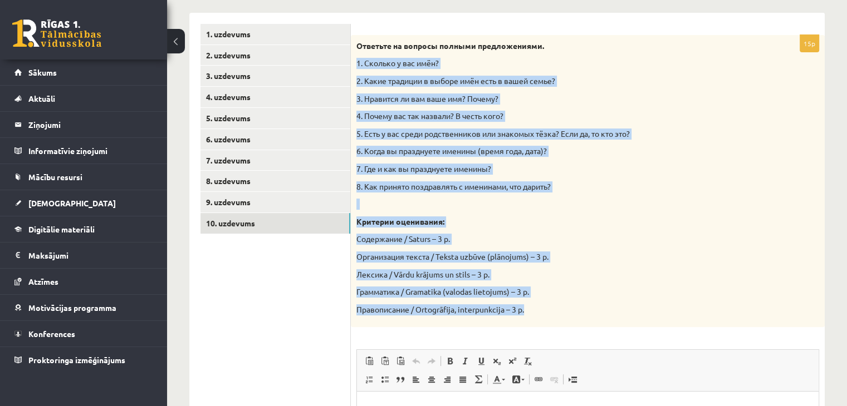
drag, startPoint x: 354, startPoint y: 61, endPoint x: 630, endPoint y: 330, distance: 385.5
click at [630, 330] on div "15p Ответьте на вопросы полными предложениями. 1. Сколько у вас имён? 2. Какие …" at bounding box center [588, 308] width 474 height 547
copy div "1. Сколько у вас имён? 2. Какие традиции в выборе имён есть в вашей семье? 3. Н…"
click at [499, 171] on p "7. Где и как вы празднуете именины?" at bounding box center [559, 169] width 407 height 11
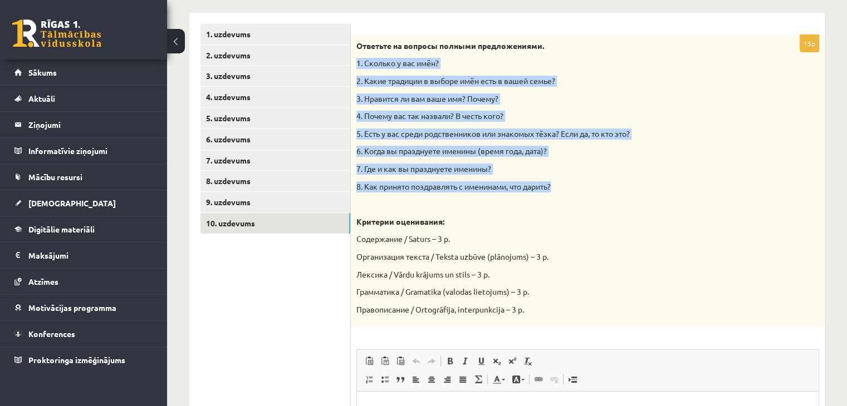
drag, startPoint x: 355, startPoint y: 60, endPoint x: 576, endPoint y: 181, distance: 252.7
click at [576, 181] on div "Ответьте на вопросы полными предложениями. 1. Сколько у вас имён? 2. Какие трад…" at bounding box center [588, 181] width 474 height 293
copy div "1. Сколько у вас имён? 2. Какие традиции в выборе имён есть в вашей семье? 3. Н…"
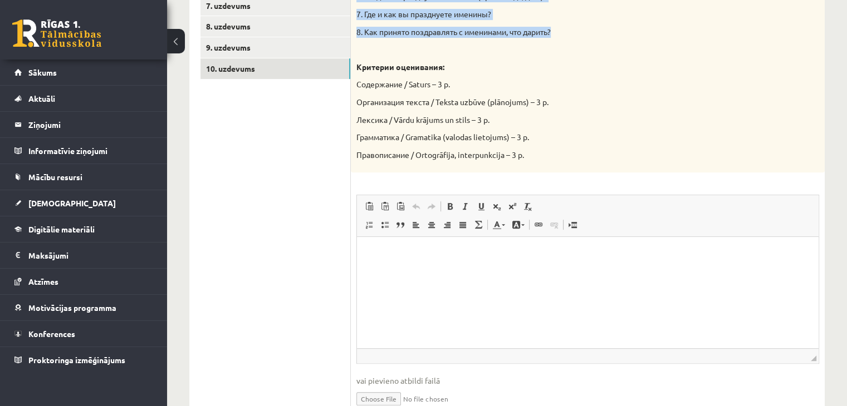
scroll to position [427, 0]
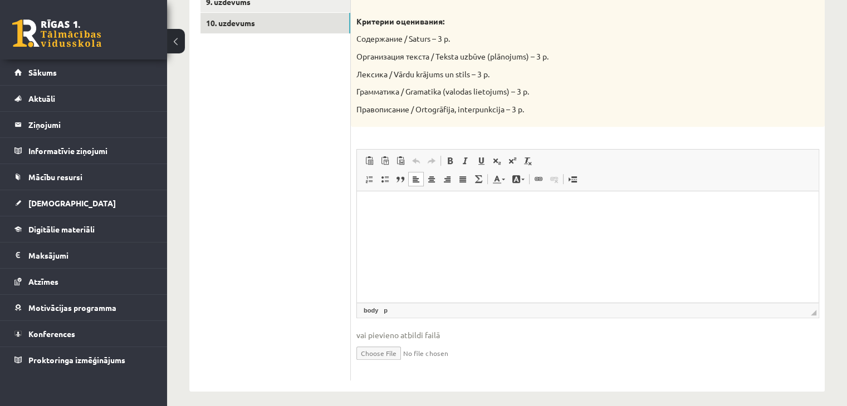
click at [474, 226] on html at bounding box center [588, 209] width 462 height 34
click at [366, 223] on html "**********" at bounding box center [588, 218] width 462 height 52
click at [536, 209] on p "**********" at bounding box center [588, 209] width 440 height 12
click at [462, 179] on span at bounding box center [462, 179] width 9 height 9
click at [450, 222] on p "**" at bounding box center [588, 228] width 440 height 12
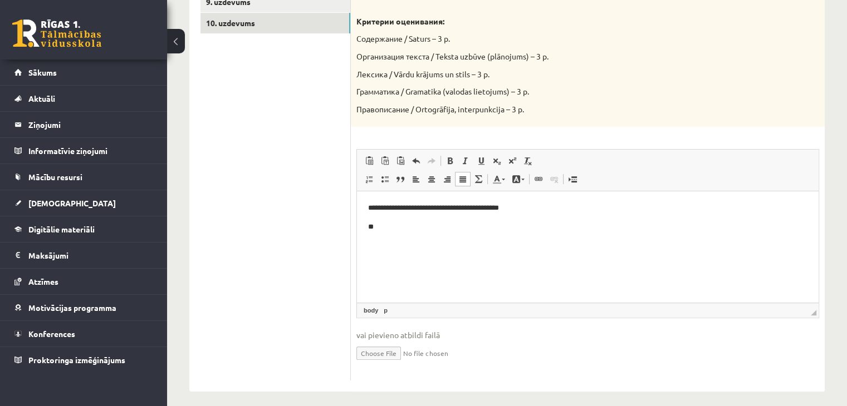
click at [409, 215] on body "**********" at bounding box center [587, 218] width 439 height 30
click at [408, 212] on p "**********" at bounding box center [588, 209] width 440 height 12
click at [463, 182] on span at bounding box center [462, 179] width 9 height 9
click at [433, 234] on html "**********" at bounding box center [588, 218] width 462 height 52
click at [366, 246] on html "**********" at bounding box center [588, 227] width 462 height 71
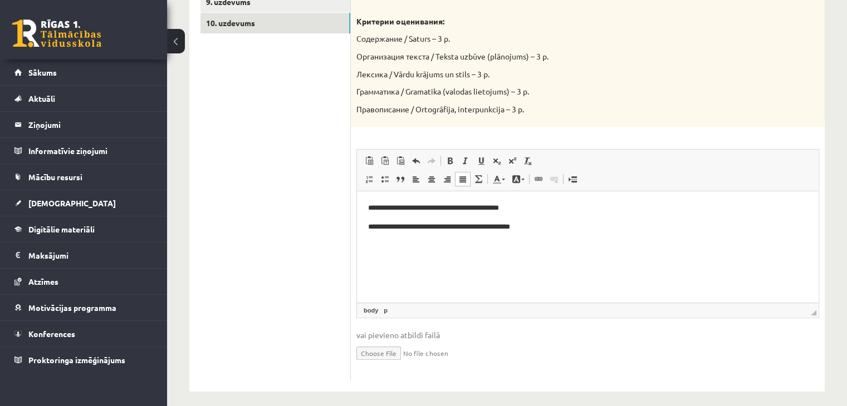
click at [593, 222] on p "**********" at bounding box center [588, 228] width 440 height 12
click at [458, 246] on p "**" at bounding box center [583, 246] width 431 height 12
click at [366, 263] on html "**********" at bounding box center [588, 284] width 462 height 184
click at [398, 263] on p "**" at bounding box center [583, 265] width 431 height 12
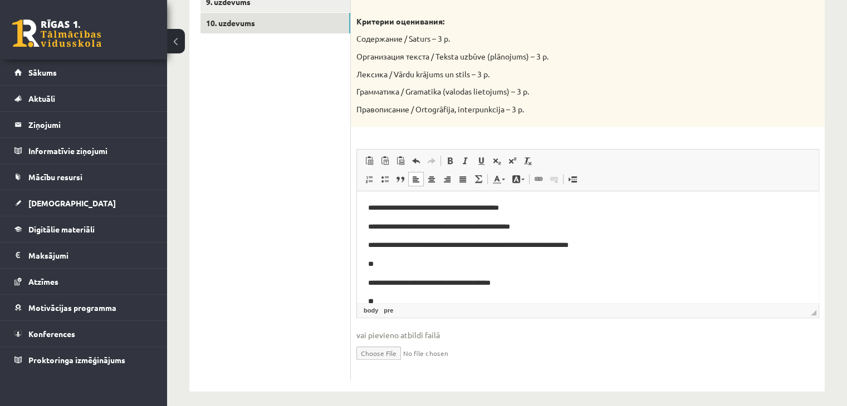
click at [366, 284] on html "**********" at bounding box center [588, 284] width 462 height 184
click at [388, 280] on p "**" at bounding box center [583, 284] width 431 height 12
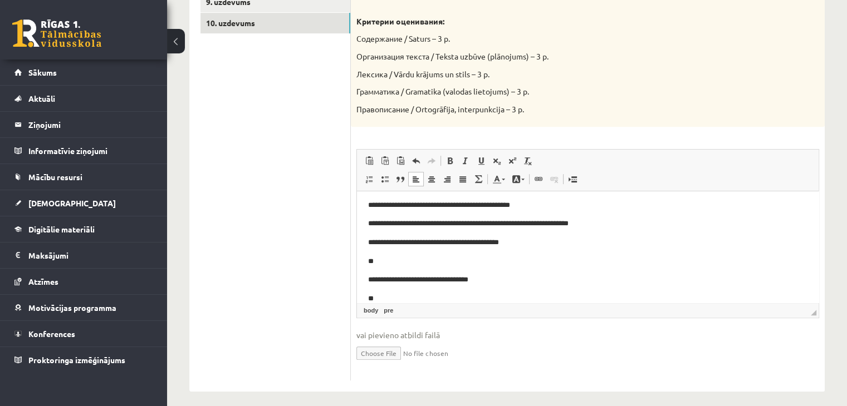
click at [364, 279] on html "**********" at bounding box center [588, 262] width 462 height 184
click at [382, 286] on p "**" at bounding box center [583, 281] width 431 height 12
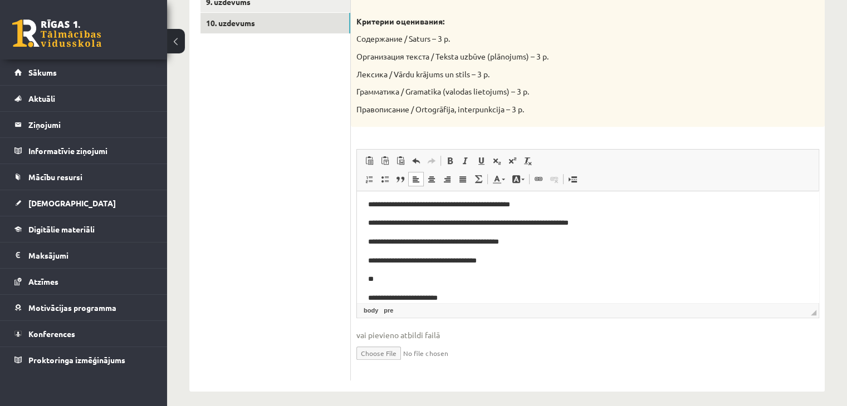
click at [368, 300] on pre "**********" at bounding box center [583, 299] width 431 height 12
click at [433, 281] on p "**********" at bounding box center [583, 280] width 431 height 12
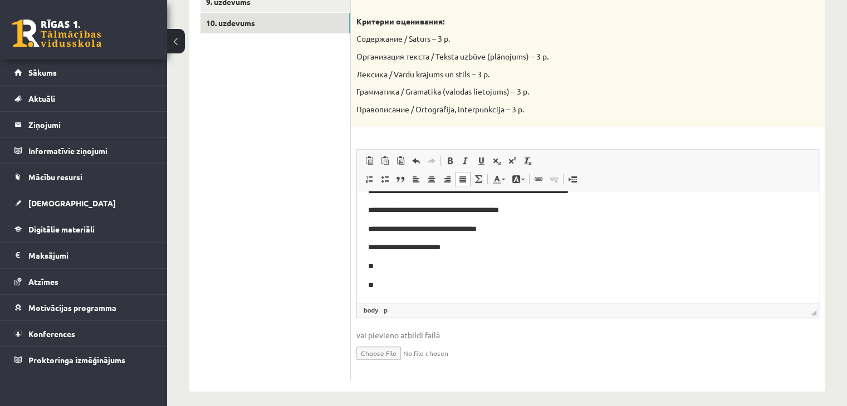
click at [427, 266] on p "**" at bounding box center [583, 267] width 431 height 12
click at [364, 290] on html "**********" at bounding box center [588, 230] width 462 height 184
click at [600, 288] on p "**" at bounding box center [583, 286] width 431 height 12
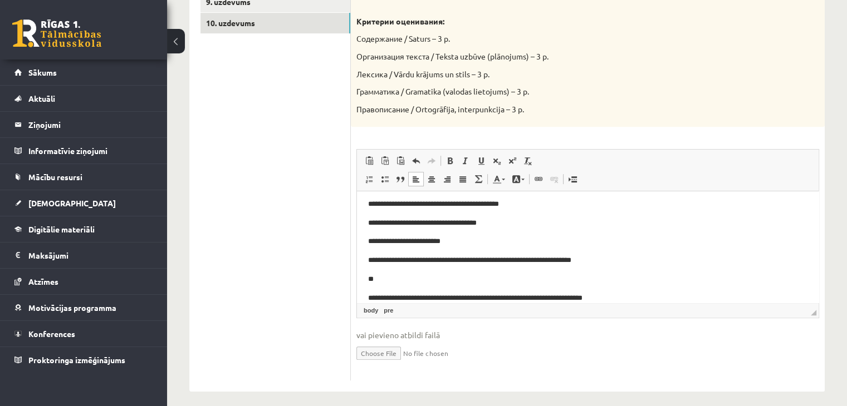
click at [368, 298] on pre "**********" at bounding box center [583, 299] width 431 height 12
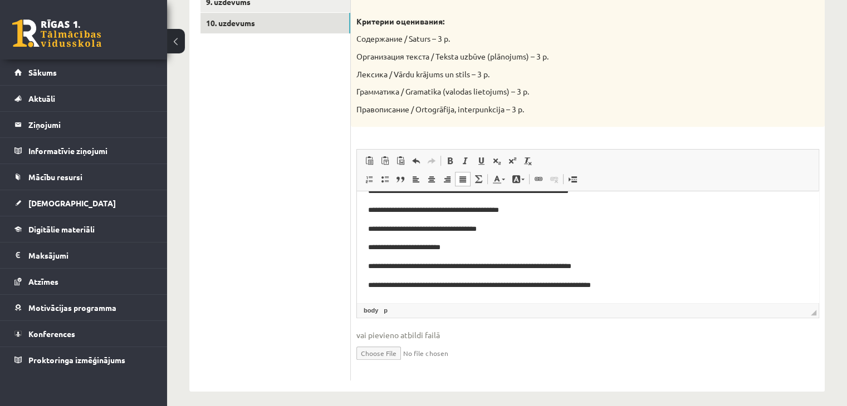
click at [664, 288] on p "**********" at bounding box center [583, 286] width 431 height 12
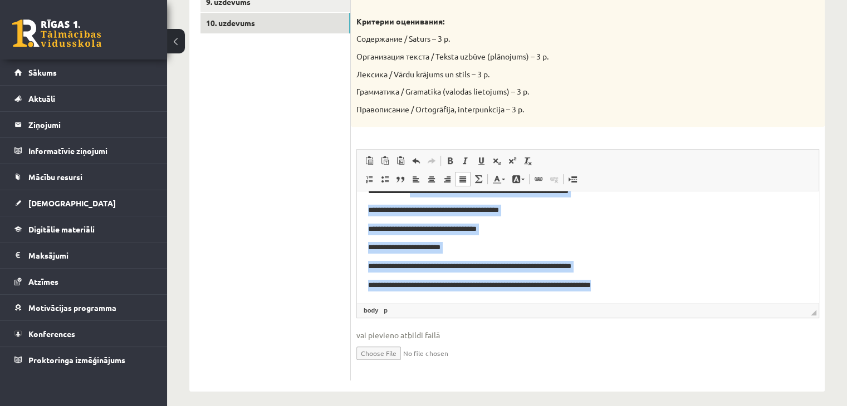
scroll to position [0, 0]
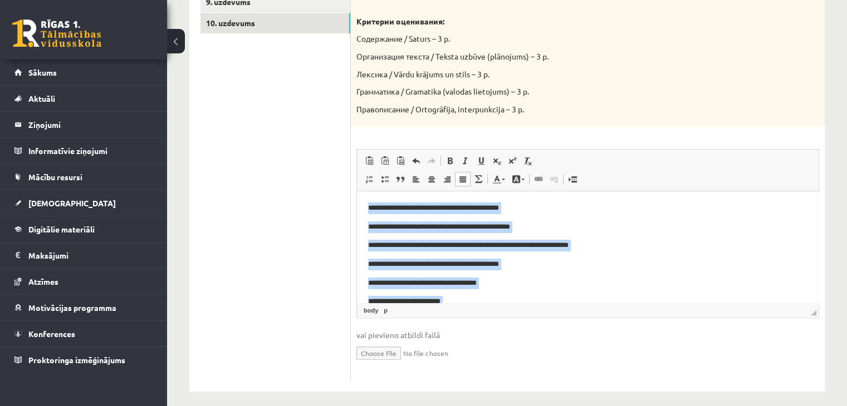
drag, startPoint x: 668, startPoint y: 288, endPoint x: 713, endPoint y: 214, distance: 86.7
click at [357, 192] on html "**********" at bounding box center [588, 274] width 462 height 165
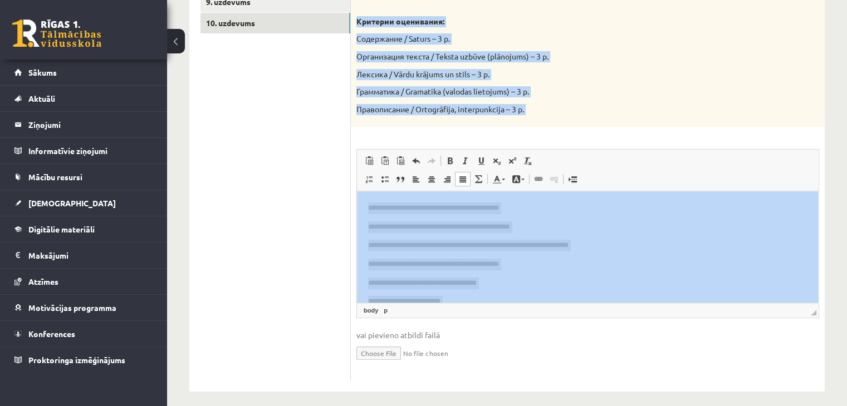
drag, startPoint x: 713, startPoint y: 214, endPoint x: 606, endPoint y: 276, distance: 123.5
copy div "Критерии оценивания: Содержание / Saturs – 3 p. Организация текста / Teksta uzb…"
click at [592, 93] on p "Грамматика / Gramatika (valodas lietojums) – 3 p." at bounding box center [559, 91] width 407 height 11
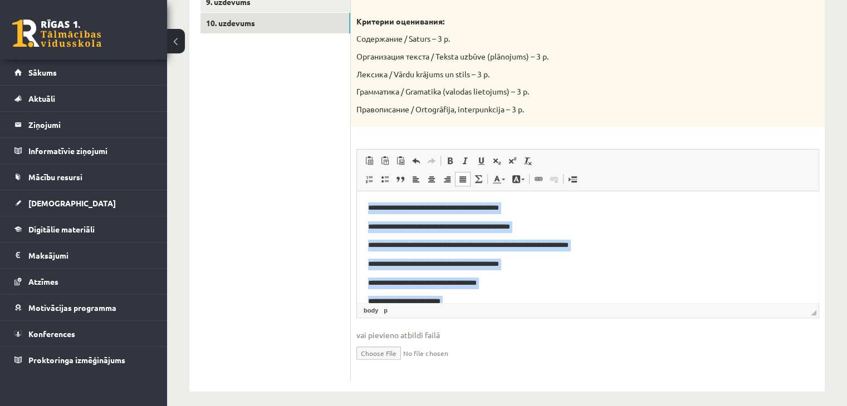
click at [579, 229] on p "**********" at bounding box center [583, 228] width 431 height 12
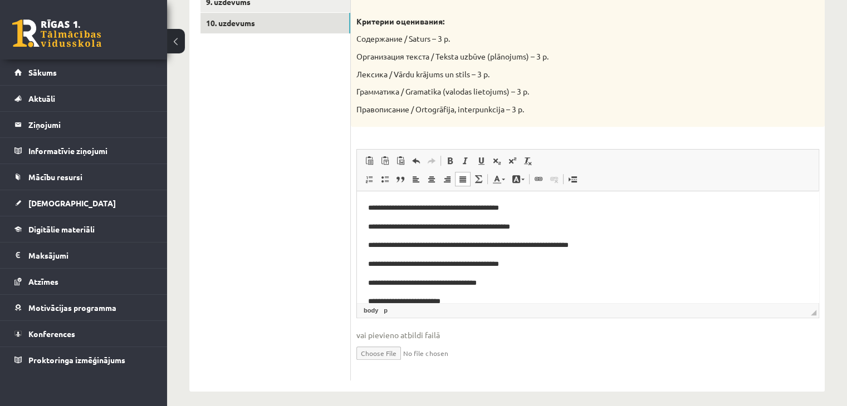
scroll to position [54, 0]
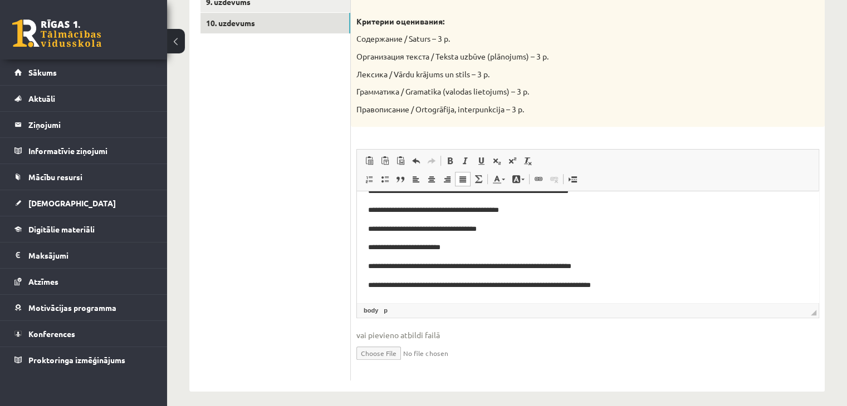
click at [672, 285] on p "**********" at bounding box center [583, 286] width 431 height 12
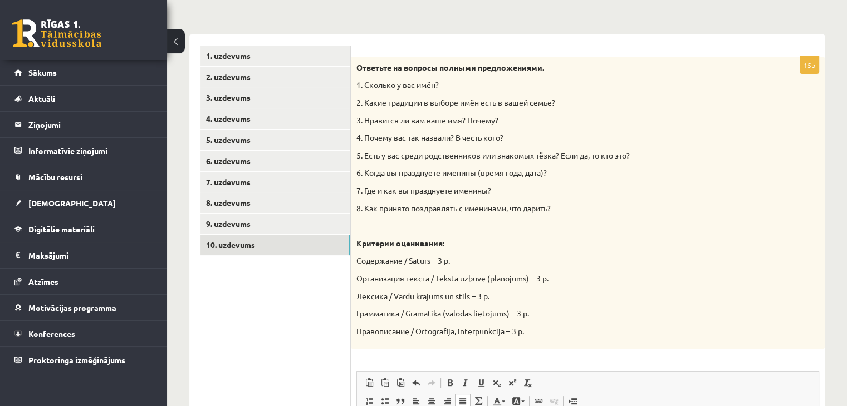
scroll to position [201, 0]
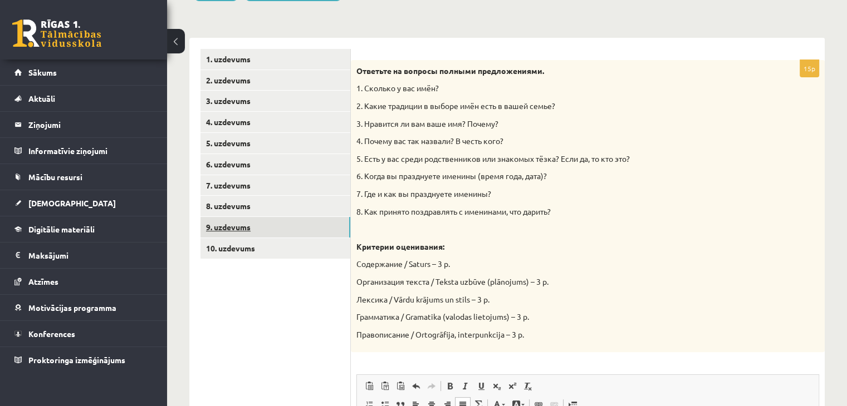
click at [234, 224] on link "9. uzdevums" at bounding box center [275, 227] width 150 height 21
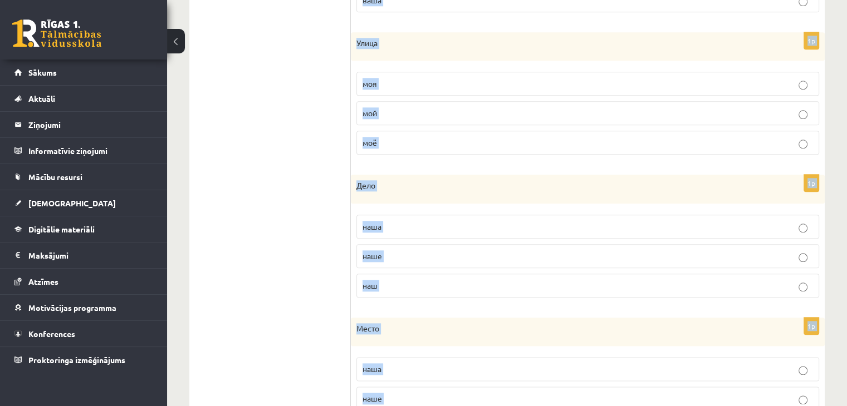
scroll to position [1317, 0]
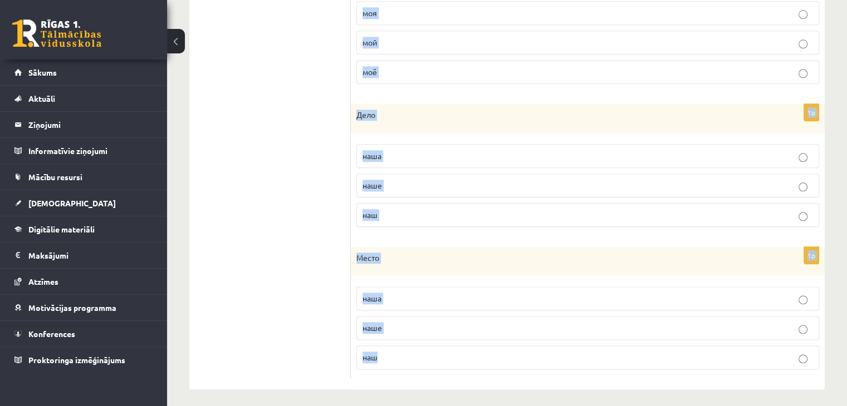
drag, startPoint x: 361, startPoint y: 52, endPoint x: 415, endPoint y: 362, distance: 315.4
copy form "Кому принадлежит? Выберите правильный вариант! 1p Дедушка твоё твой твоя 1p адр…"
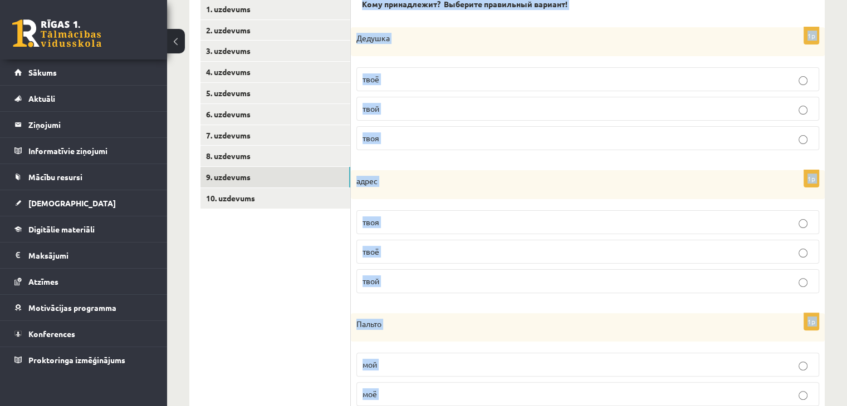
scroll to position [244, 0]
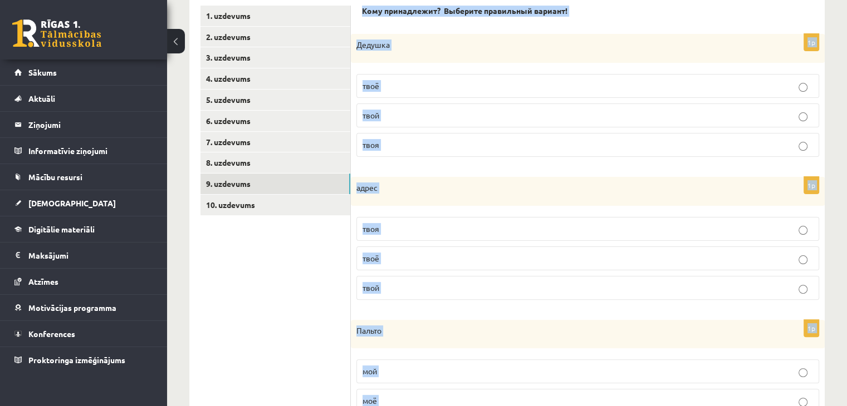
click at [630, 114] on p "твой" at bounding box center [587, 116] width 450 height 12
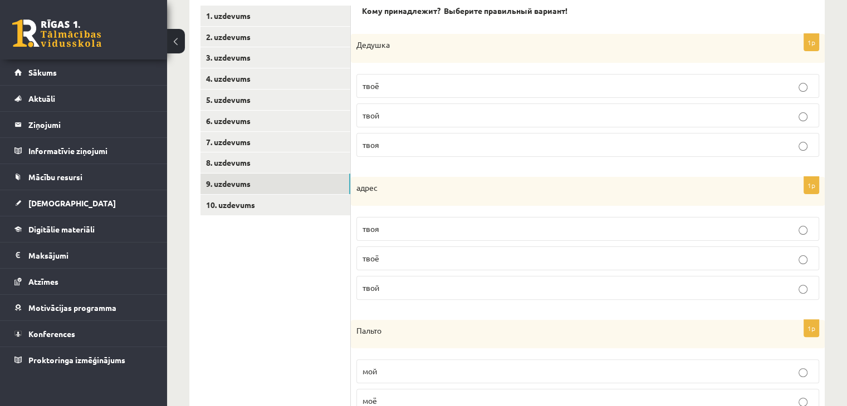
click at [423, 290] on p "твой" at bounding box center [587, 288] width 450 height 12
click at [563, 390] on label "моё" at bounding box center [587, 401] width 463 height 24
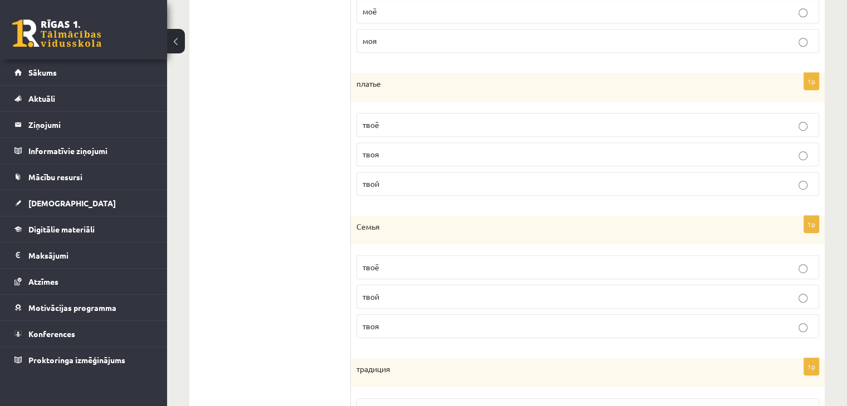
scroll to position [650, 0]
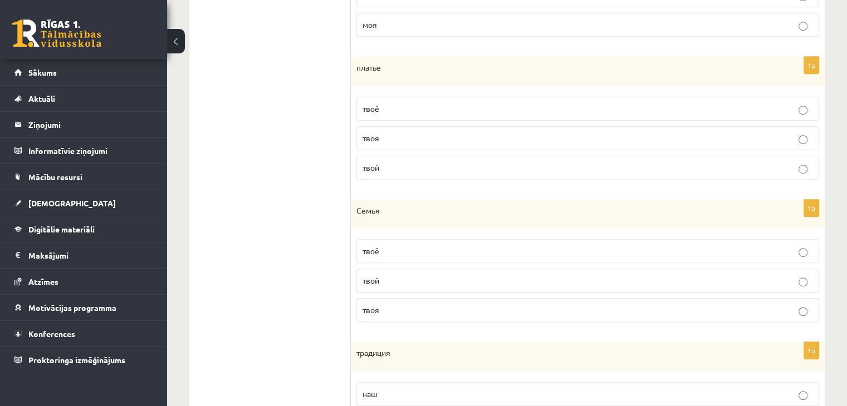
click at [391, 110] on p "твоё" at bounding box center [587, 109] width 450 height 12
click at [385, 311] on p "твоя" at bounding box center [587, 311] width 450 height 12
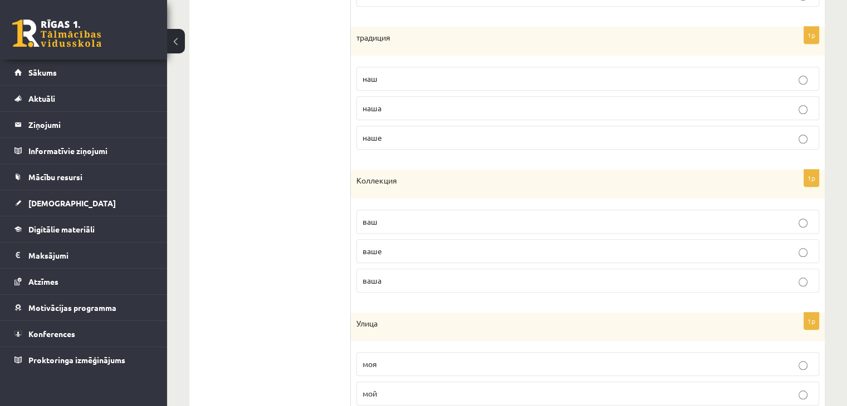
scroll to position [978, 0]
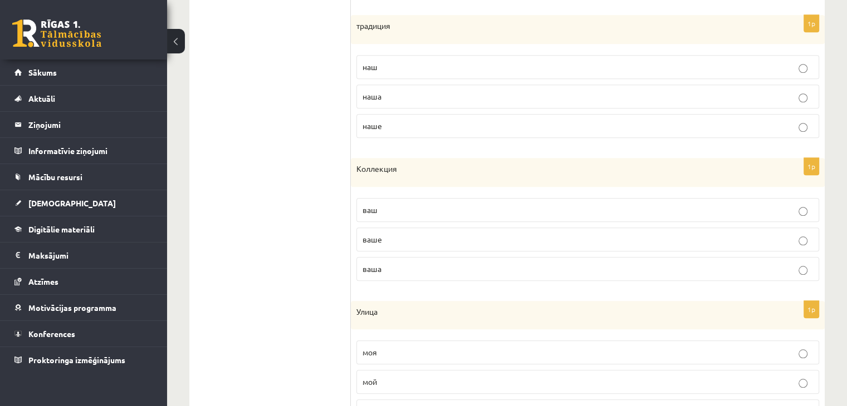
click at [399, 91] on p "наша" at bounding box center [587, 97] width 450 height 12
click at [384, 238] on p "ваше" at bounding box center [587, 240] width 450 height 12
click at [404, 263] on p "ваша" at bounding box center [587, 269] width 450 height 12
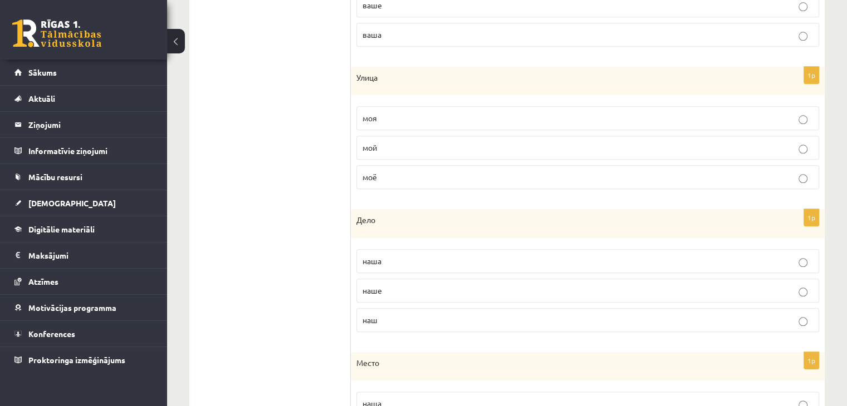
scroll to position [1218, 0]
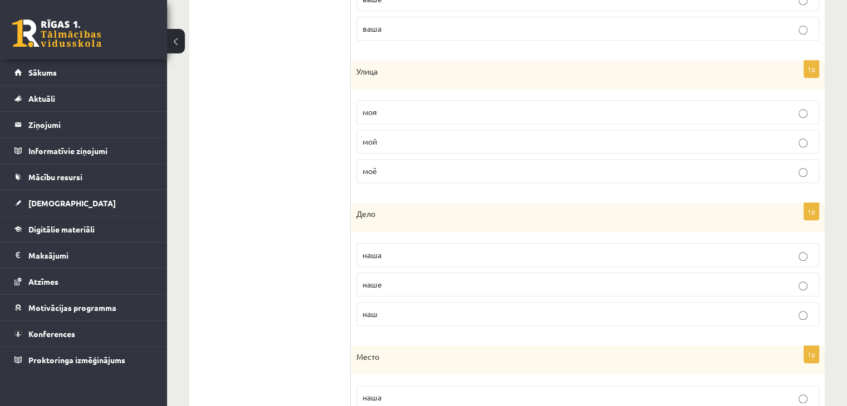
click at [411, 106] on p "моя" at bounding box center [587, 112] width 450 height 12
click at [390, 280] on p "наше" at bounding box center [587, 285] width 450 height 12
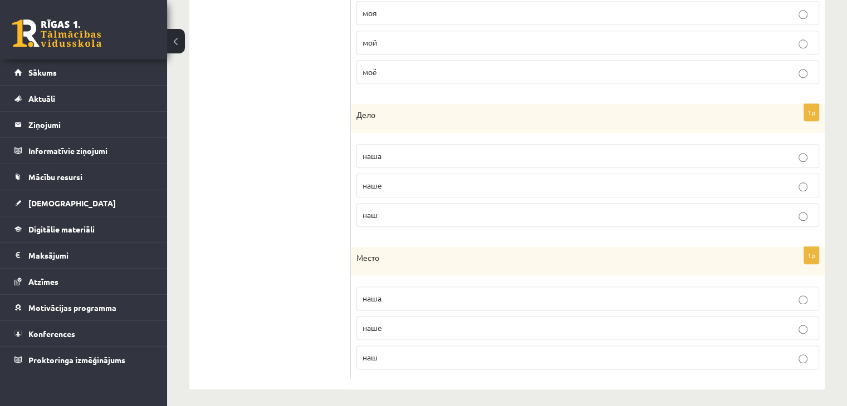
click at [706, 356] on p "наш" at bounding box center [587, 358] width 450 height 12
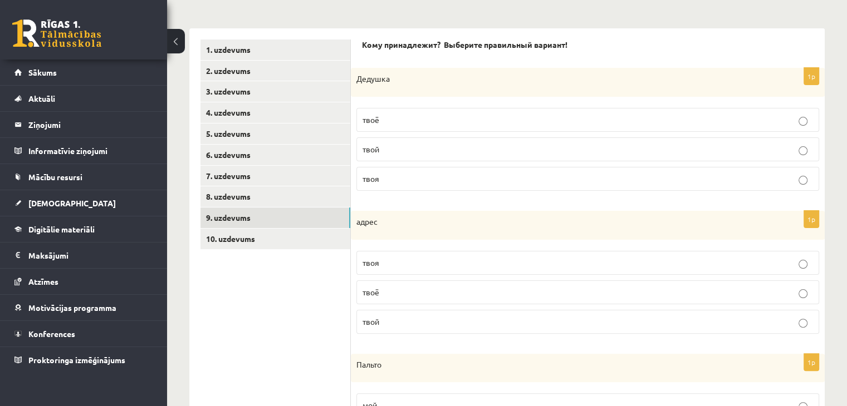
scroll to position [204, 0]
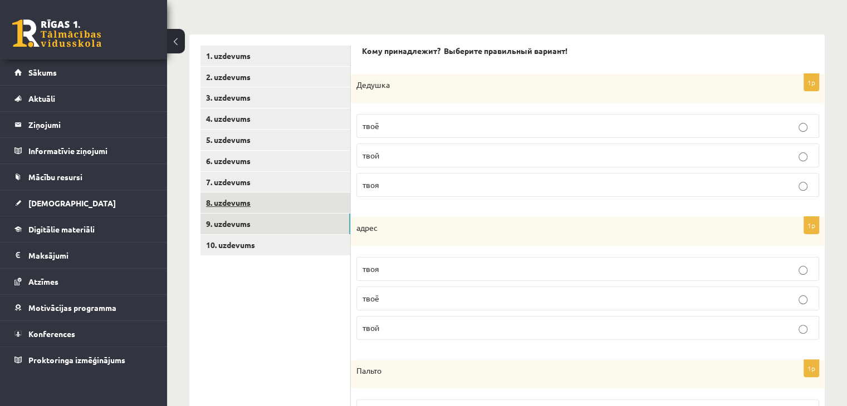
click at [248, 209] on link "8. uzdevums" at bounding box center [275, 203] width 150 height 21
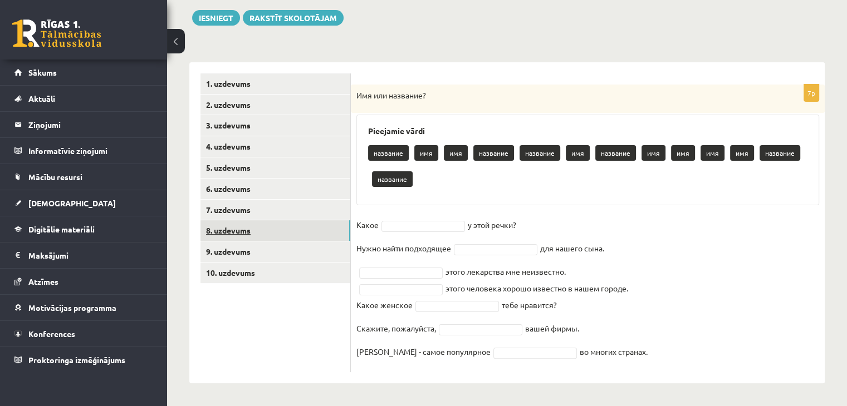
scroll to position [177, 0]
drag, startPoint x: 359, startPoint y: 95, endPoint x: 612, endPoint y: 349, distance: 358.3
click at [612, 349] on div "7p Имя или название? Pieejamie vārdi название имя имя название название имя наз…" at bounding box center [588, 229] width 474 height 288
copy div "Имя или название? Pieejamie vārdi название имя имя название название имя назван…"
click at [447, 172] on div "название имя имя название название имя название имя имя имя имя название назван…" at bounding box center [587, 167] width 439 height 52
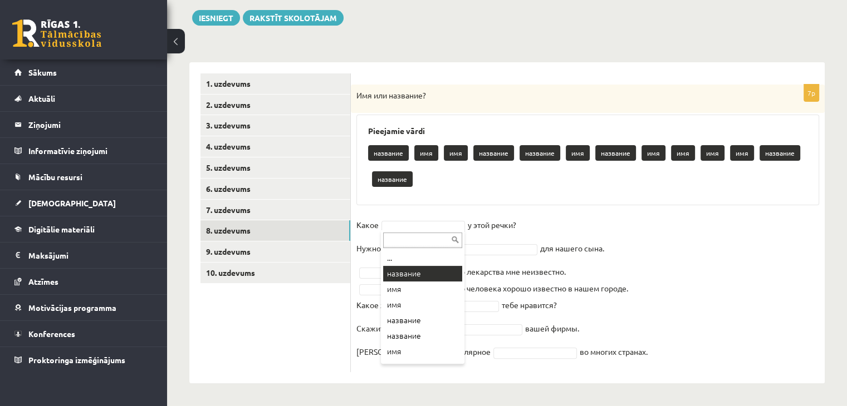
scroll to position [150, 0]
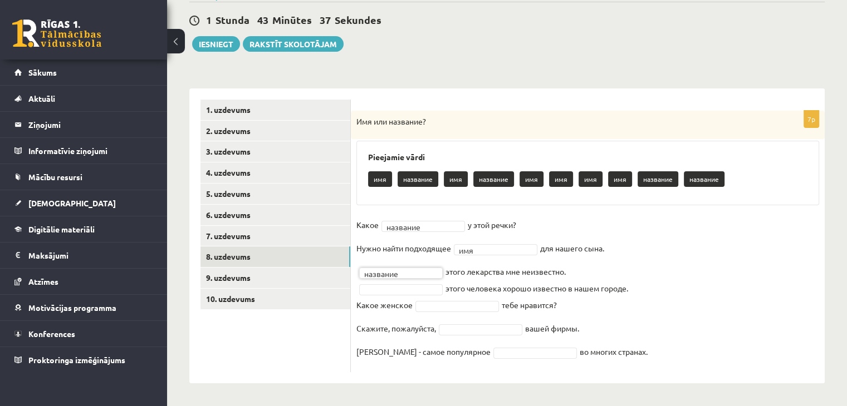
click at [405, 281] on fieldset "Какое название ******** у этой речки? Нужно найти подходящее имя *** для нашего…" at bounding box center [587, 292] width 463 height 150
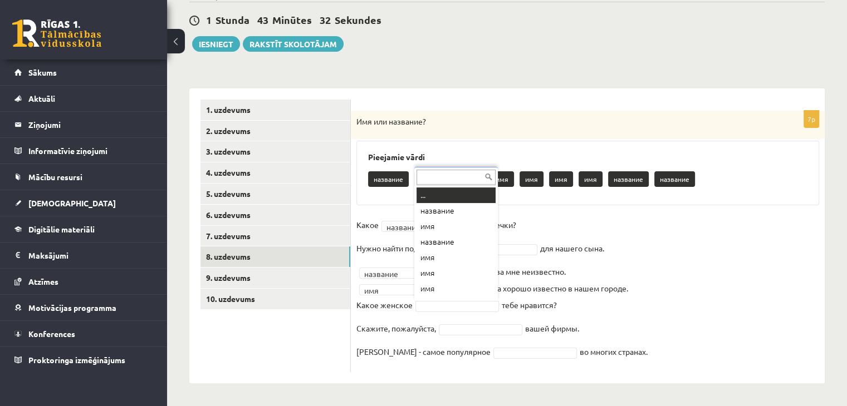
scroll to position [13, 0]
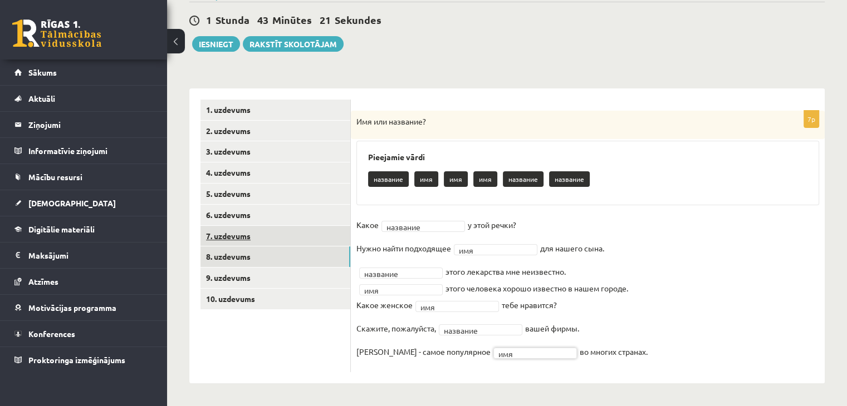
click at [257, 234] on link "7. uzdevums" at bounding box center [275, 236] width 150 height 21
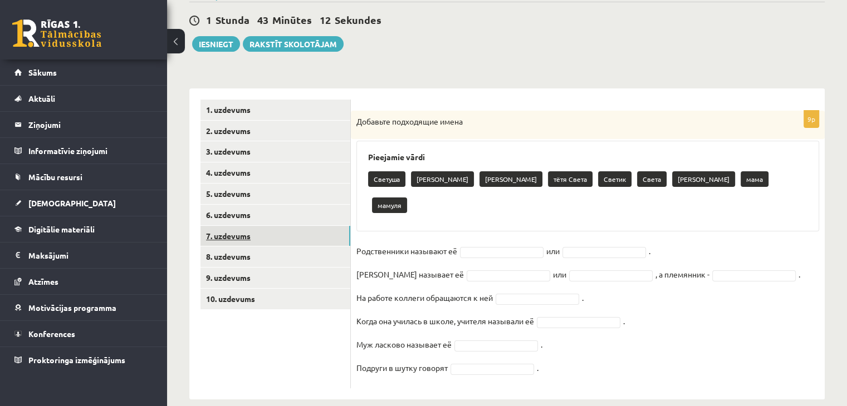
scroll to position [140, 0]
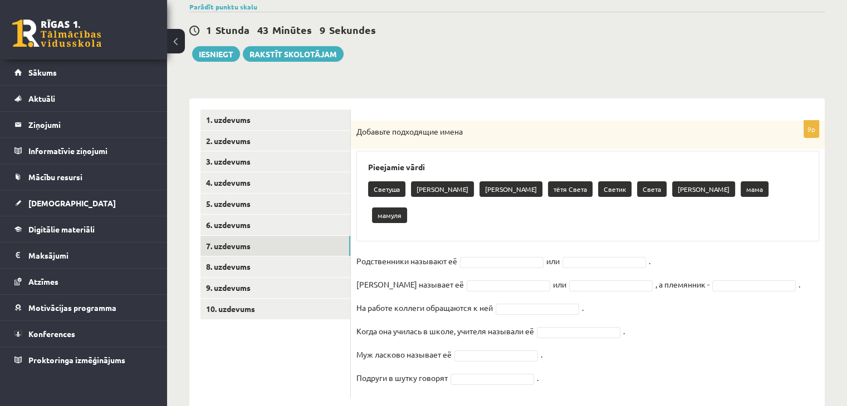
drag, startPoint x: 358, startPoint y: 130, endPoint x: 552, endPoint y: 348, distance: 292.3
click at [552, 348] on div "9p Добавьте подходящие имена Pieejamie vārdi Светуша Светлана Света Иванова тёт…" at bounding box center [588, 260] width 474 height 278
copy div "Добавьте подходящие имена Pieejamie vārdi Светуша Светлана Света Иванова тётя С…"
click at [445, 172] on div "Pieejamie vārdi Светуша Светлана Света Иванова тётя Света Светик Света Светлана…" at bounding box center [587, 196] width 463 height 91
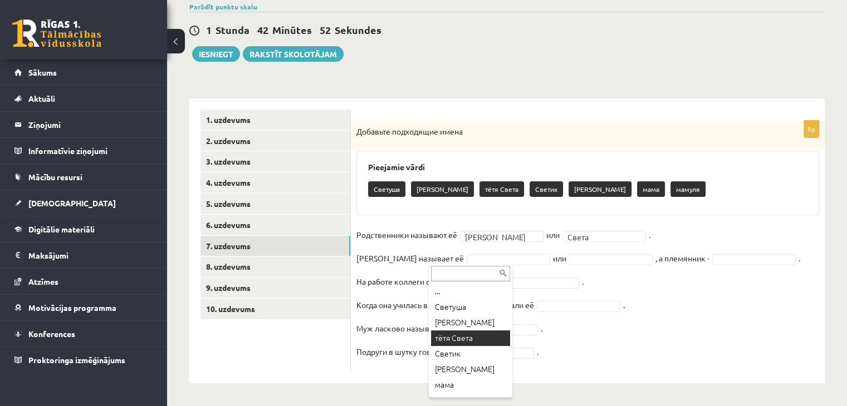
type input "*"
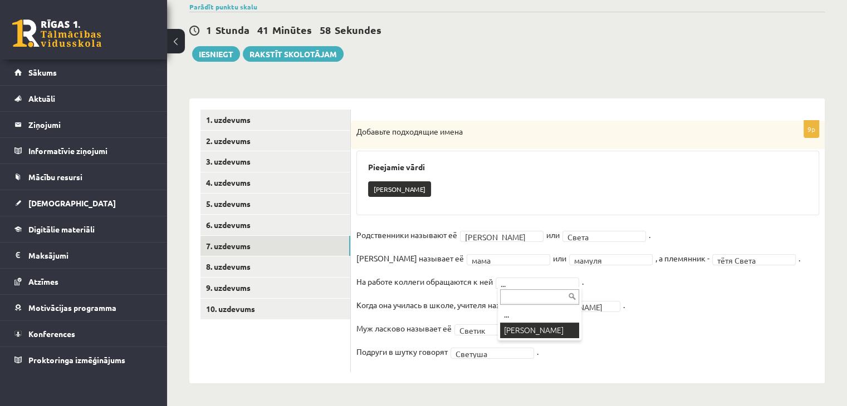
scroll to position [114, 0]
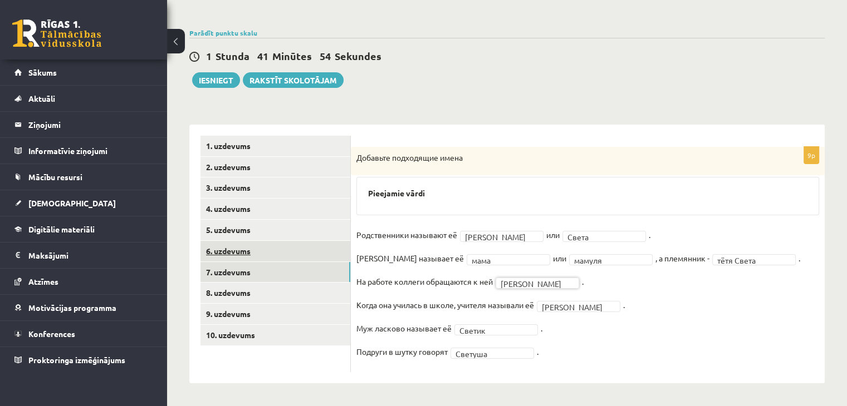
click at [260, 251] on link "6. uzdevums" at bounding box center [275, 251] width 150 height 21
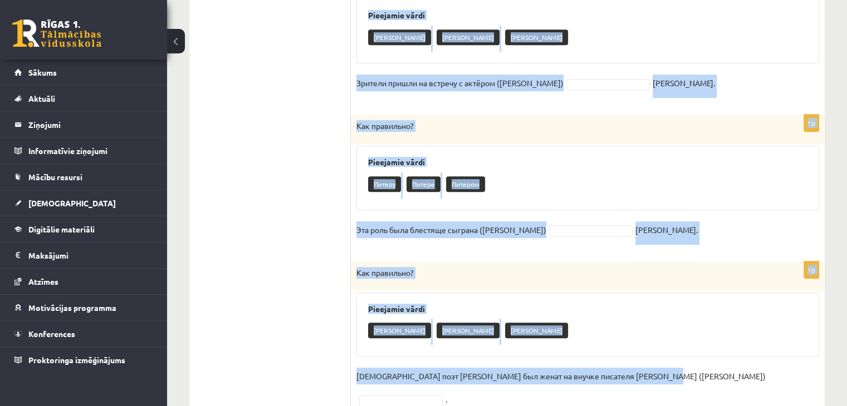
scroll to position [628, 0]
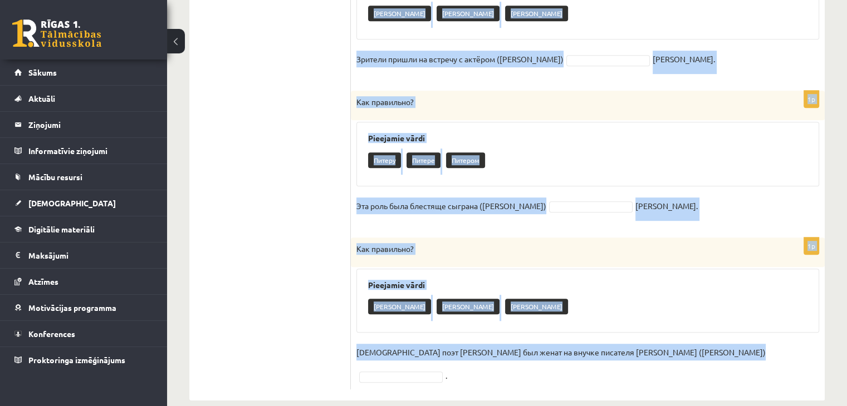
drag, startPoint x: 355, startPoint y: 176, endPoint x: 698, endPoint y: 357, distance: 387.6
click at [698, 357] on form "1p Как правильно? Pieejamie vārdi Александра Александры Александрой Константин …" at bounding box center [588, 6] width 452 height 768
copy form "Как правильно? Pieejamie vārdi Александра Александры Александрой Константин куп…"
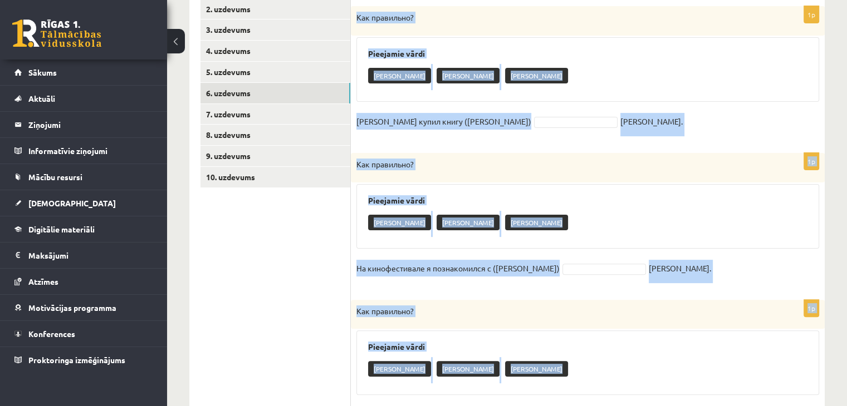
scroll to position [0, 0]
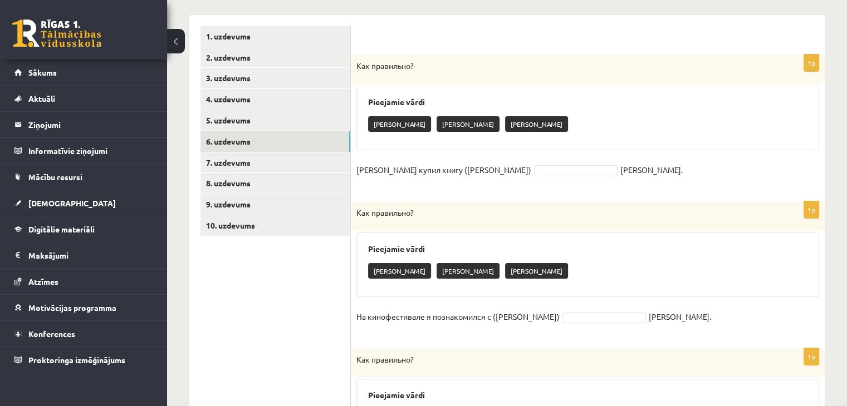
scroll to position [252, 0]
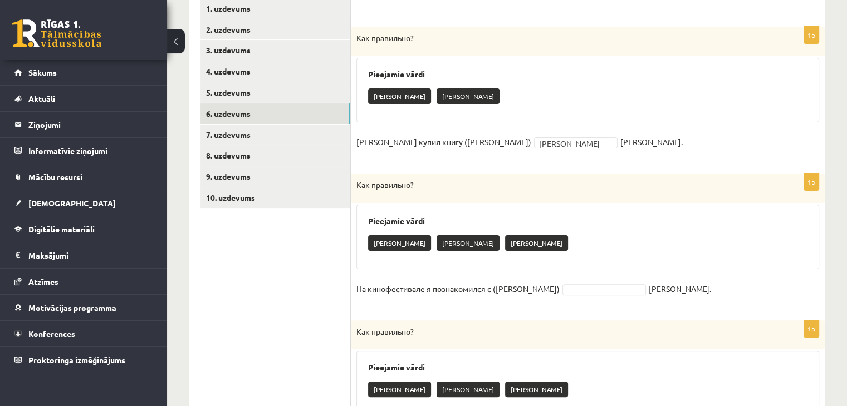
click at [550, 276] on div "1p Как правильно? Pieejamie vārdi Никита Никитой Никите На кинофестивале я позн…" at bounding box center [588, 242] width 474 height 136
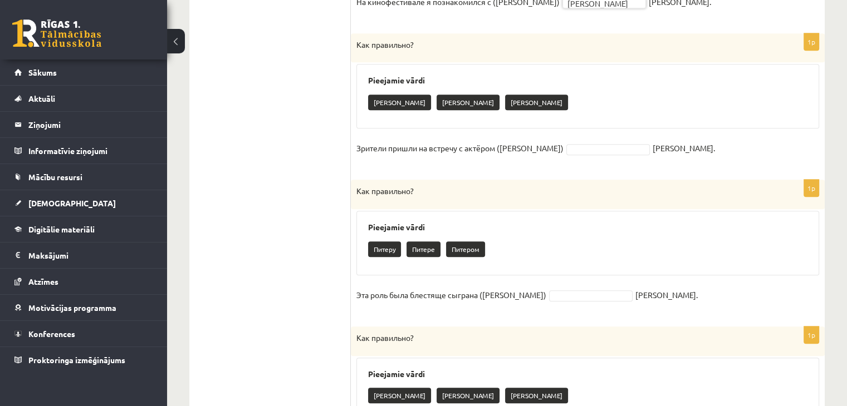
scroll to position [541, 0]
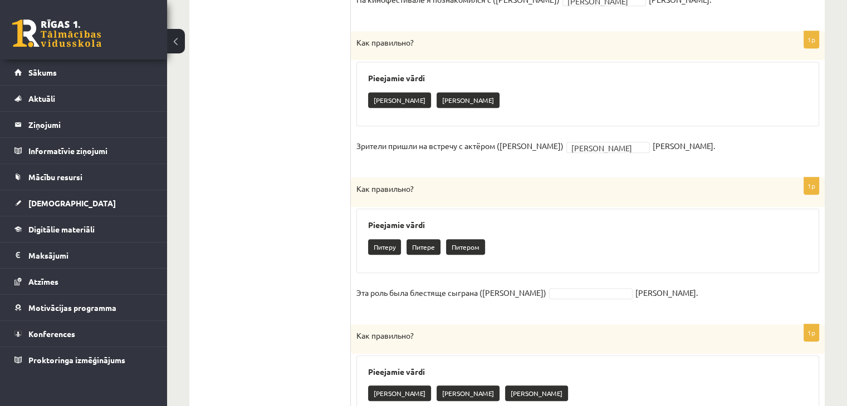
click at [521, 299] on fieldset "Эта роль была блестяще сыграна (Питер) Устиновым." at bounding box center [587, 296] width 463 height 23
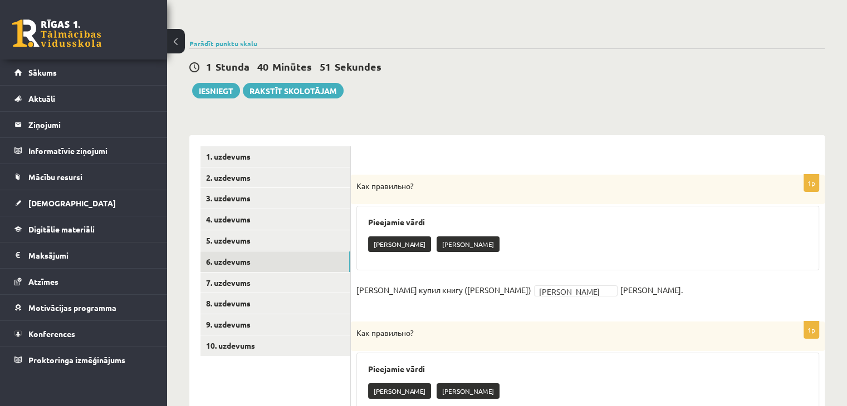
scroll to position [111, 0]
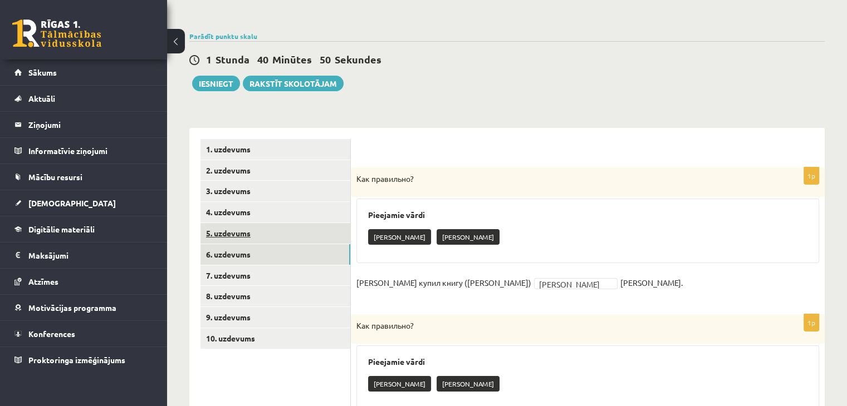
click at [258, 228] on link "5. uzdevums" at bounding box center [275, 233] width 150 height 21
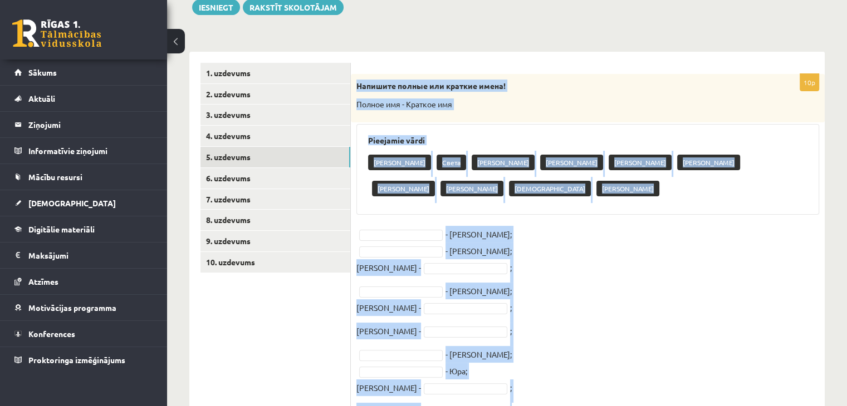
scroll to position [221, 0]
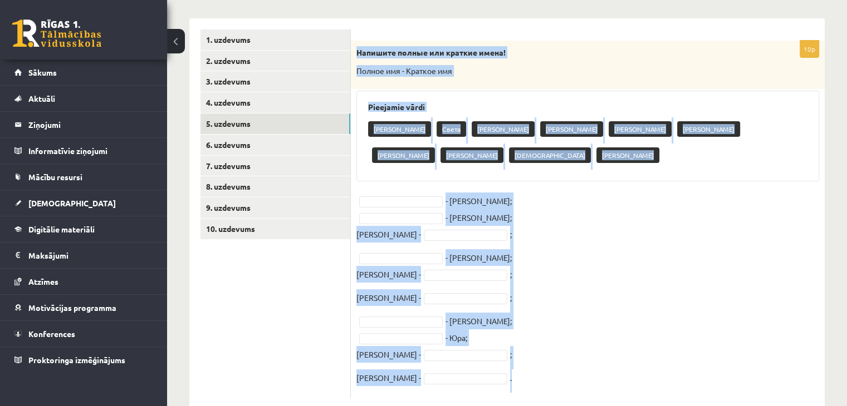
drag, startPoint x: 356, startPoint y: 160, endPoint x: 514, endPoint y: 376, distance: 267.9
click at [514, 376] on div "10p Напишите полные или краткие имена! Полное имя - Краткое имя Pieejamie vārdi…" at bounding box center [588, 213] width 474 height 391
copy div "Напишите полные или краткие имена! Полное имя - Краткое имя Pieejamie vārdi Оль…"
click at [443, 153] on div "Pieejamie vārdi Ольга Cвета Елизавета Сережа Александр Вася Николай Петя Ира Юр…" at bounding box center [587, 136] width 463 height 91
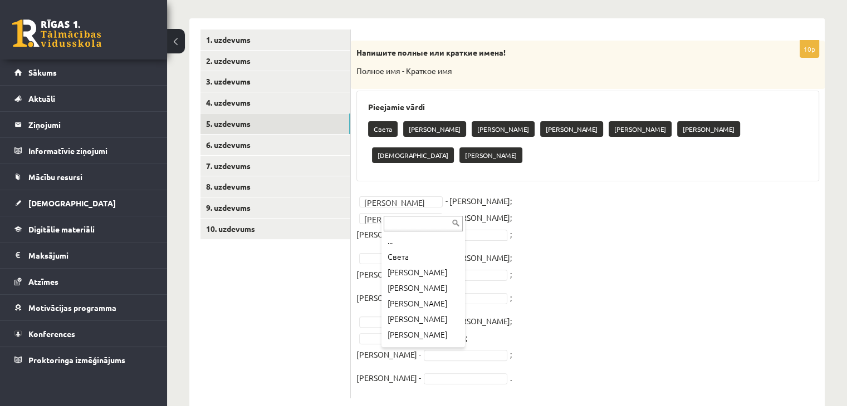
scroll to position [29, 0]
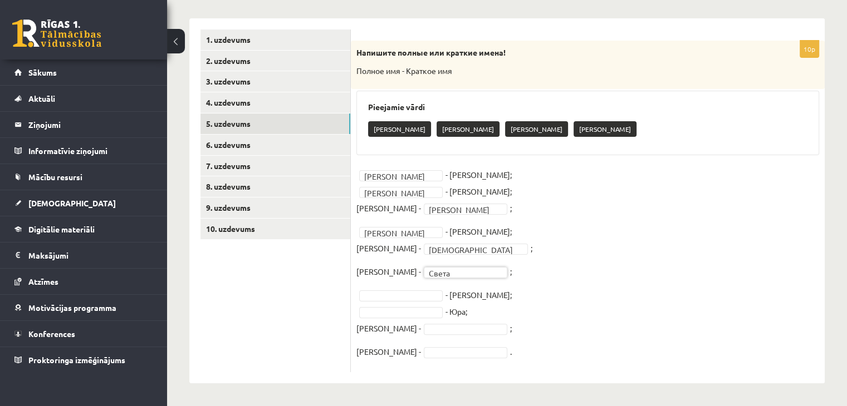
click at [405, 301] on fieldset "Николай ******* - Коля; Ольга ***** - Оля; Петр - Петя **** ; Елизавета *******…" at bounding box center [587, 266] width 463 height 200
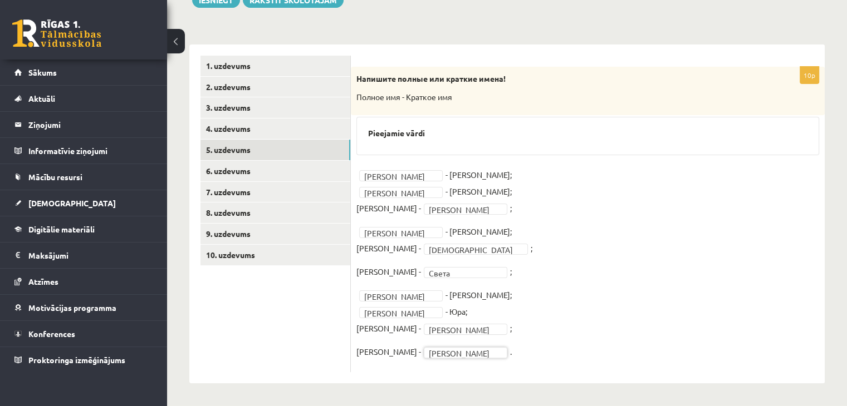
scroll to position [194, 0]
click at [274, 128] on link "4. uzdevums" at bounding box center [275, 129] width 150 height 21
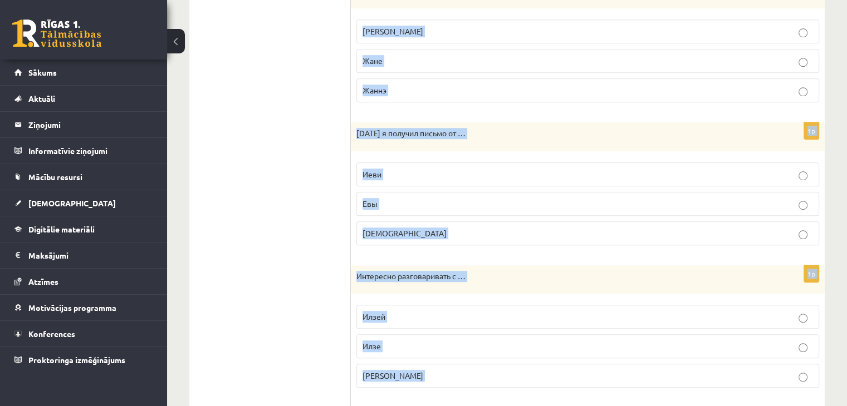
scroll to position [873, 0]
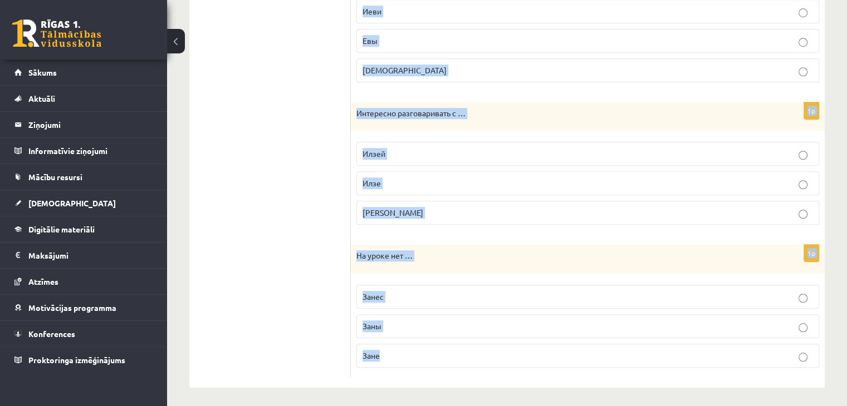
drag, startPoint x: 356, startPoint y: 74, endPoint x: 413, endPoint y: 339, distance: 271.1
copy form "Мы говорили о … Мария Марие Марии 1p Мы говорили о … Даниле Данилу Данилой 1p Н…"
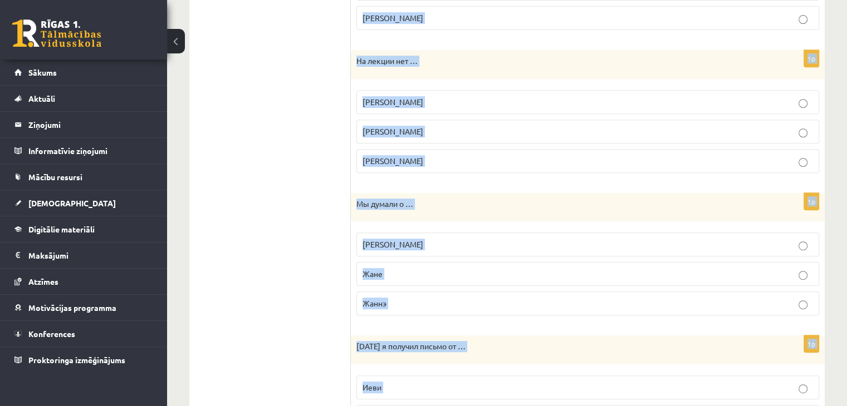
scroll to position [162, 0]
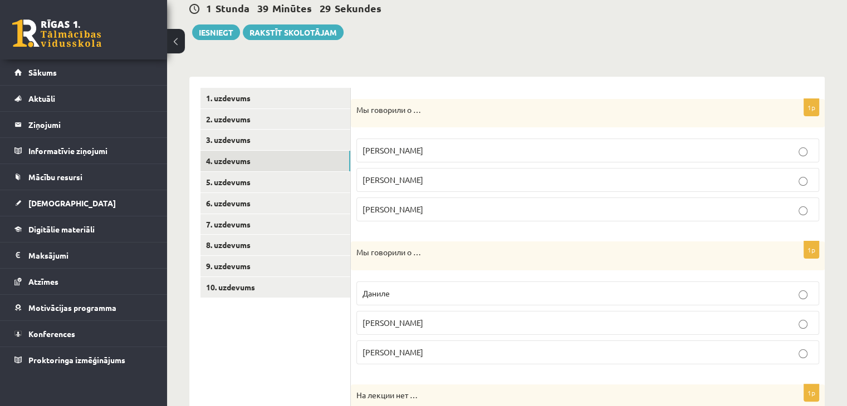
click at [410, 207] on p "Марии" at bounding box center [587, 210] width 450 height 12
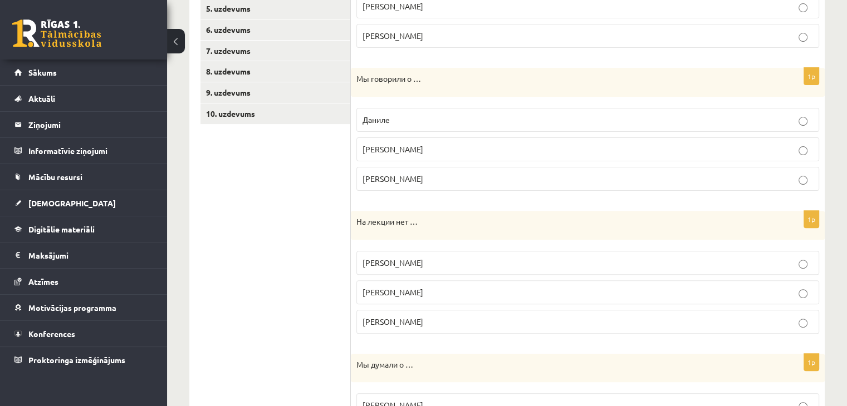
scroll to position [354, 0]
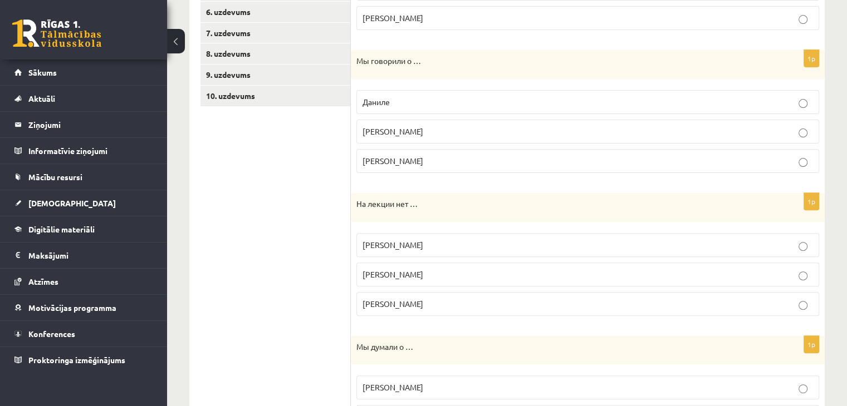
click at [402, 104] on p "Даниле" at bounding box center [587, 102] width 450 height 12
click at [461, 276] on p "Филиппа" at bounding box center [587, 275] width 450 height 12
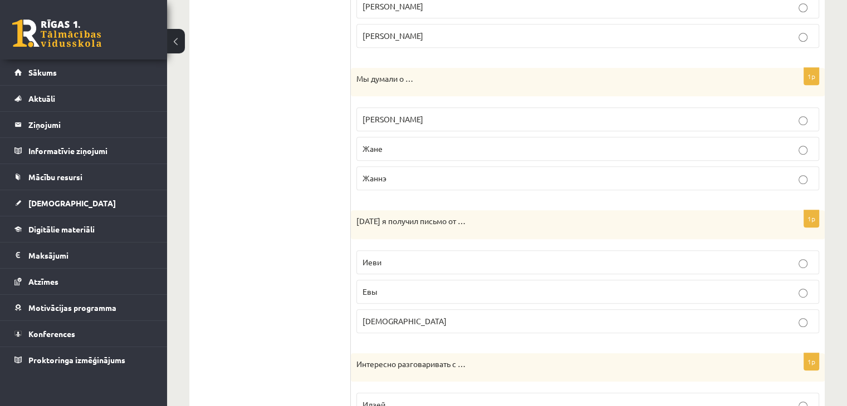
scroll to position [666, 0]
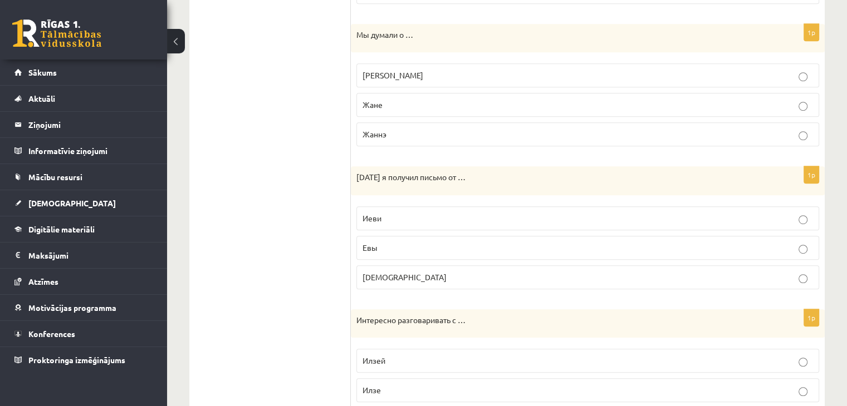
click at [376, 77] on p "Жанне" at bounding box center [587, 76] width 450 height 12
click at [390, 250] on label "Евы" at bounding box center [587, 248] width 463 height 24
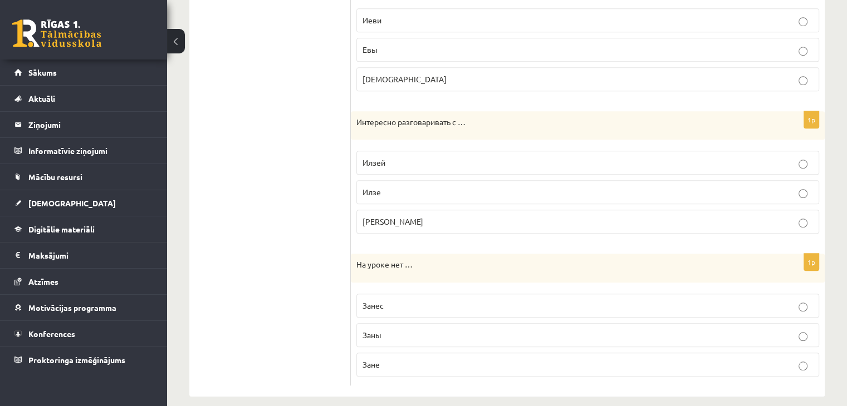
scroll to position [873, 0]
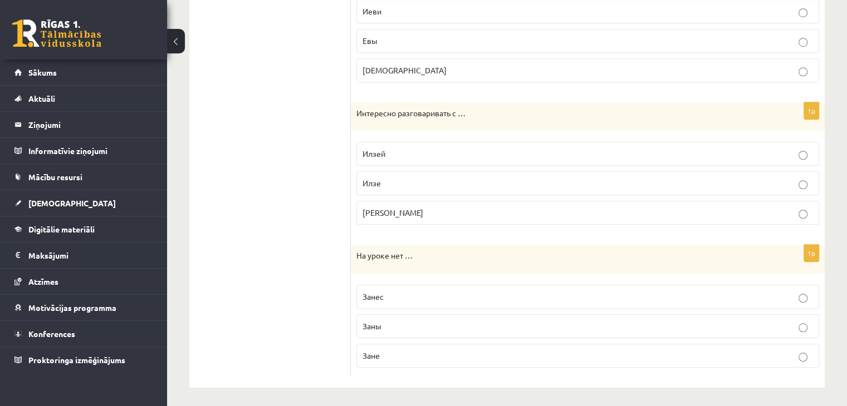
click at [459, 212] on p "Илзой" at bounding box center [587, 213] width 450 height 12
click at [405, 355] on p "Зане" at bounding box center [587, 356] width 450 height 12
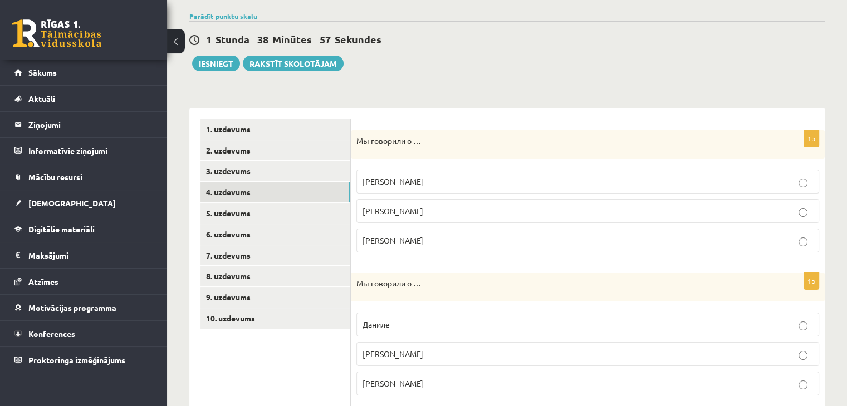
scroll to position [117, 0]
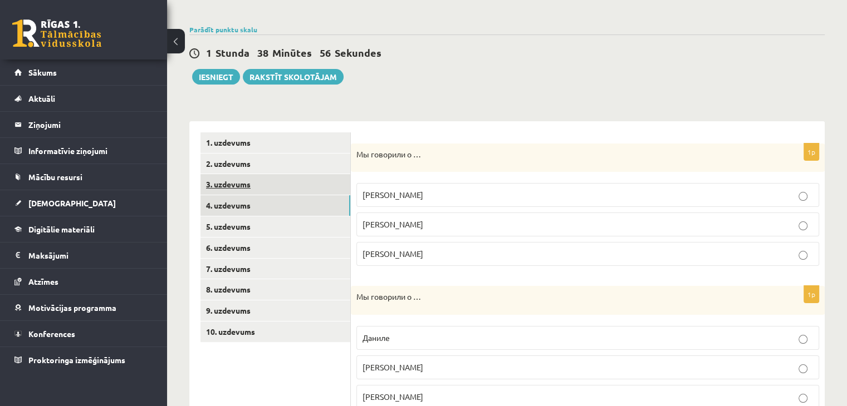
click at [303, 180] on link "3. uzdevums" at bounding box center [275, 184] width 150 height 21
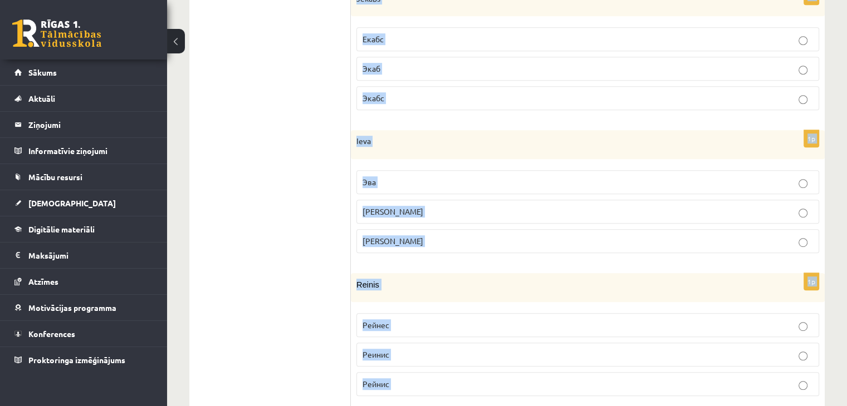
scroll to position [891, 0]
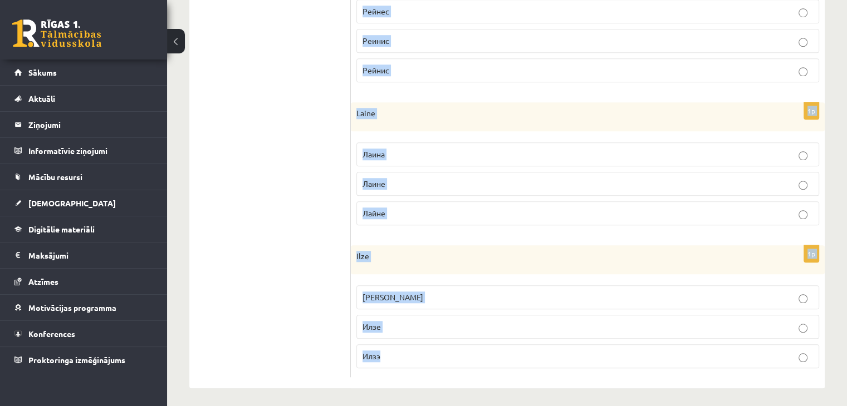
drag, startPoint x: 360, startPoint y: 136, endPoint x: 419, endPoint y: 339, distance: 210.6
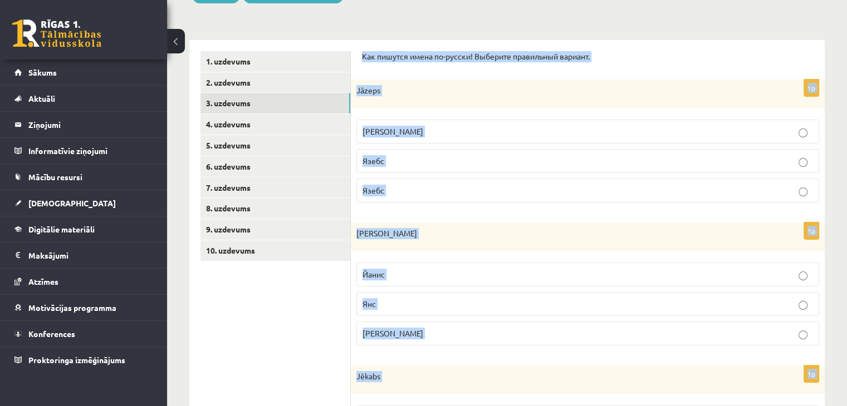
scroll to position [180, 0]
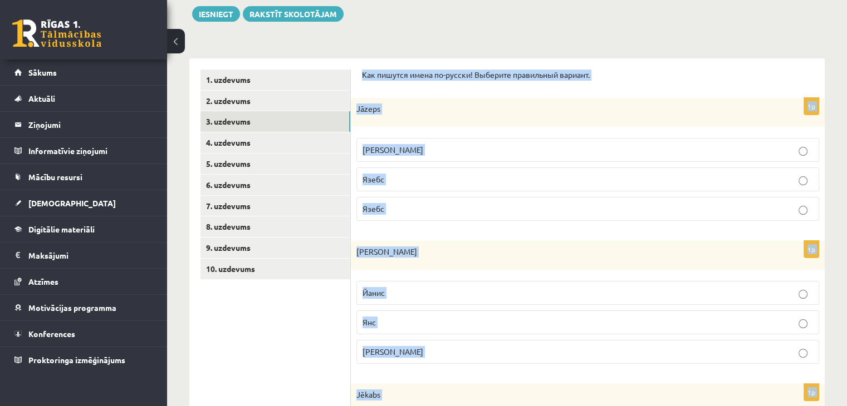
click at [509, 174] on p "Язебс" at bounding box center [587, 180] width 450 height 12
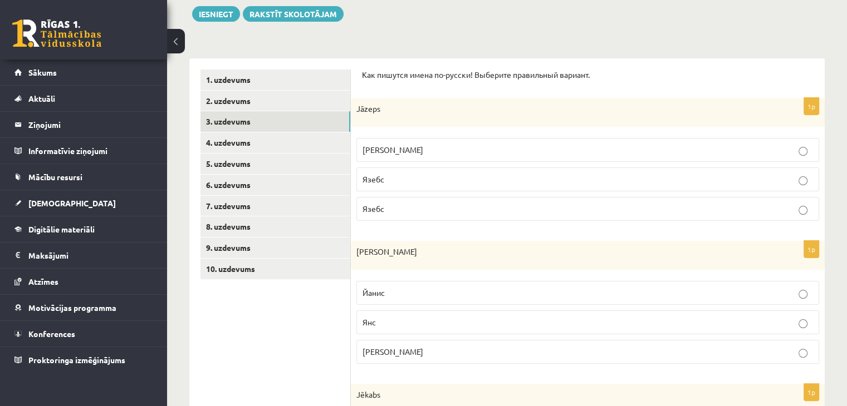
click at [414, 157] on label "Язепс" at bounding box center [587, 150] width 463 height 24
drag, startPoint x: 844, startPoint y: 148, endPoint x: 855, endPoint y: 150, distance: 10.8
click at [846, 150] on html "0 Dāvanas 1052 mP 2105 xp Amanda Neifelde Sākums Aktuāli Kā mācīties eSKOLĀ Kon…" at bounding box center [423, 23] width 847 height 406
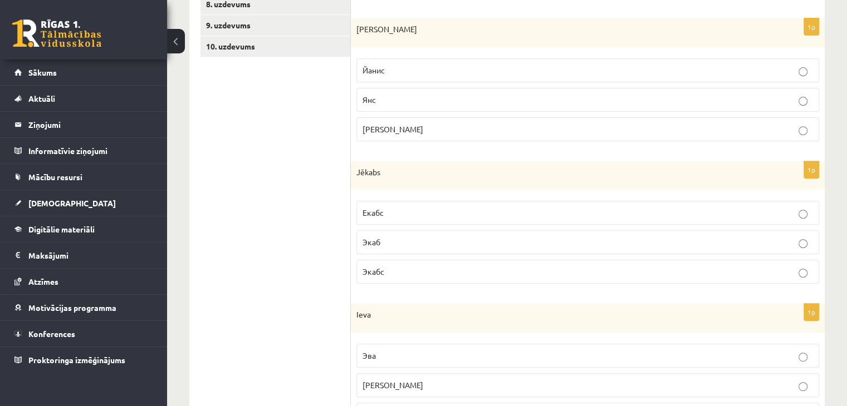
scroll to position [412, 0]
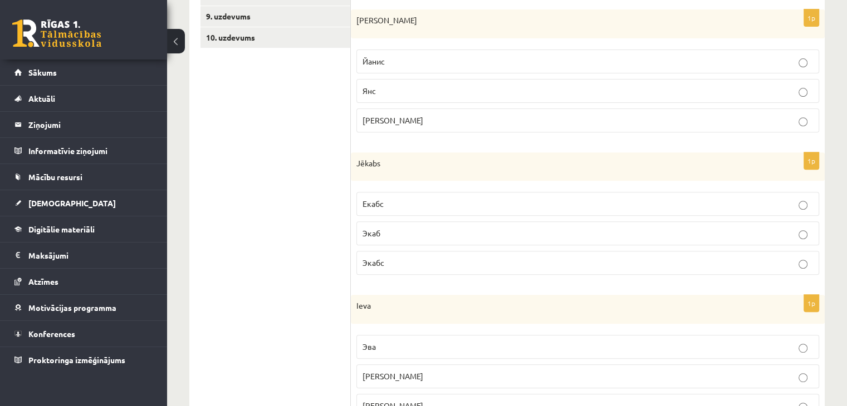
click at [387, 119] on p "Янис" at bounding box center [587, 121] width 450 height 12
click at [416, 203] on p "Екабс" at bounding box center [587, 204] width 450 height 12
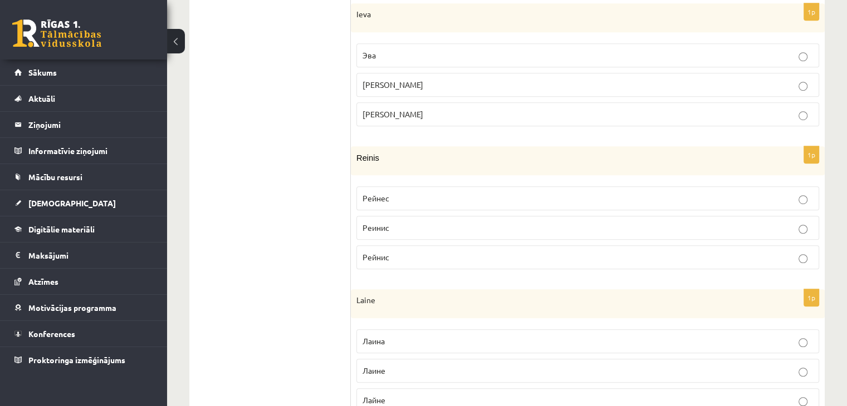
scroll to position [706, 0]
click at [392, 109] on p "Иева" at bounding box center [587, 112] width 450 height 12
click at [404, 77] on p "Ева" at bounding box center [587, 83] width 450 height 12
click at [399, 254] on p "Рейнис" at bounding box center [587, 255] width 450 height 12
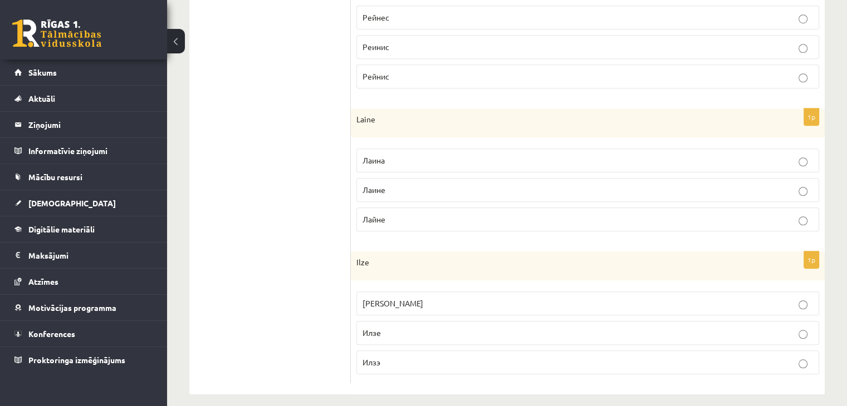
scroll to position [891, 0]
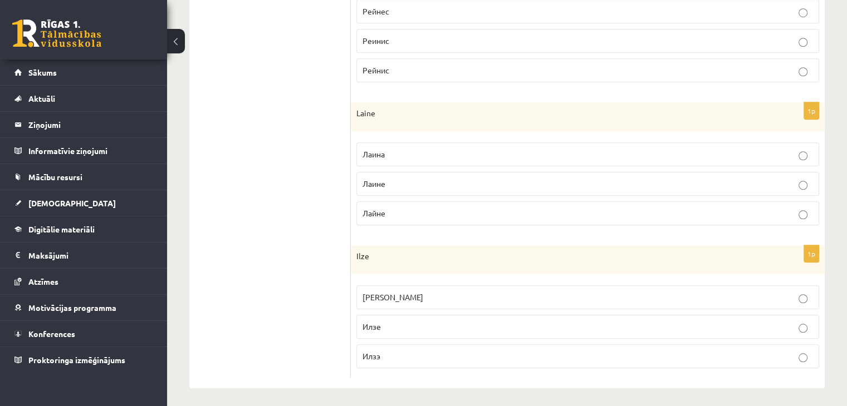
drag, startPoint x: 394, startPoint y: 182, endPoint x: 376, endPoint y: 183, distance: 17.9
click at [376, 183] on span "Лаине" at bounding box center [373, 184] width 23 height 10
click at [384, 210] on span "Лайне" at bounding box center [373, 213] width 23 height 10
click at [414, 327] on p "Илзе" at bounding box center [587, 327] width 450 height 12
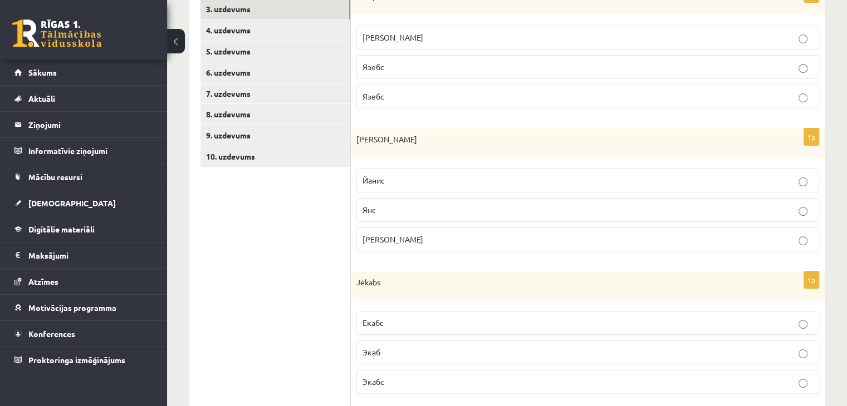
scroll to position [165, 0]
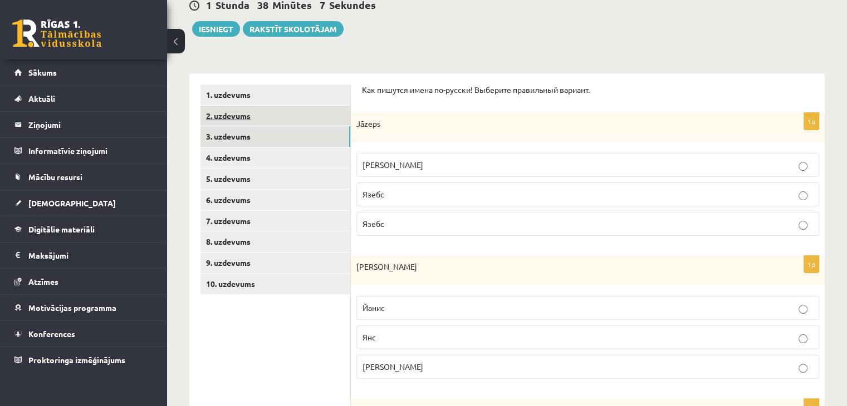
click at [287, 111] on link "2. uzdevums" at bounding box center [275, 116] width 150 height 21
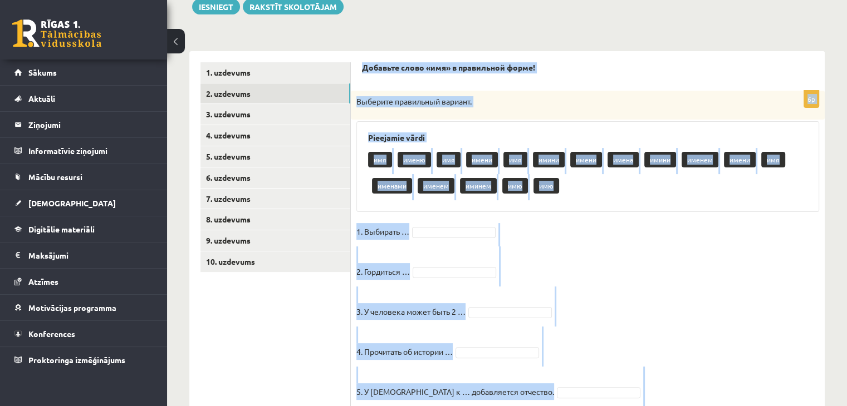
scroll to position [267, 0]
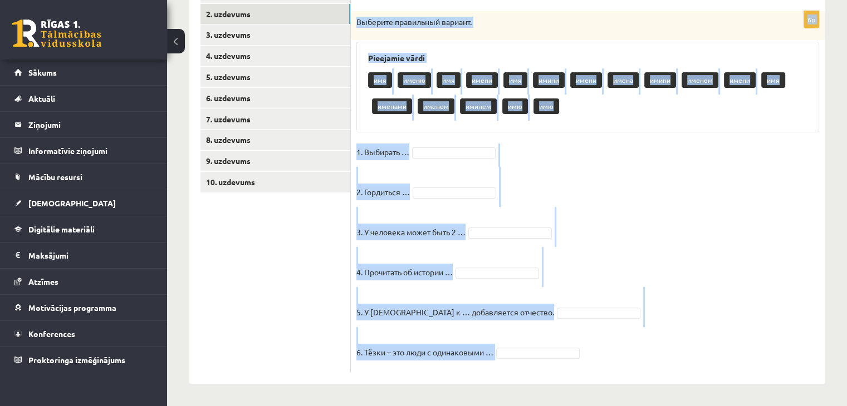
drag, startPoint x: 359, startPoint y: 85, endPoint x: 593, endPoint y: 362, distance: 362.7
click at [593, 362] on div "Добавьте слово «имя» в правильной форме! 6p Выберите правильный вариант. Pieeja…" at bounding box center [588, 178] width 474 height 413
click at [731, 200] on fieldset "1. Выбирать … 2. Гордиться … 3. У человека может быть 2 … 4. Прочитать об истор…" at bounding box center [587, 256] width 463 height 224
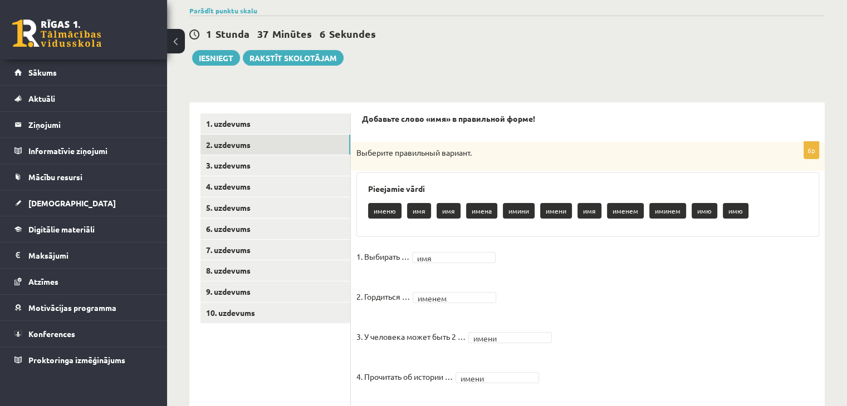
scroll to position [151, 0]
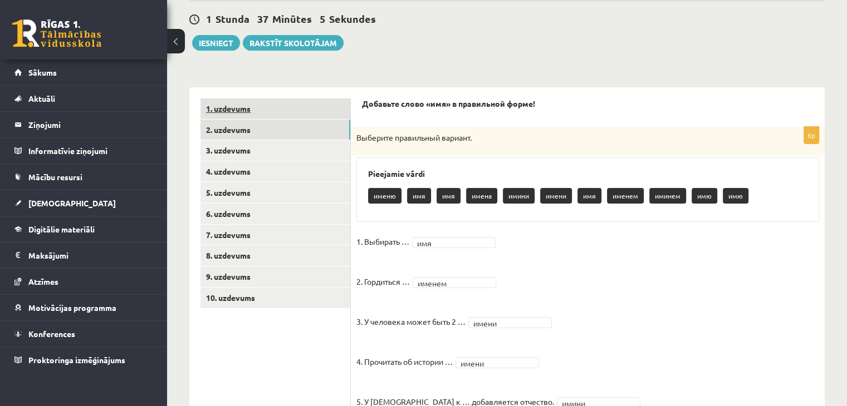
click at [241, 107] on link "1. uzdevums" at bounding box center [275, 109] width 150 height 21
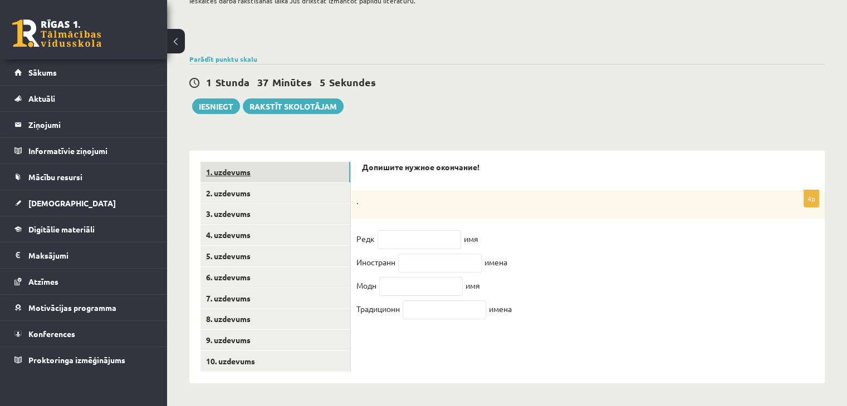
scroll to position [88, 0]
drag, startPoint x: 361, startPoint y: 169, endPoint x: 546, endPoint y: 312, distance: 234.2
click at [546, 312] on div "Допишите нужное окончание! 4p . Редк имя Иностранн имена Модн имя Традиционн им…" at bounding box center [588, 267] width 474 height 233
click at [442, 213] on div "." at bounding box center [588, 204] width 474 height 29
click at [443, 234] on input "text" at bounding box center [420, 240] width 84 height 19
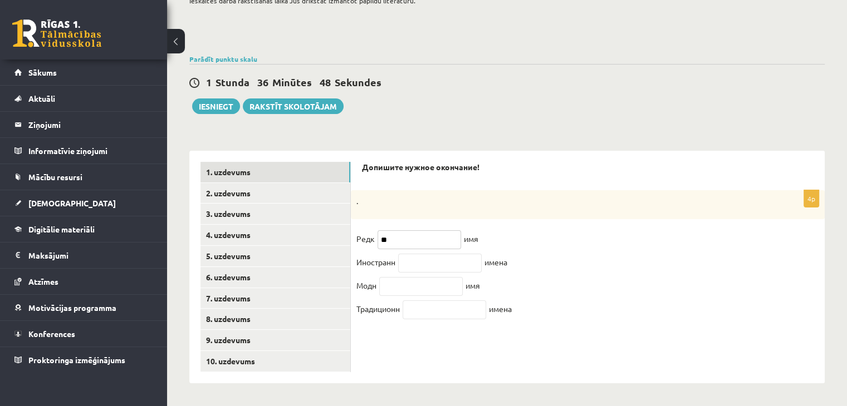
type input "**"
click at [427, 272] on input "text" at bounding box center [440, 263] width 84 height 19
click at [388, 291] on input "text" at bounding box center [421, 286] width 84 height 19
type input "**"
click at [421, 272] on input "text" at bounding box center [440, 263] width 84 height 19
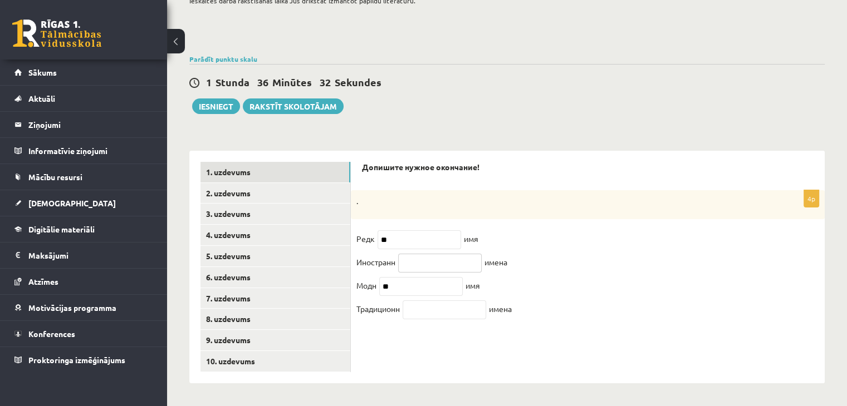
paste input "**"
type input "**"
click at [433, 315] on input "text" at bounding box center [445, 310] width 84 height 19
paste input "**"
type input "**"
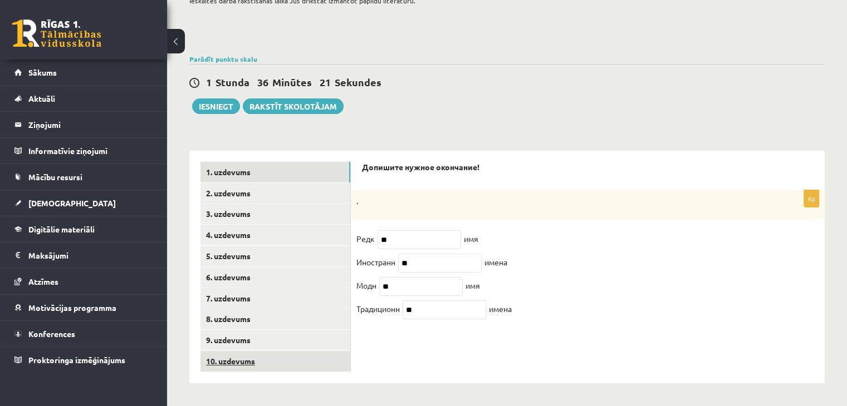
click at [271, 358] on link "10. uzdevums" at bounding box center [275, 361] width 150 height 21
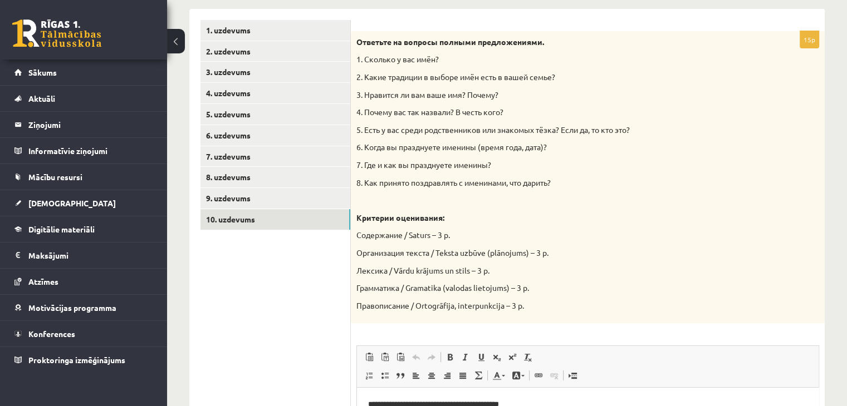
scroll to position [285, 0]
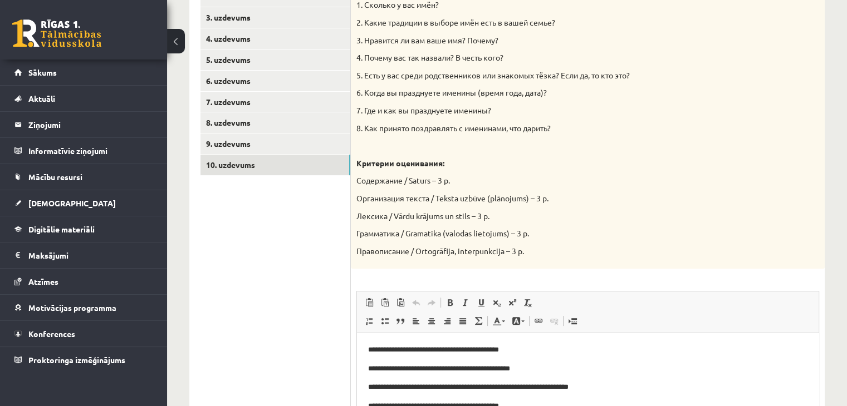
click at [716, 367] on p "**********" at bounding box center [583, 370] width 431 height 12
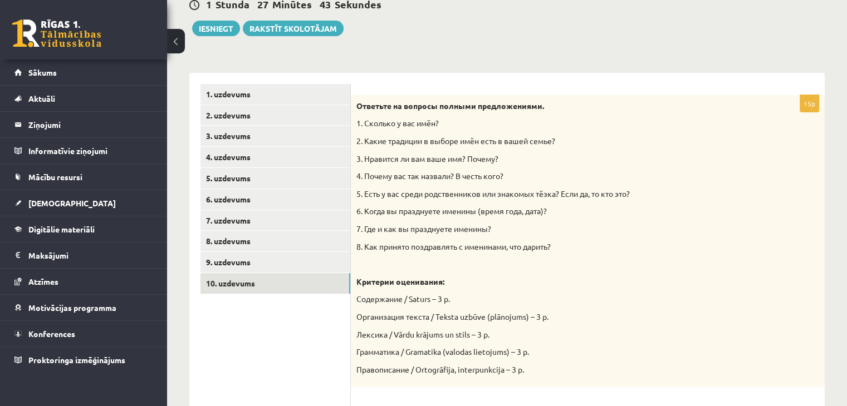
scroll to position [164, 0]
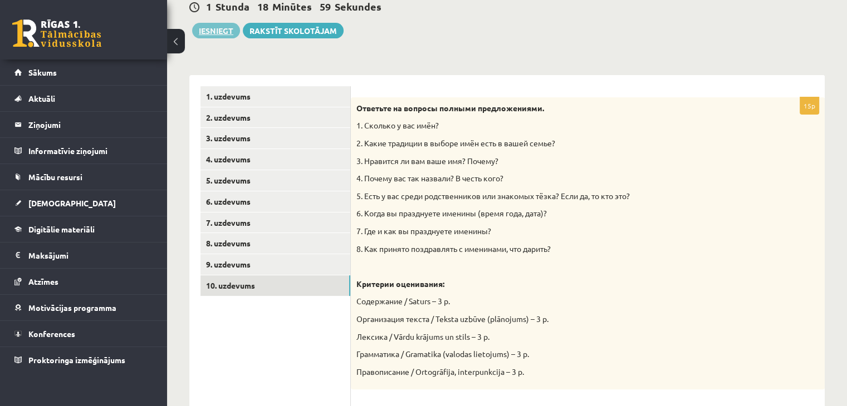
click at [219, 30] on button "Iesniegt" at bounding box center [216, 31] width 48 height 16
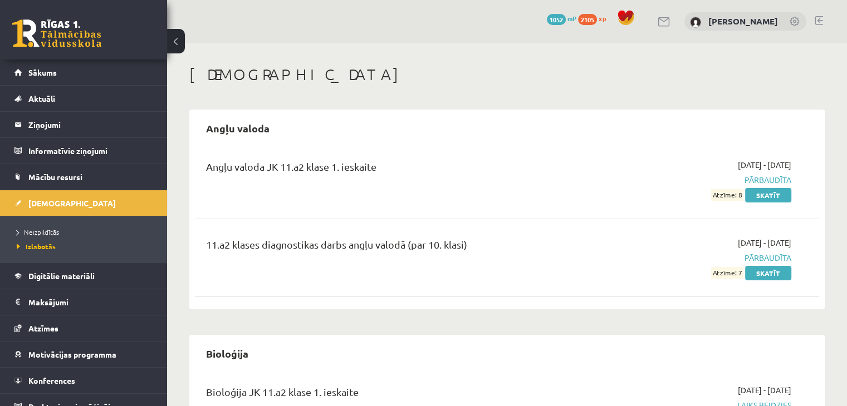
click at [85, 37] on link at bounding box center [56, 33] width 89 height 28
